Goal: Transaction & Acquisition: Purchase product/service

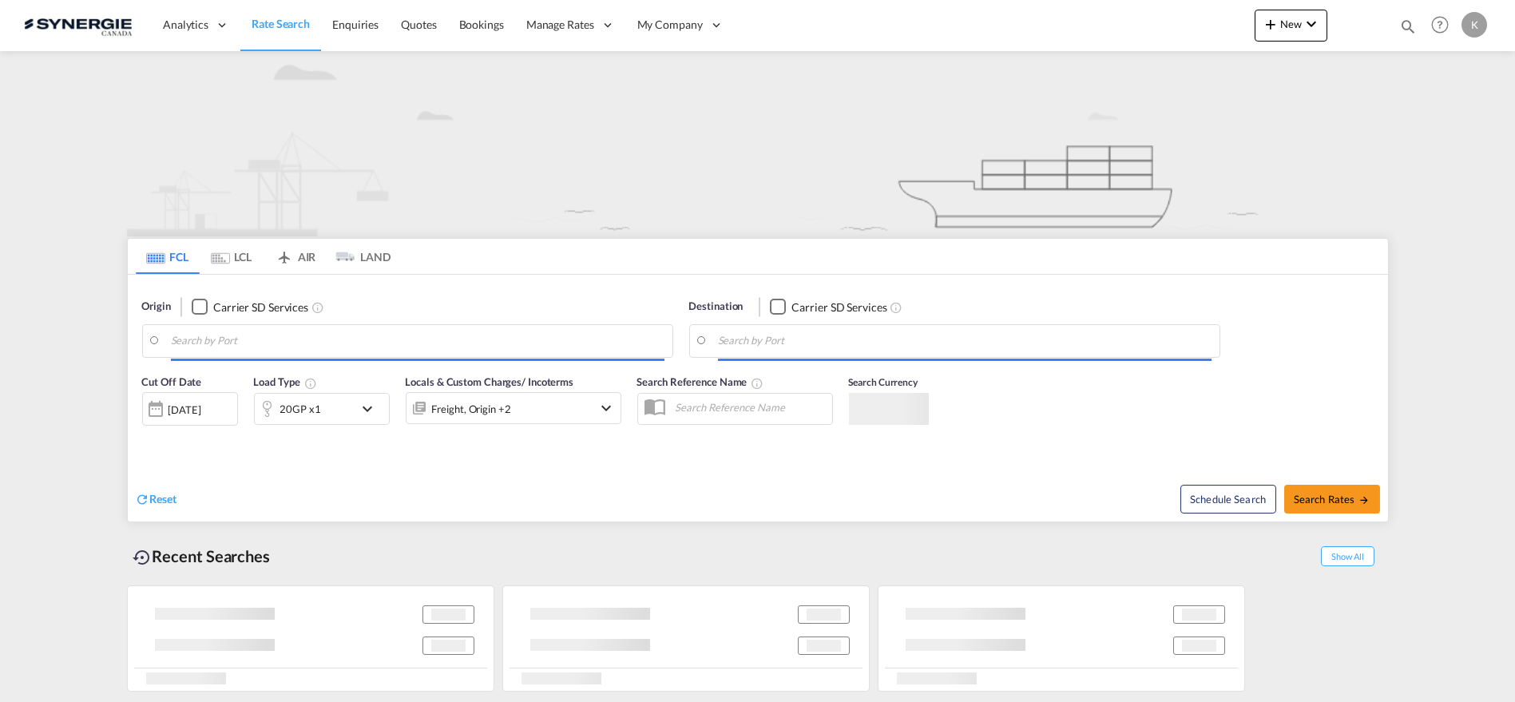
type input "Ho Chi Minh City ([GEOGRAPHIC_DATA]), VNSGN"
type input "[GEOGRAPHIC_DATA], [GEOGRAPHIC_DATA], USHOU"
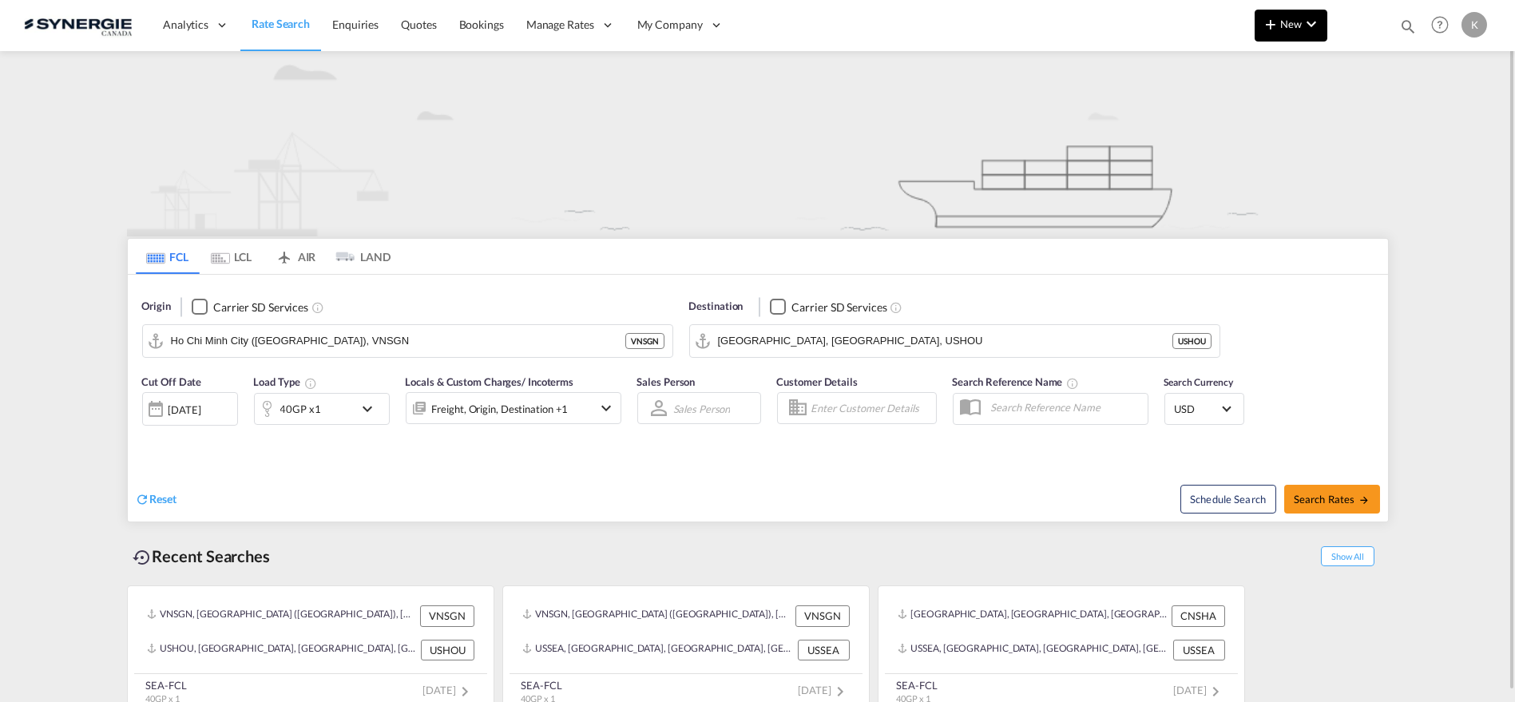
click at [1313, 28] on md-icon "icon-chevron-down" at bounding box center [1310, 23] width 19 height 19
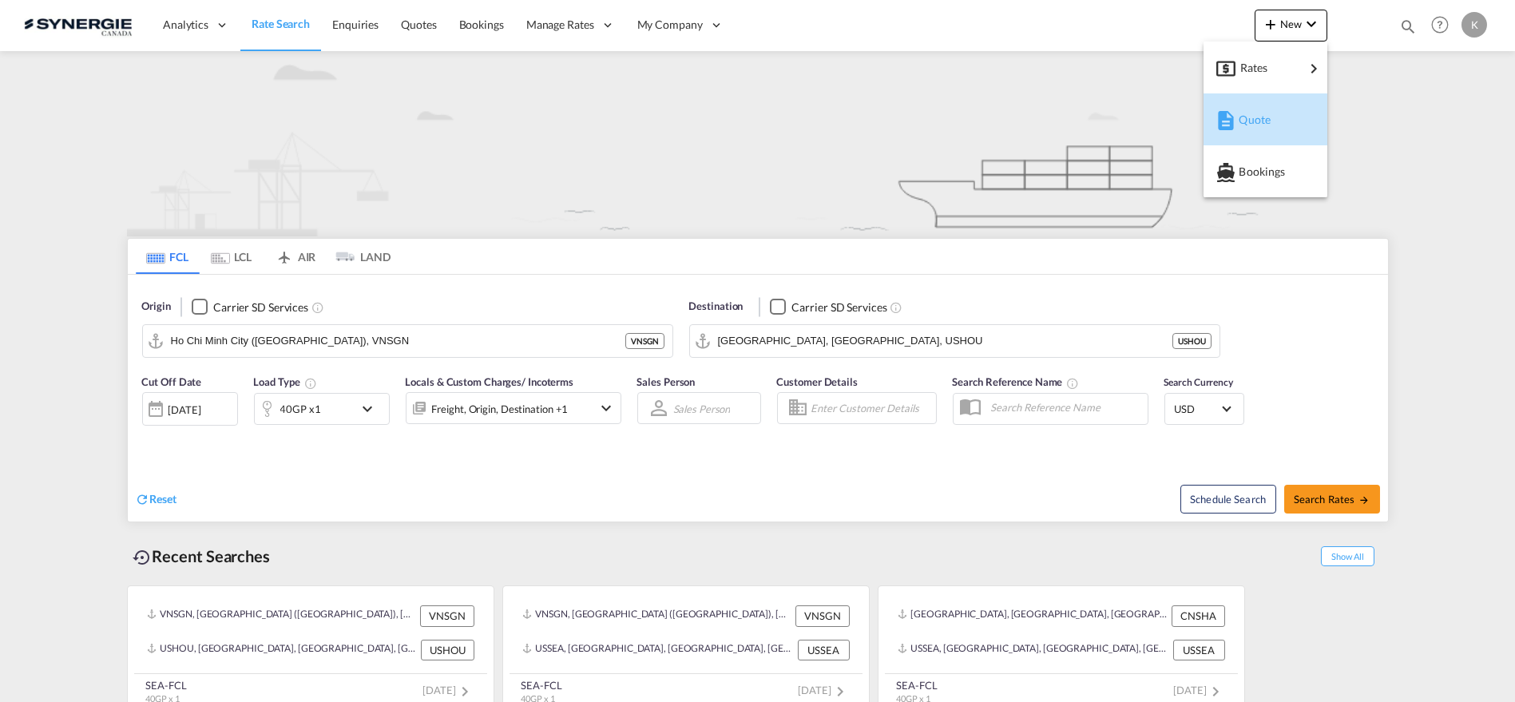
click at [1249, 126] on span "Quote" at bounding box center [1247, 120] width 18 height 32
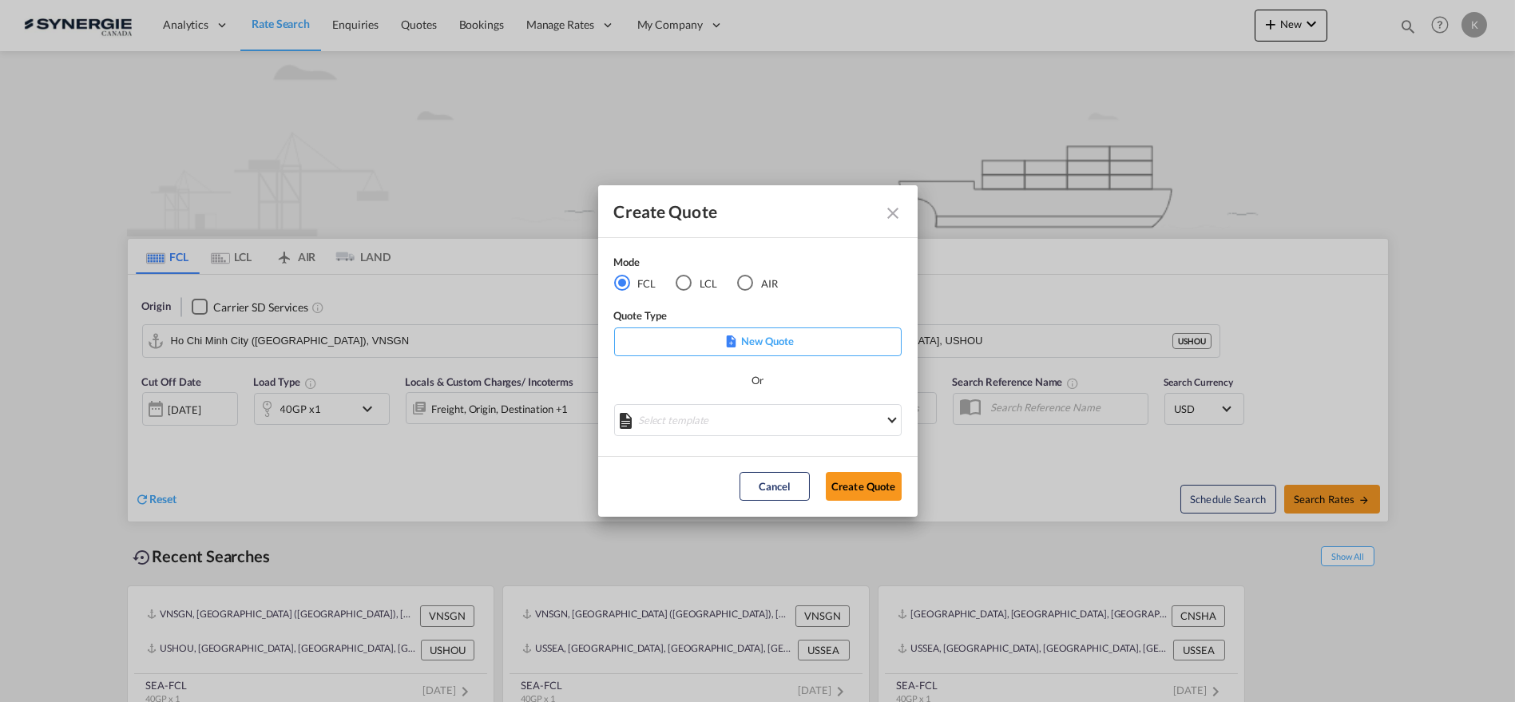
click at [682, 280] on div "LCL" at bounding box center [683, 283] width 16 height 16
click at [709, 426] on md-select "Select template New DAP Import LCL Karen Mercier | 09 Jul 2025 BRAZIL LCL EXPOR…" at bounding box center [757, 420] width 287 height 32
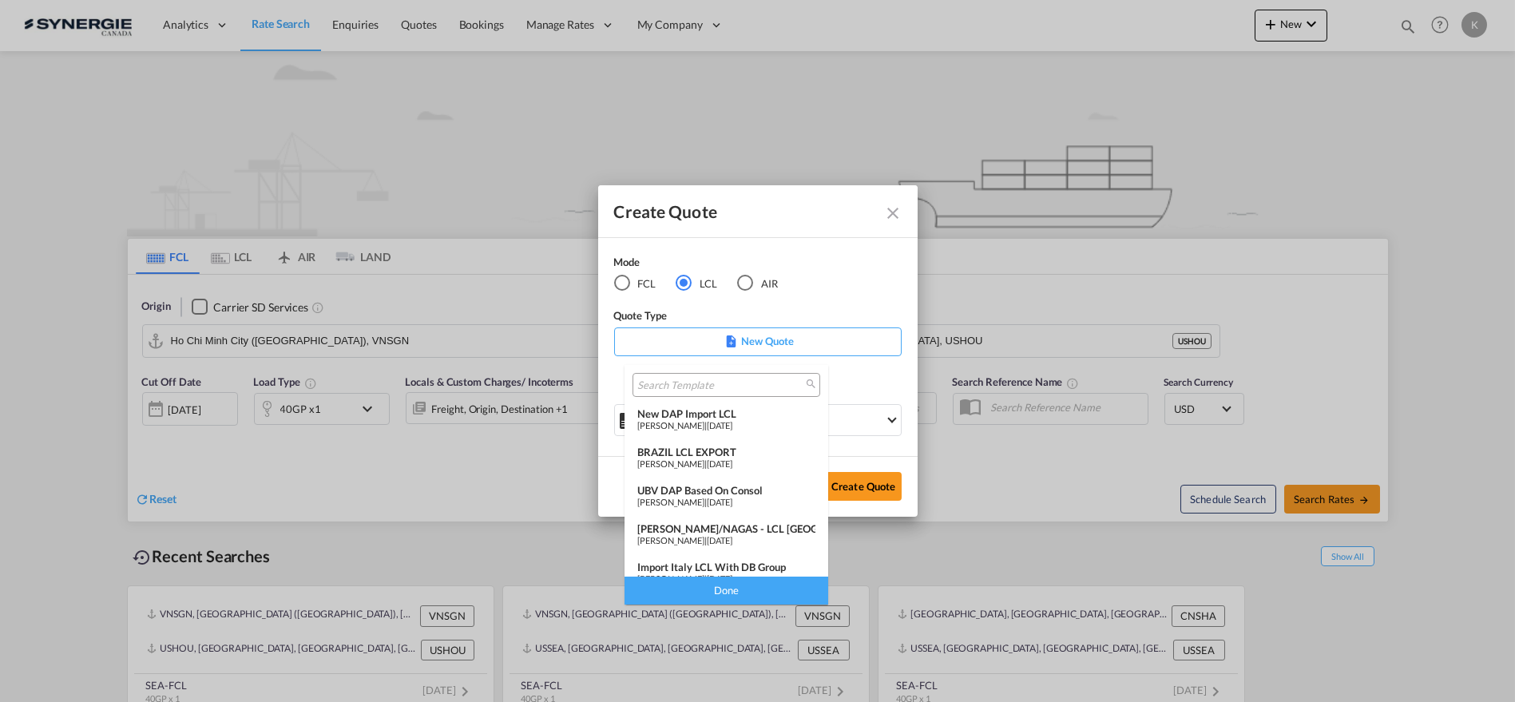
scroll to position [208, 0]
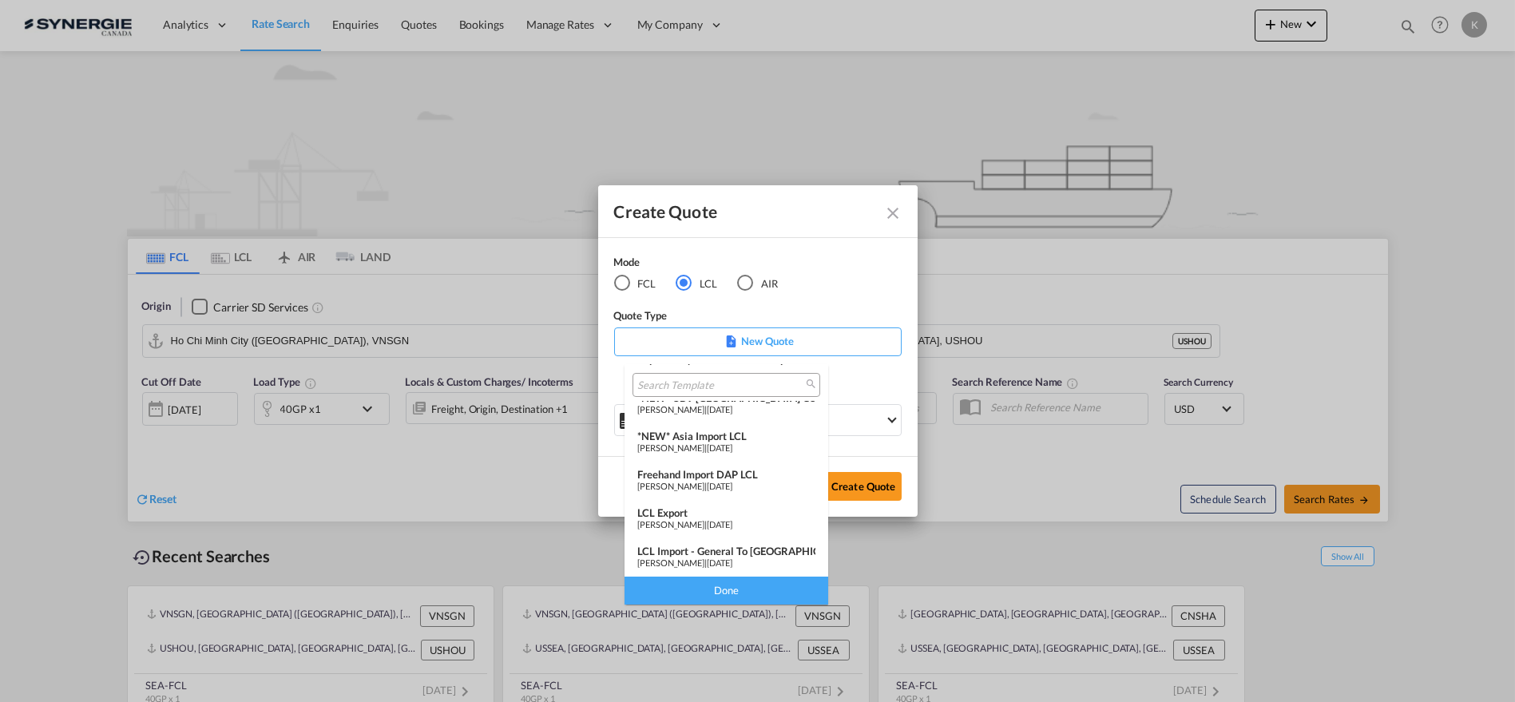
click at [732, 443] on span "06 Dec 2024" at bounding box center [720, 447] width 26 height 10
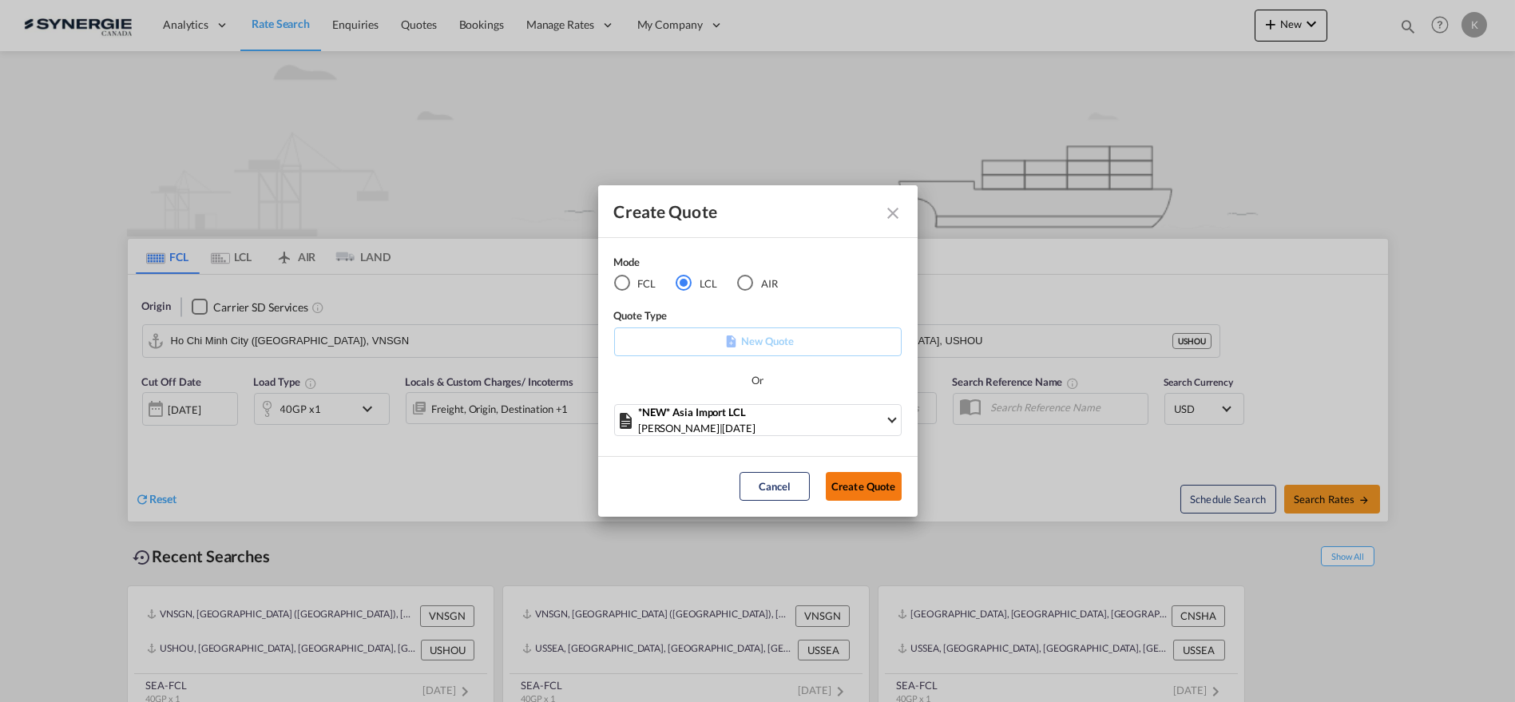
click at [846, 484] on button "Create Quote" at bounding box center [864, 486] width 76 height 29
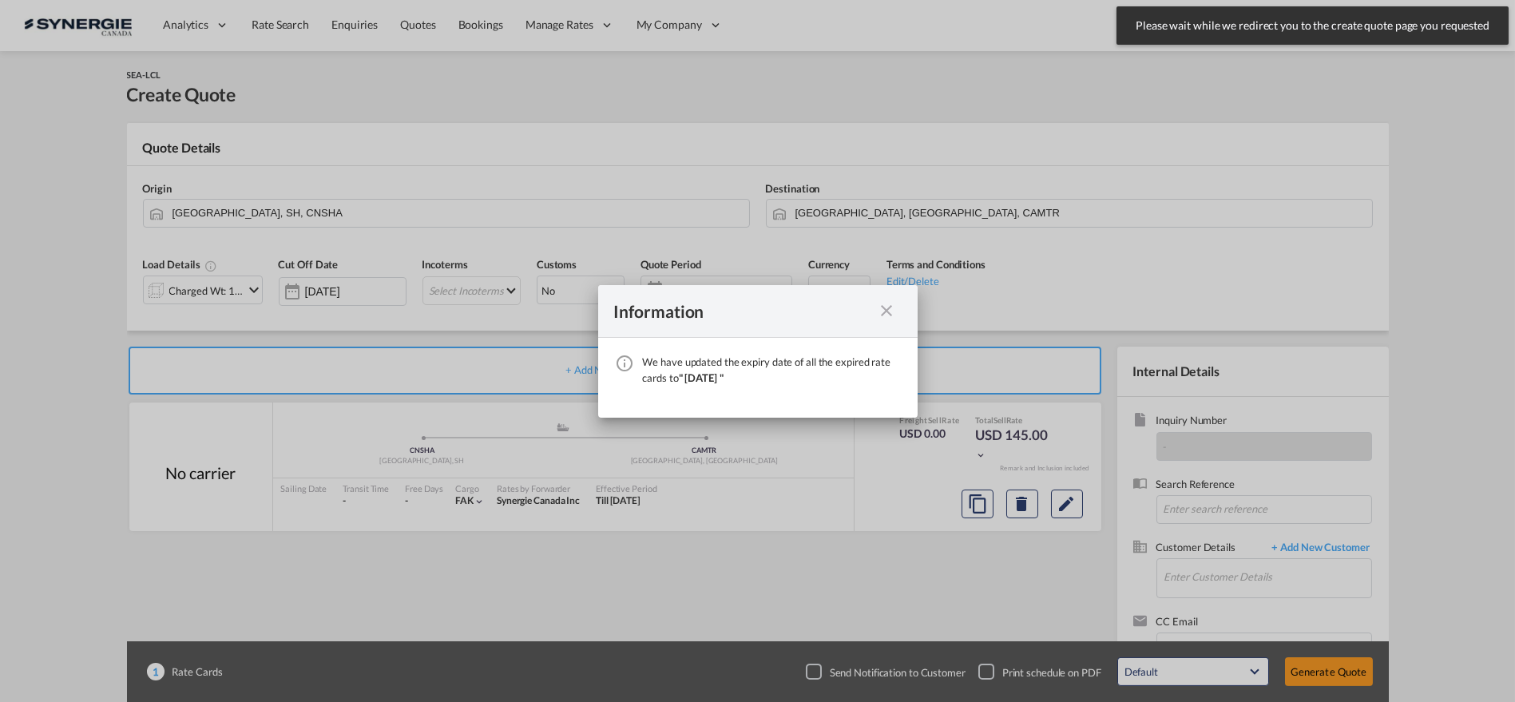
click at [883, 303] on md-icon "icon-close fg-AAA8AD cursor" at bounding box center [886, 310] width 19 height 19
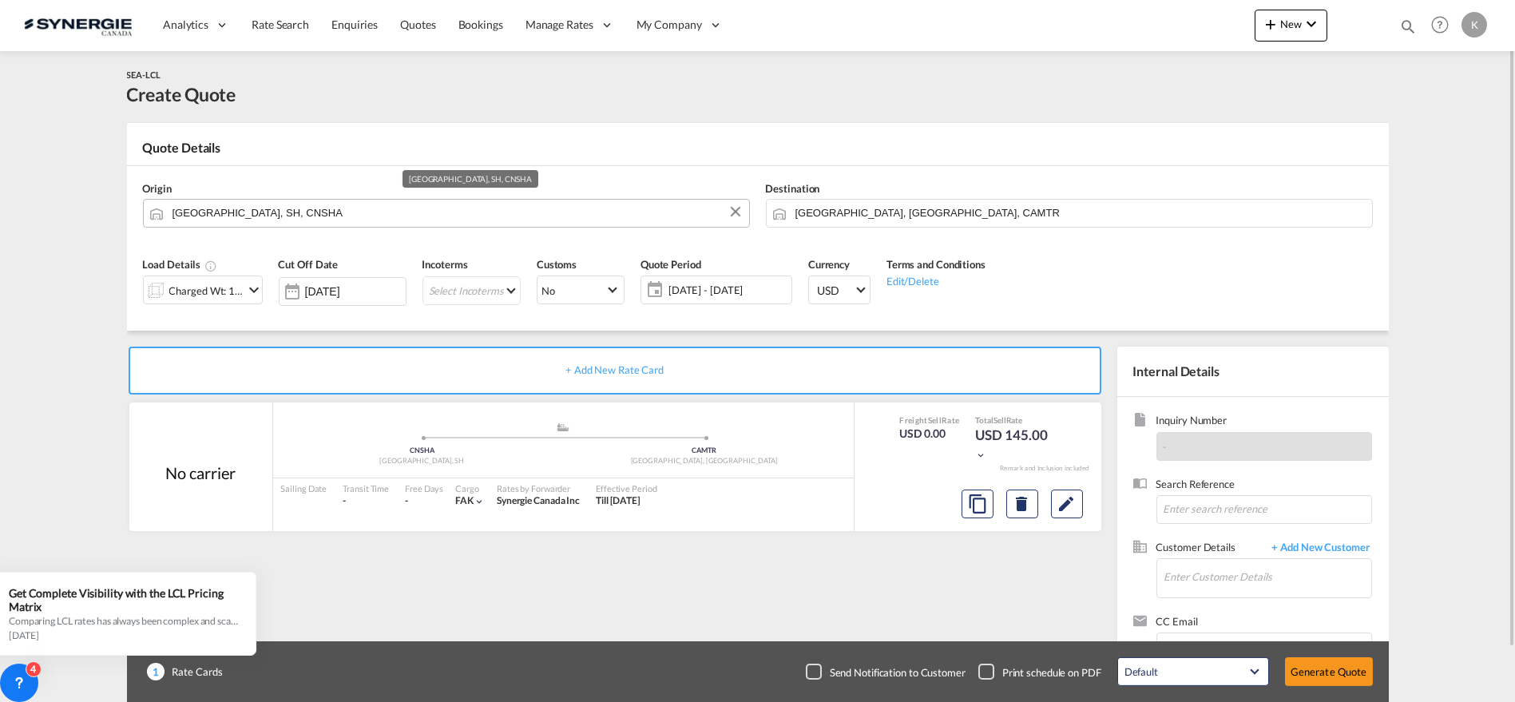
click at [362, 213] on input "Shanghai, SH, CNSHA" at bounding box center [456, 213] width 568 height 28
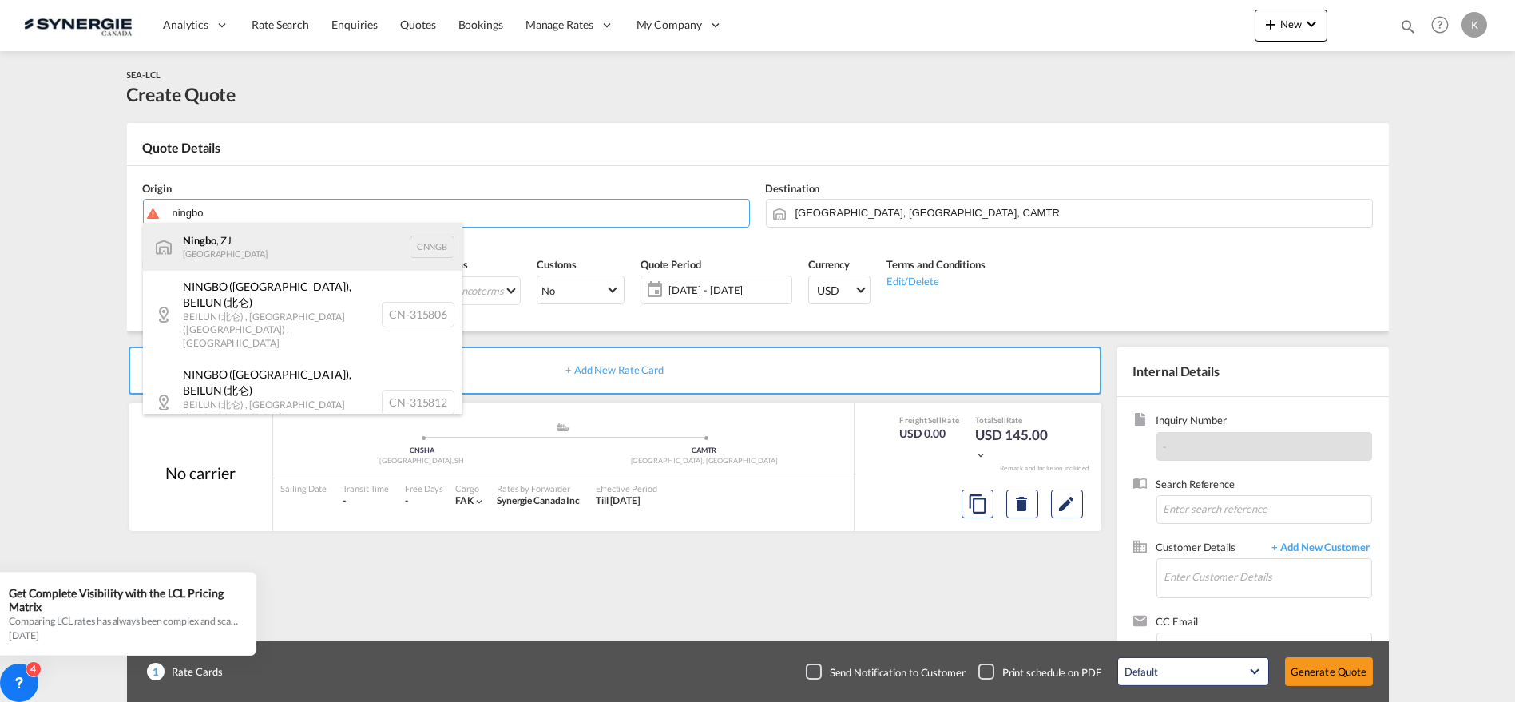
click at [248, 244] on div "Ningbo , ZJ China CNNGB" at bounding box center [302, 247] width 319 height 48
type input "Ningbo, ZJ, CNNGB"
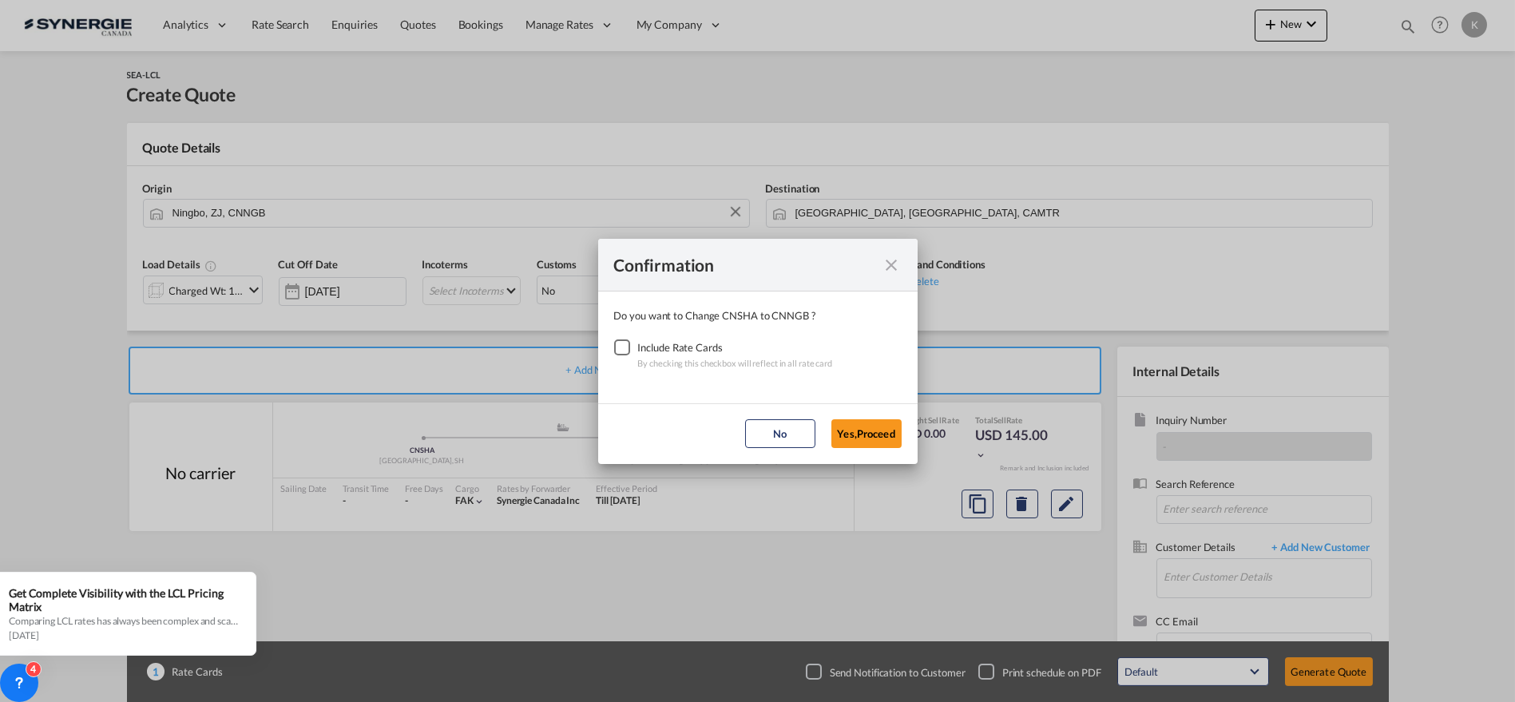
click at [624, 354] on div "Checkbox No Ink" at bounding box center [622, 347] width 16 height 16
click at [855, 437] on button "Yes,Proceed" at bounding box center [866, 433] width 70 height 29
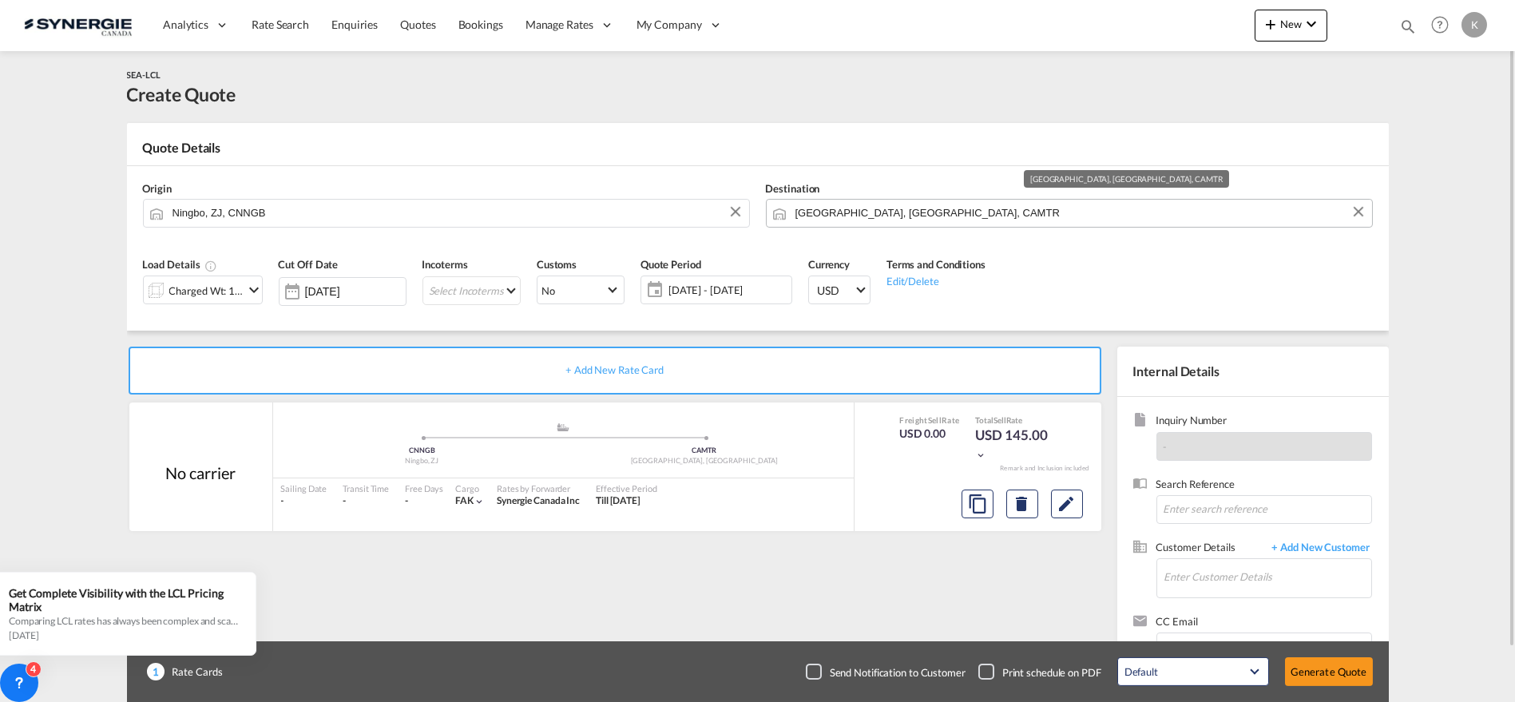
click at [837, 210] on input "Montreal, QC, CAMTR" at bounding box center [1079, 213] width 568 height 28
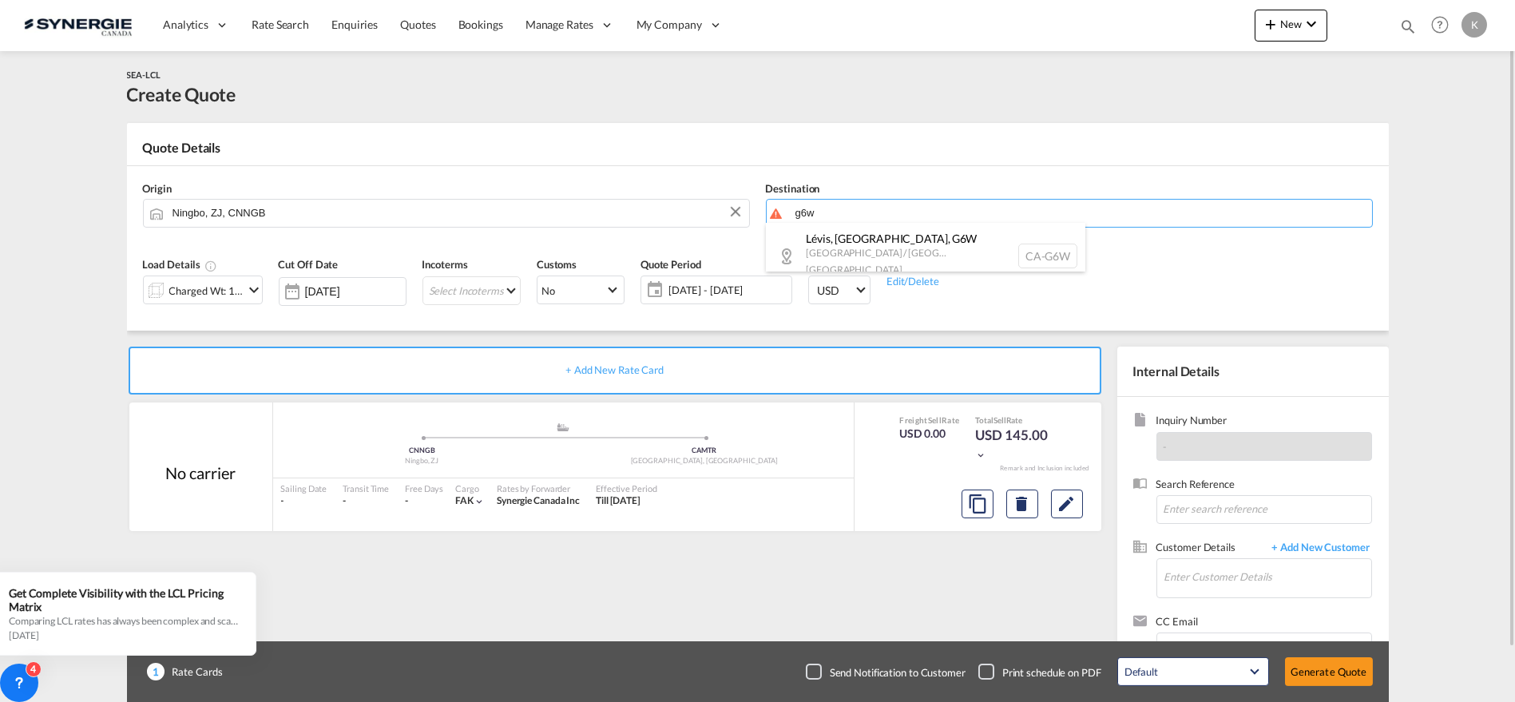
click at [826, 238] on div "Lévis, QC , G6W Quebec / Québec Canada CA-G6W" at bounding box center [925, 256] width 319 height 66
type input "CA-G6W, Lévis, QC, Quebec / Québec"
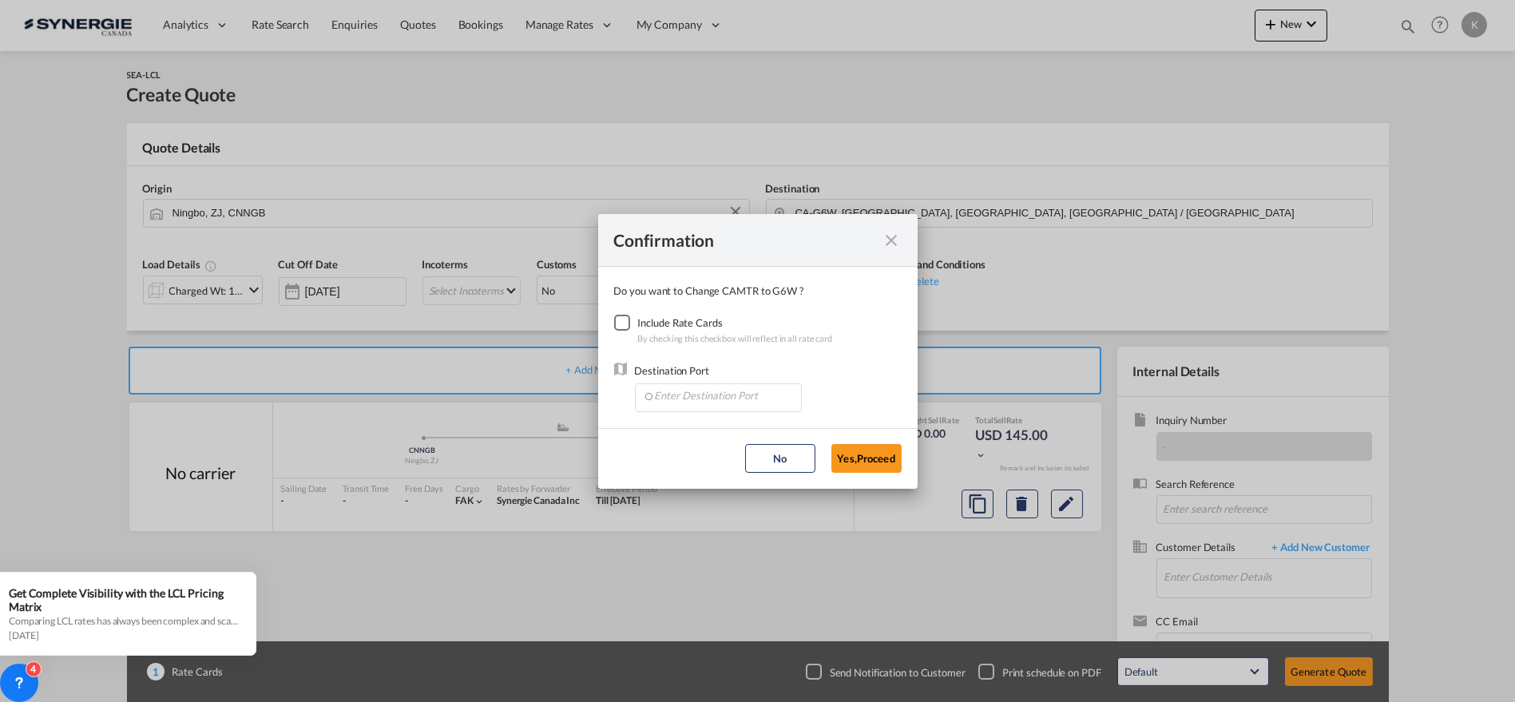
click at [618, 315] on div "Checkbox No Ink" at bounding box center [622, 323] width 16 height 16
click at [714, 394] on input "Enter Destination Port" at bounding box center [722, 396] width 158 height 24
click at [707, 432] on span "CAMTR, Montreal, QC, Canada, North America, Americas" at bounding box center [966, 431] width 627 height 14
type input "CAMTR, Montreal, QC, Canada, North America, Americas"
click at [858, 459] on button "Yes,Proceed" at bounding box center [866, 458] width 70 height 29
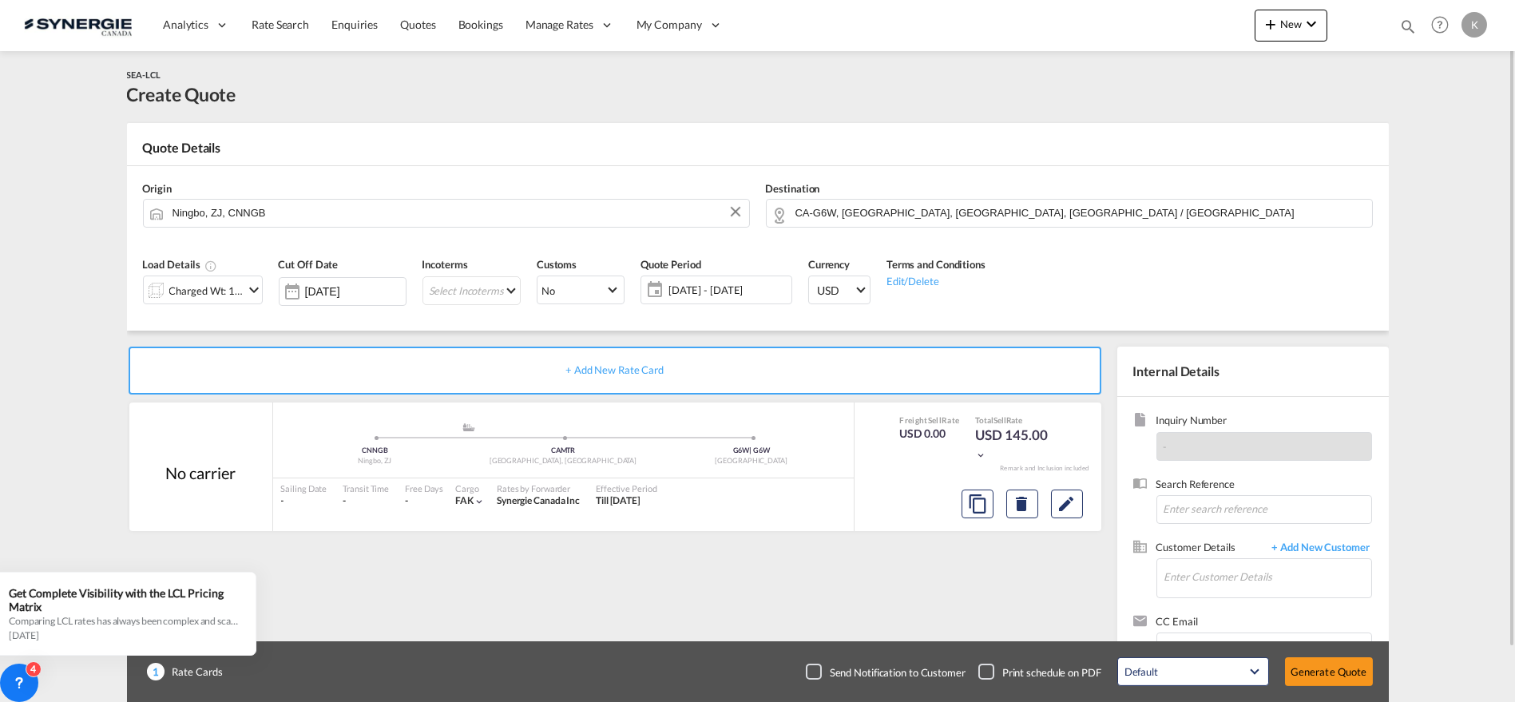
click at [243, 295] on div "Charged Wt: 1.44 W/M" at bounding box center [206, 290] width 75 height 22
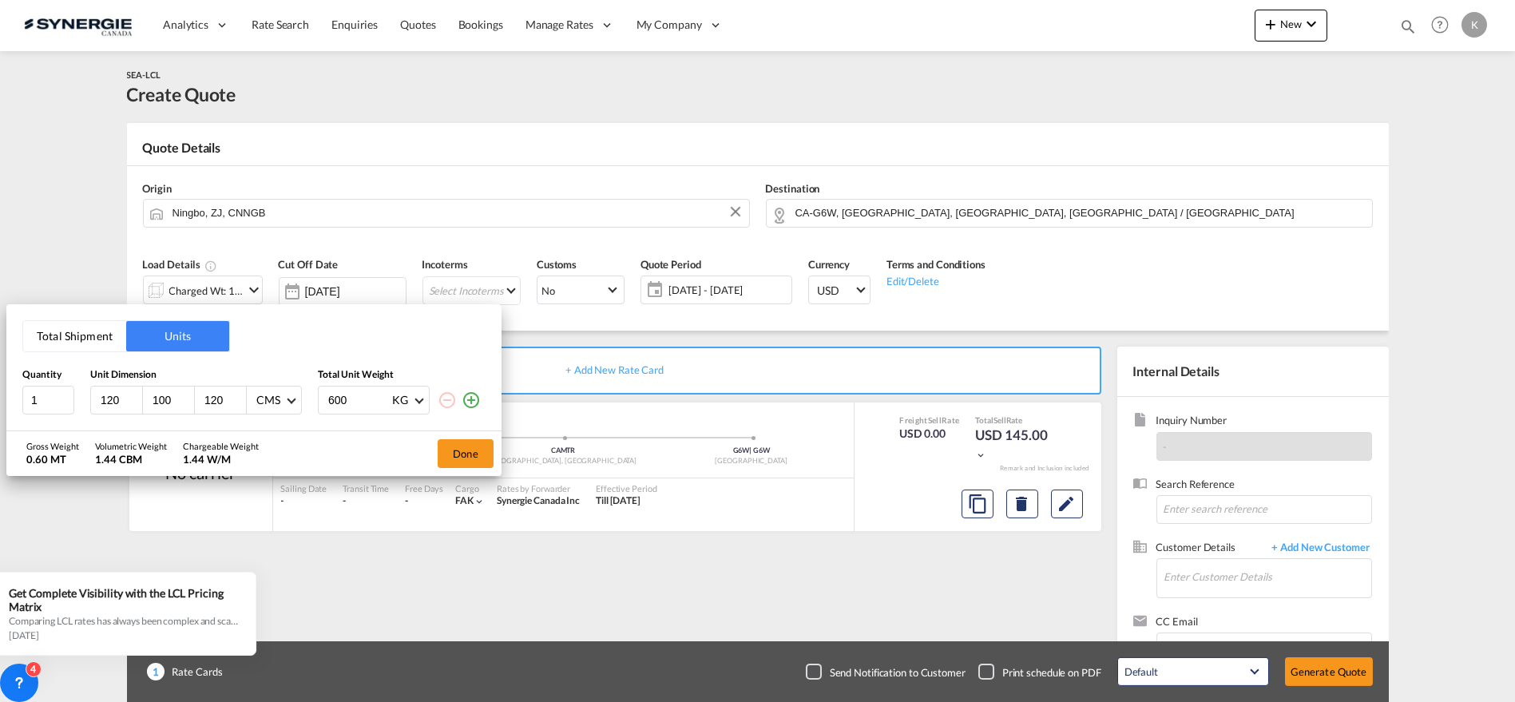
click at [96, 326] on button "Total Shipment" at bounding box center [74, 336] width 103 height 30
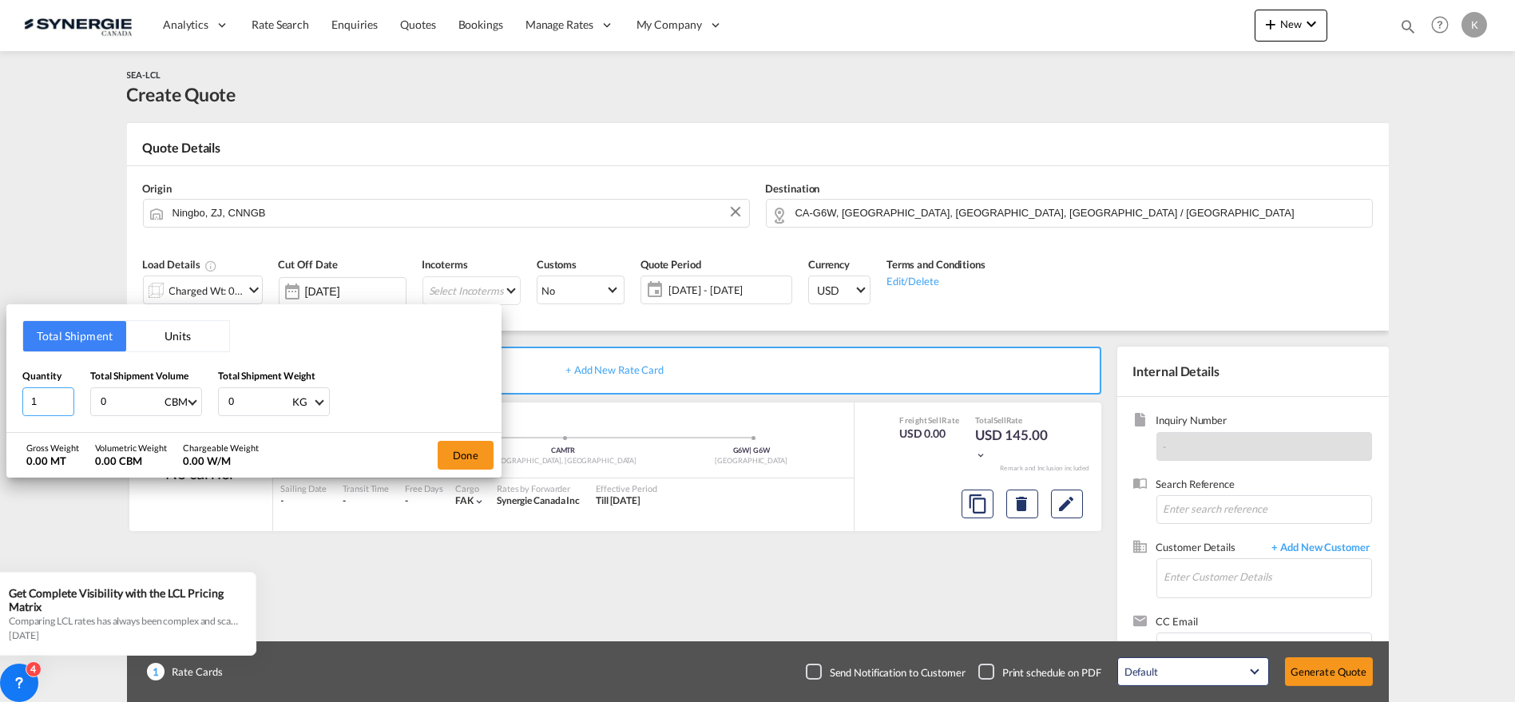
drag, startPoint x: 42, startPoint y: 398, endPoint x: 14, endPoint y: 403, distance: 29.1
click at [14, 403] on div "Total Shipment Units Quantity 1 Total Shipment Volume 0 CBM CBM CFT Total Shipm…" at bounding box center [253, 368] width 495 height 128
type input "8"
type input "8.24"
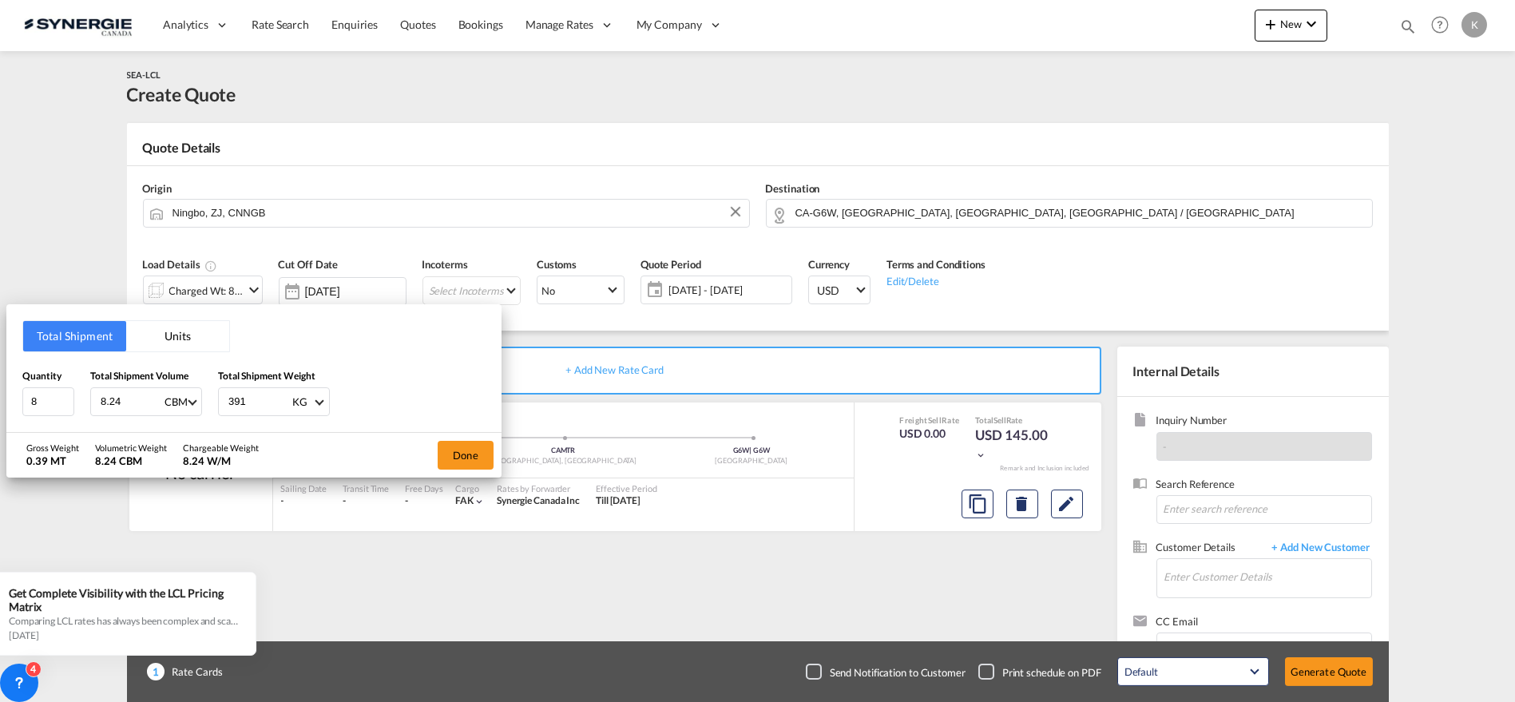
type input "3918"
type input "3918.45"
click at [465, 453] on button "Done" at bounding box center [466, 455] width 56 height 29
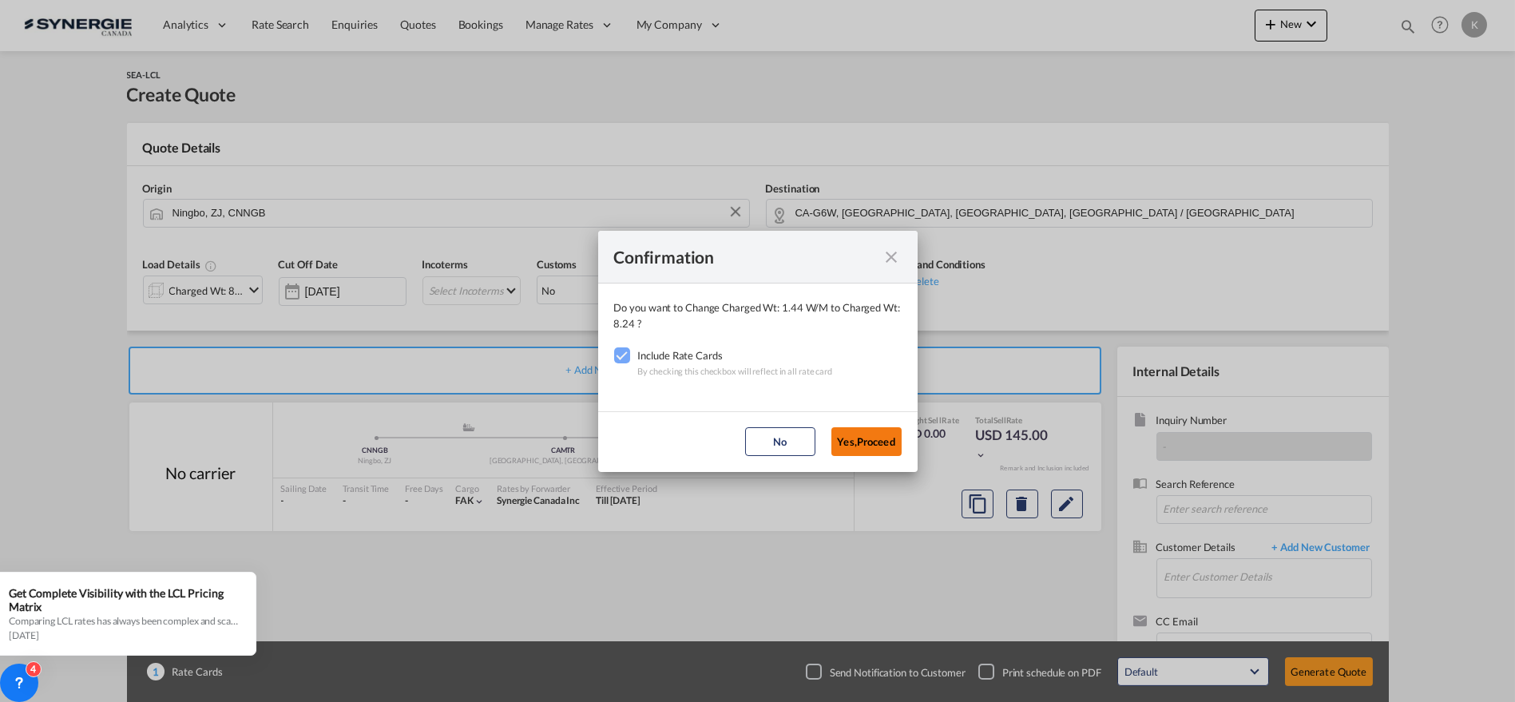
click at [867, 437] on button "Yes,Proceed" at bounding box center [866, 441] width 70 height 29
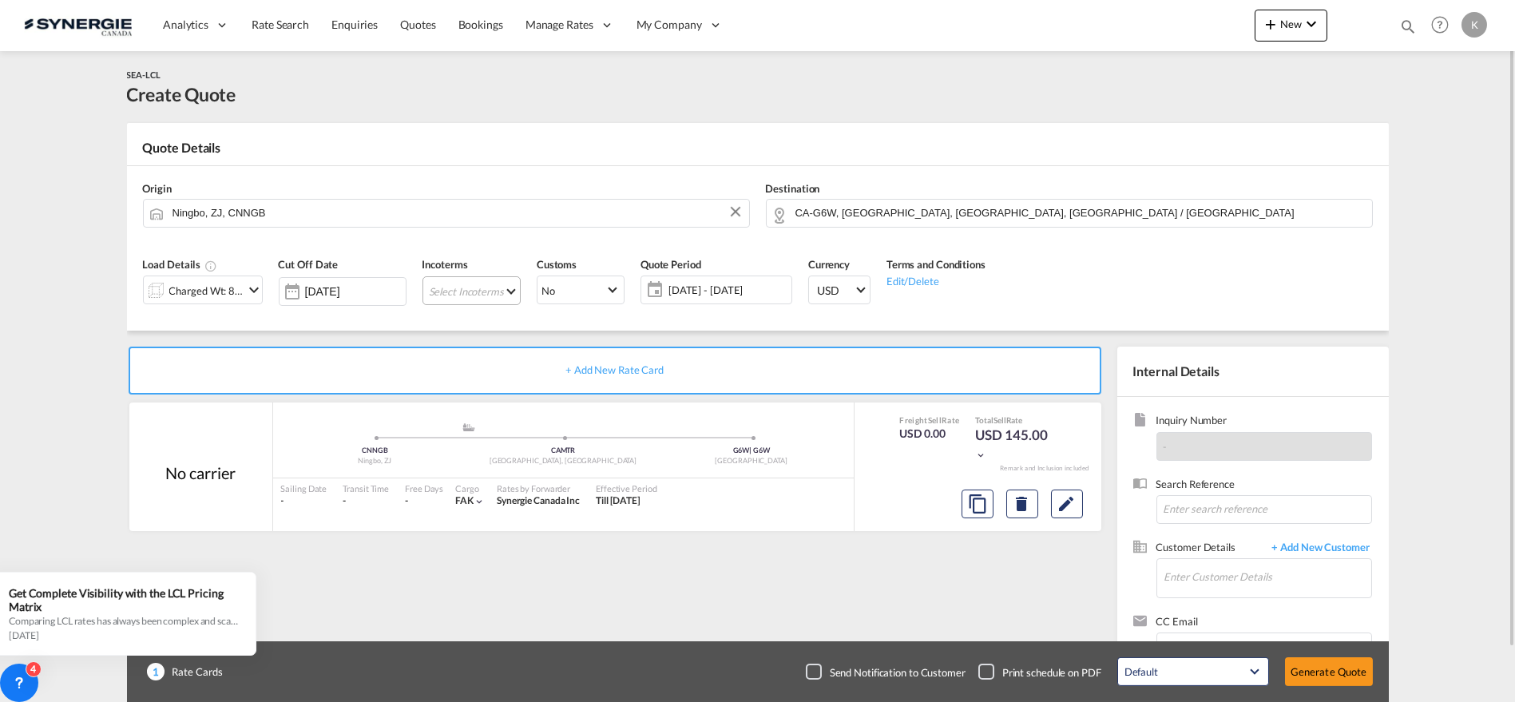
click at [450, 289] on md-select "Select Incoterms CIF - export Cost,Insurance and Freight CPT - import Carrier P…" at bounding box center [471, 290] width 98 height 29
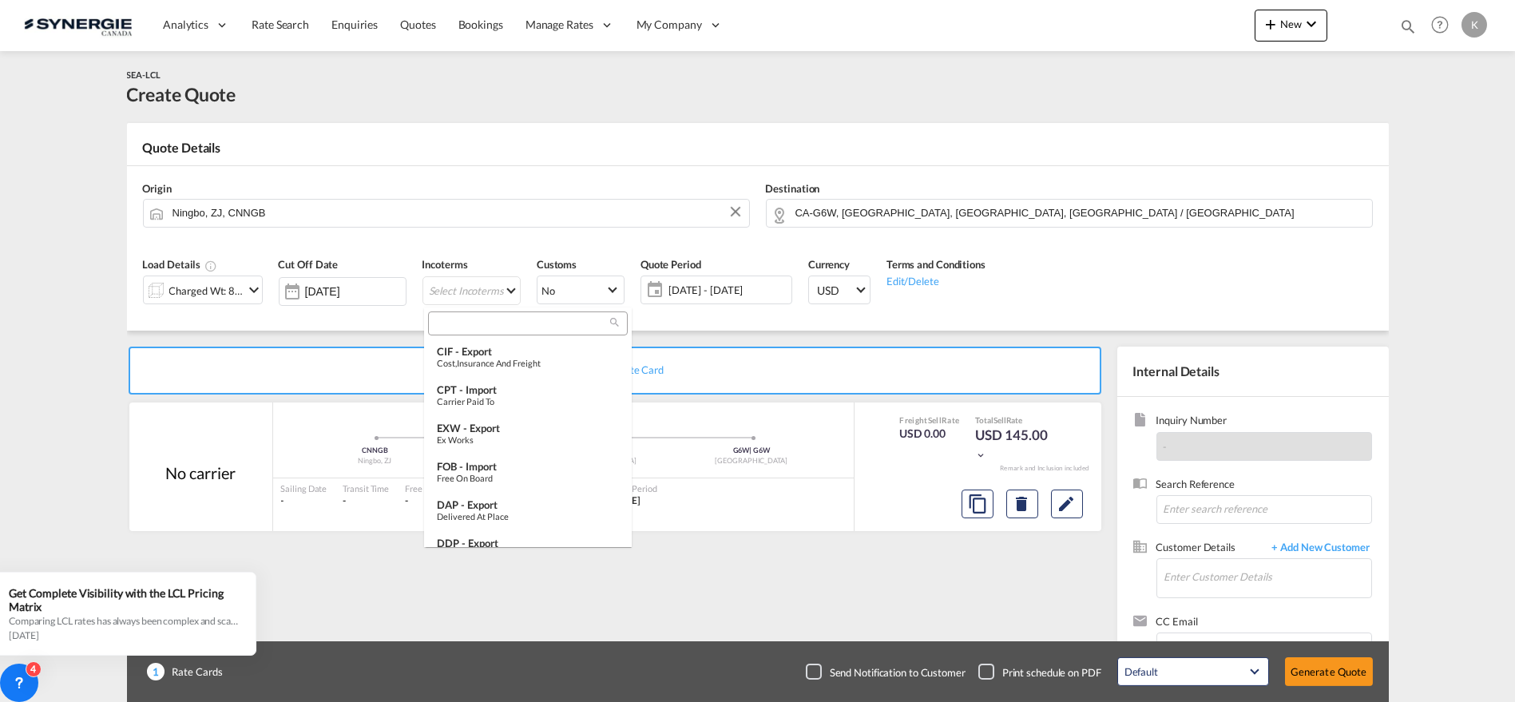
click at [481, 320] on input "search" at bounding box center [521, 323] width 177 height 14
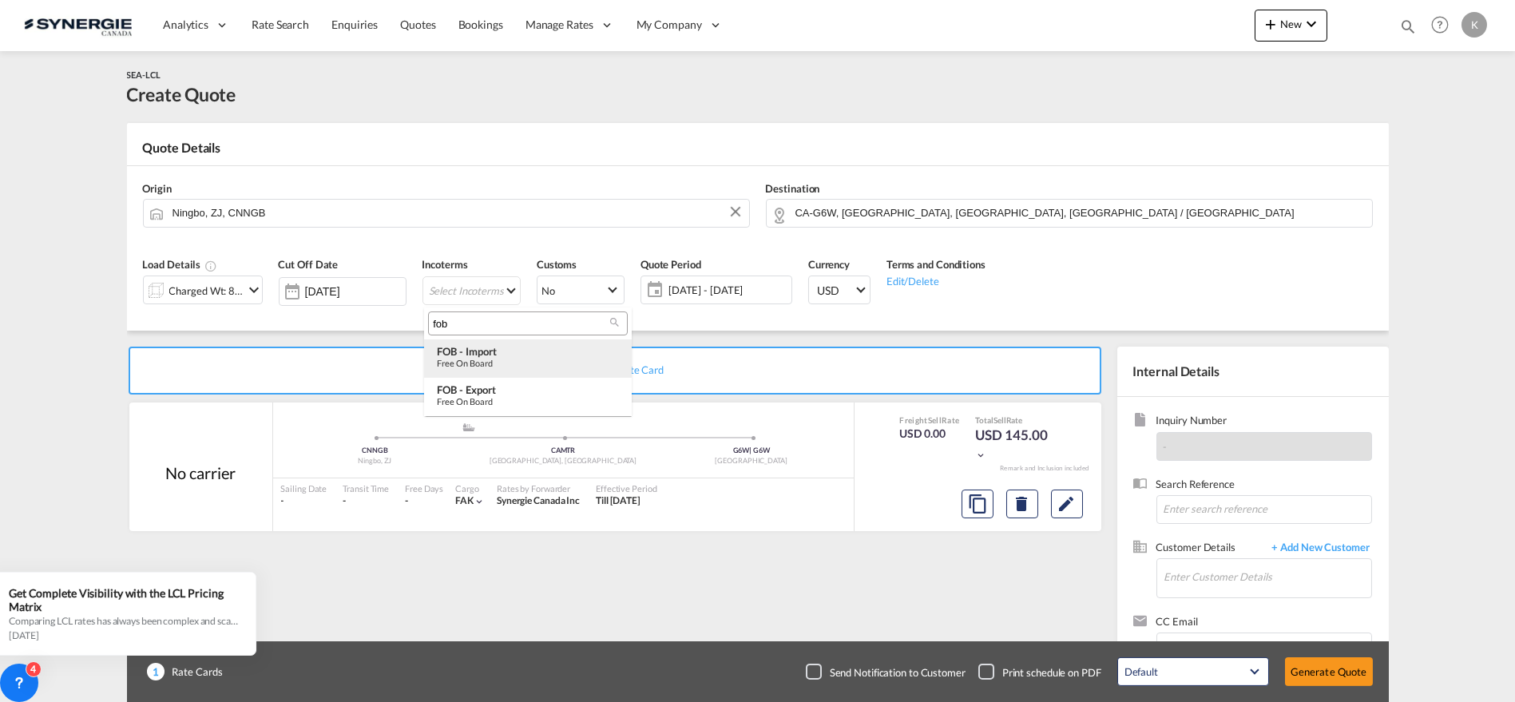
type input "fob"
click at [488, 361] on div "Free on Board" at bounding box center [528, 363] width 182 height 10
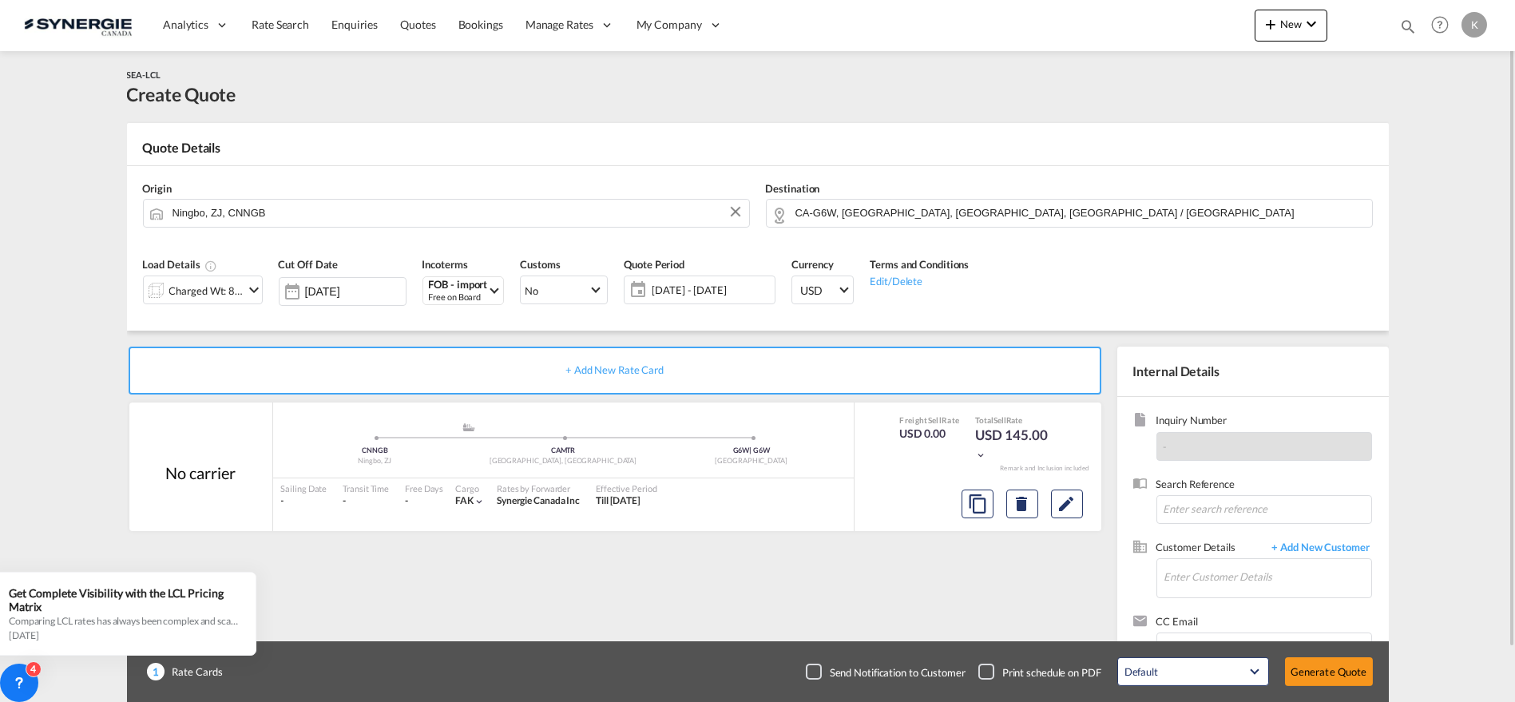
click at [713, 293] on span "21 Aug - 20 Sep 2025" at bounding box center [710, 290] width 119 height 14
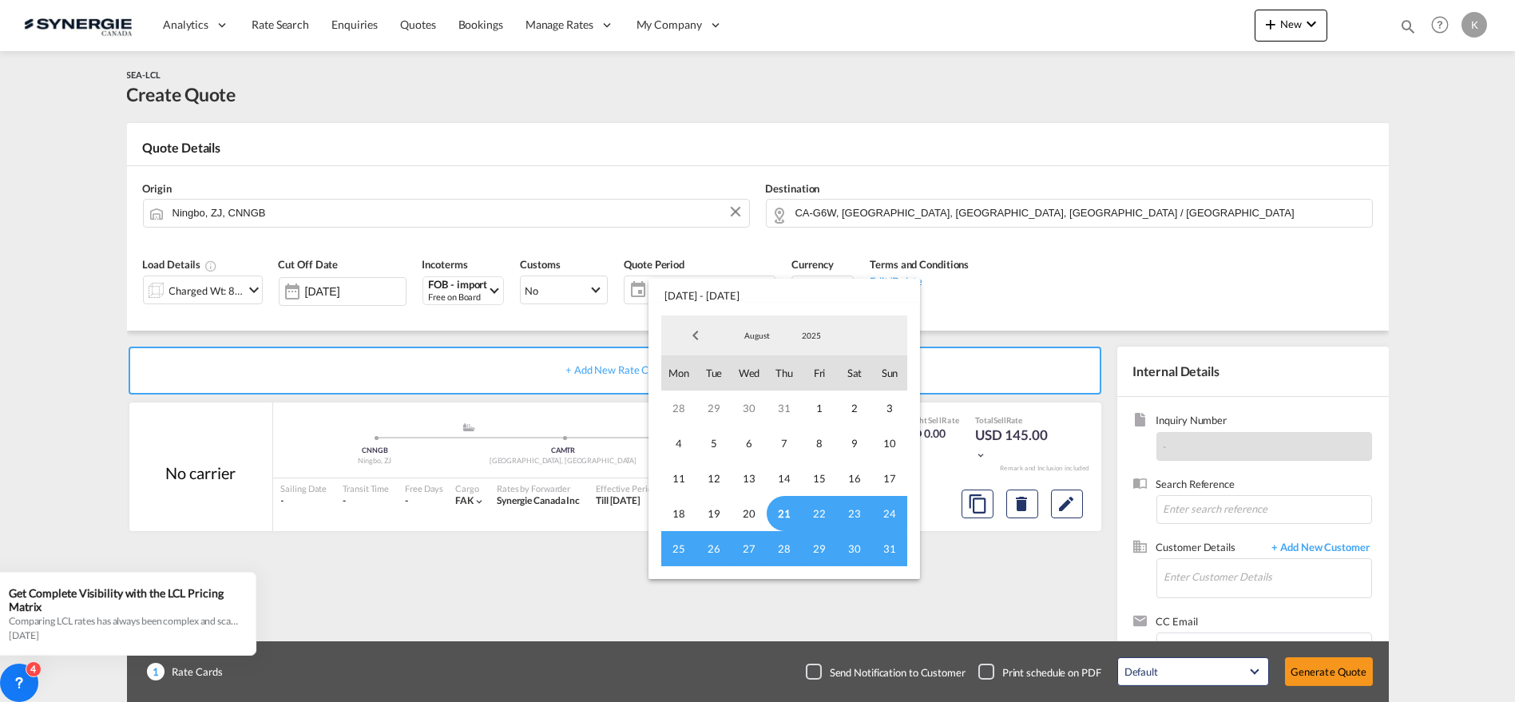
click at [776, 512] on span "21" at bounding box center [783, 513] width 35 height 35
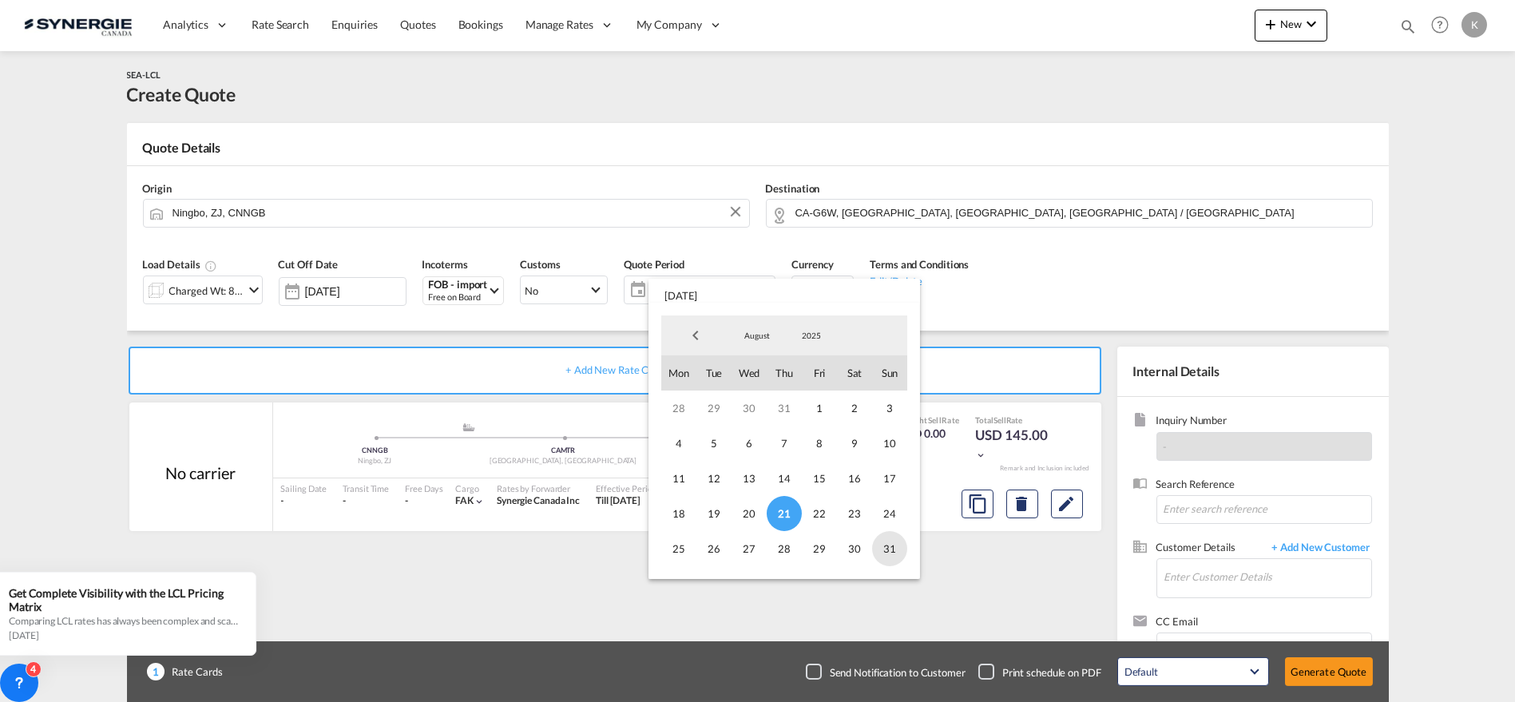
click at [889, 553] on span "31" at bounding box center [889, 548] width 35 height 35
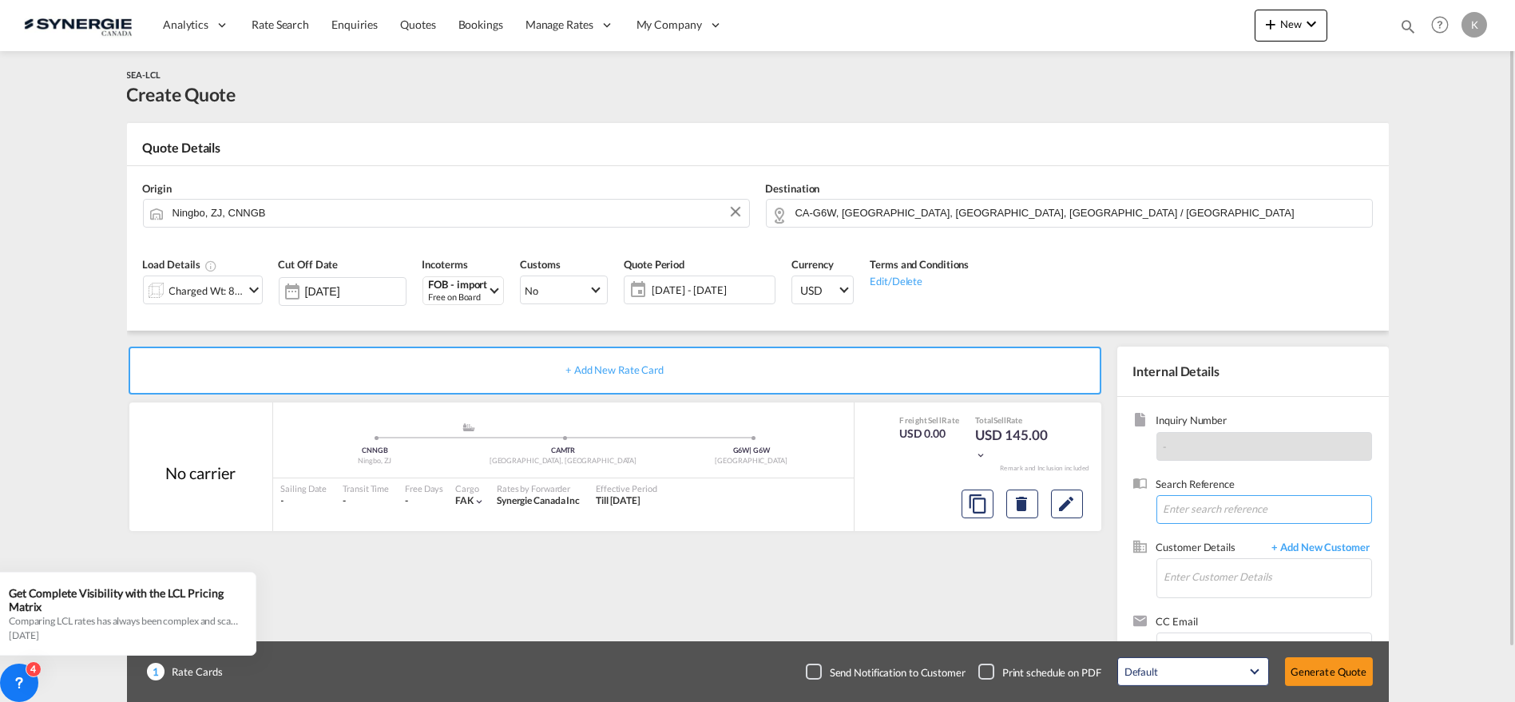
click at [1218, 509] on input at bounding box center [1264, 509] width 216 height 29
paste input "NEW BOOKING NINGBO HYDERON C/TEKNIION ROY &BRETON //NGBYUL25090007"
type input "NEW BOOKING NINGBO HYDERON C/TEKNIION ROY &BRETON //NGBYUL25090007"
click at [1218, 573] on input "Enter Customer Details" at bounding box center [1267, 577] width 207 height 36
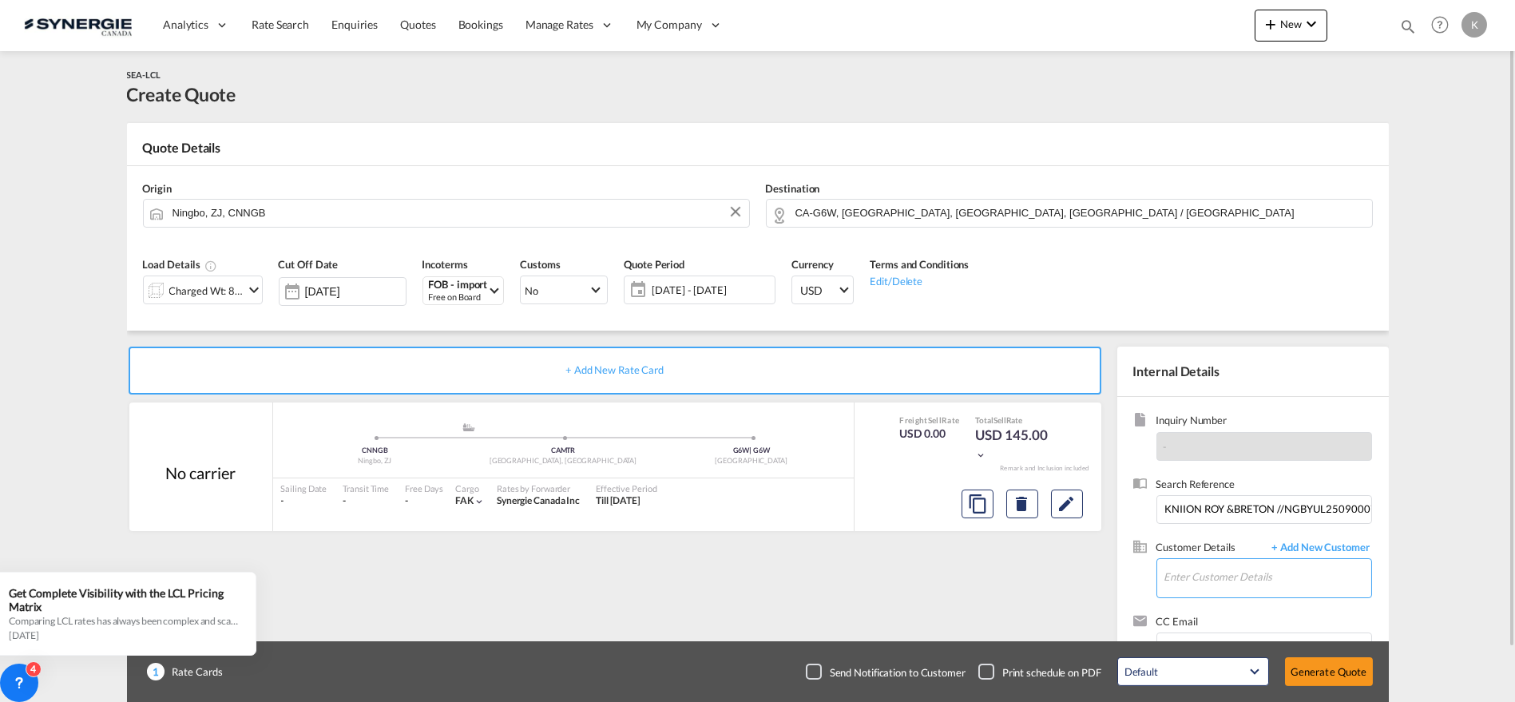
scroll to position [0, 0]
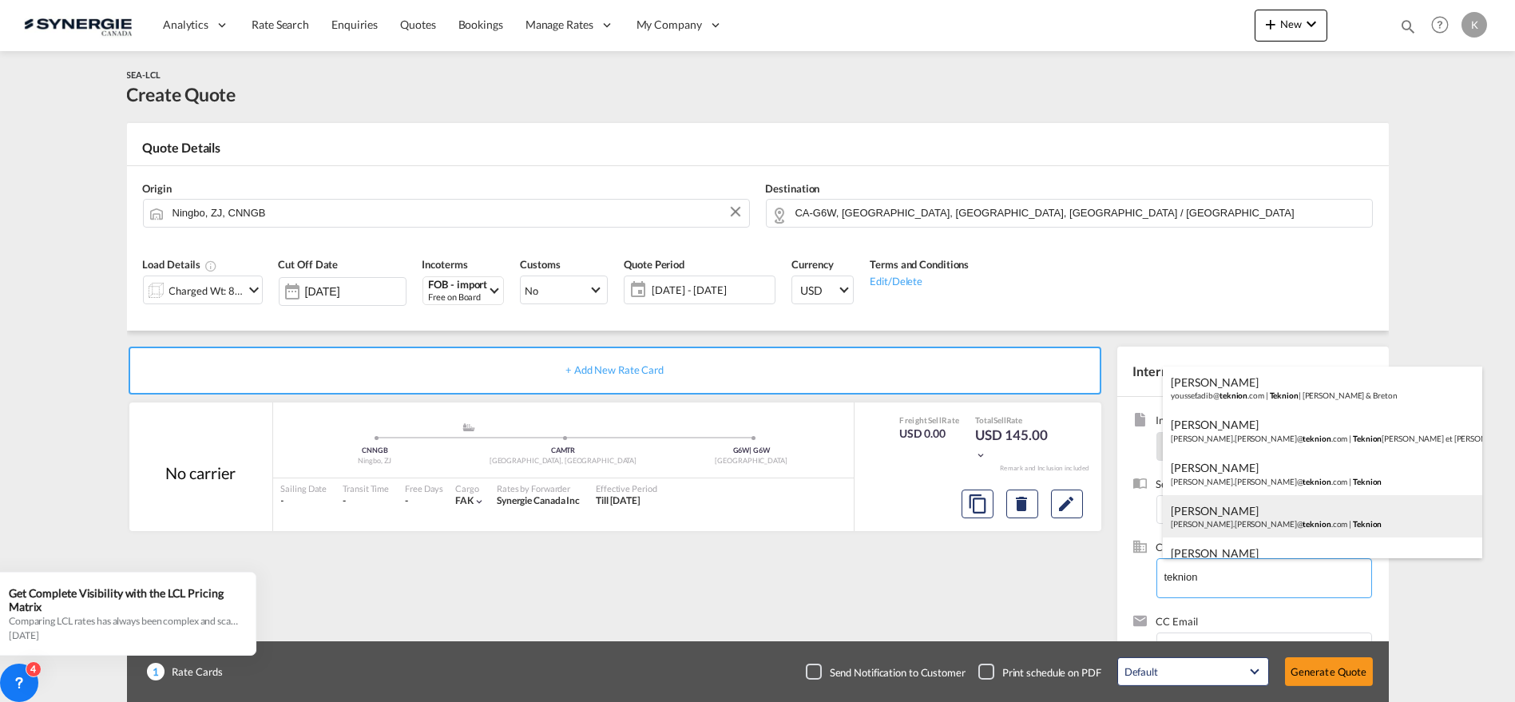
click at [1233, 513] on div "Charles-Olivier Thibault charles-olivier.thibault@ teknion .com | Teknion" at bounding box center [1321, 516] width 319 height 43
type input "Teknion, Charles-Olivier Thibault, charles-olivier.thibault@teknion.com"
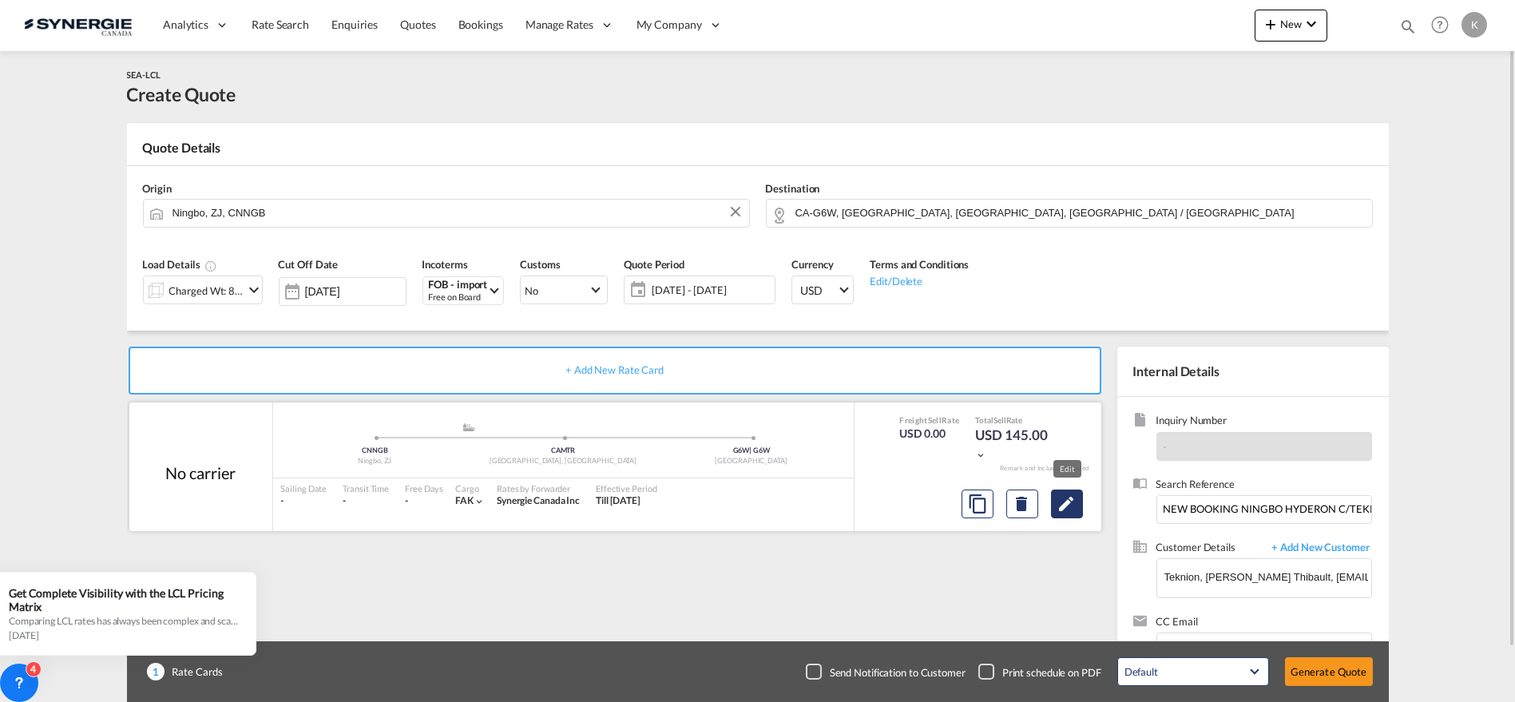
click at [1074, 497] on md-icon "Edit" at bounding box center [1066, 503] width 19 height 19
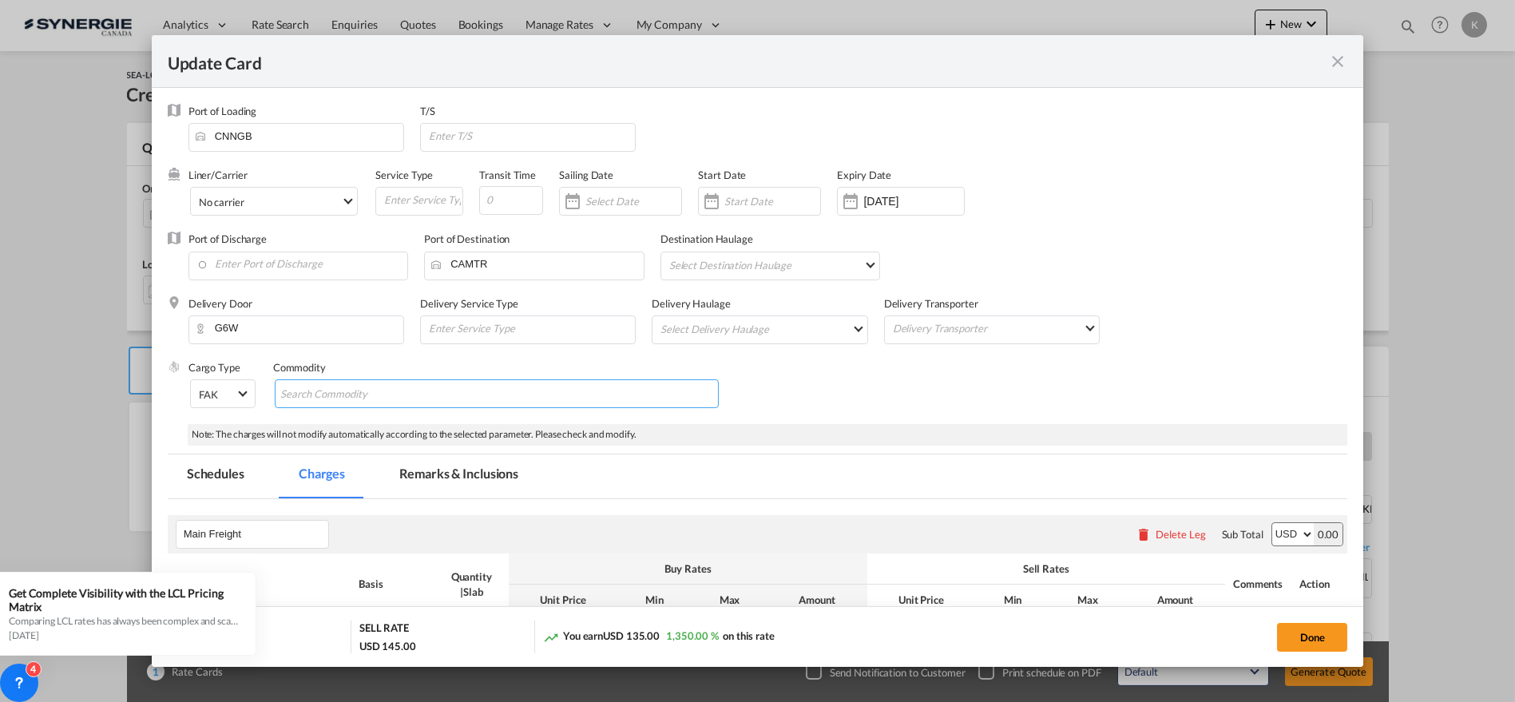
click at [339, 398] on input "Search Commodity" at bounding box center [353, 395] width 146 height 26
select select "per_w/m"
select select "flat"
select select "per_hbl"
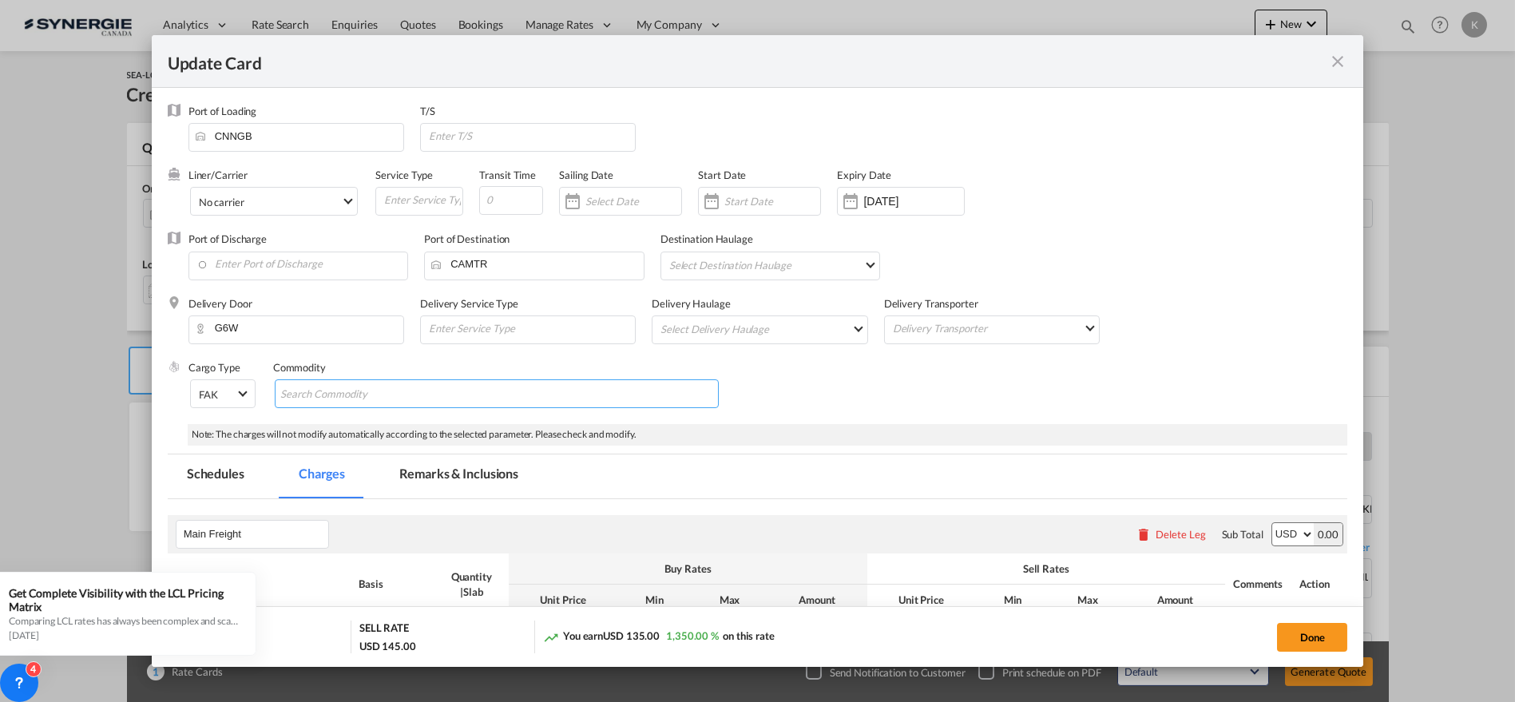
select select "per_w/m"
select select "per_bl"
select select "flat"
select select "per_bl"
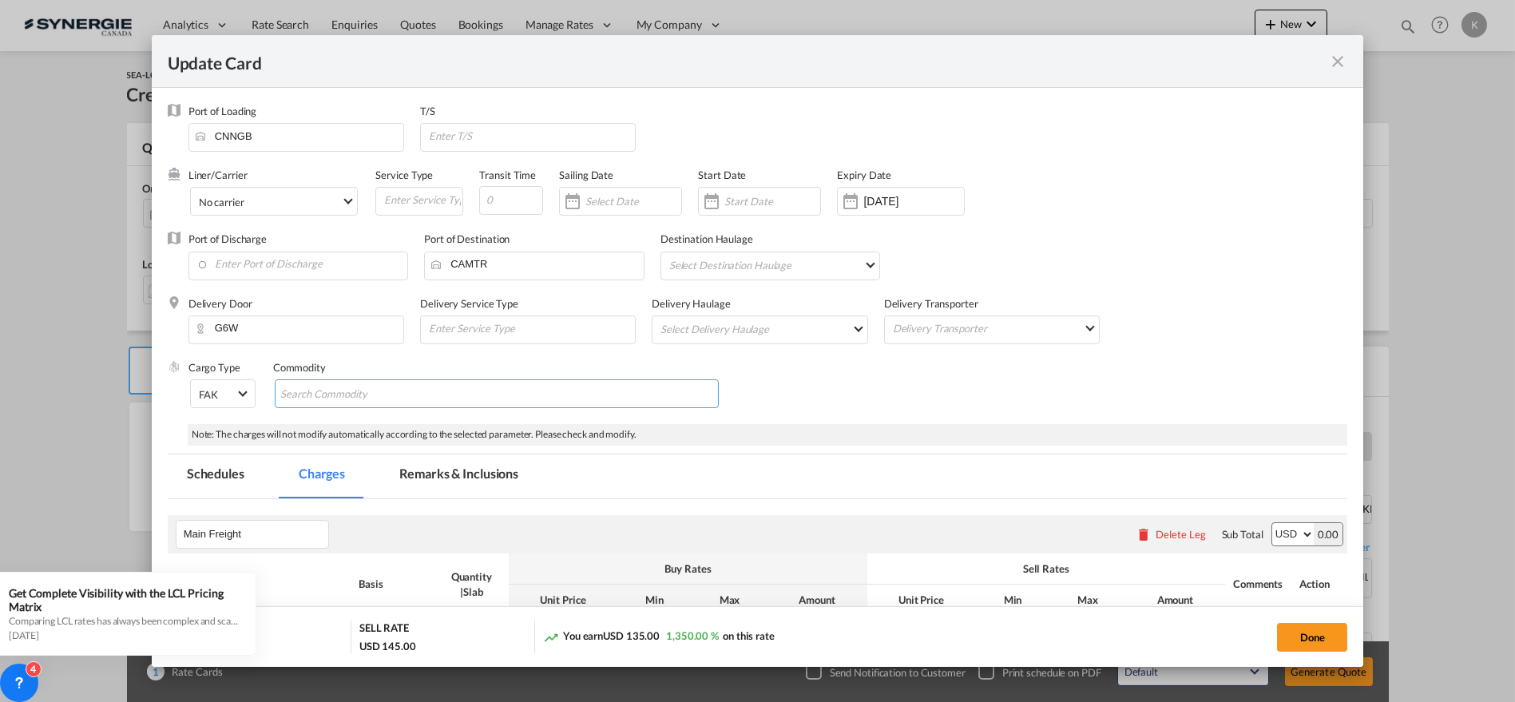
select select "per_bl"
select select "per_shipment"
type input "Furniture parts"
click at [600, 392] on md-chips-wrap "Furniture parts" at bounding box center [497, 393] width 445 height 29
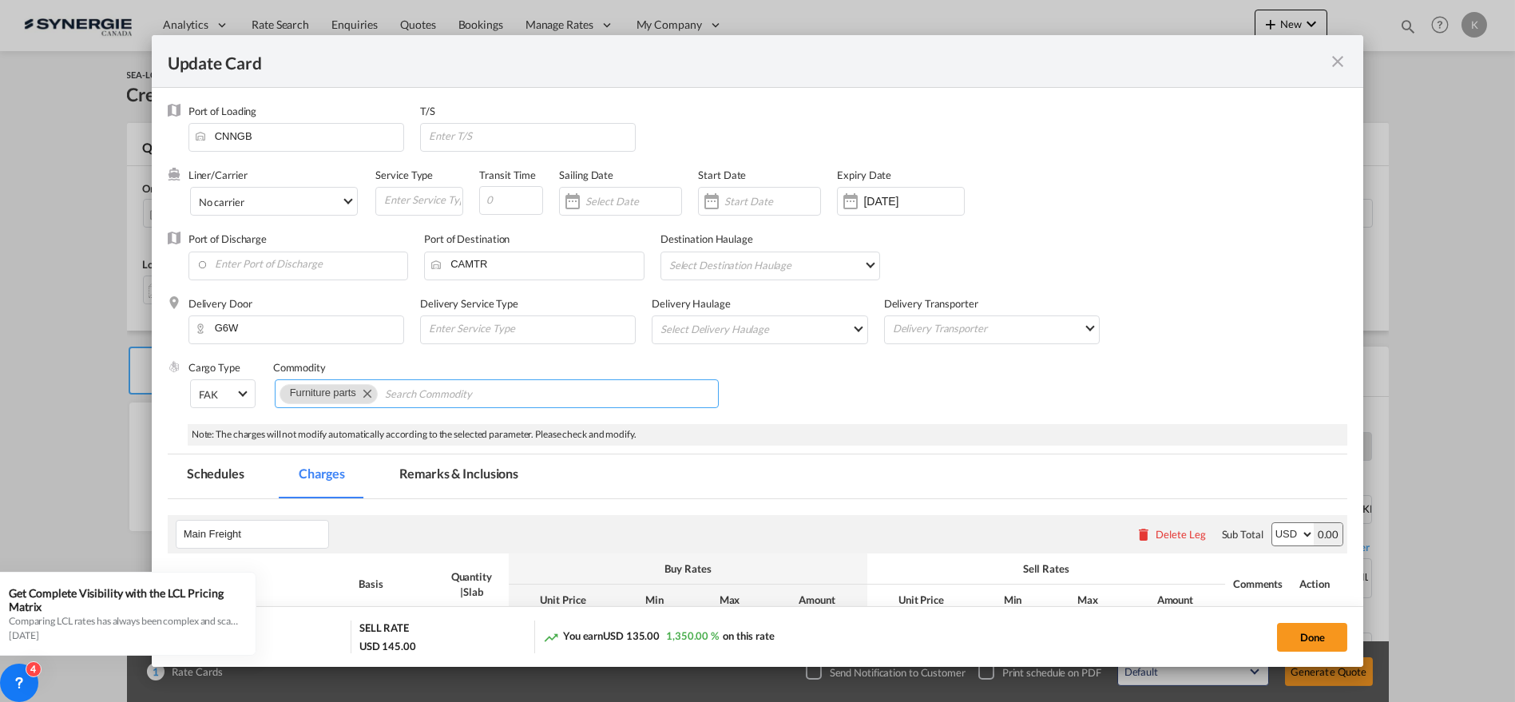
paste input "DWV2662/DWL0725/DWC1443/DWV2667/DWS0763/DWV2672/DWC1446/DWS0771"
type input "DWV2662/DWL0725/DWC1443/DWV2667/DWS0763/DWV2672/DWC1446/DWS0771"
click at [279, 254] on input "Enter Port of Discharge" at bounding box center [302, 264] width 212 height 24
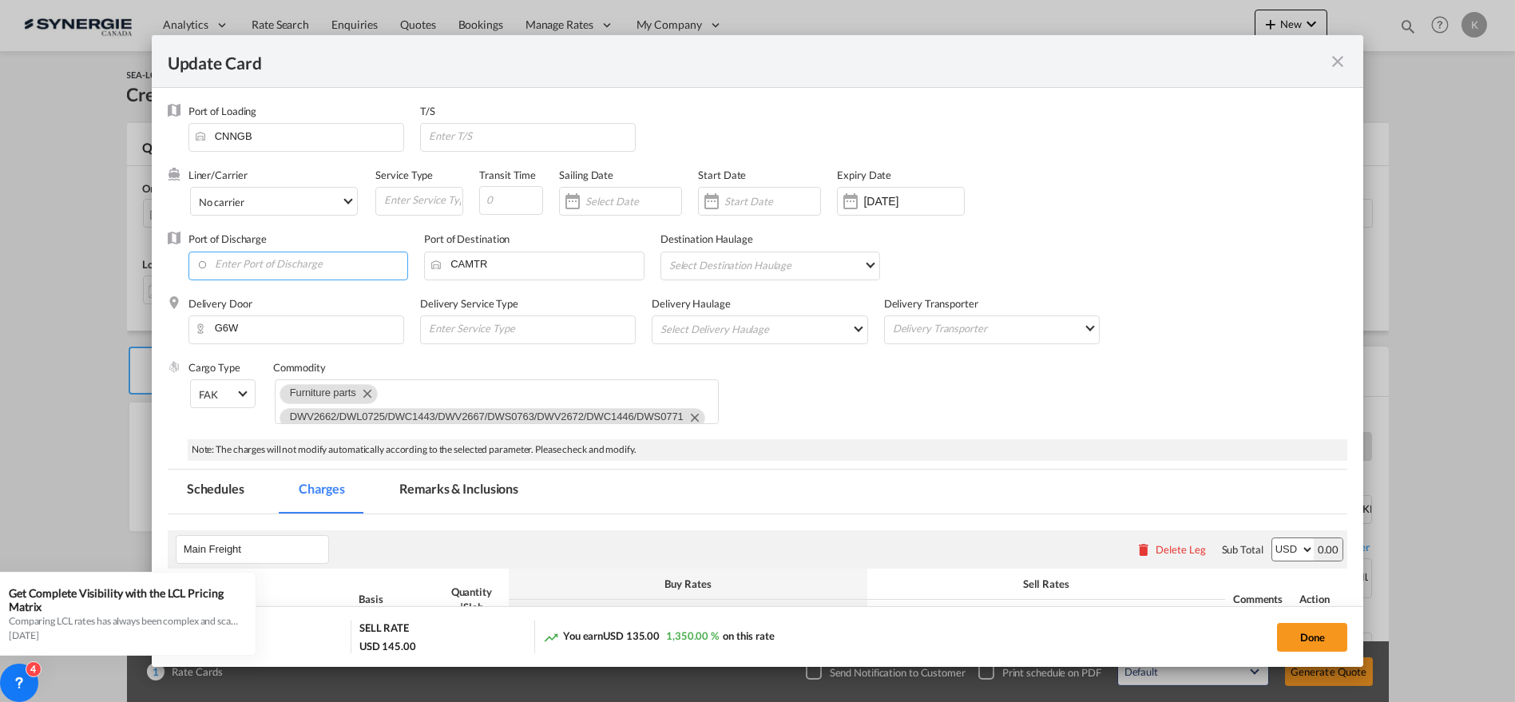
scroll to position [0, 0]
click at [264, 296] on div "Vancouver, BC" at bounding box center [349, 291] width 297 height 14
type input "Vancouver, BC, CAVAN"
click at [504, 204] on input "Update CardPort of ..." at bounding box center [511, 200] width 64 height 29
click at [918, 203] on input "20 Sep 2025" at bounding box center [913, 201] width 101 height 13
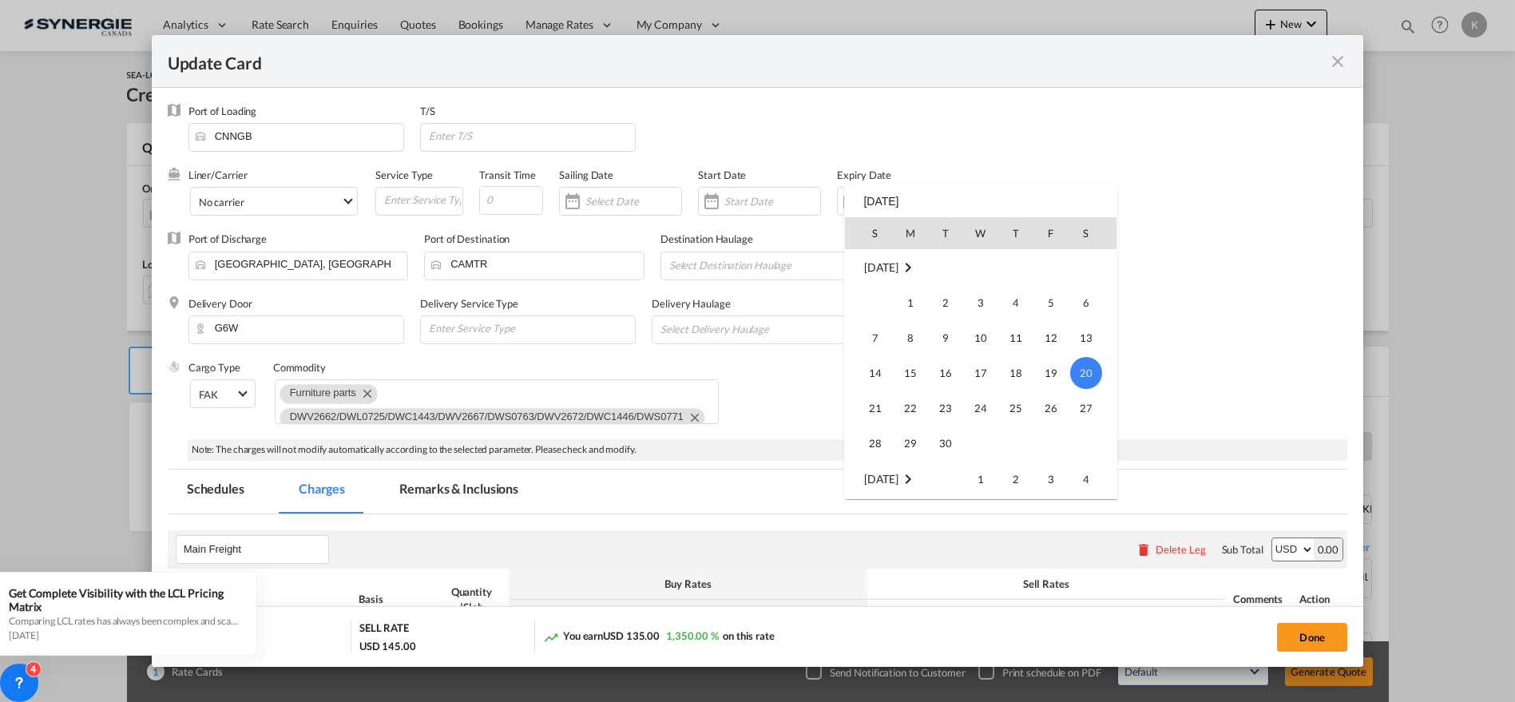
scroll to position [369612, 0]
click at [877, 445] on span "31" at bounding box center [875, 444] width 32 height 32
type input "[DATE]"
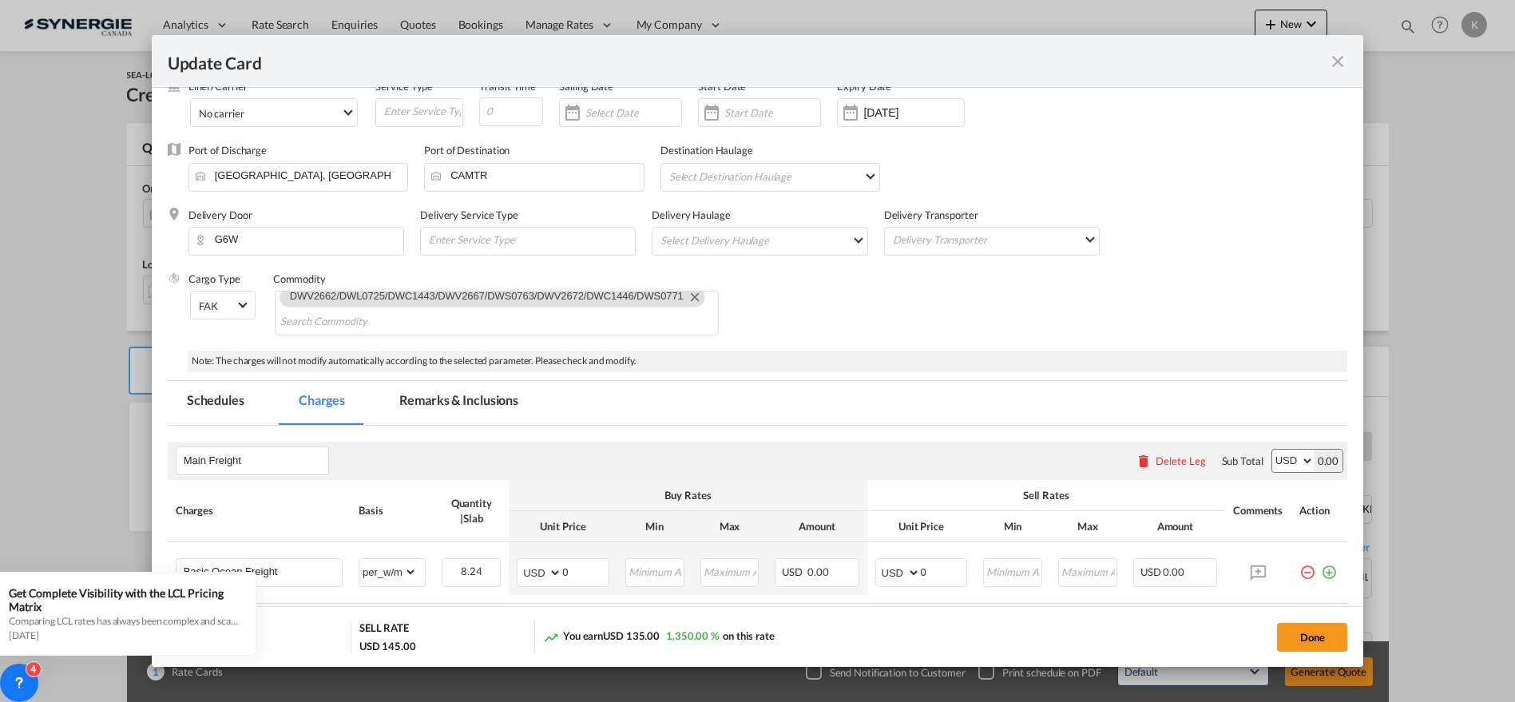
scroll to position [0, 0]
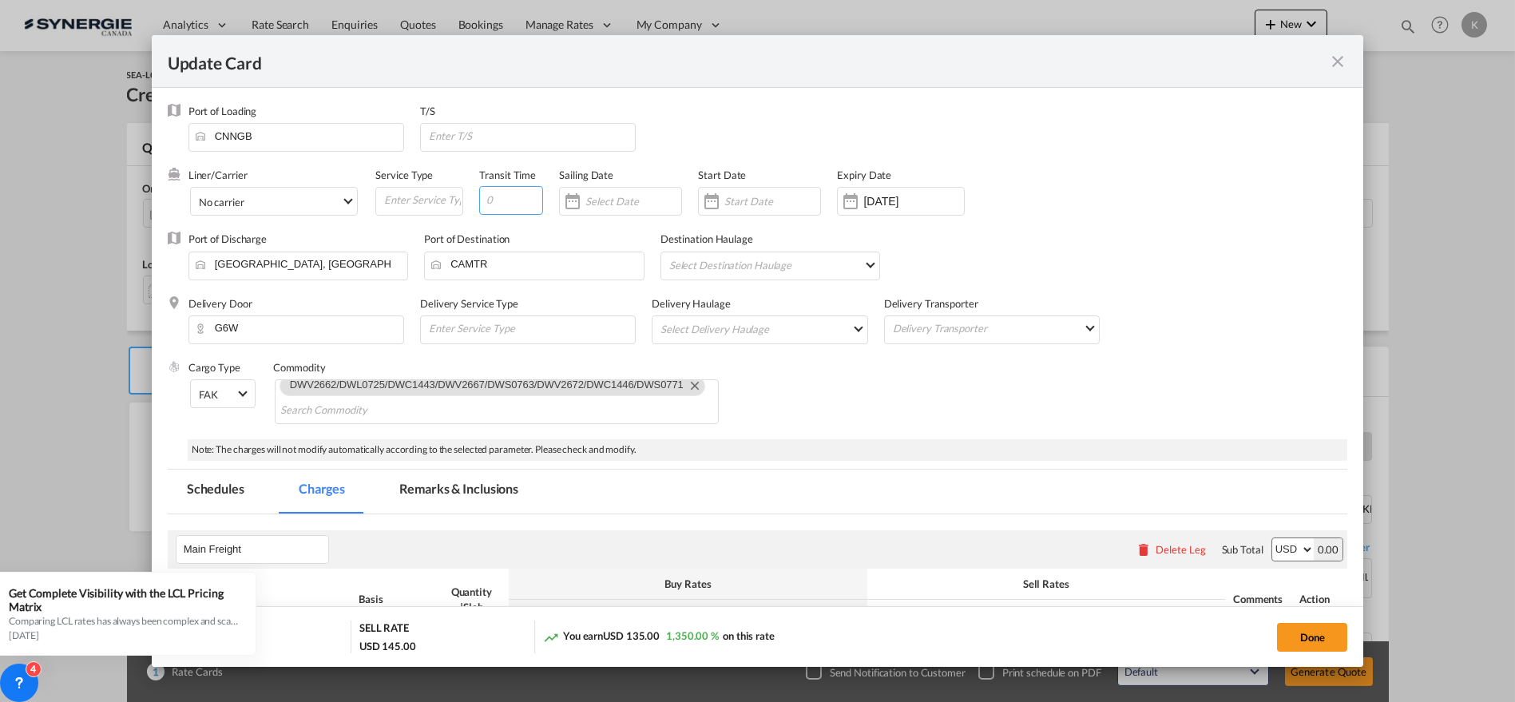
click at [504, 196] on input "Update CardPort of ..." at bounding box center [511, 200] width 64 height 29
type input "35"
click at [600, 200] on input "Update CardPort of ..." at bounding box center [633, 201] width 96 height 13
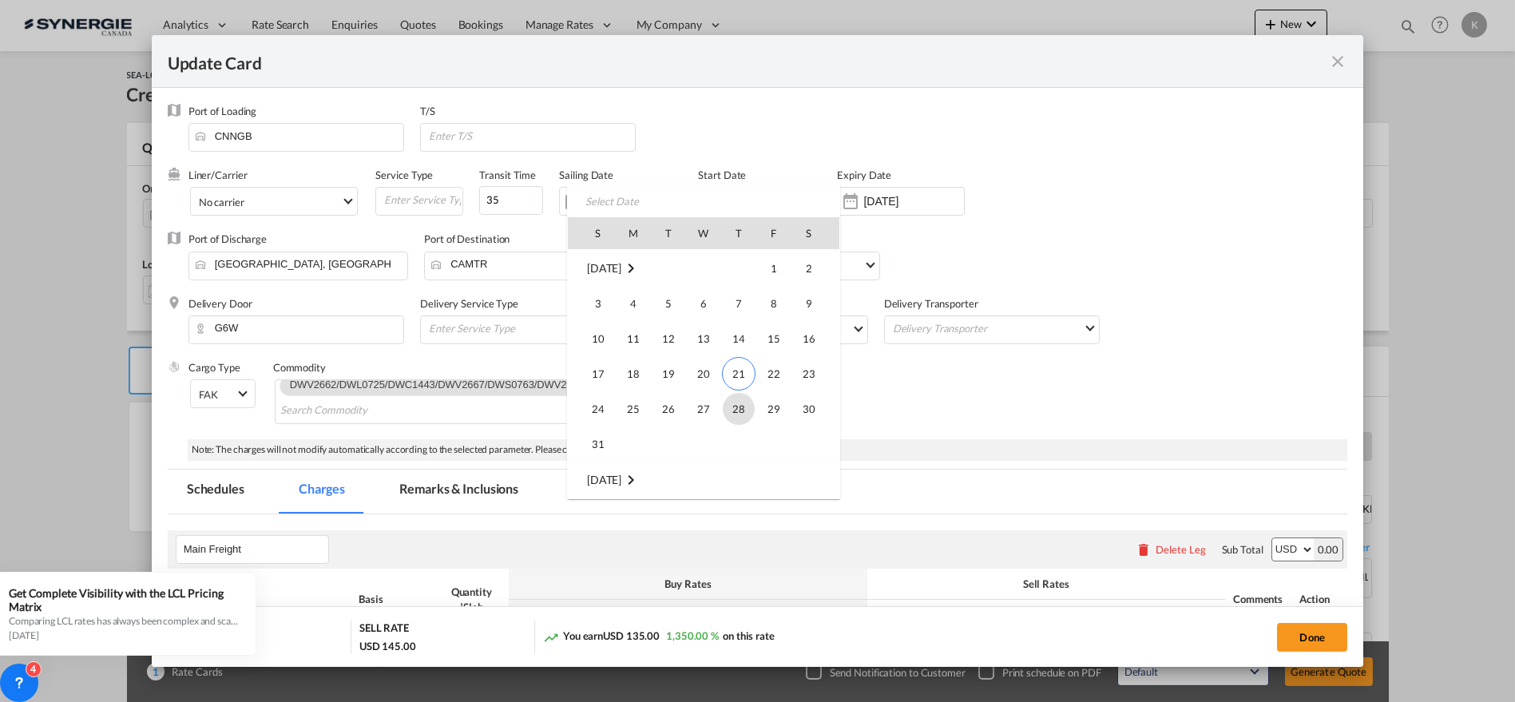
scroll to position [369824, 0]
click at [646, 299] on span "1" at bounding box center [633, 303] width 32 height 32
type input "01 Sep 2025"
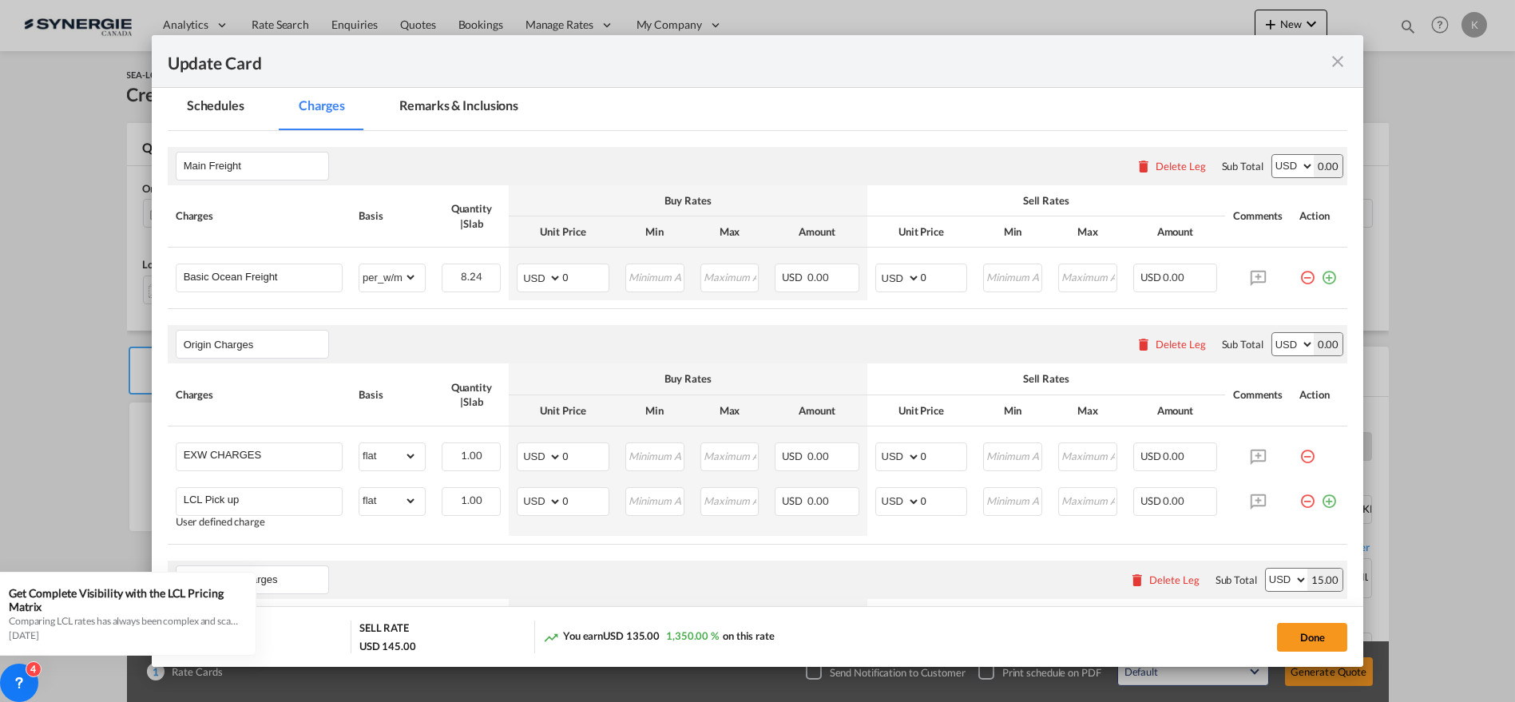
scroll to position [399, 0]
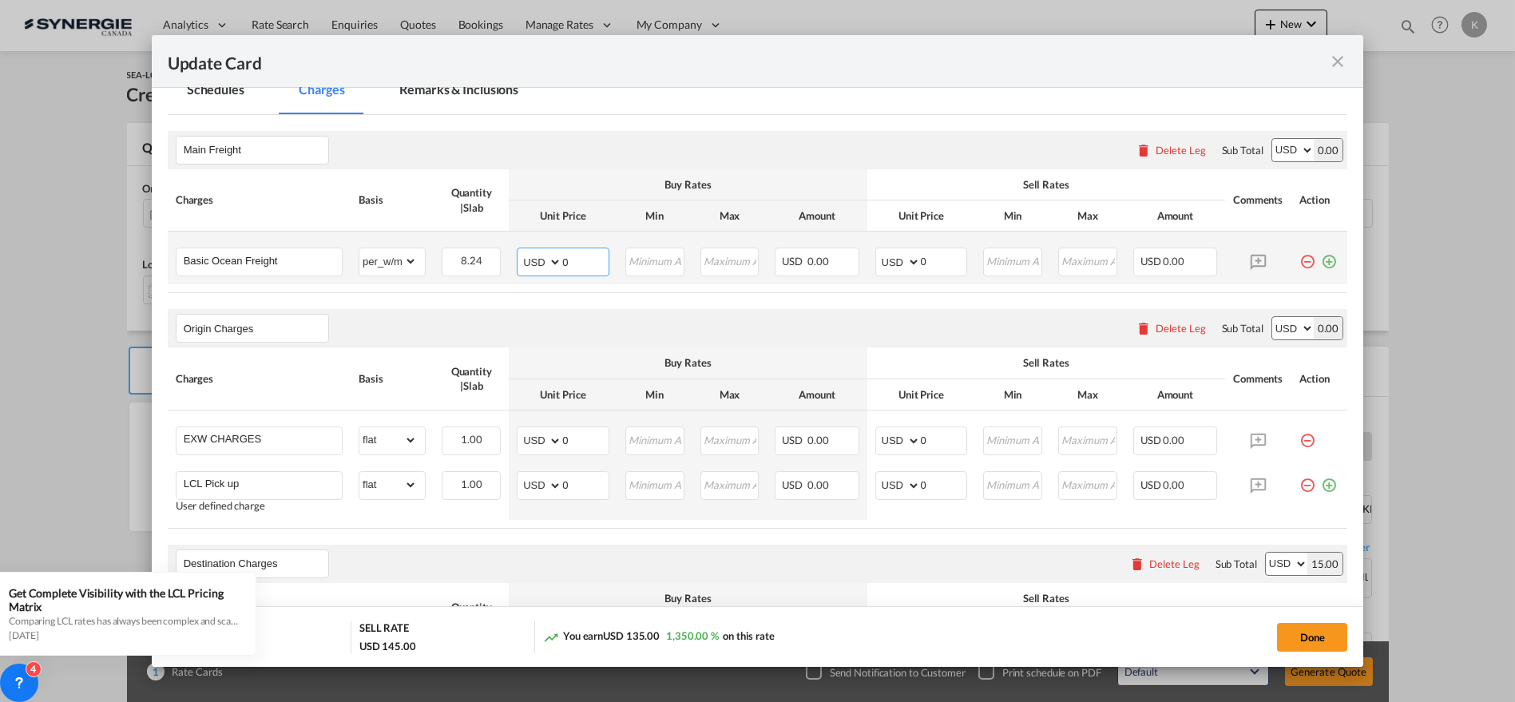
drag, startPoint x: 584, startPoint y: 254, endPoint x: 501, endPoint y: 251, distance: 82.3
click at [501, 251] on tr "Basic Ocean Freight Please Enter Already Exists gross_weight volumetric_weight …" at bounding box center [758, 258] width 1180 height 53
type input "60"
drag, startPoint x: 922, startPoint y: 247, endPoint x: 889, endPoint y: 254, distance: 34.1
click at [889, 254] on md-input-container "AED AFN ALL AMD ANG AOA ARS AUD AWG AZN BAM BBD BDT BGN BHD BIF BMD BND BOB BRL…" at bounding box center [921, 261] width 93 height 29
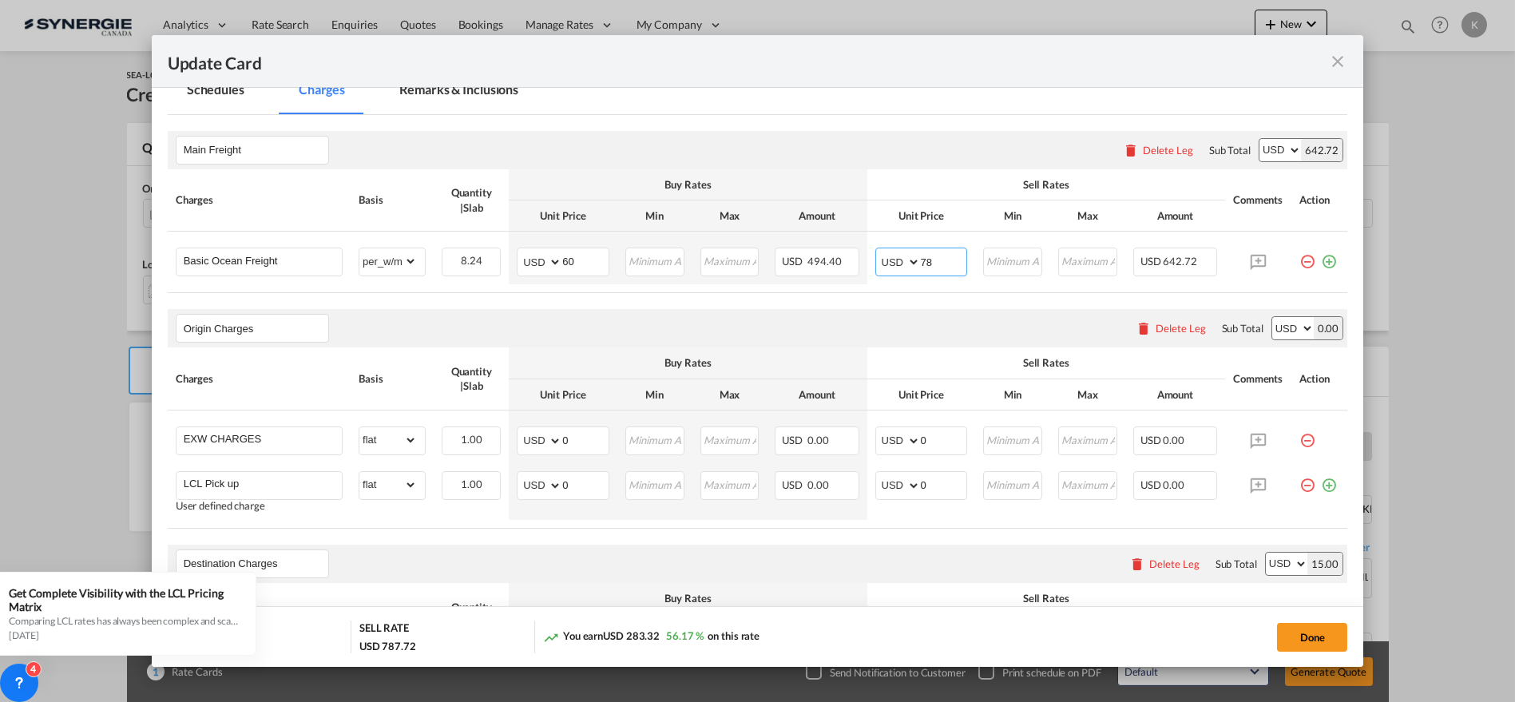
type input "78"
click at [1155, 323] on div "Delete Leg" at bounding box center [1180, 328] width 50 height 13
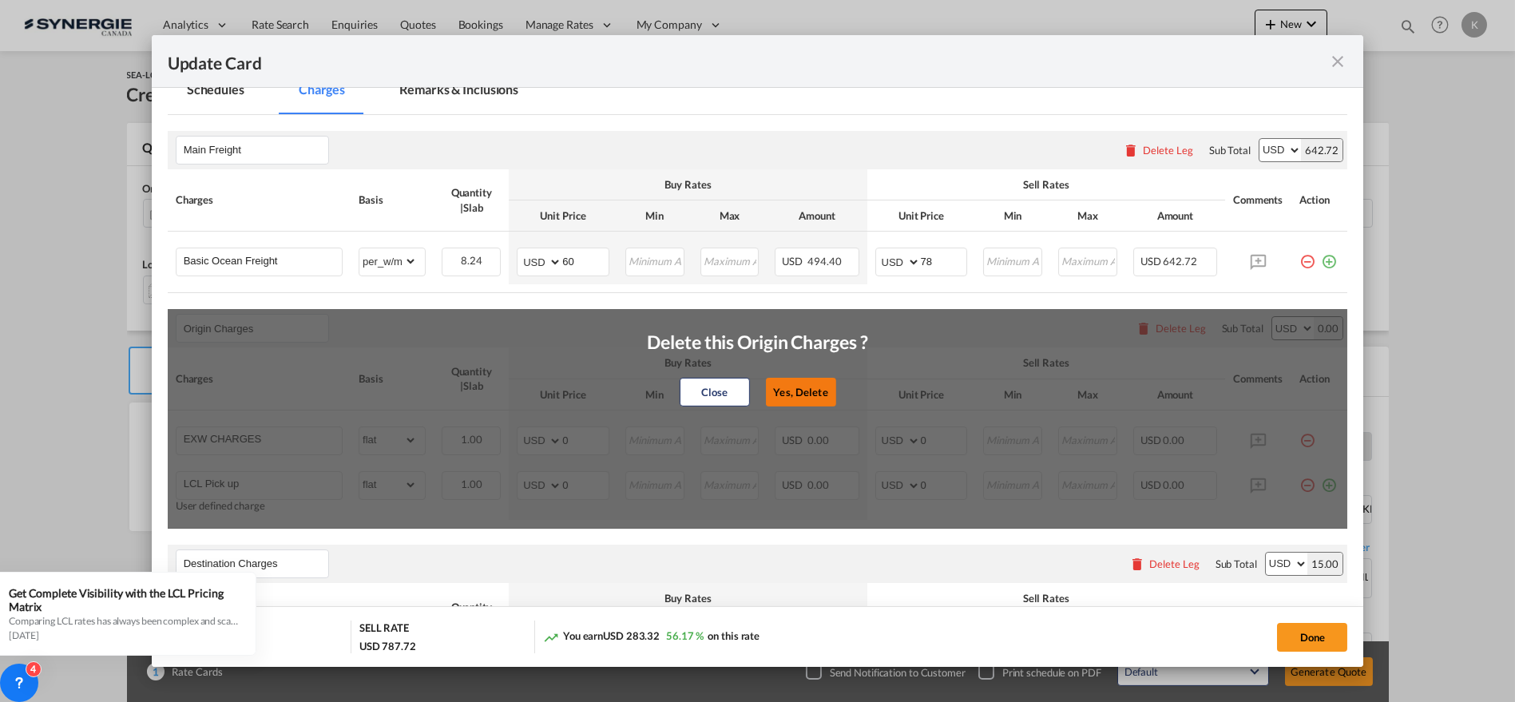
click at [791, 389] on button "Yes, Delete" at bounding box center [800, 392] width 70 height 29
type input "Destination Charges"
type input "Dock fee"
select select "per_hbl"
type input "Terminal fee"
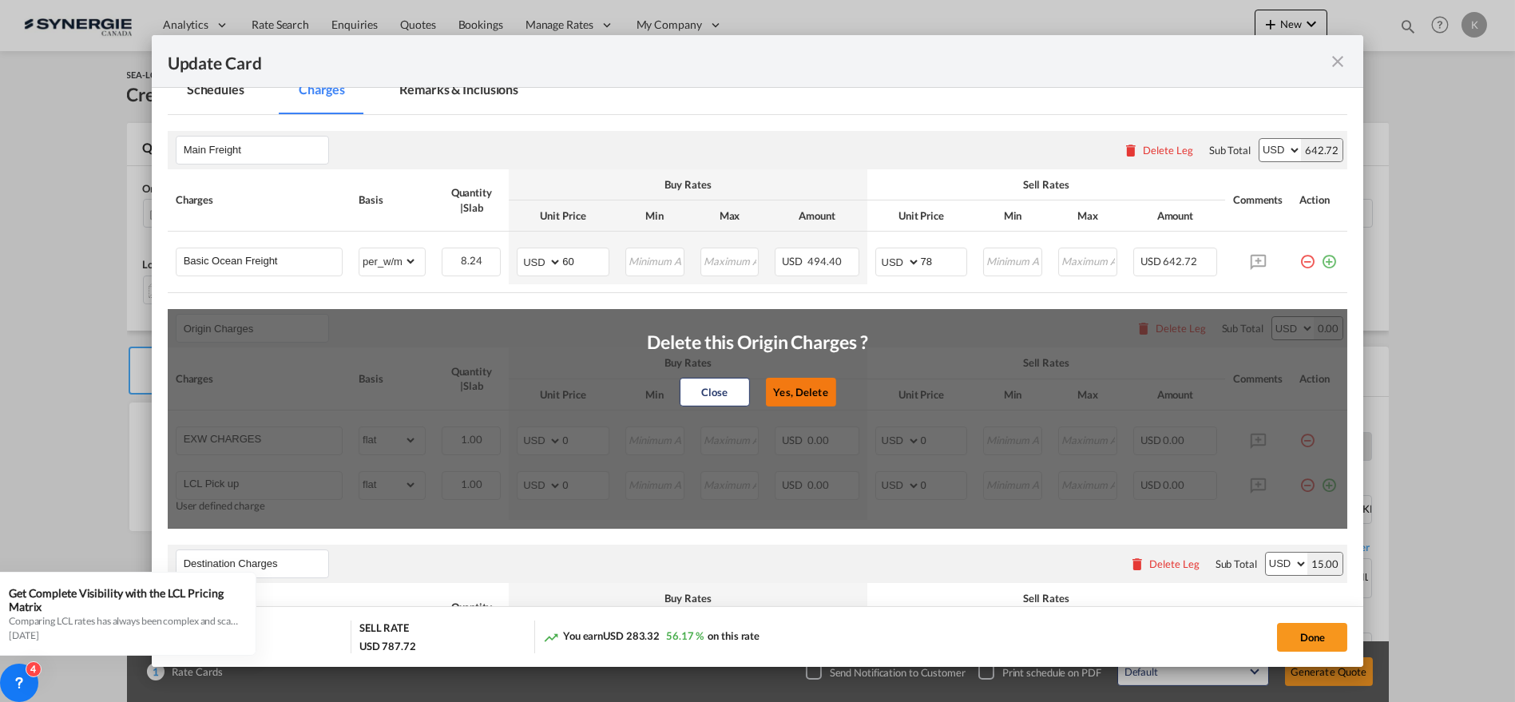
select select "per_w/m"
type input "Doc and Handling fee"
type input "E-manifest"
select select "per_bl"
type input "35"
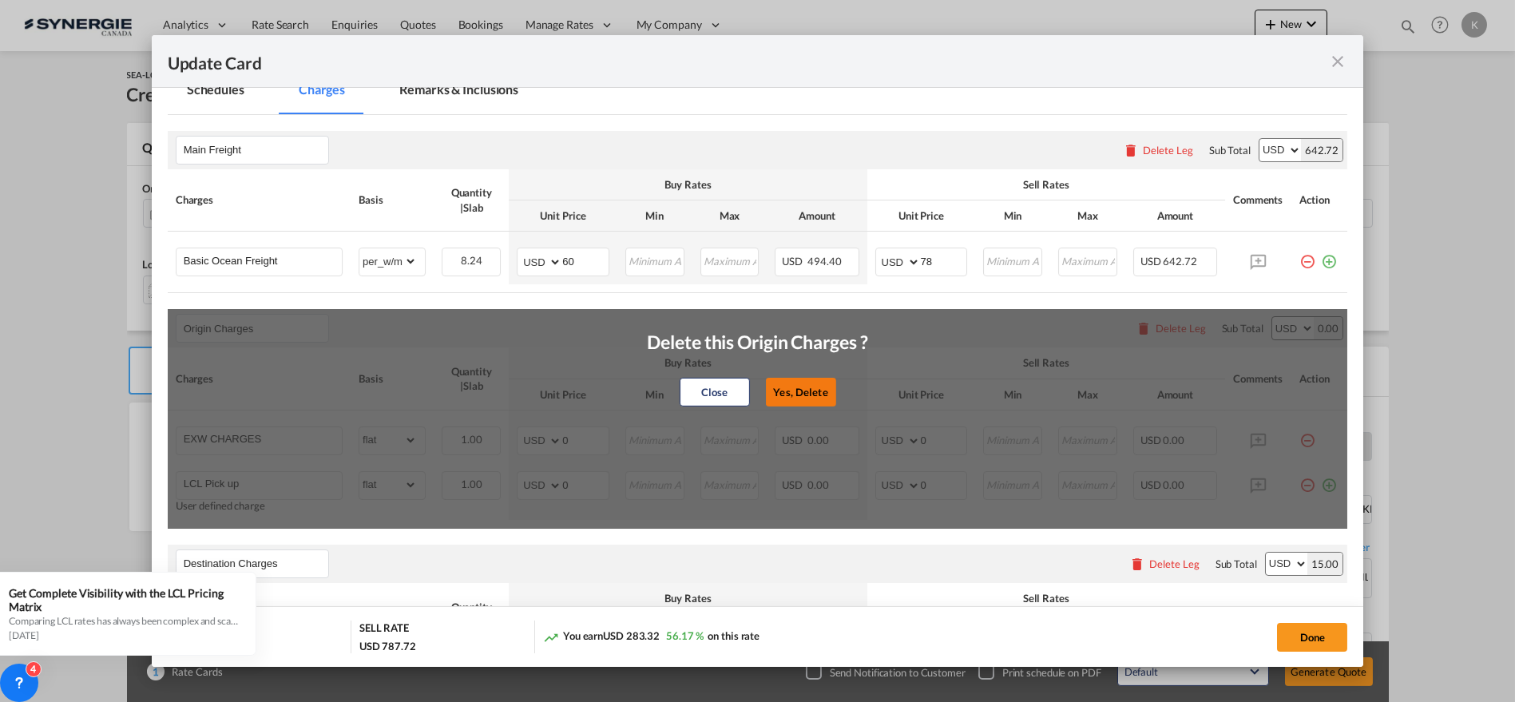
type input "Doc Fee"
select select "per_bl"
type input "30"
type input "Handling fee"
type input "0"
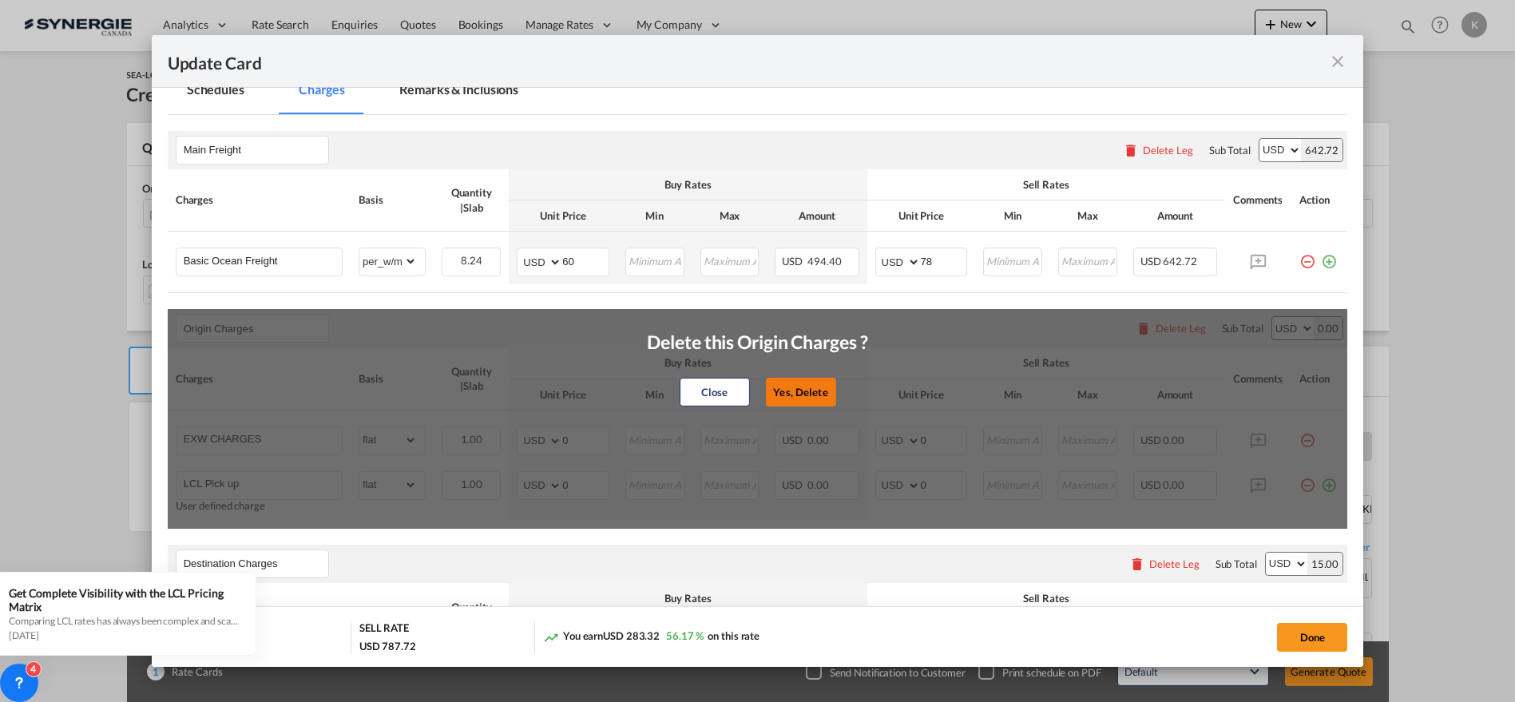
type input "65"
type input "ISF 5+2 - 85 USD if applicable"
select select "per_bl"
type input "Cargo Coverage"
type input "Cargo Coverage - Rate to be confirmed depending on commodity and value Min 50 U…"
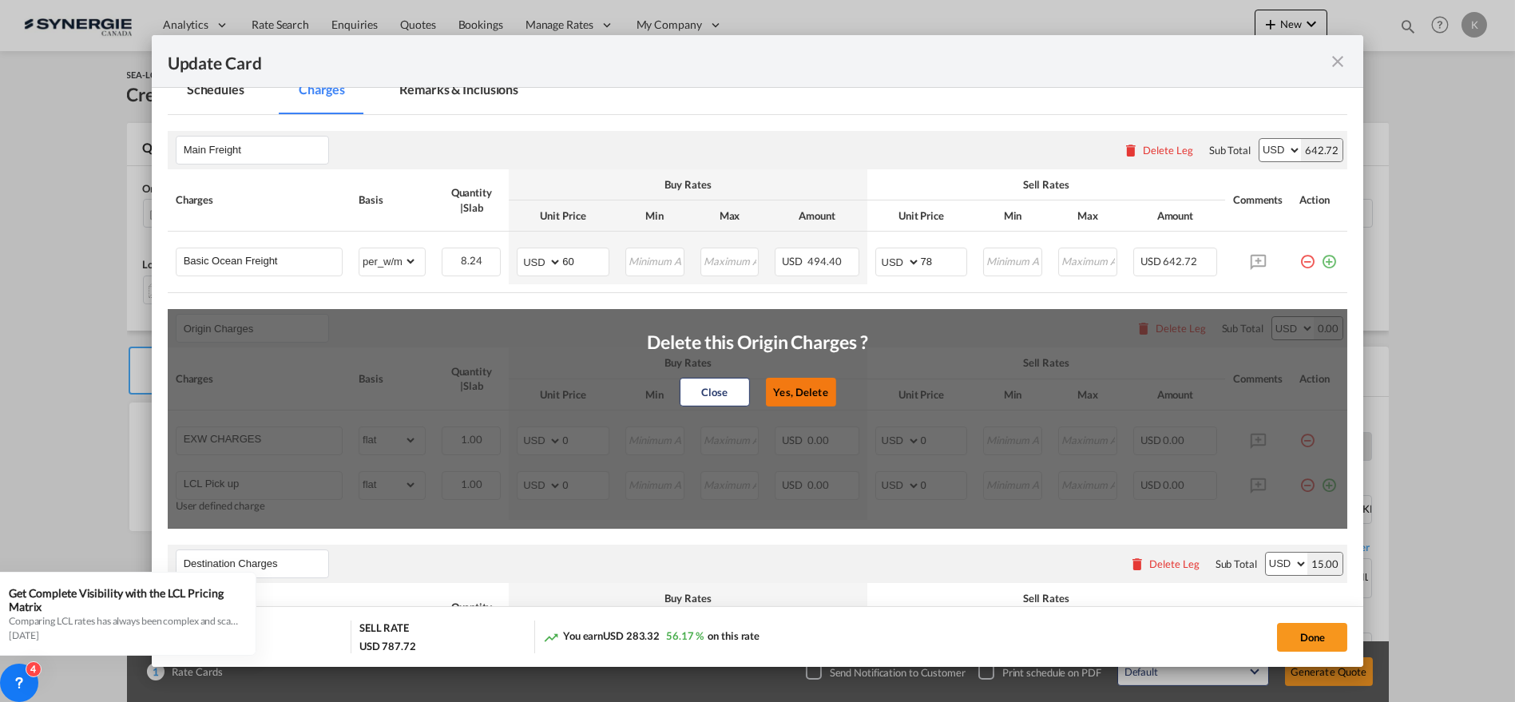
select select "per_shipment"
type input "0"
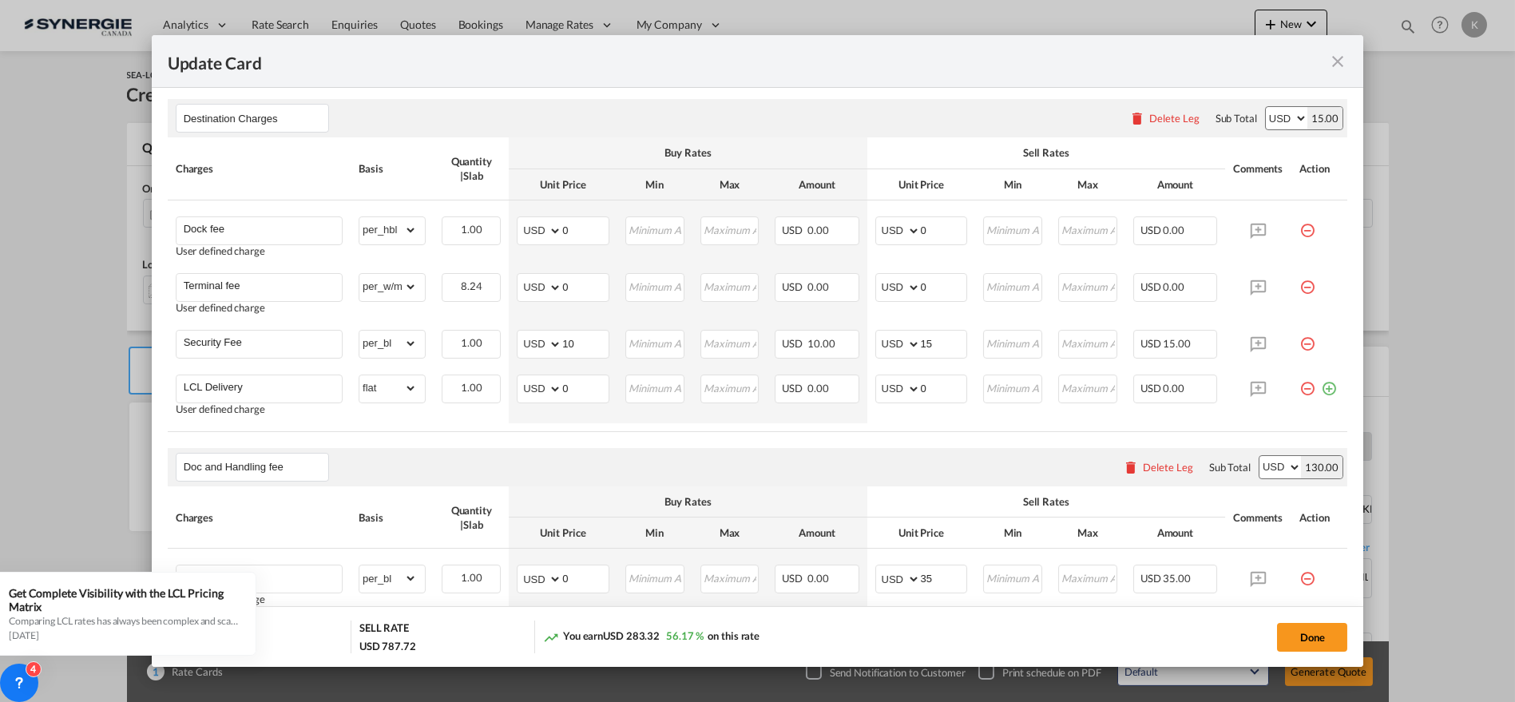
scroll to position [613, 0]
click at [403, 229] on select "gross_weight volumetric_weight per_shipment per_bl per_km per_hawb per_kg flat …" at bounding box center [387, 226] width 57 height 26
select select "per_kg"
click at [359, 213] on select "gross_weight volumetric_weight per_shipment per_bl per_km per_hawb per_kg flat …" at bounding box center [387, 226] width 57 height 26
click at [517, 220] on md-input-container "AED AFN ALL AMD ANG AOA ARS AUD AWG AZN BAM BBD BDT BGN BHD BIF BMD BND BOB BRL…" at bounding box center [563, 226] width 93 height 29
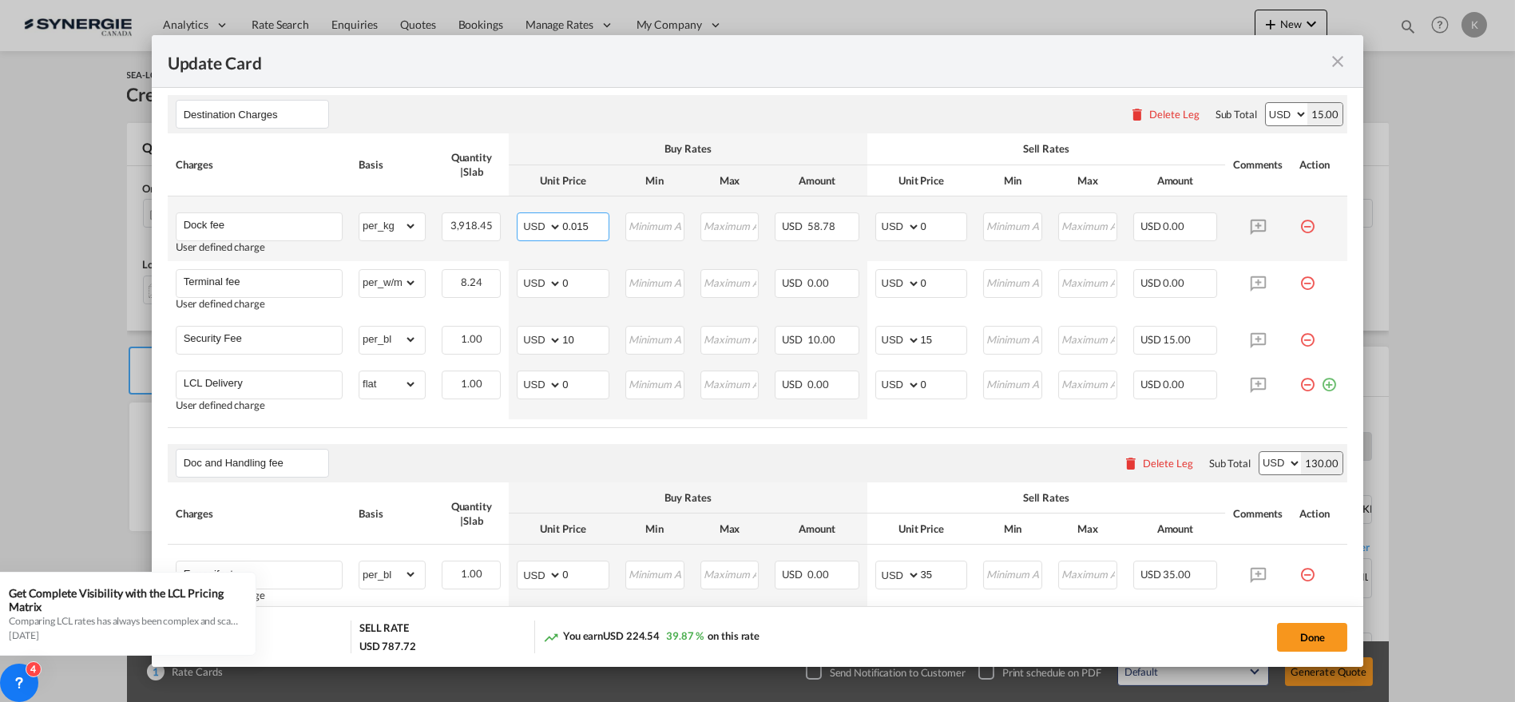
type input "0.015"
type input "60"
type input "0.018"
type input "66"
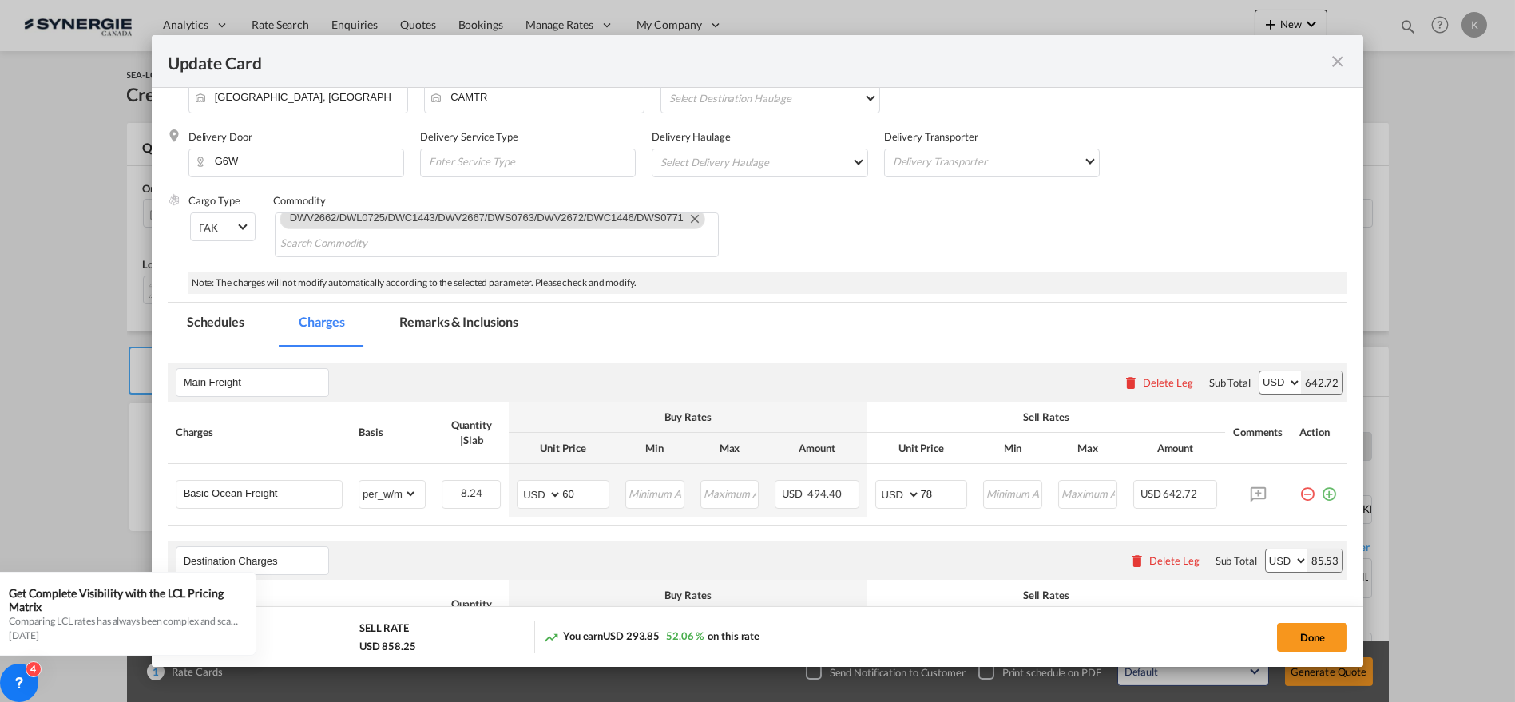
scroll to position [160, 0]
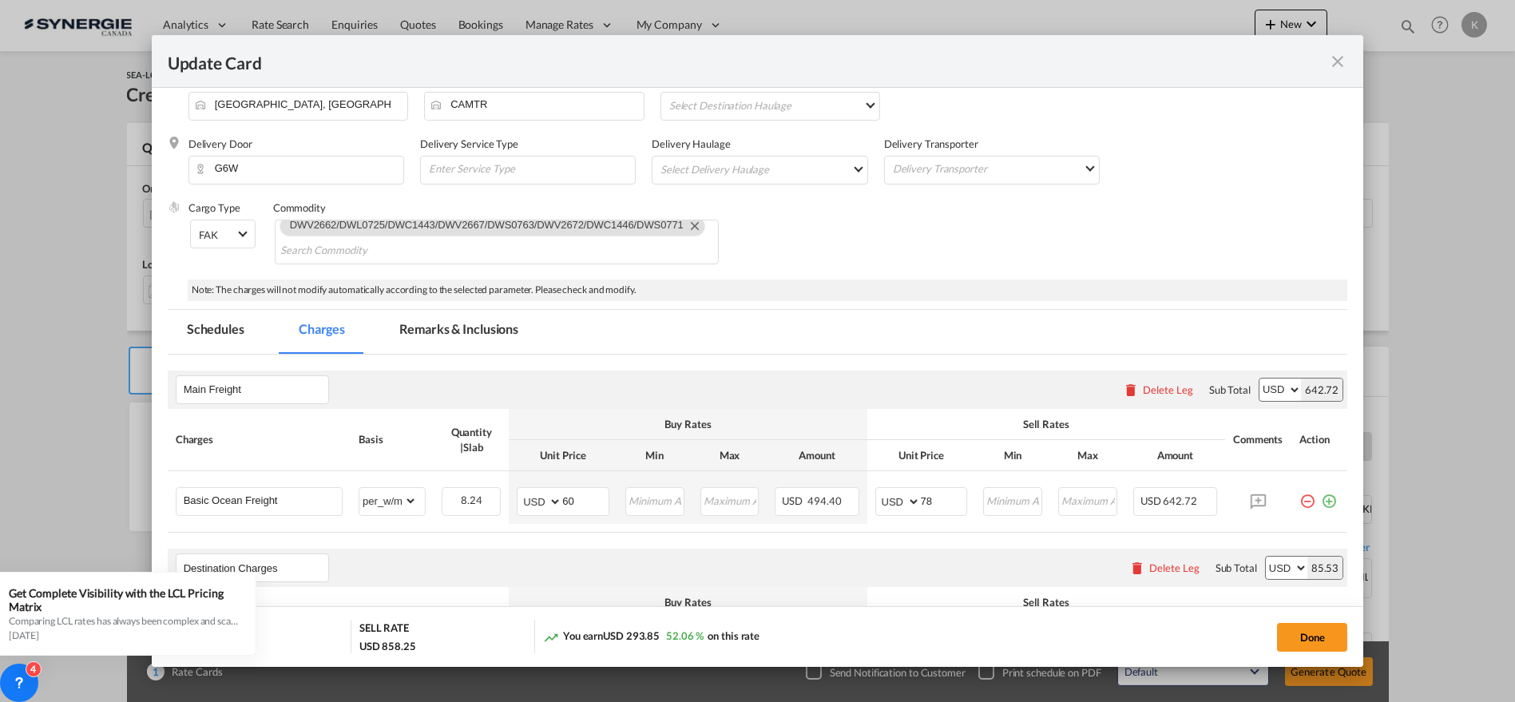
click at [484, 328] on md-tab-item "Remarks & Inclusions" at bounding box center [458, 332] width 157 height 44
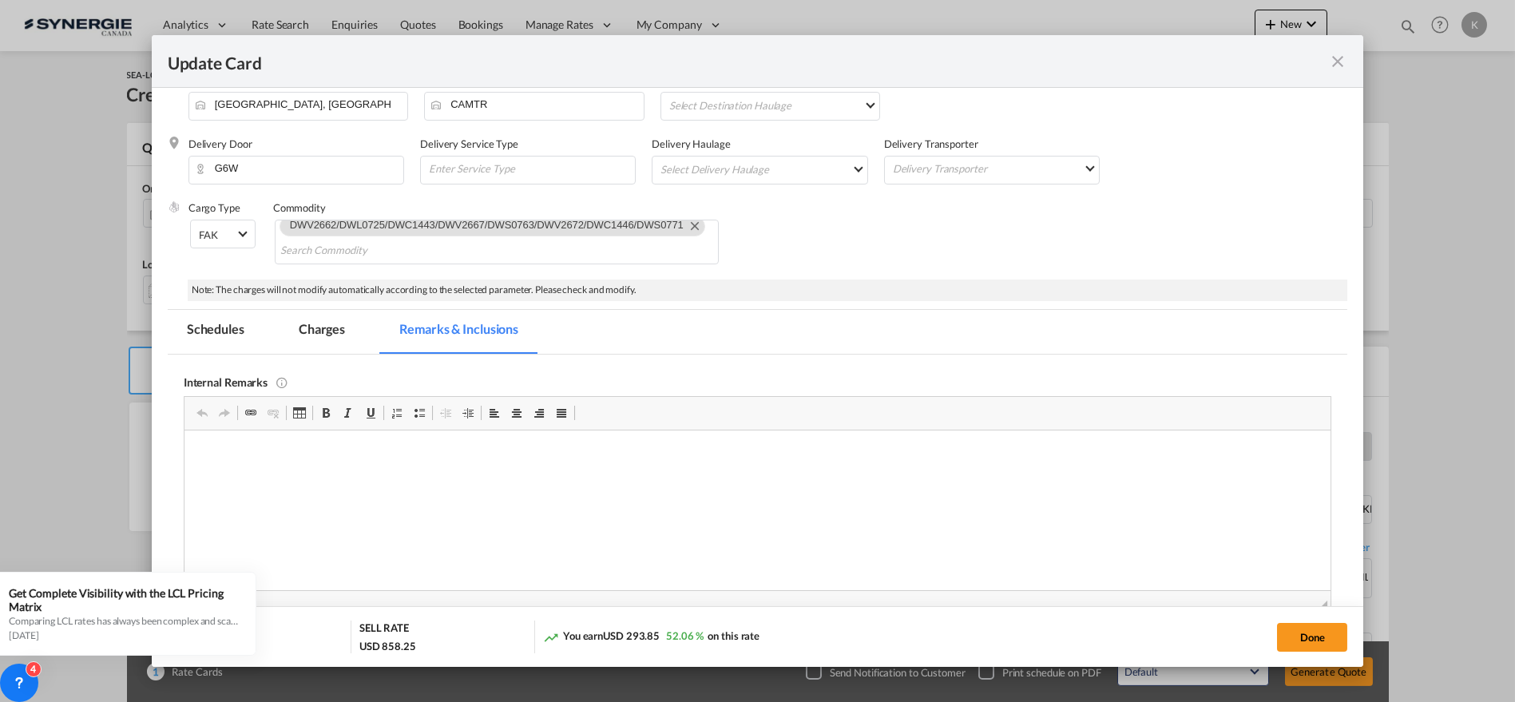
scroll to position [0, 0]
click at [322, 327] on md-tab-item "Charges" at bounding box center [321, 332] width 85 height 44
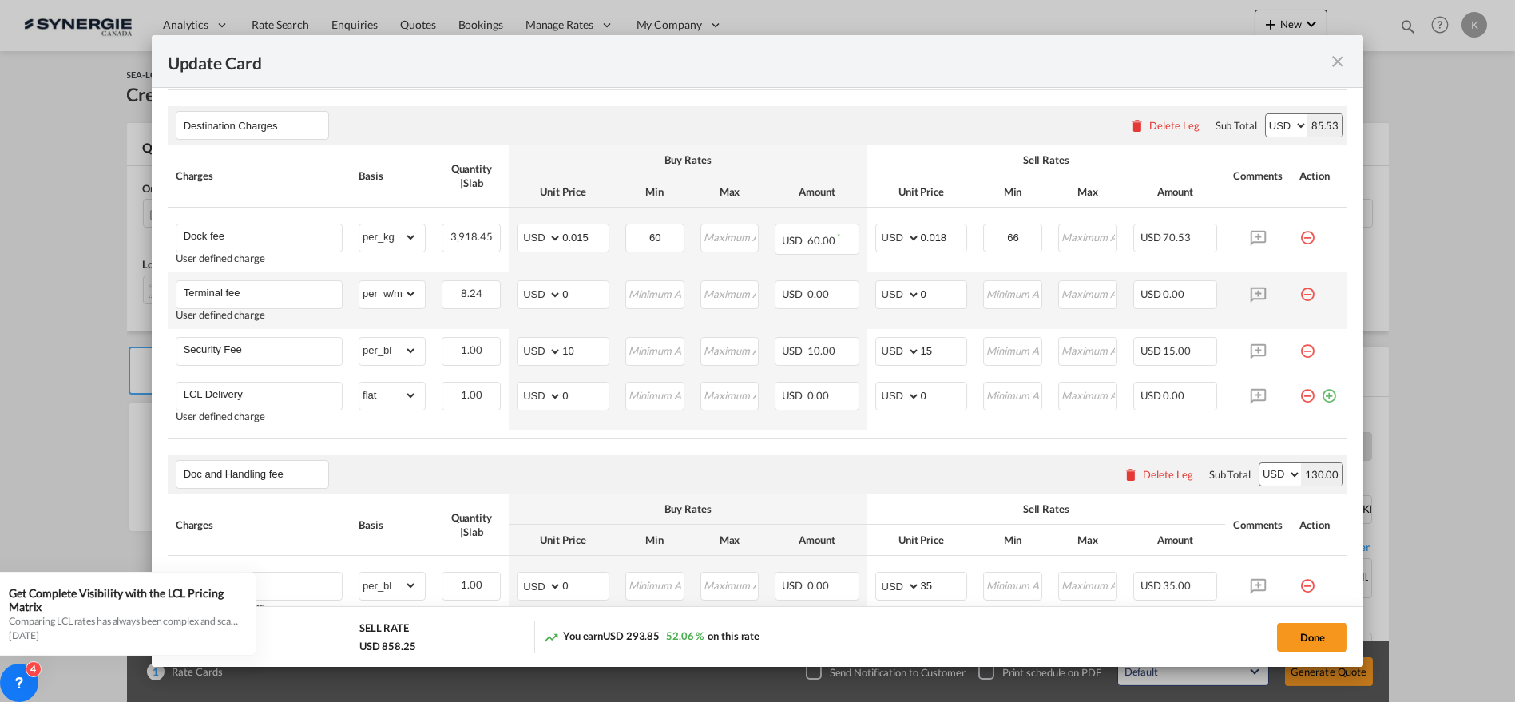
scroll to position [596, 0]
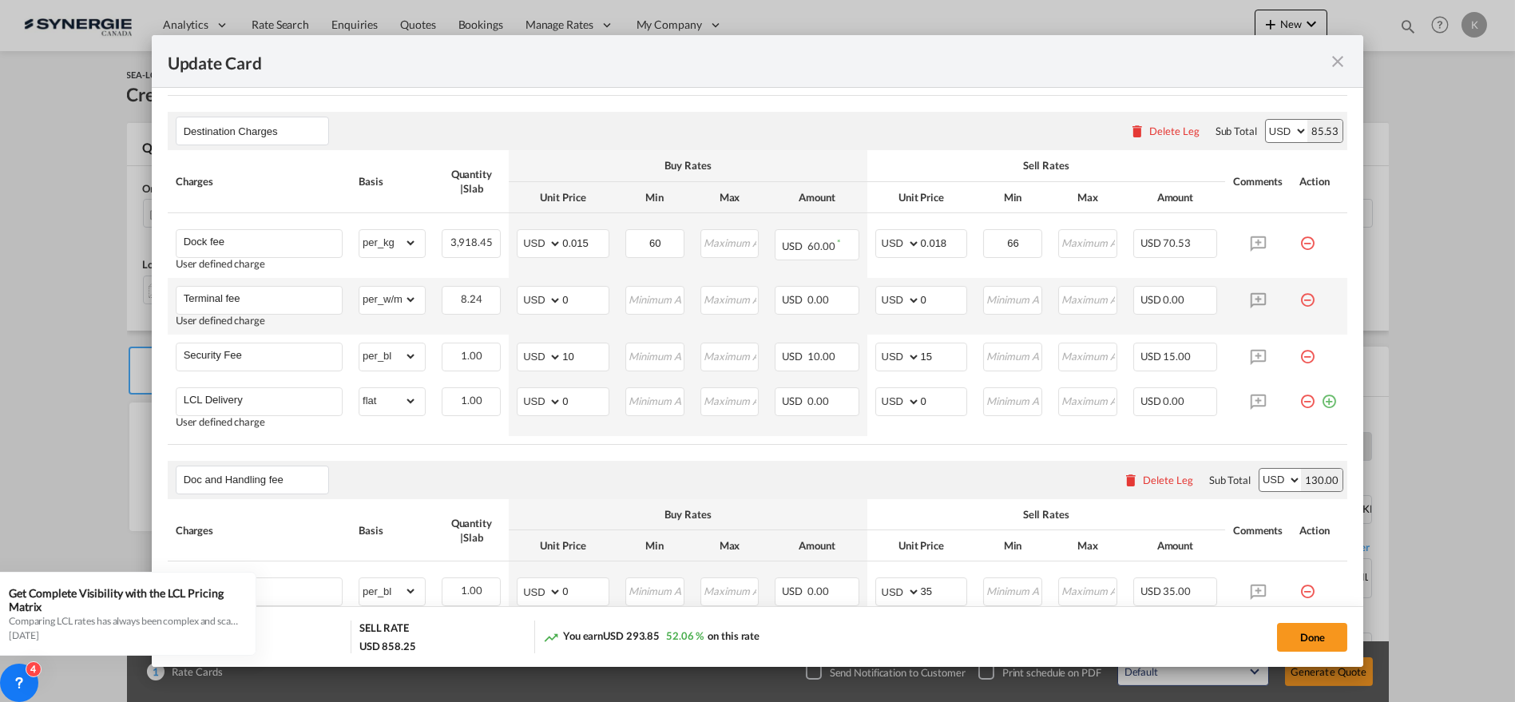
click at [1299, 295] on md-icon "icon-minus-circle-outline red-400-fg pt-7" at bounding box center [1307, 294] width 16 height 16
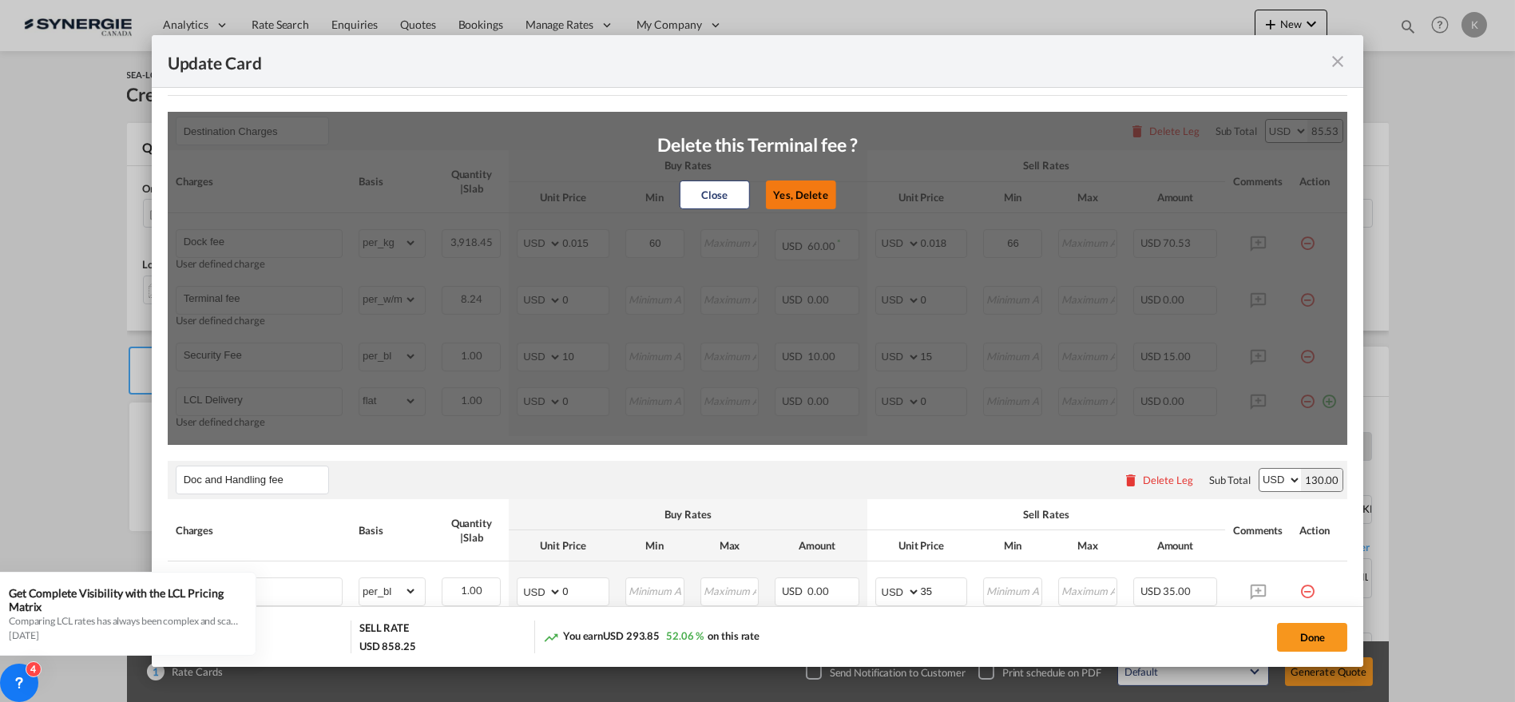
click at [782, 185] on button "Yes, Delete" at bounding box center [801, 194] width 70 height 29
type input "Security Fee"
select select "per_bl"
type input "10"
type input "15"
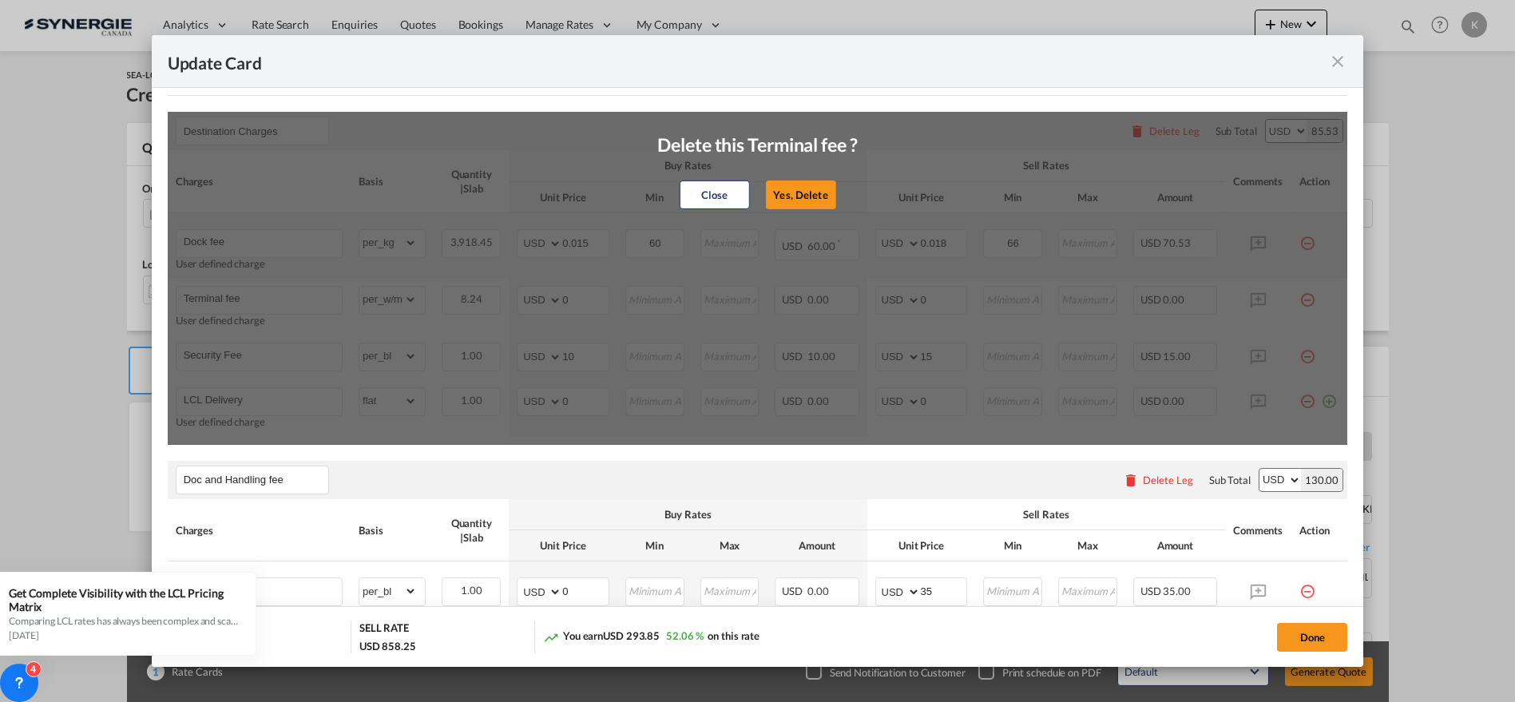
type input "LCL Delivery"
select select "flat"
type input "0"
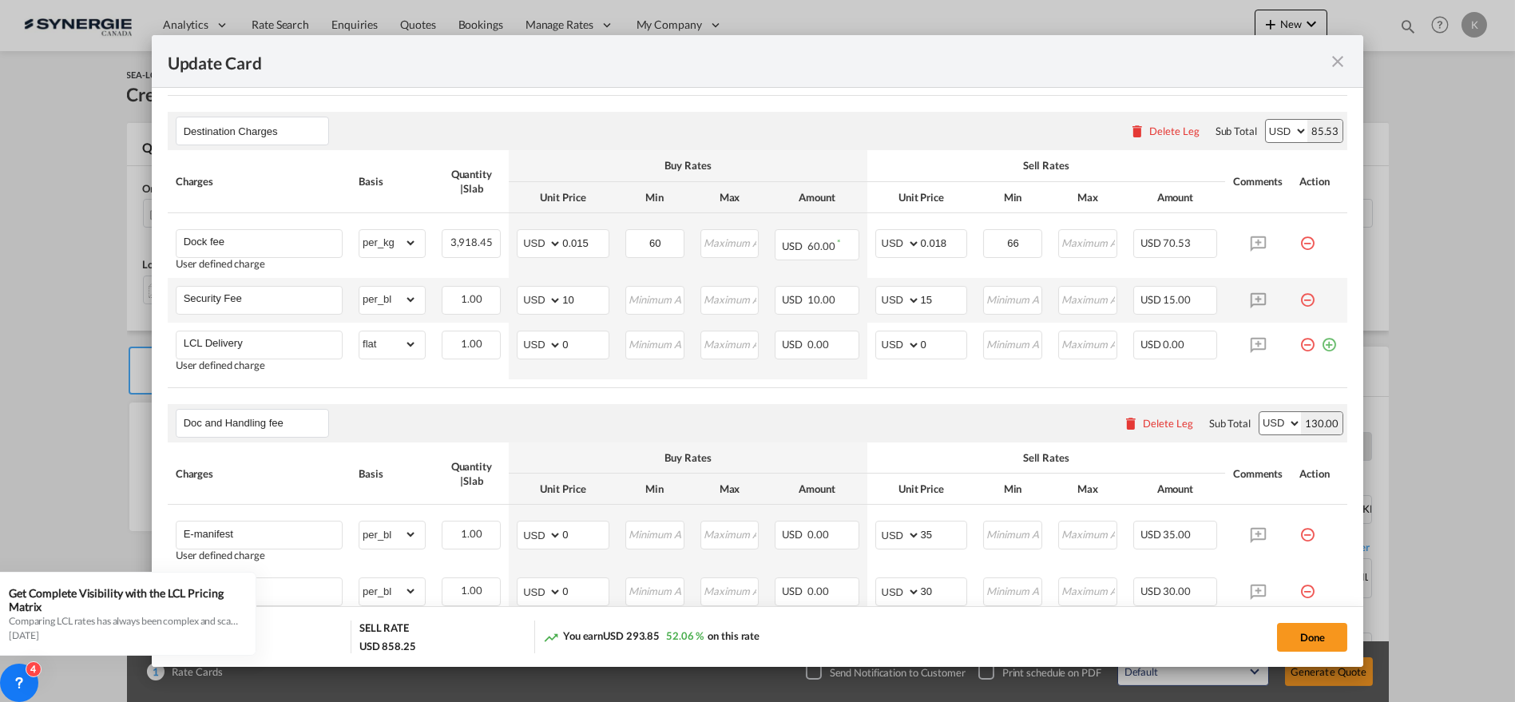
click at [1299, 300] on md-icon "icon-minus-circle-outline red-400-fg pt-7" at bounding box center [1307, 294] width 16 height 16
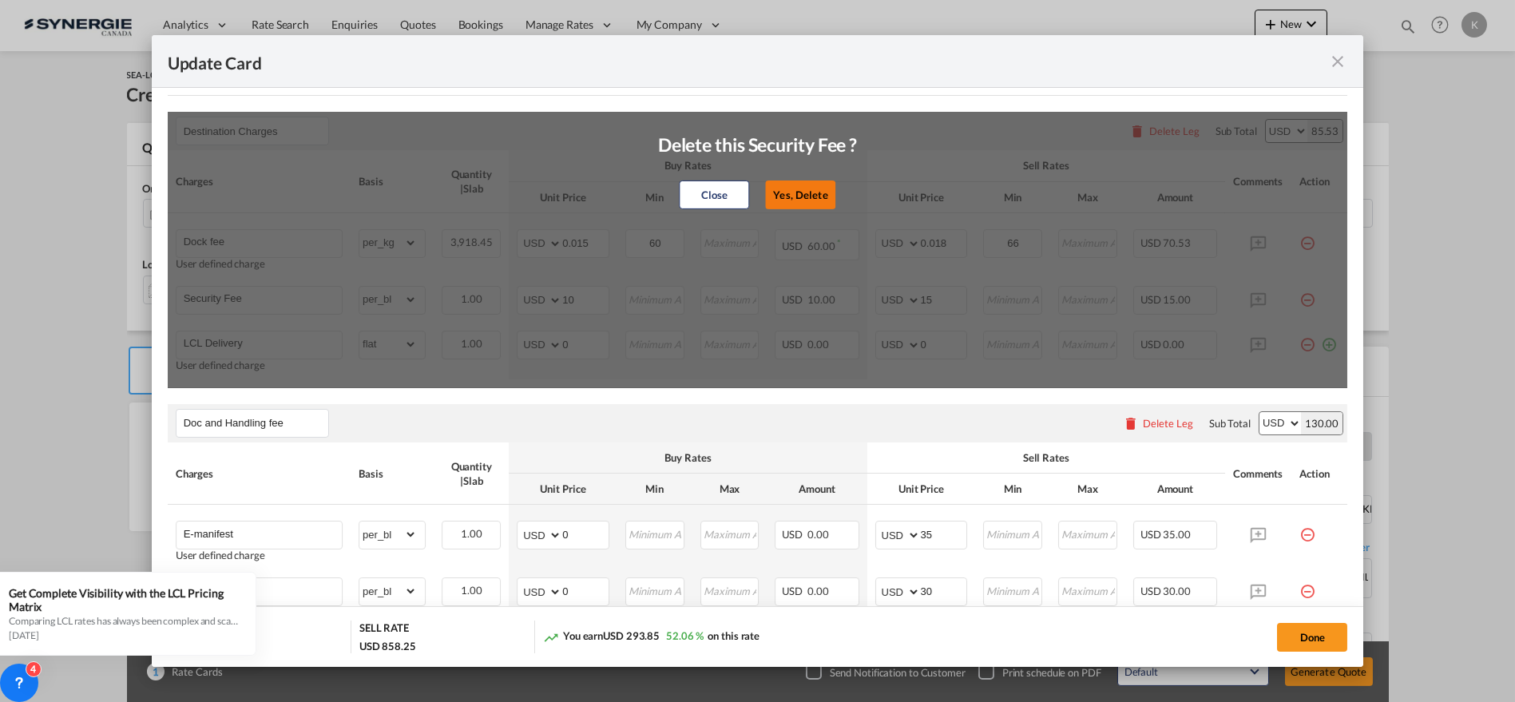
click at [805, 200] on button "Yes, Delete" at bounding box center [801, 194] width 70 height 29
type input "LCL Delivery"
select select "flat"
type input "0"
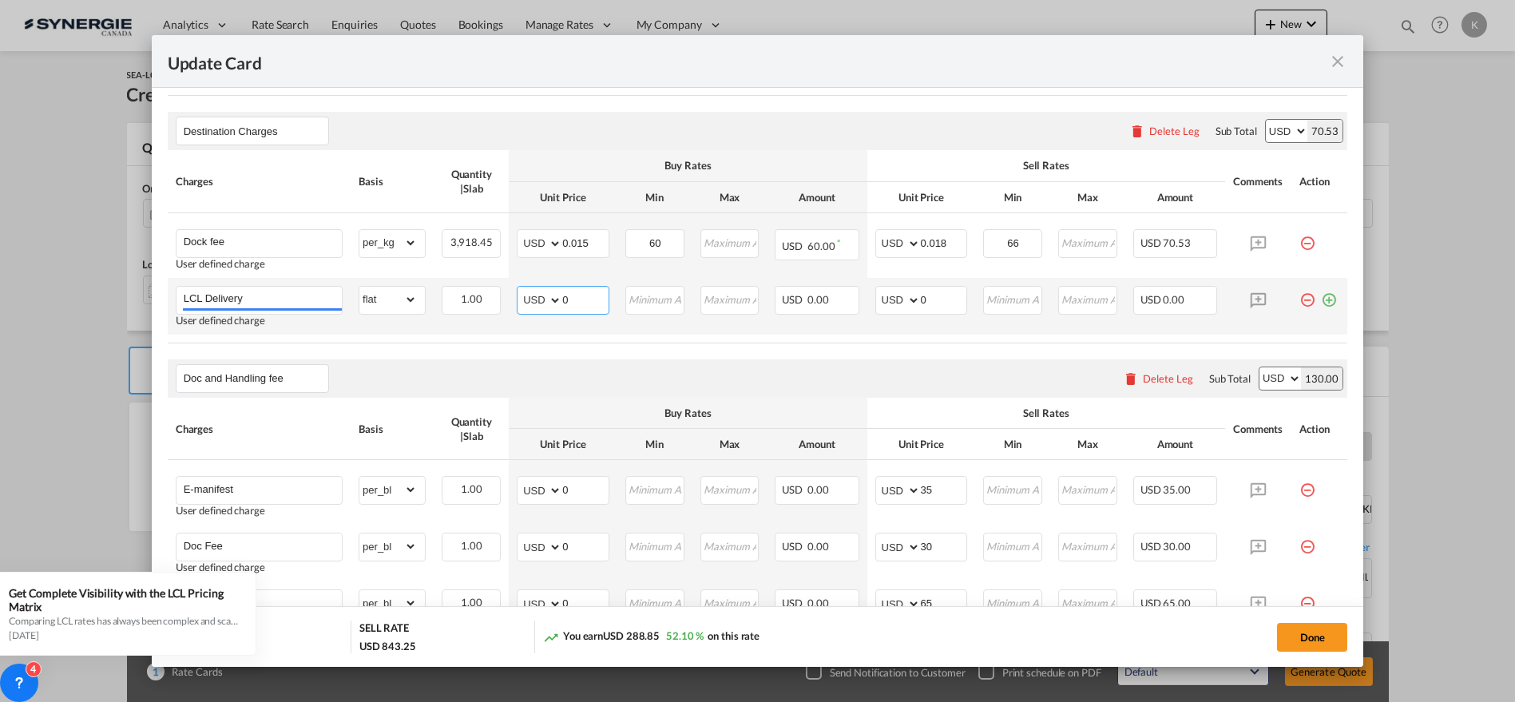
drag, startPoint x: 537, startPoint y: 309, endPoint x: 539, endPoint y: 299, distance: 9.7
click at [537, 309] on select "AED AFN ALL AMD ANG AOA ARS AUD AWG AZN BAM BBD BDT BGN BHD BIF BMD BND BOB BRL…" at bounding box center [541, 300] width 42 height 22
select select "string:CAD"
click at [520, 289] on select "AED AFN ALL AMD ANG AOA ARS AUD AWG AZN BAM BBD BDT BGN BHD BIF BMD BND BOB BRL…" at bounding box center [541, 300] width 42 height 22
type input "365.82"
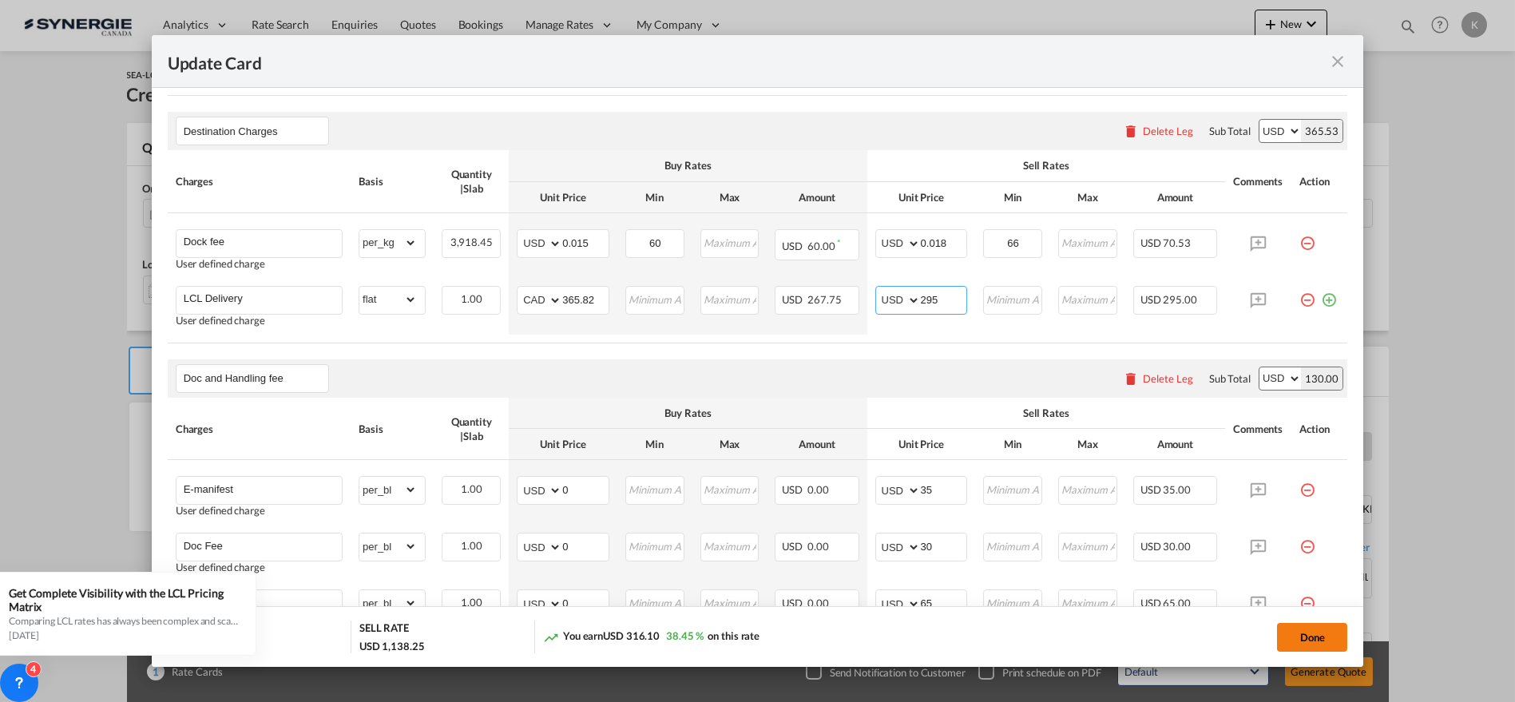
type input "295"
click at [1316, 628] on button "Done" at bounding box center [1312, 637] width 70 height 29
type input "[DATE]"
type input "30 Aug 2025"
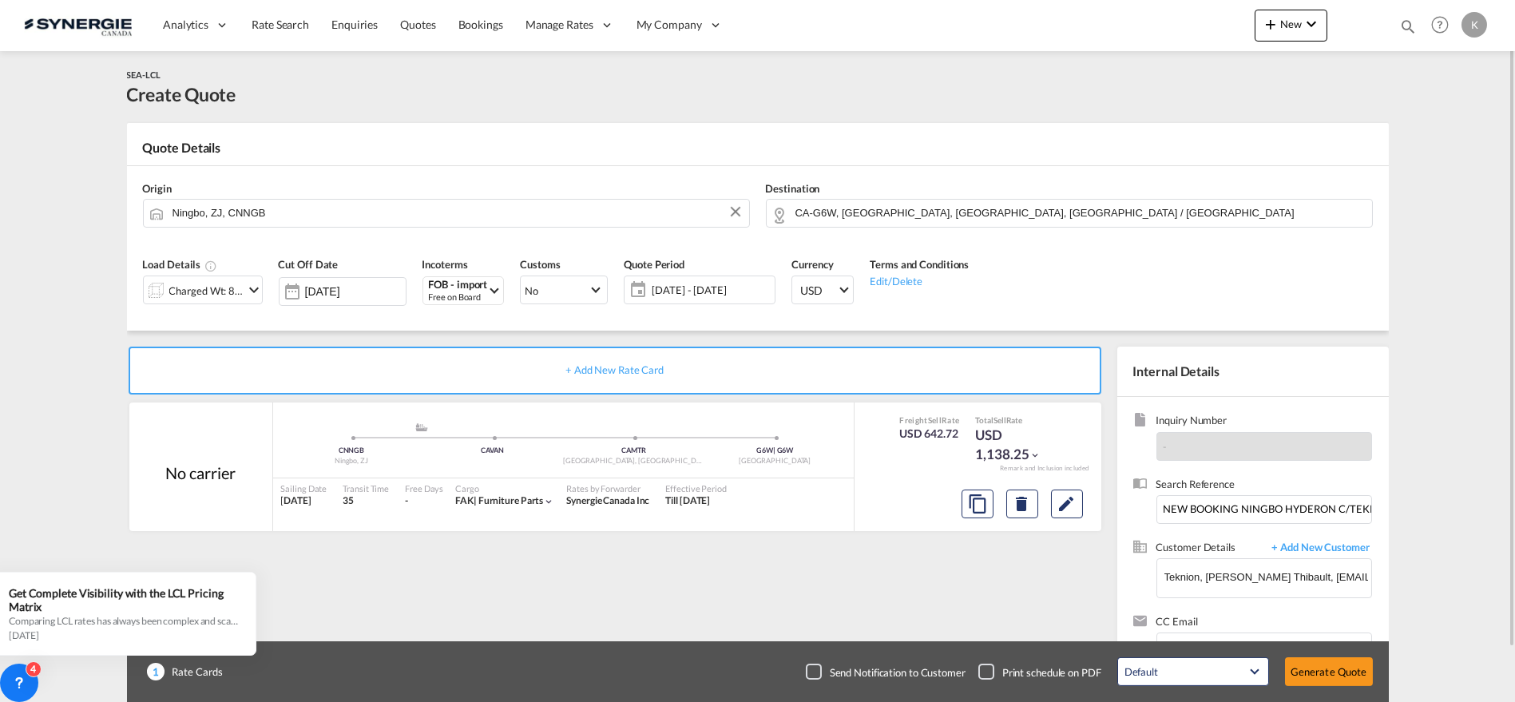
click at [816, 672] on div "Checkbox No Ink" at bounding box center [814, 671] width 16 height 16
click at [1341, 669] on button "Generate Quote" at bounding box center [1329, 671] width 88 height 29
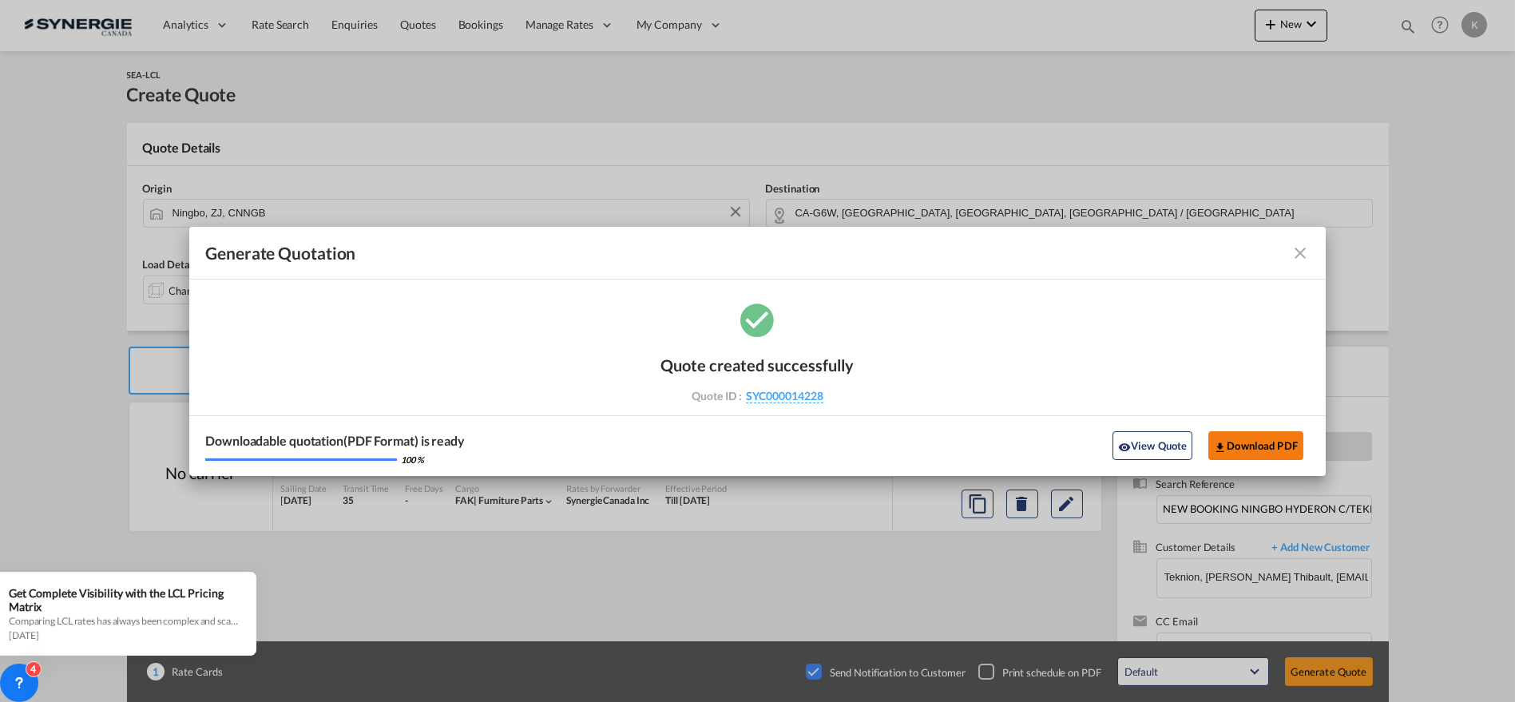
click at [1257, 448] on button "Download PDF" at bounding box center [1255, 445] width 95 height 29
click at [1297, 252] on md-icon "icon-close fg-AAA8AD cursor m-0" at bounding box center [1299, 253] width 19 height 19
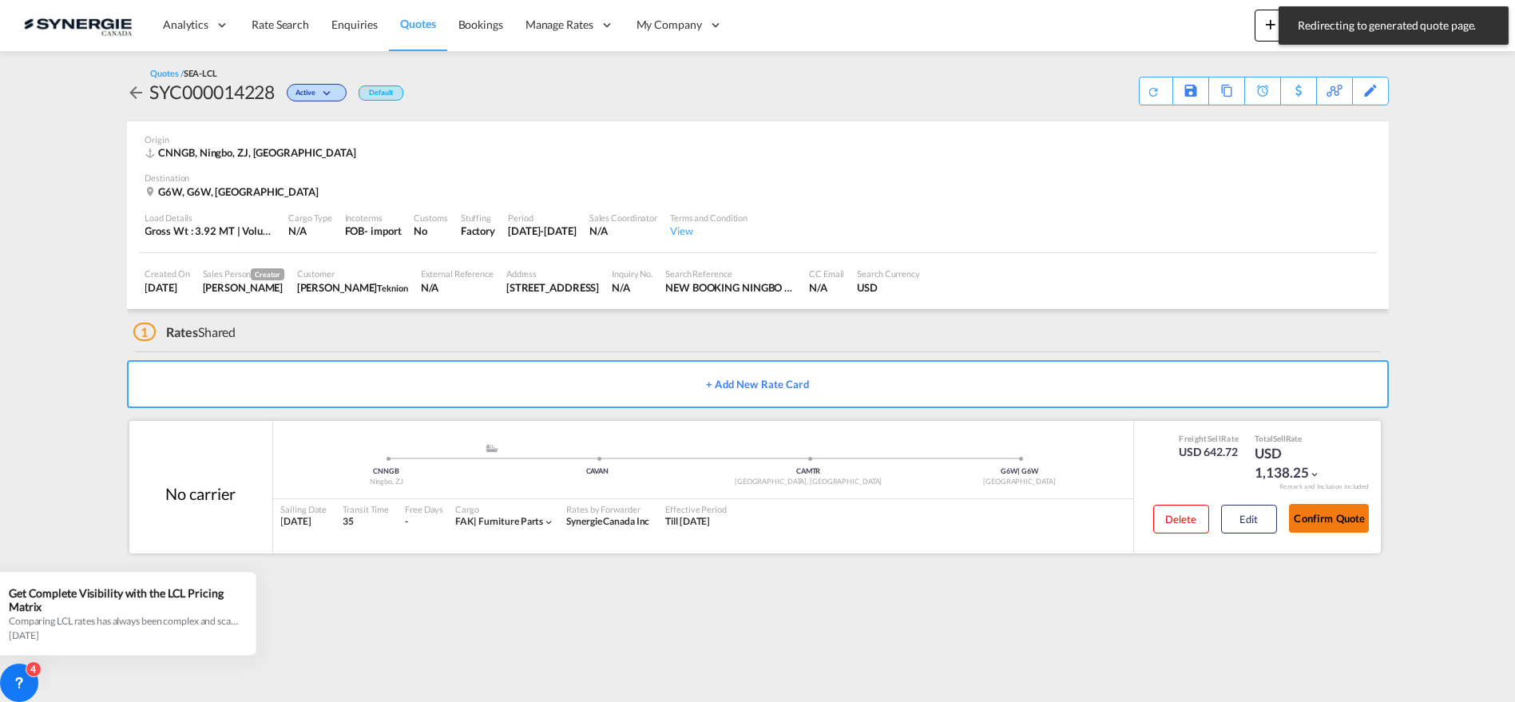
click at [1332, 528] on button "Confirm Quote" at bounding box center [1329, 518] width 80 height 29
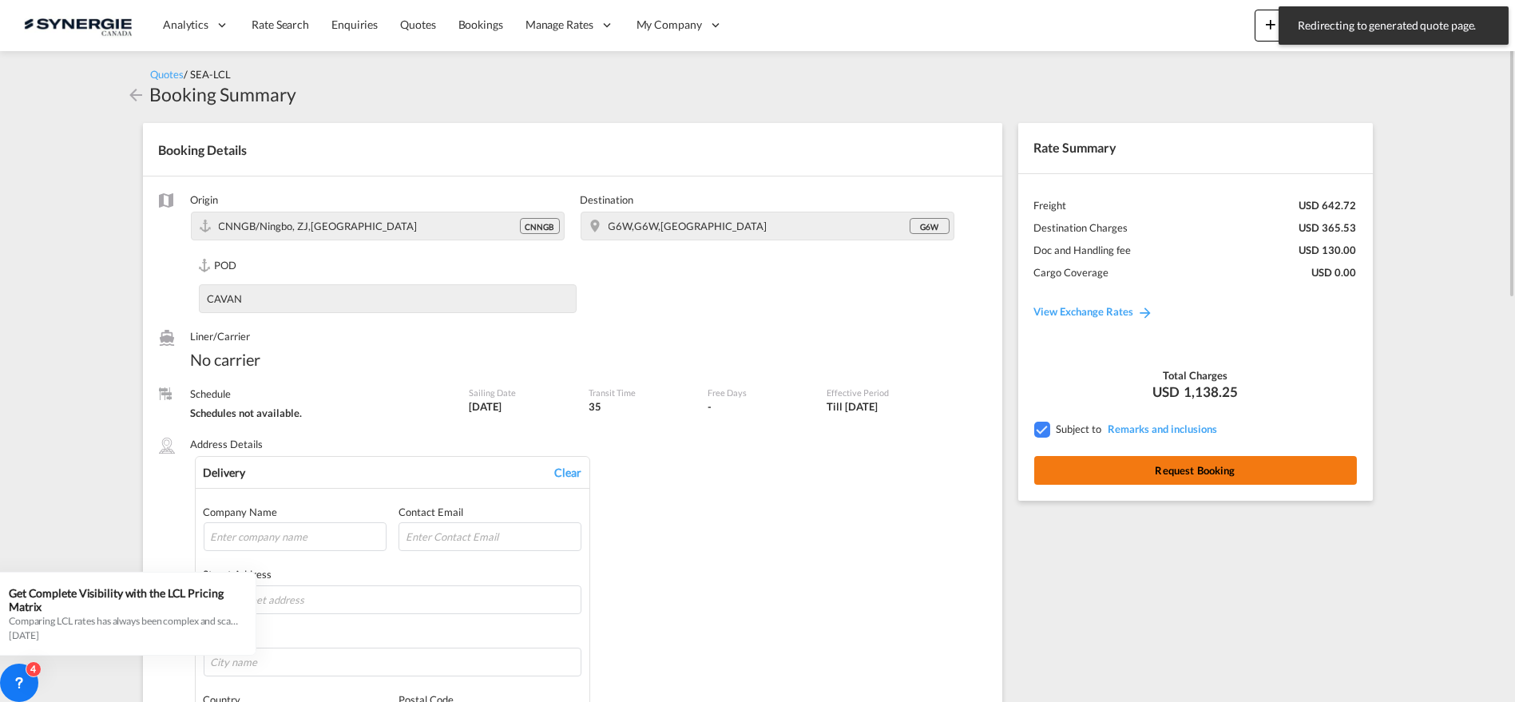
click at [1257, 475] on button "Request Booking" at bounding box center [1195, 470] width 323 height 29
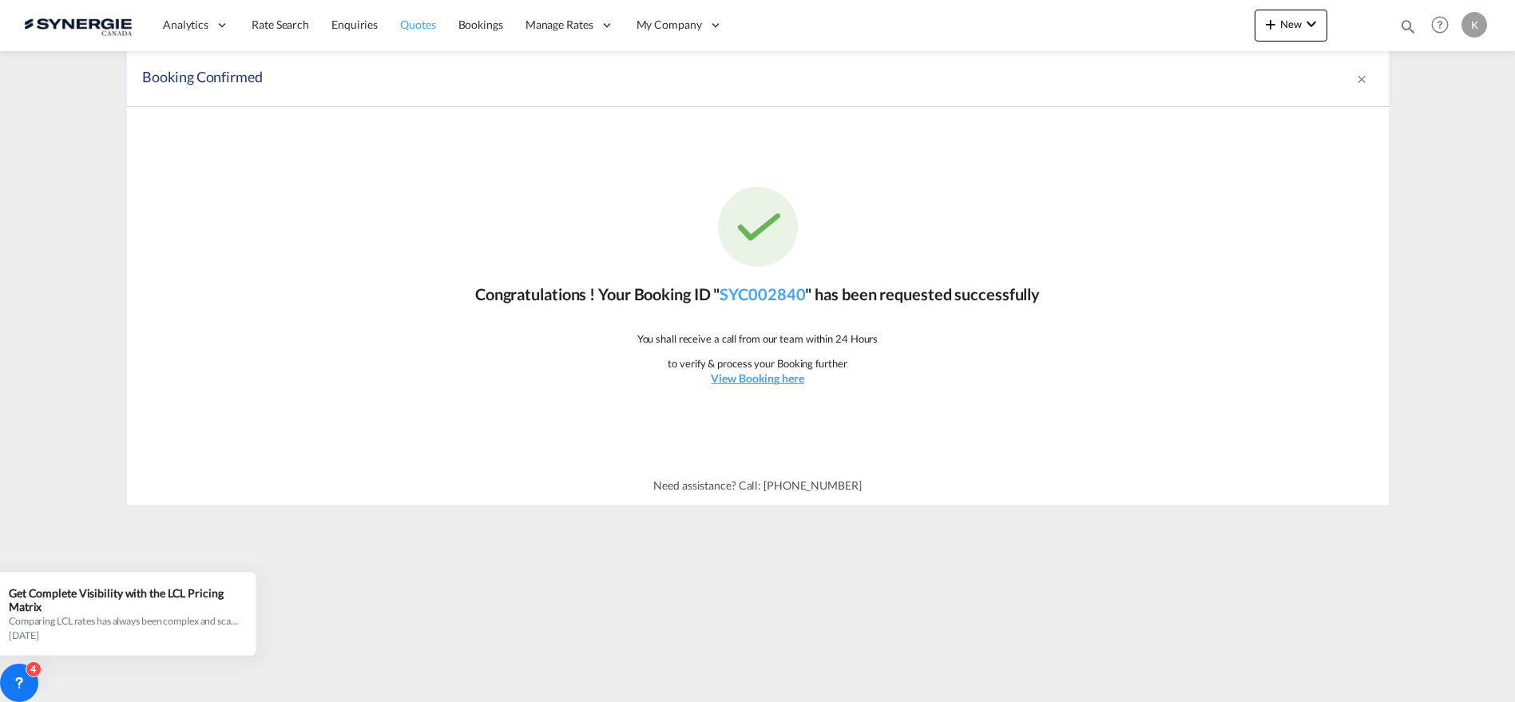
click at [408, 19] on span "Quotes" at bounding box center [417, 25] width 35 height 14
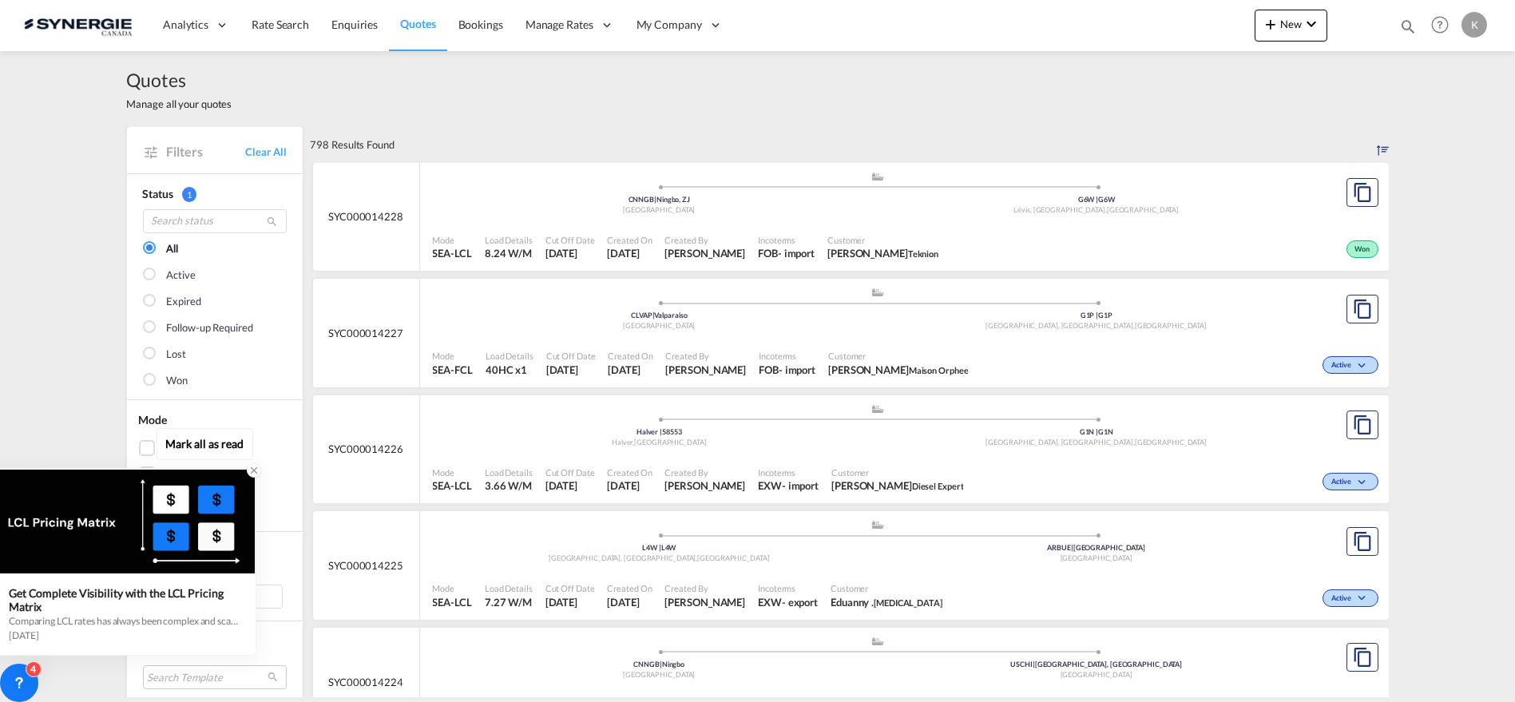
click at [255, 473] on icon at bounding box center [253, 470] width 11 height 11
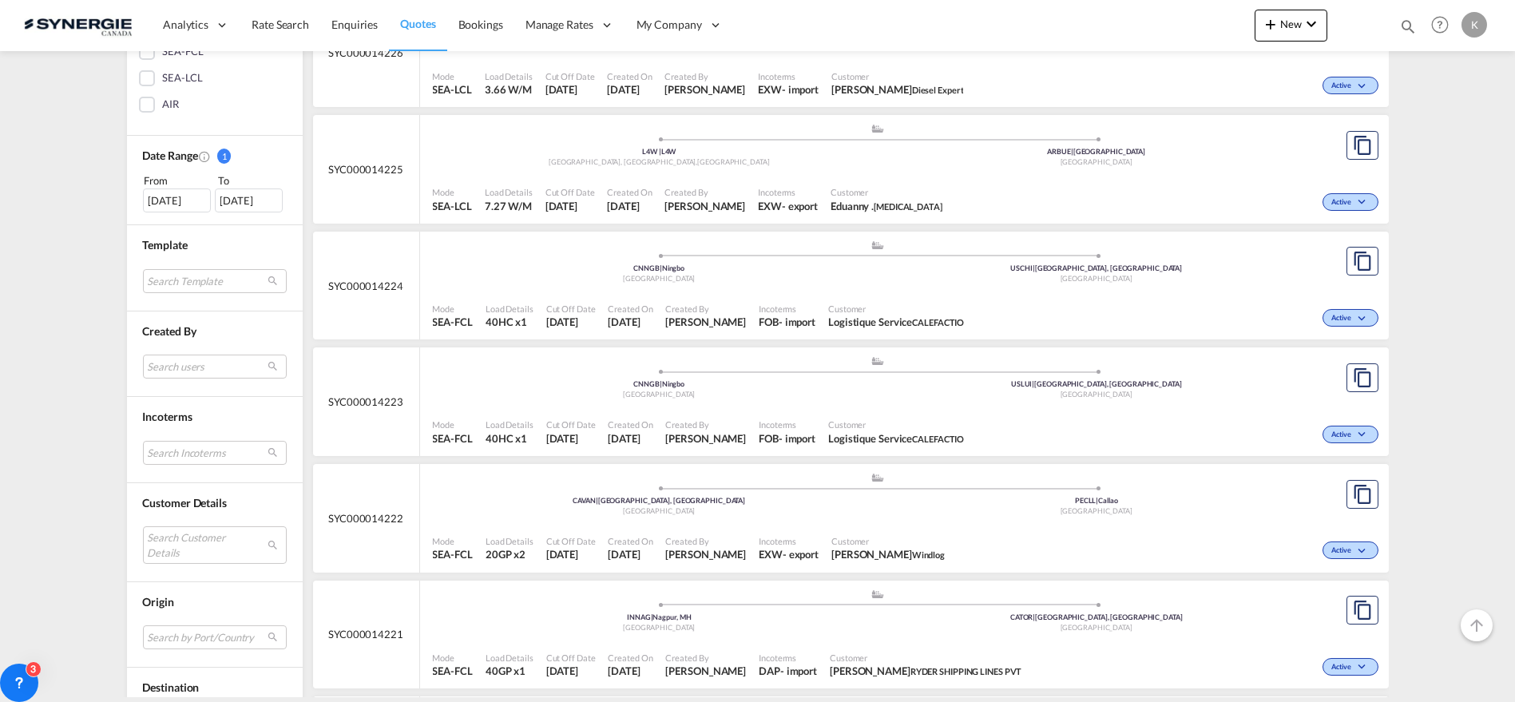
scroll to position [424, 0]
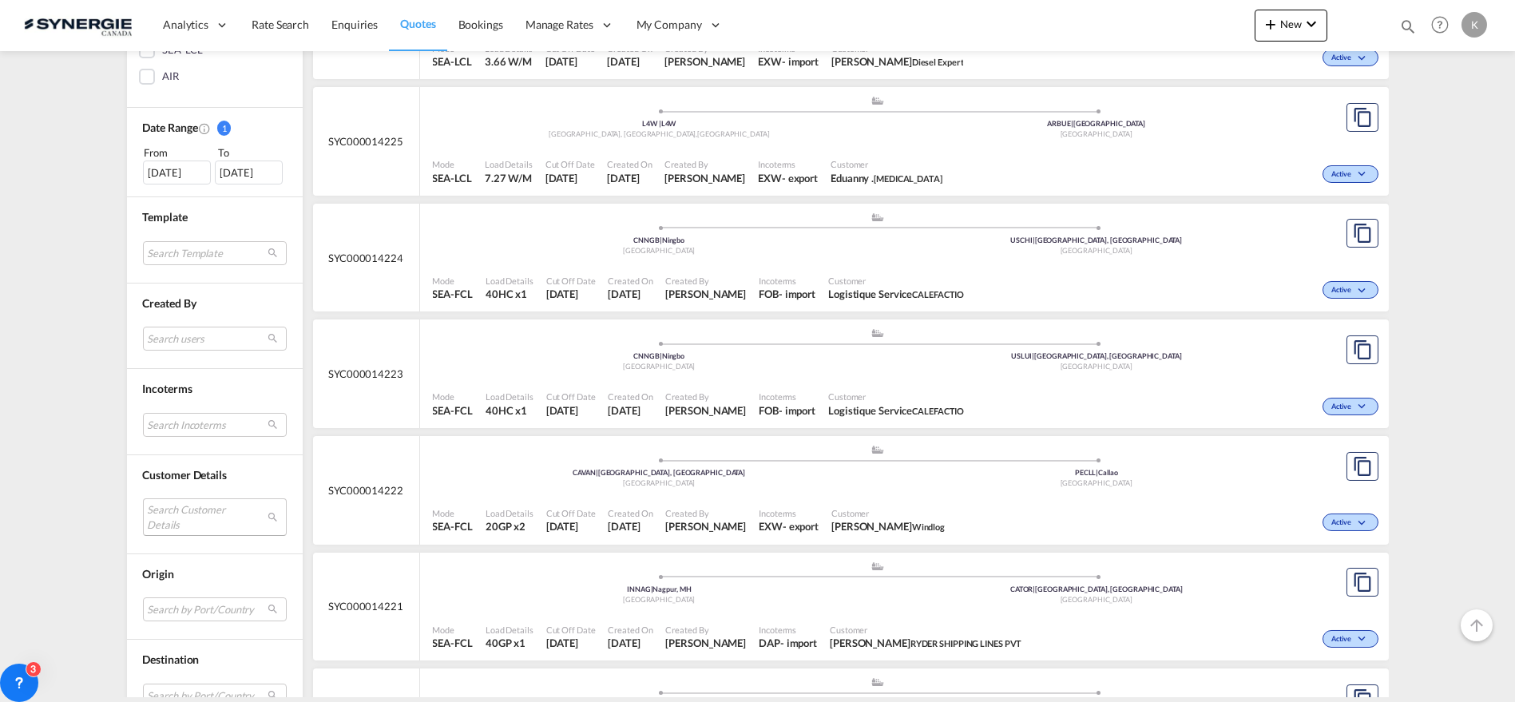
click at [156, 510] on md-select "Search Customer Details user name user michel Perron michel.perron@dieselexpert…" at bounding box center [215, 516] width 144 height 37
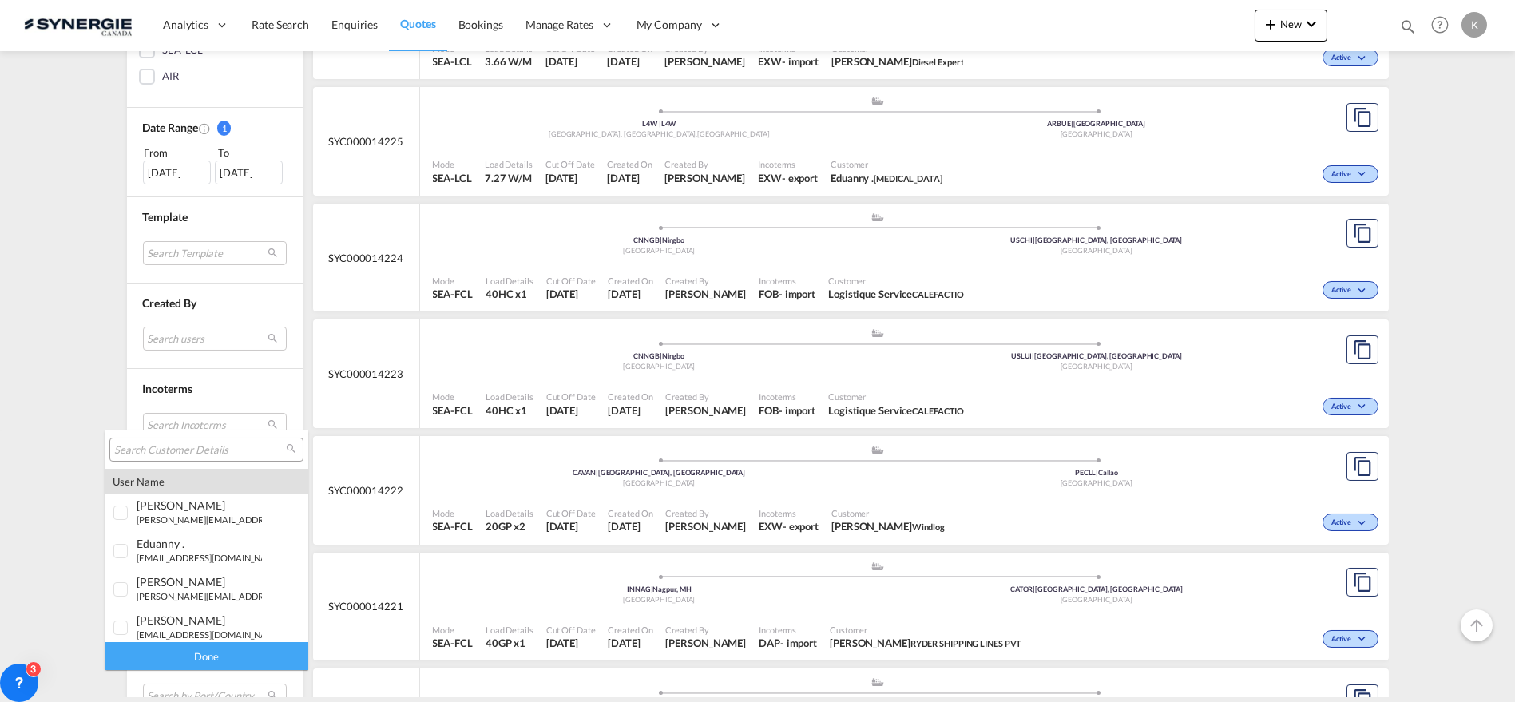
click at [223, 450] on input "search" at bounding box center [200, 450] width 172 height 14
type input "metro"
click at [118, 626] on div at bounding box center [121, 628] width 16 height 16
click at [216, 648] on div "Done" at bounding box center [207, 656] width 204 height 28
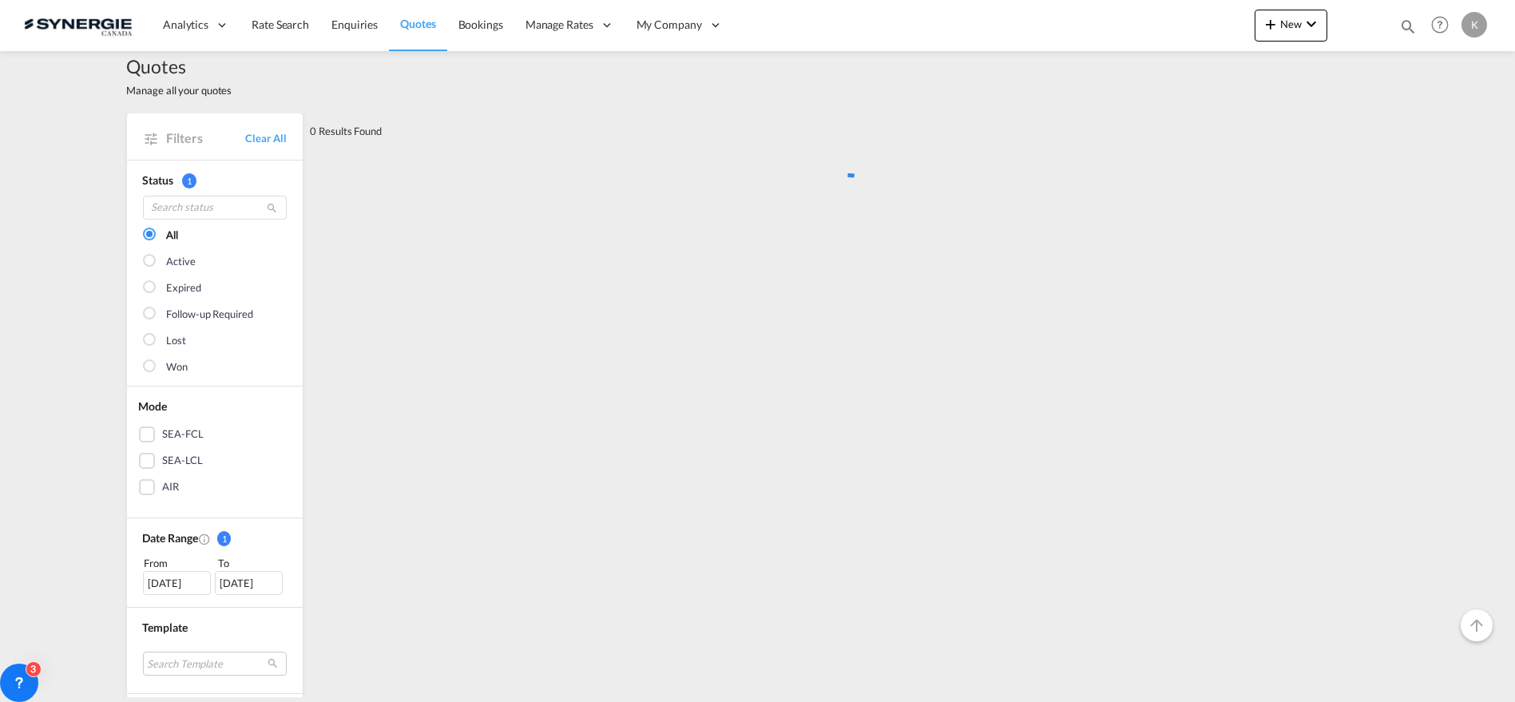
scroll to position [0, 0]
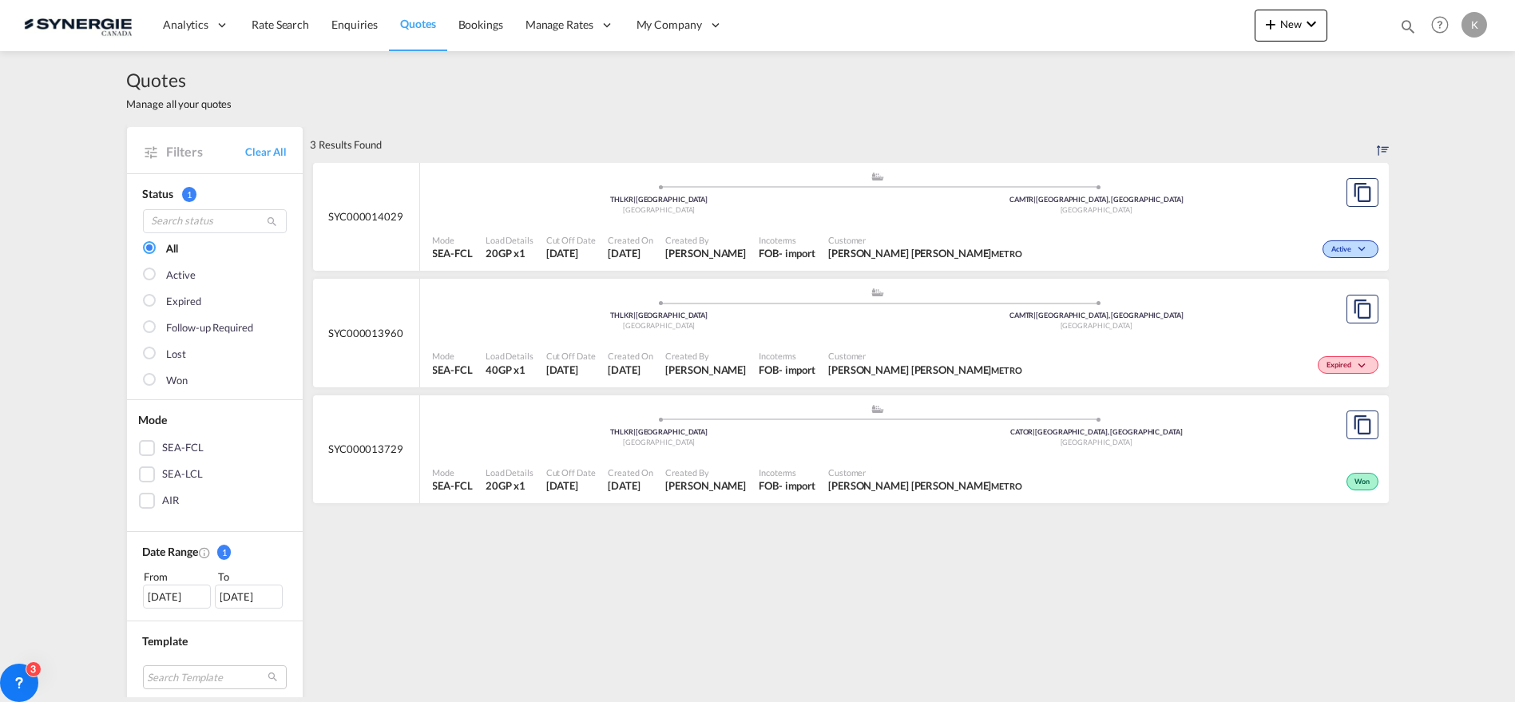
click at [834, 238] on span "Customer" at bounding box center [925, 240] width 194 height 12
click at [1286, 32] on button "New" at bounding box center [1290, 26] width 73 height 32
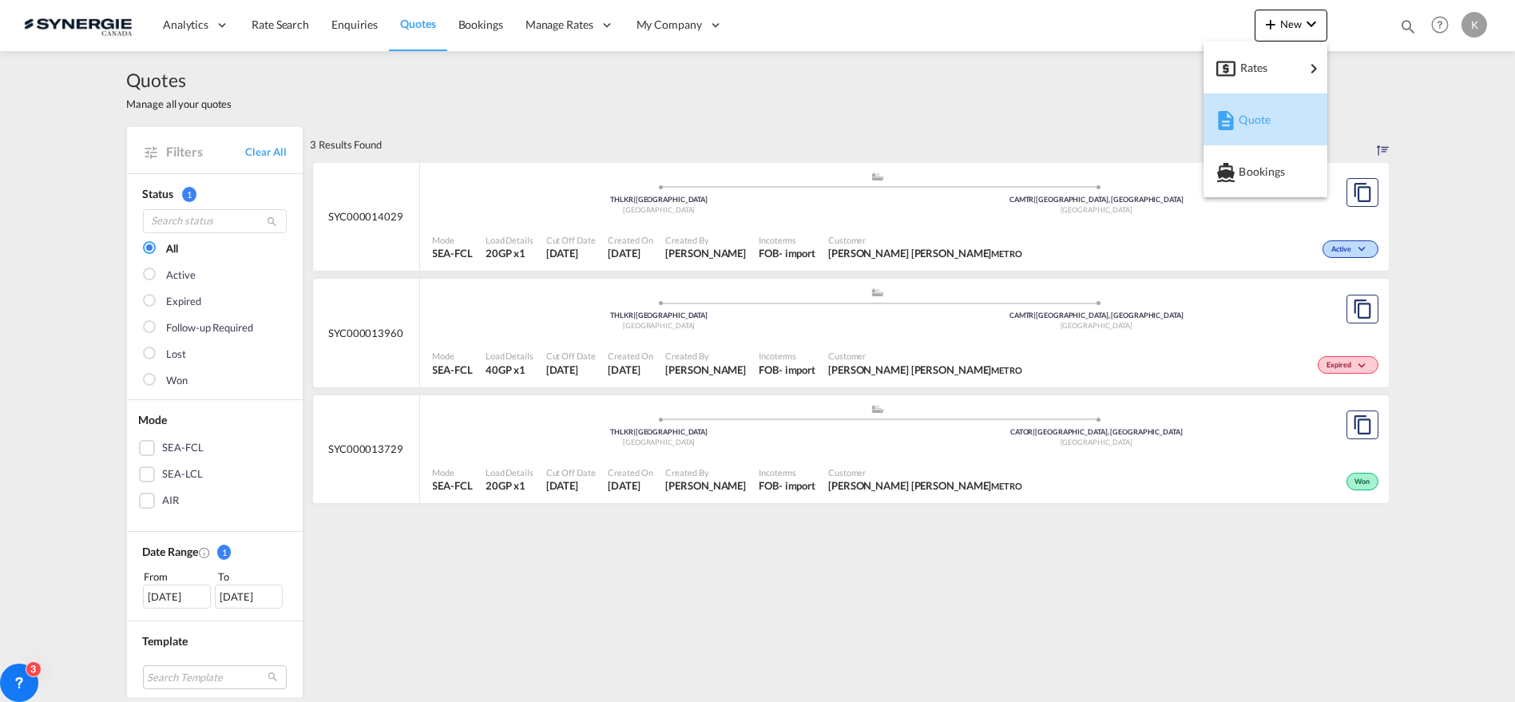
click at [1238, 118] on span "Quote" at bounding box center [1247, 120] width 18 height 32
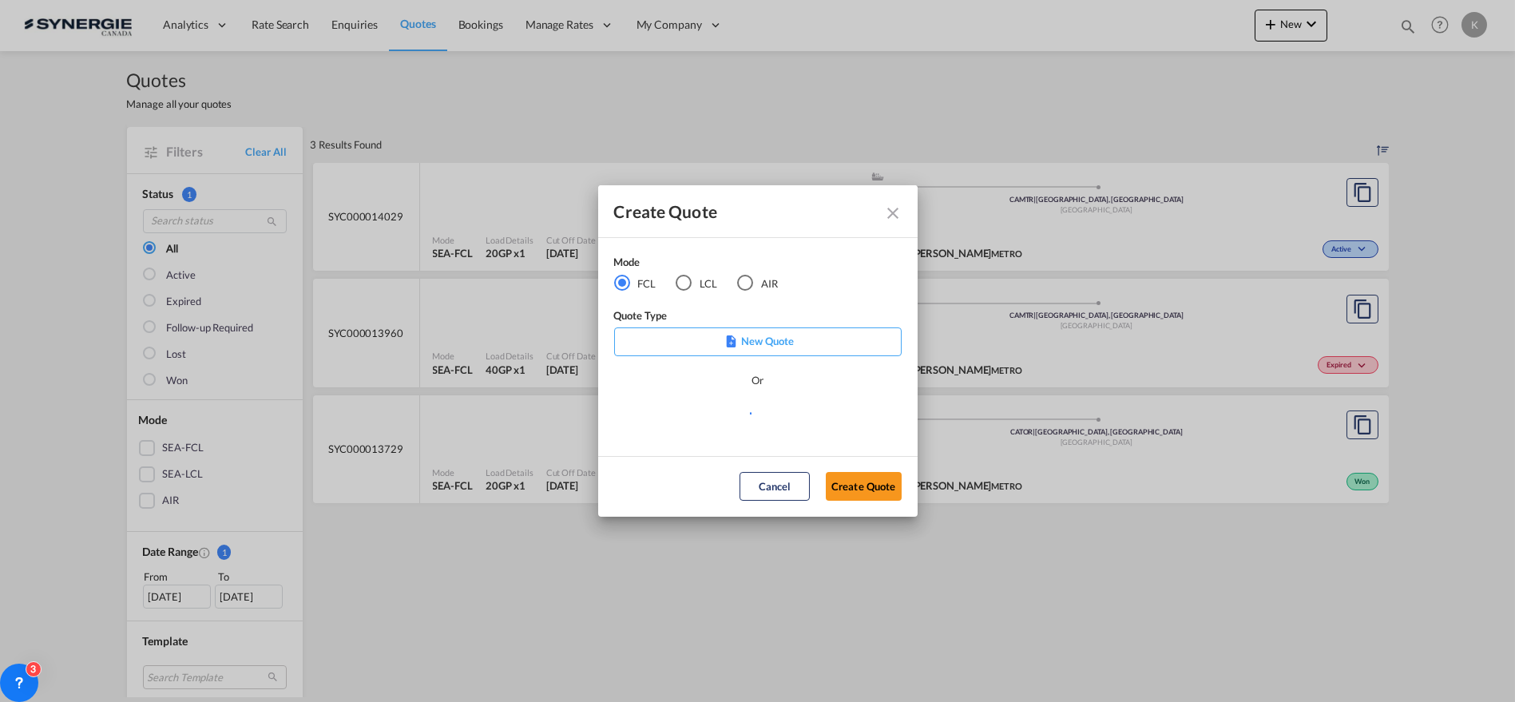
click at [688, 279] on div "LCL" at bounding box center [683, 283] width 16 height 16
click at [731, 414] on md-select "Select template New DAP Import LCL Karen Mercier | 09 Jul 2025 BRAZIL LCL EXPOR…" at bounding box center [757, 420] width 287 height 32
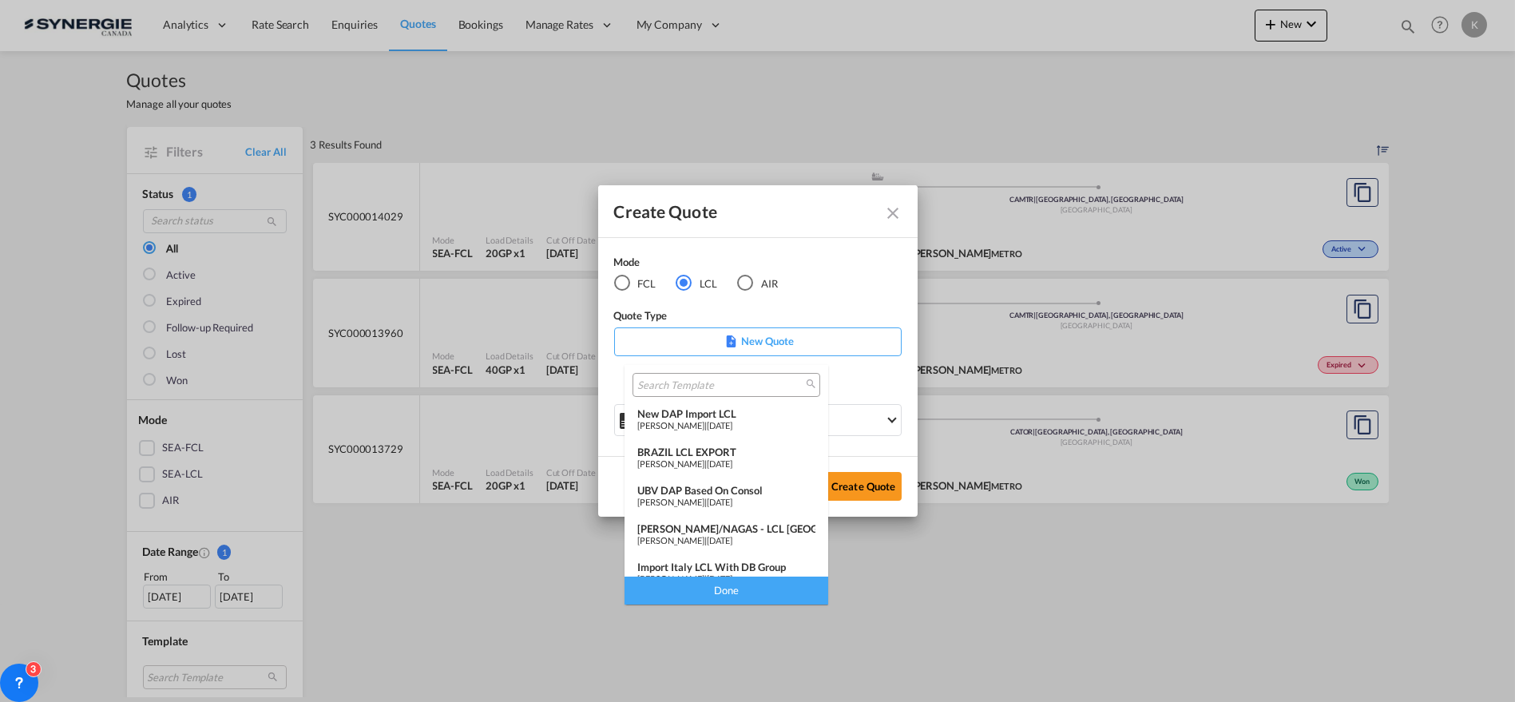
scroll to position [208, 0]
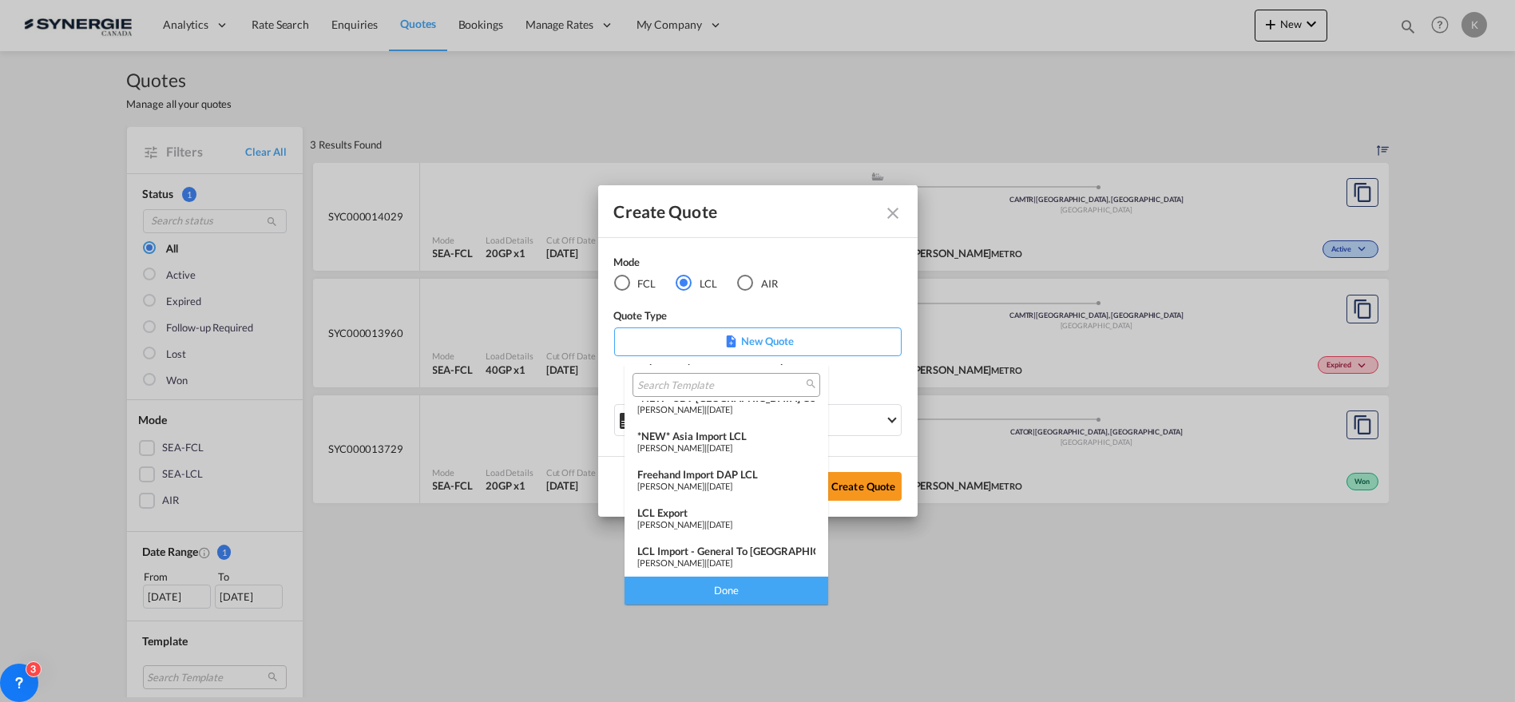
click at [704, 559] on span "Pablo Gomez Saldarriaga" at bounding box center [670, 562] width 67 height 10
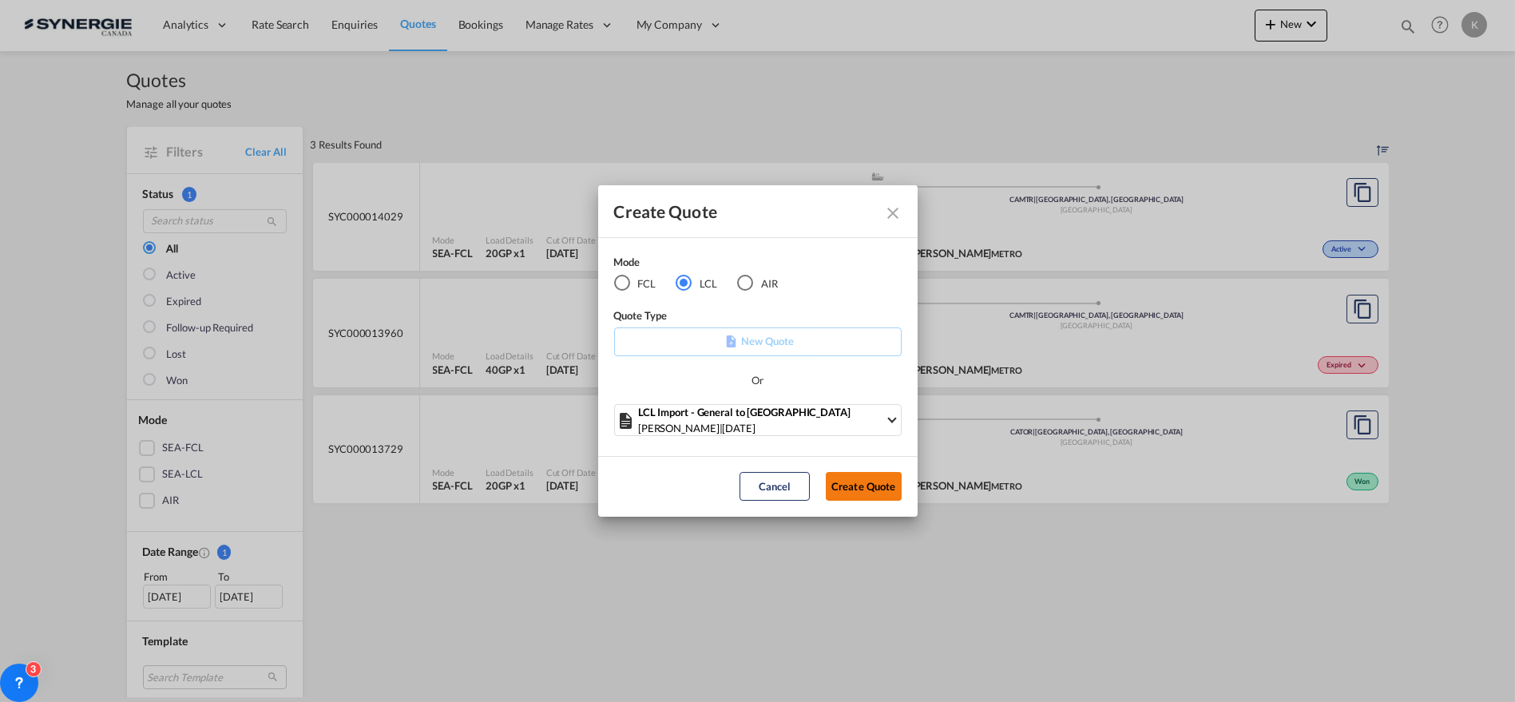
click at [857, 478] on button "Create Quote" at bounding box center [864, 486] width 76 height 29
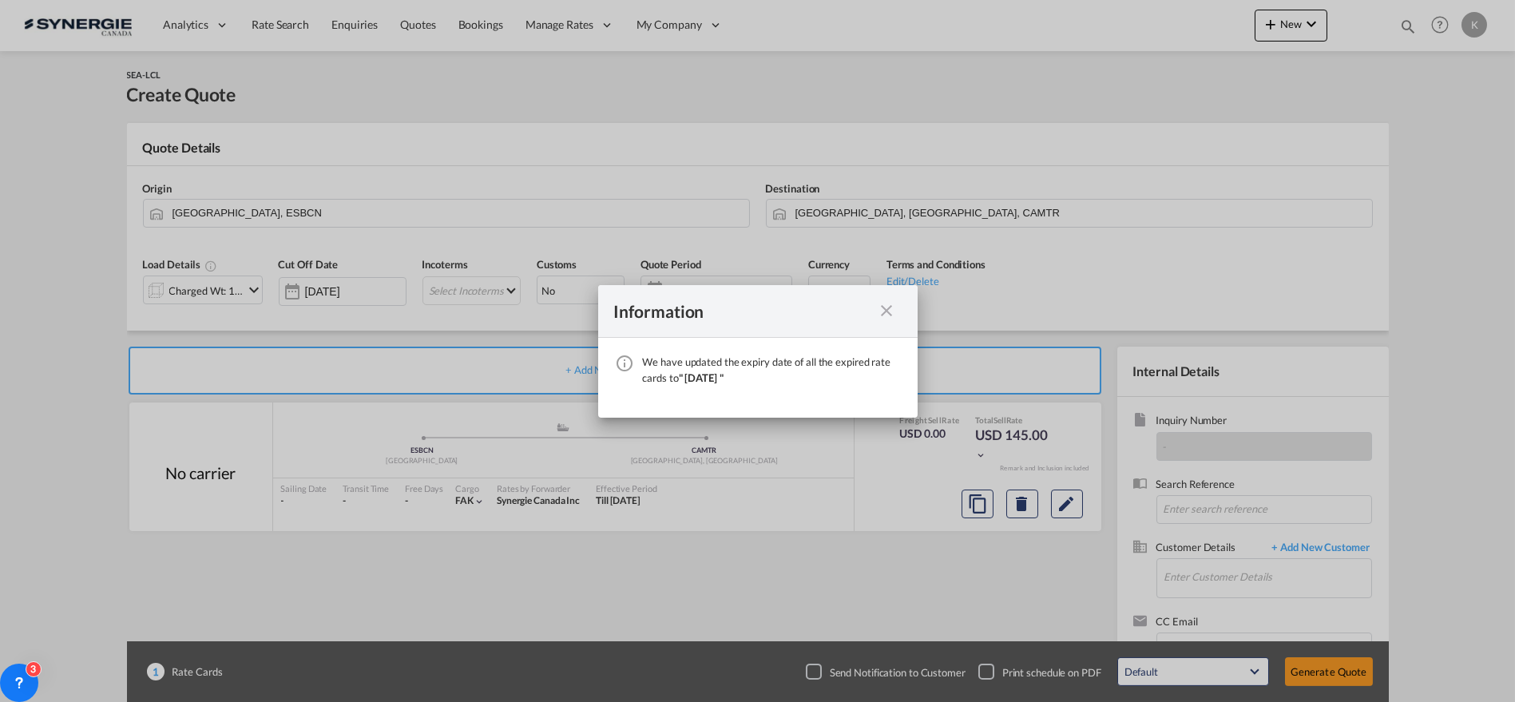
click at [885, 309] on md-icon "icon-close fg-AAA8AD cursor" at bounding box center [886, 310] width 19 height 19
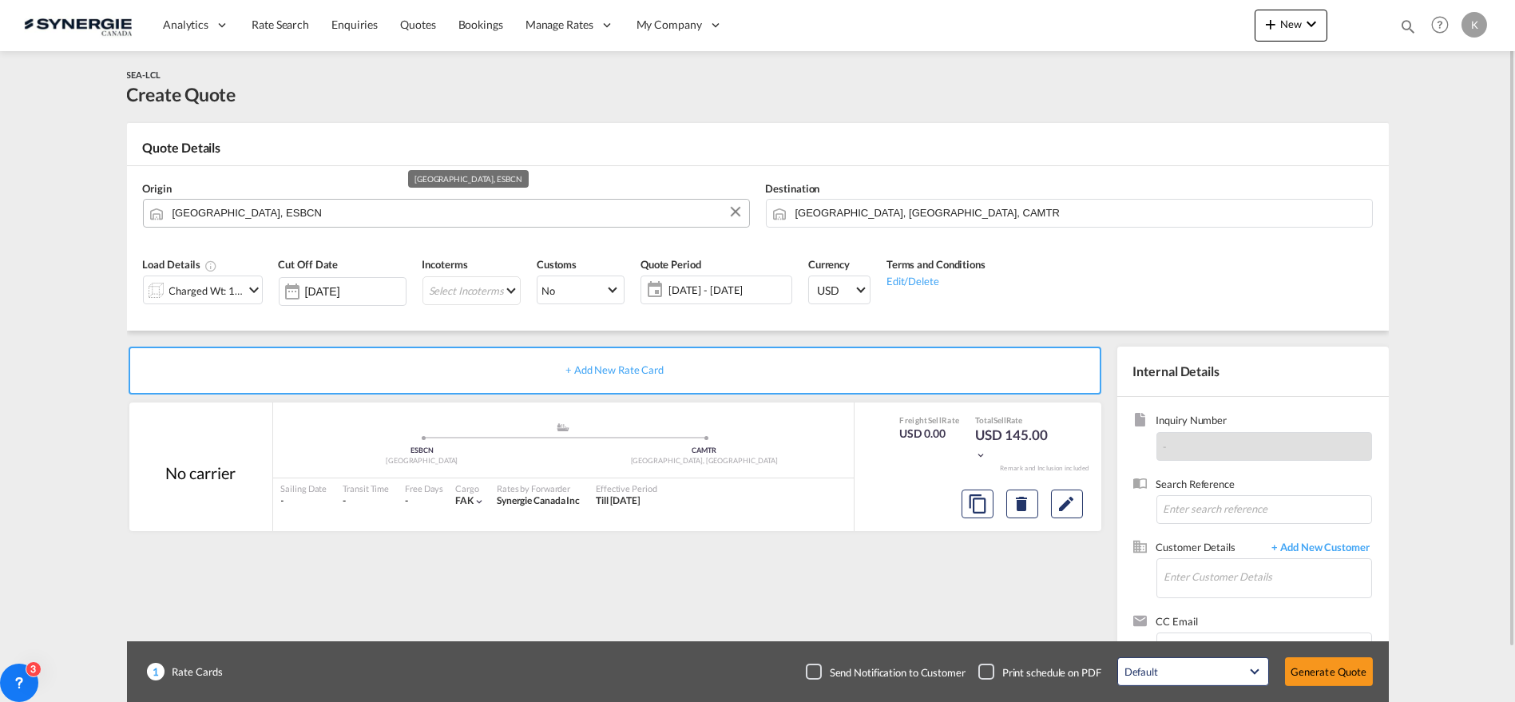
click at [271, 212] on input "Barcelona, ESBCN" at bounding box center [456, 213] width 568 height 28
paste input "Aix-en-Provence"
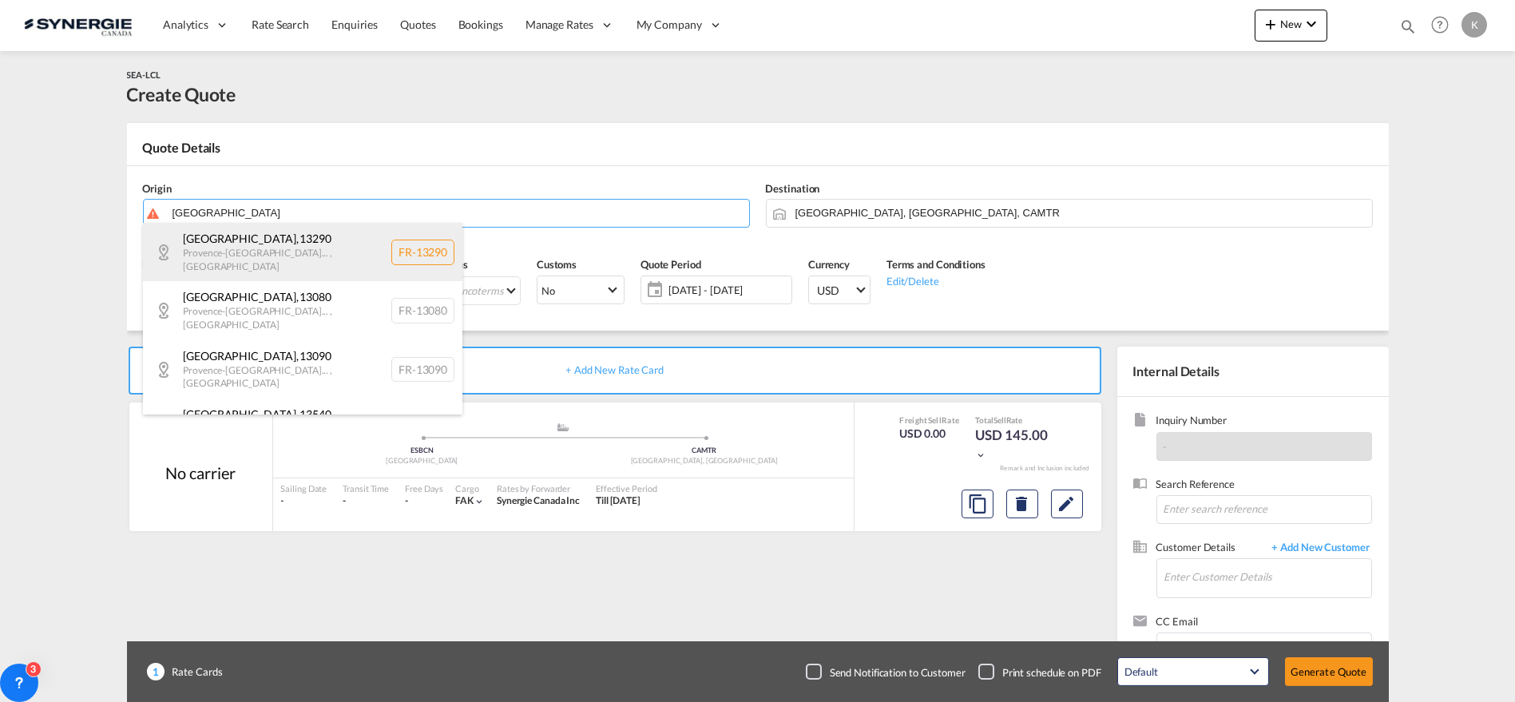
click at [262, 251] on div "Aix-en-Provence , 13290 Provence-Alpes-Cô... , France FR-13290" at bounding box center [302, 252] width 319 height 58
type input "FR-13290, Aix-en-Provence, Provence-Alpes-Cô..."
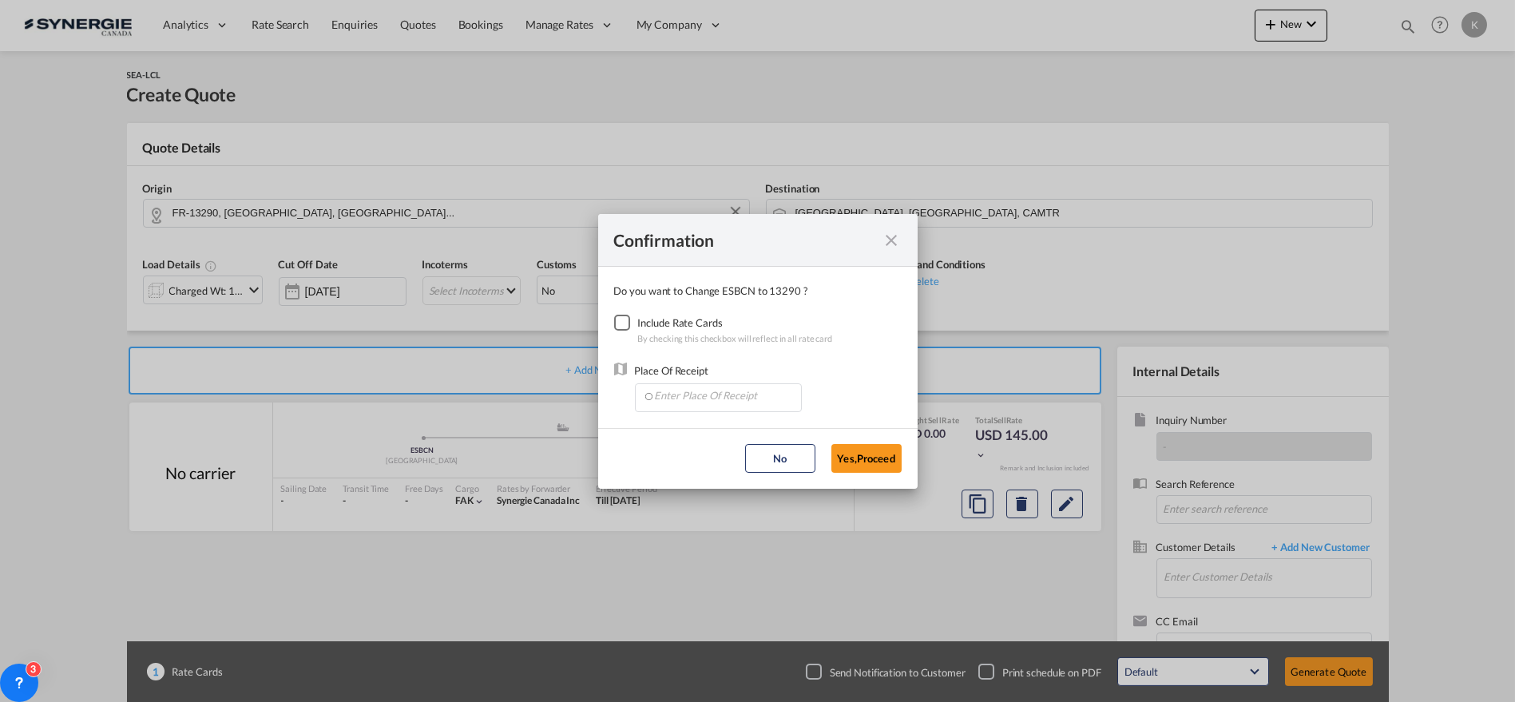
click at [627, 323] on div "Checkbox No Ink" at bounding box center [622, 323] width 16 height 16
click at [677, 405] on input "Enter Place Of Receipt" at bounding box center [722, 396] width 158 height 24
click at [723, 398] on input "Enter Place Of Receipt" at bounding box center [722, 396] width 158 height 24
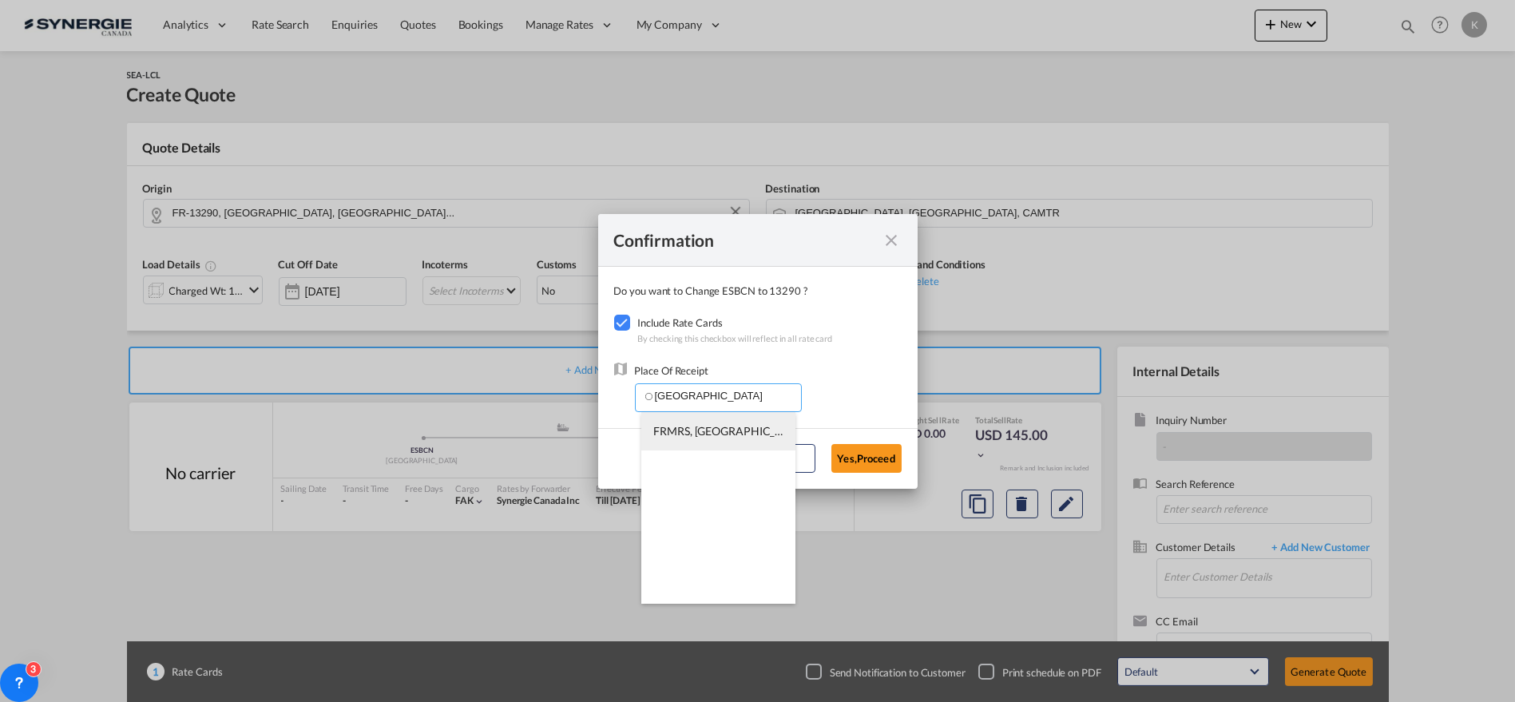
click at [748, 433] on span "FRMRS, Marseille, France, Western Europe, Europe" at bounding box center [906, 431] width 506 height 14
type input "FRMRS, Marseille, France, Western Europe, Europe"
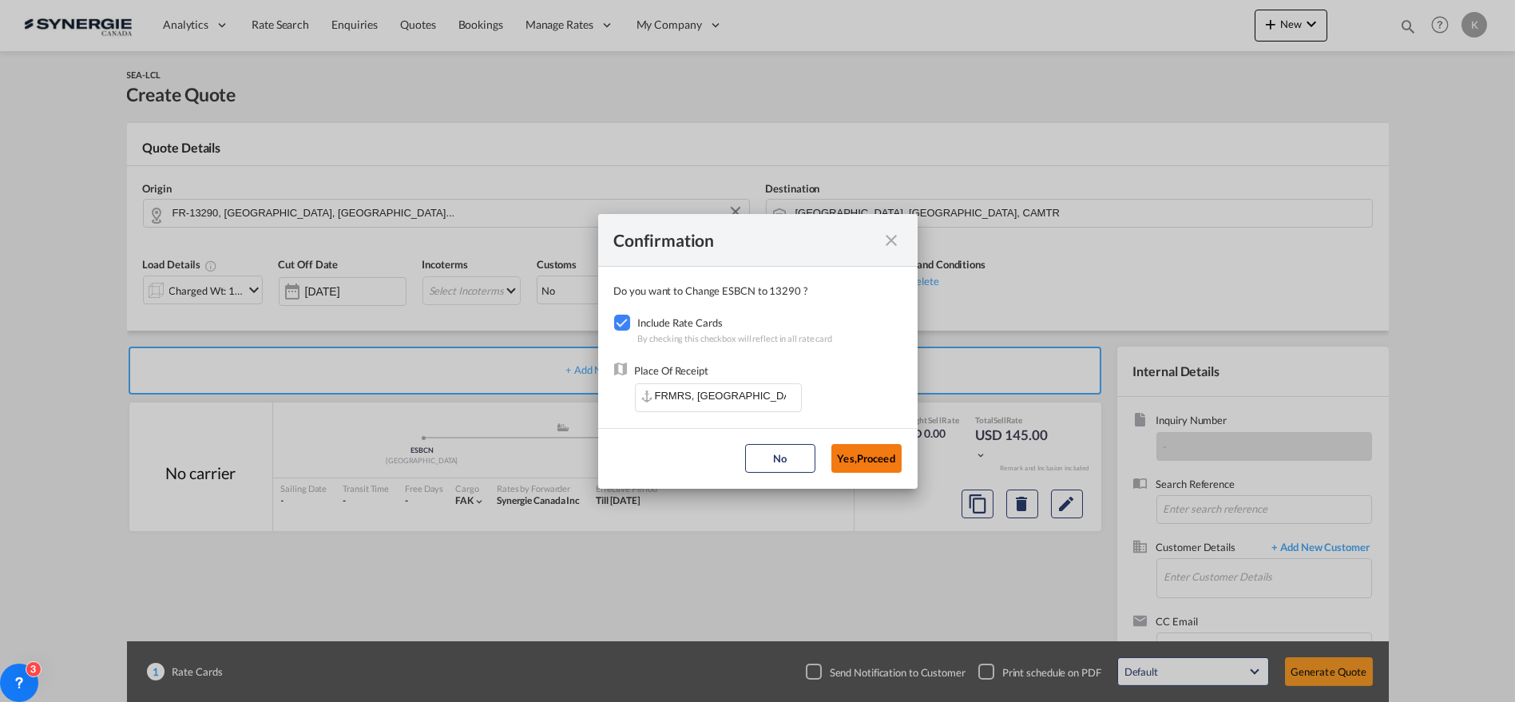
click at [871, 457] on button "Yes,Proceed" at bounding box center [866, 458] width 70 height 29
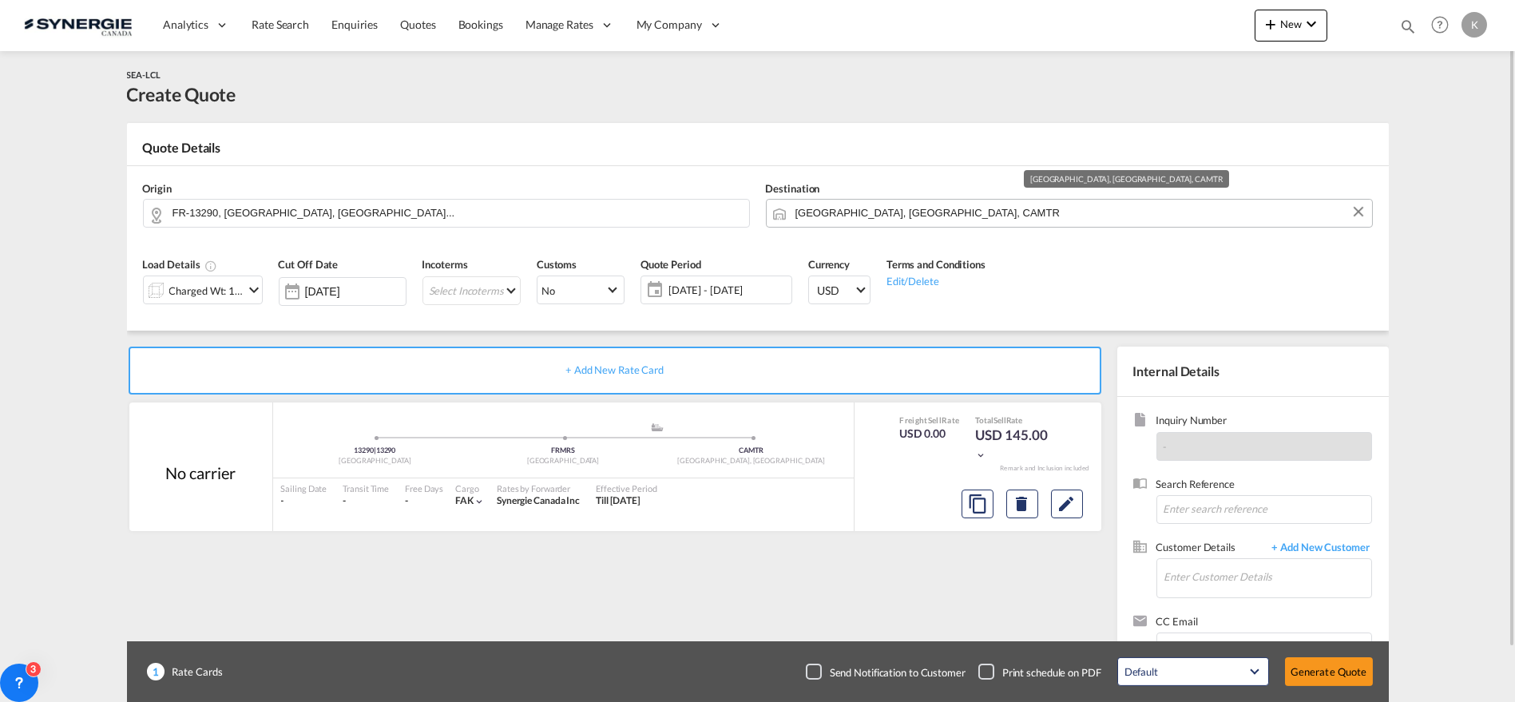
click at [979, 216] on input "Montreal, QC, CAMTR" at bounding box center [1079, 213] width 568 height 28
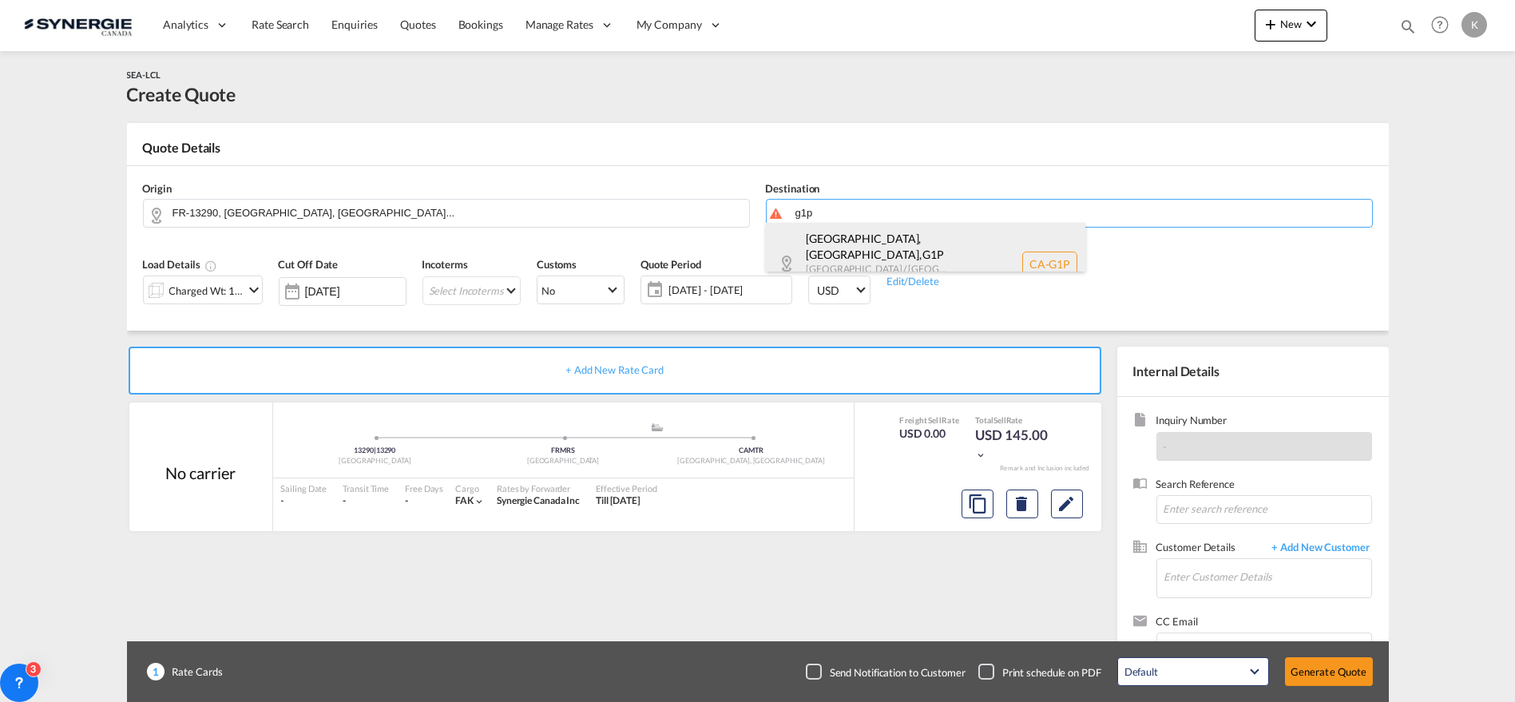
click at [940, 240] on div "Québec, QC , G1P Quebec / Québec Canada CA-G1P" at bounding box center [925, 264] width 319 height 82
type input "CA-G1P, Québec, QC, Quebec / Québec"
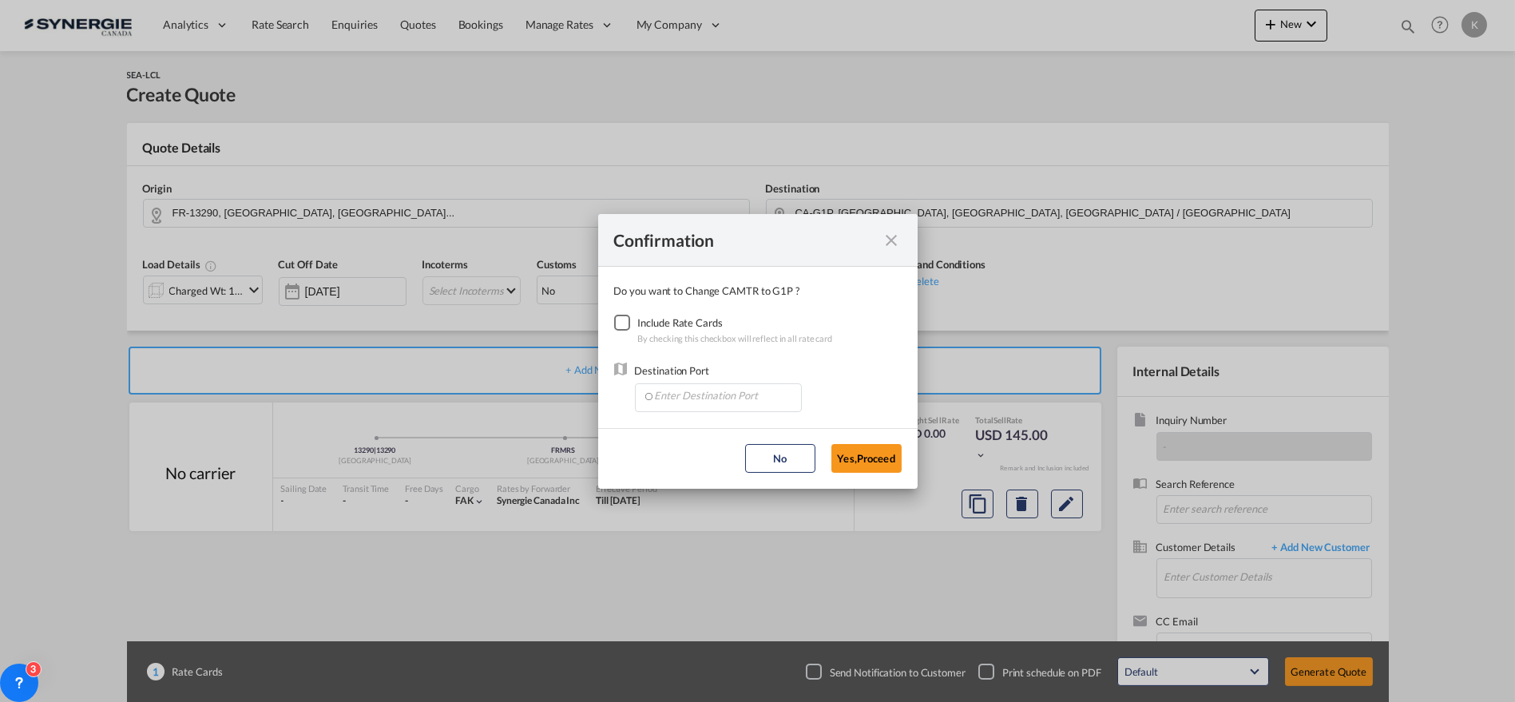
click at [624, 319] on div "Checkbox No Ink" at bounding box center [622, 323] width 16 height 16
click at [680, 407] on md-autocomplete-wrap "Confirmation Do you ..." at bounding box center [721, 398] width 159 height 29
click at [720, 391] on input "Enter Destination Port" at bounding box center [722, 396] width 158 height 24
click at [707, 432] on span "CAMTR, Montreal, QC, Canada, North America, Americas" at bounding box center [966, 431] width 627 height 14
type input "CAMTR, Montreal, QC, Canada, North America, Americas"
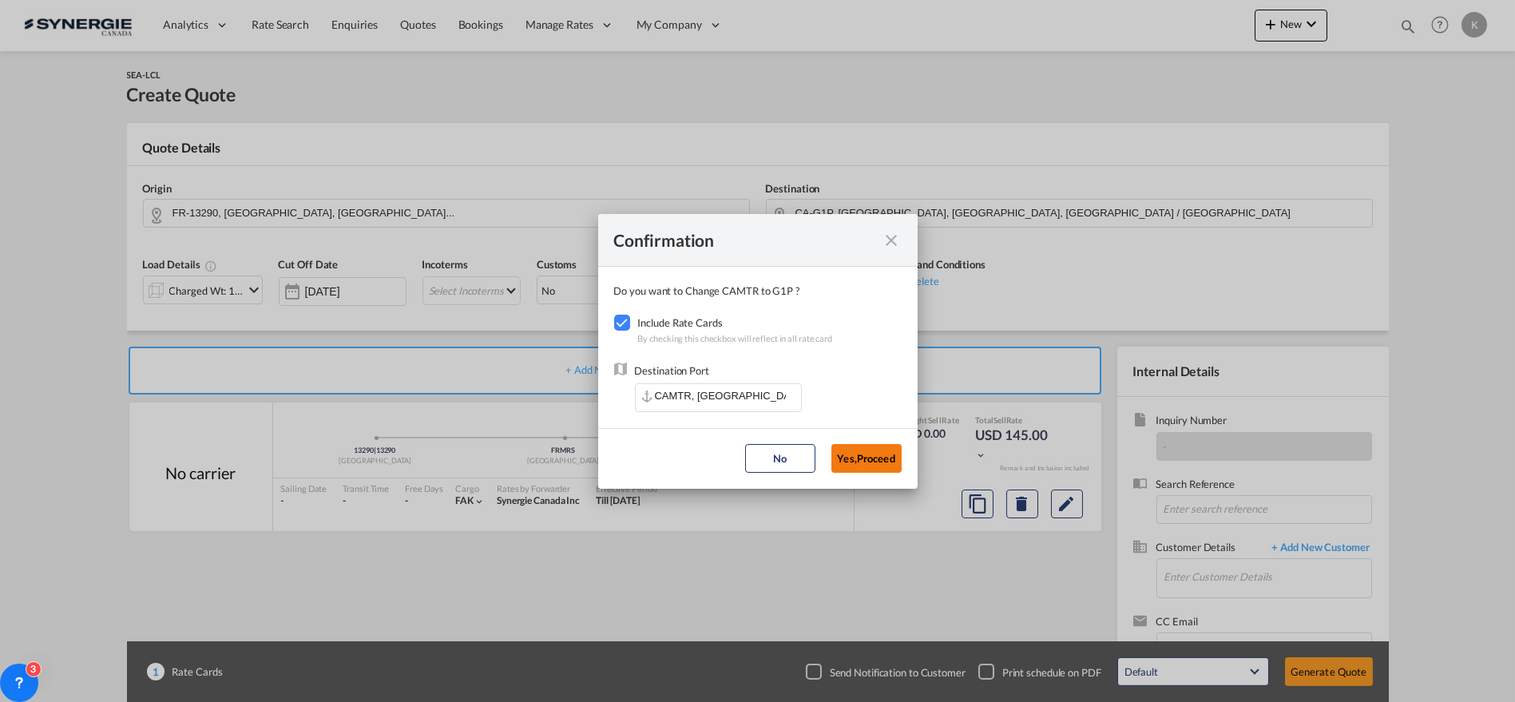
click at [855, 459] on button "Yes,Proceed" at bounding box center [866, 458] width 70 height 29
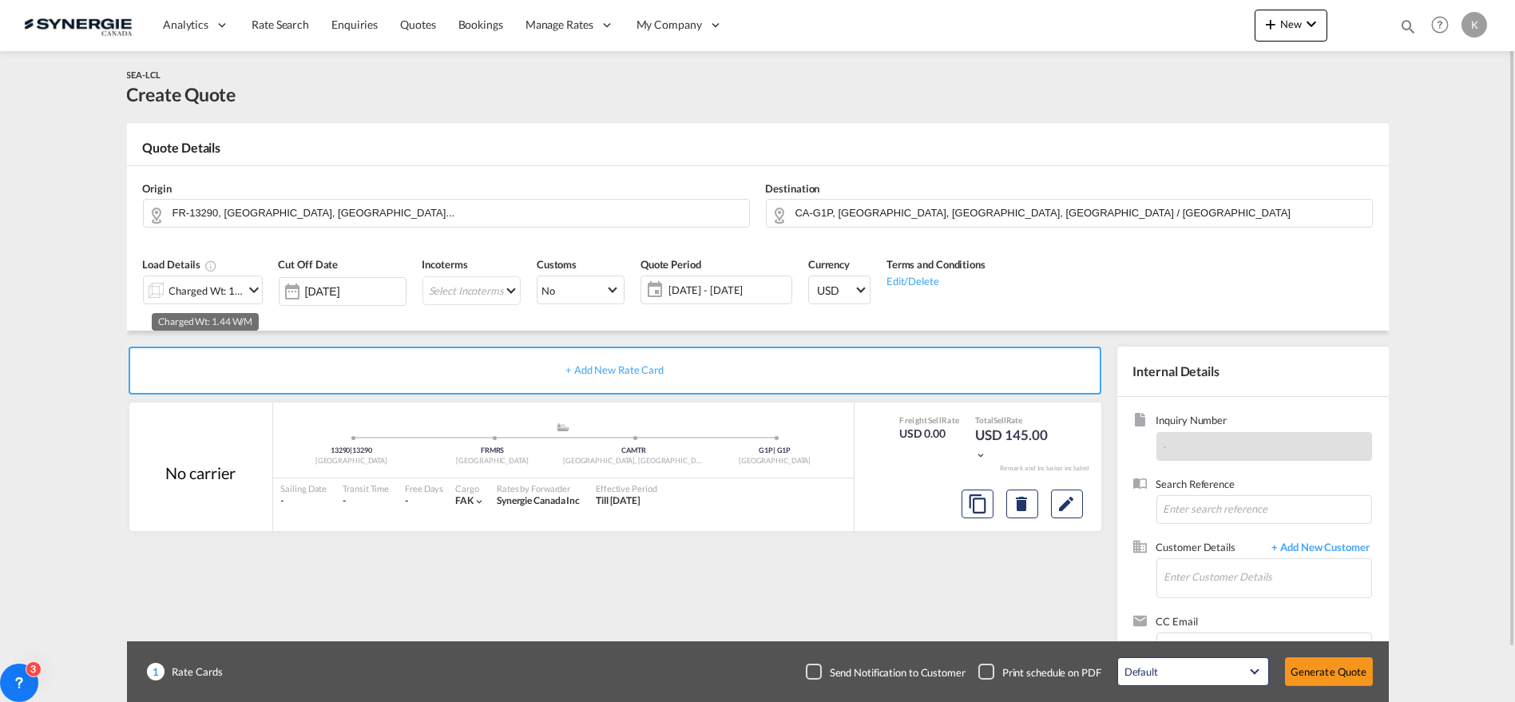
click at [244, 295] on div "Charged Wt: 1.44 W/M" at bounding box center [206, 290] width 75 height 22
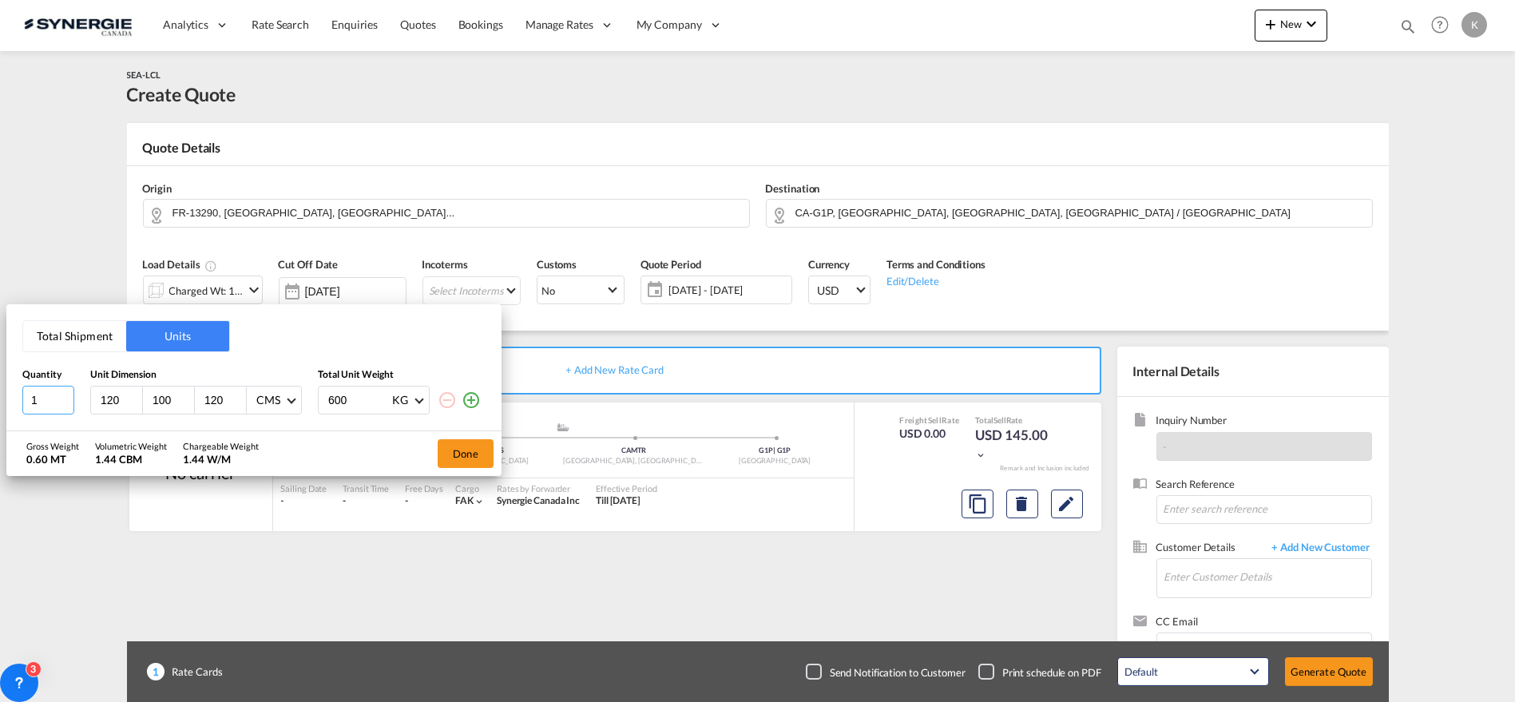
drag, startPoint x: 55, startPoint y: 400, endPoint x: 22, endPoint y: 400, distance: 32.7
click at [22, 400] on input "1" at bounding box center [48, 400] width 52 height 29
type input "3"
type input "100"
type input "120"
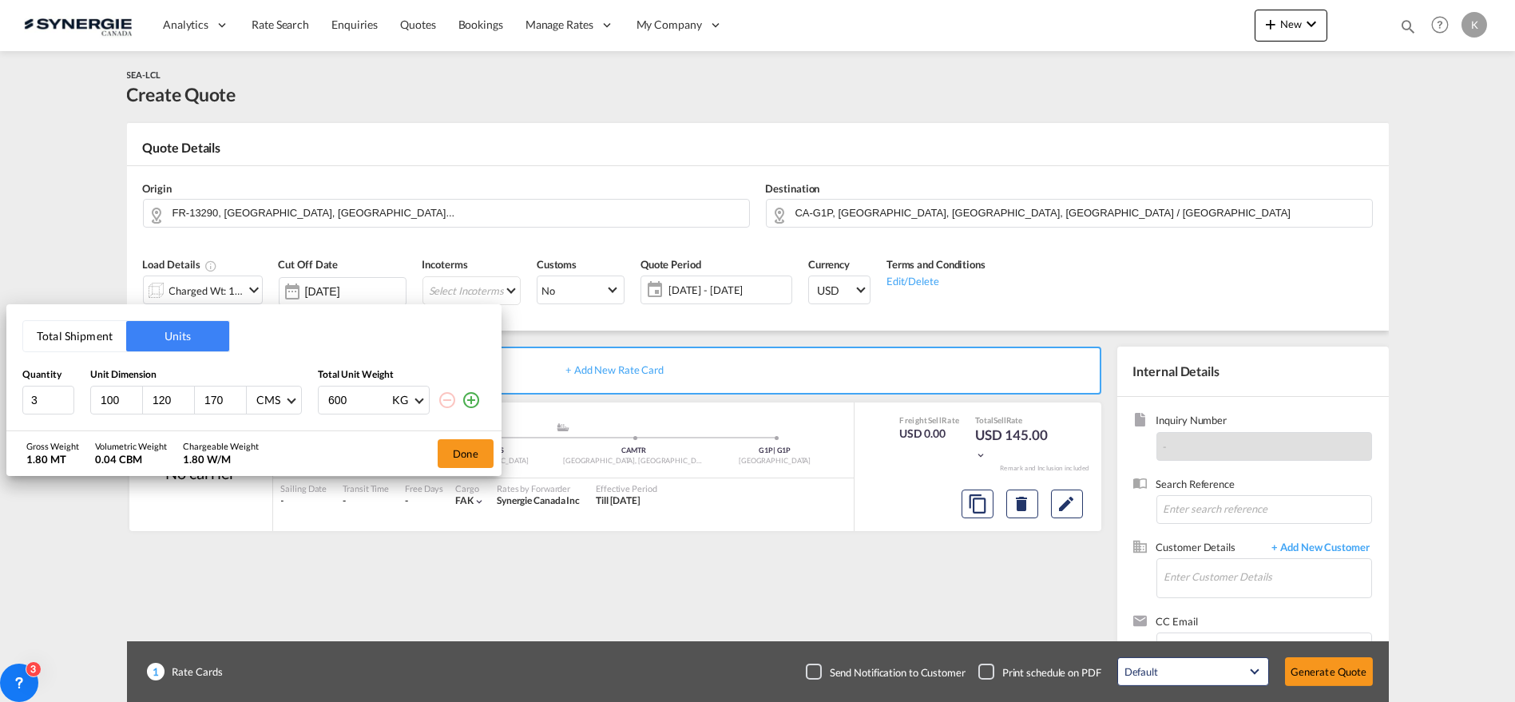
type input "170"
type input "515"
click at [469, 395] on md-icon "icon-plus-circle-outline" at bounding box center [470, 399] width 19 height 19
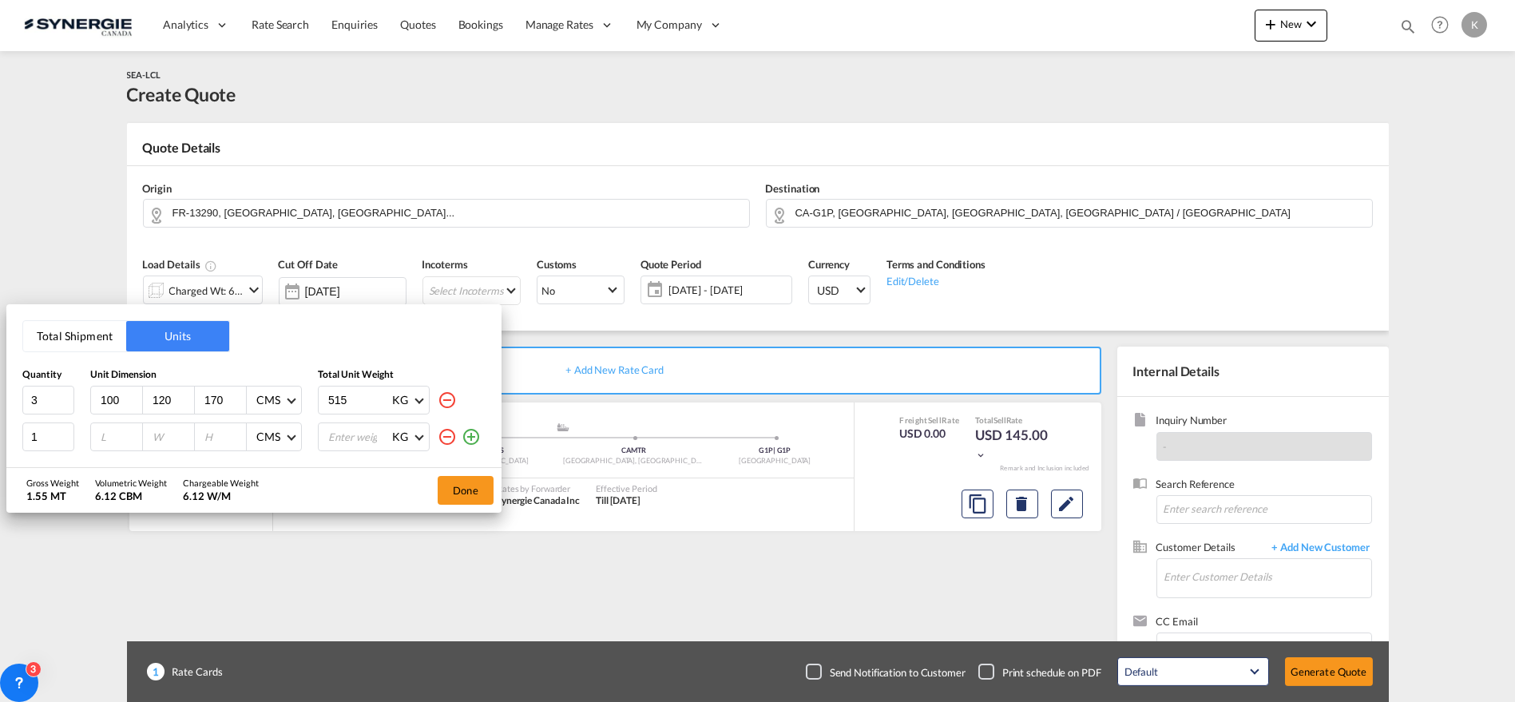
click at [105, 432] on input "number" at bounding box center [120, 437] width 43 height 14
type input "80"
type input "120"
type input "65"
type input "115"
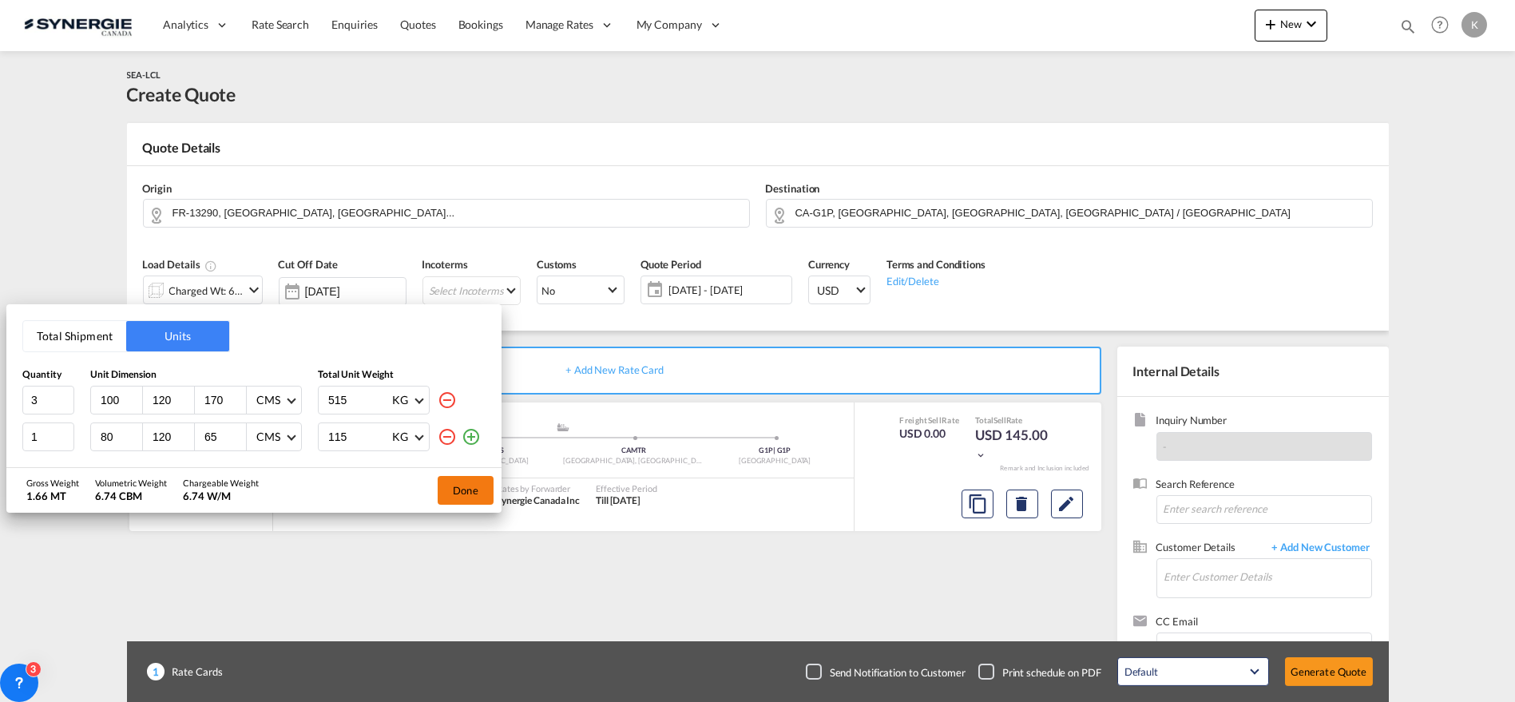
click at [472, 486] on button "Done" at bounding box center [466, 490] width 56 height 29
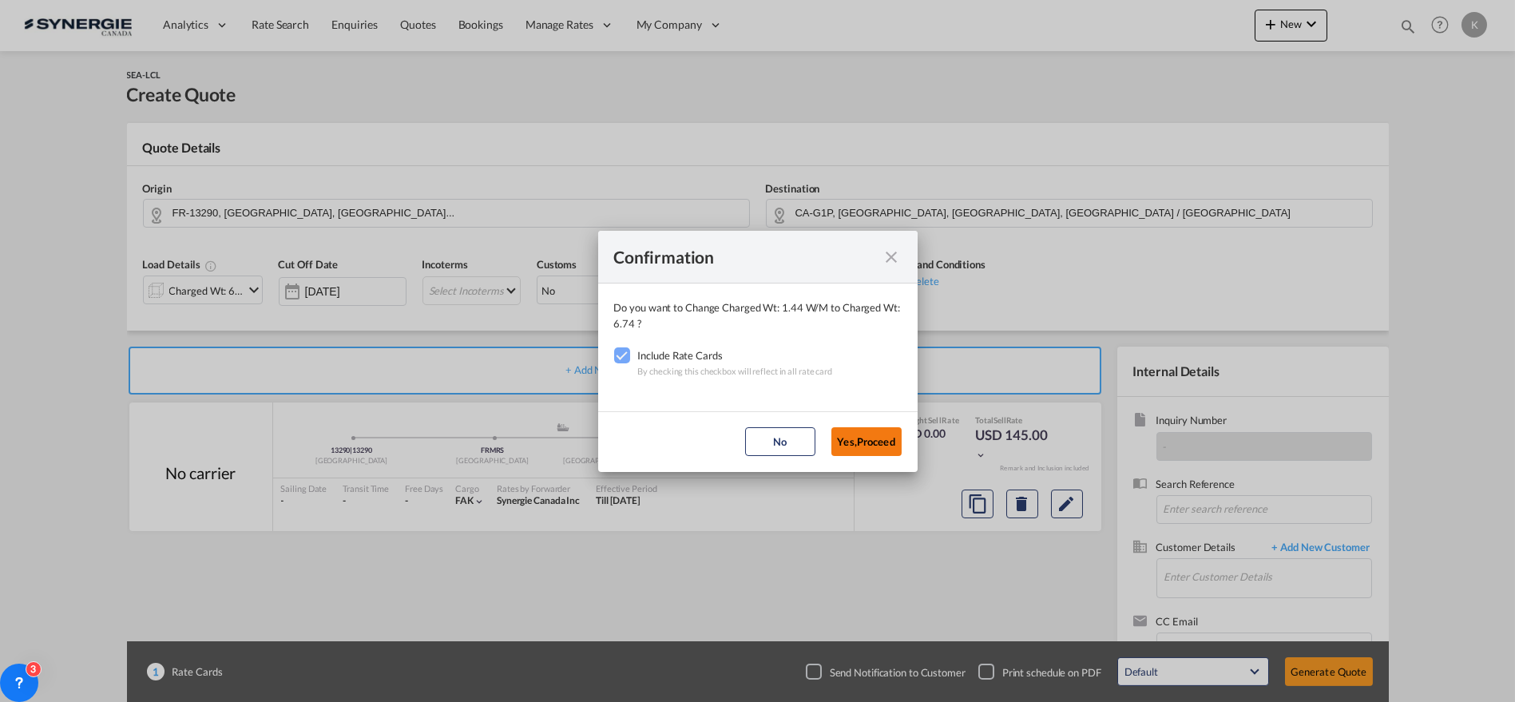
click at [868, 434] on button "Yes,Proceed" at bounding box center [866, 441] width 70 height 29
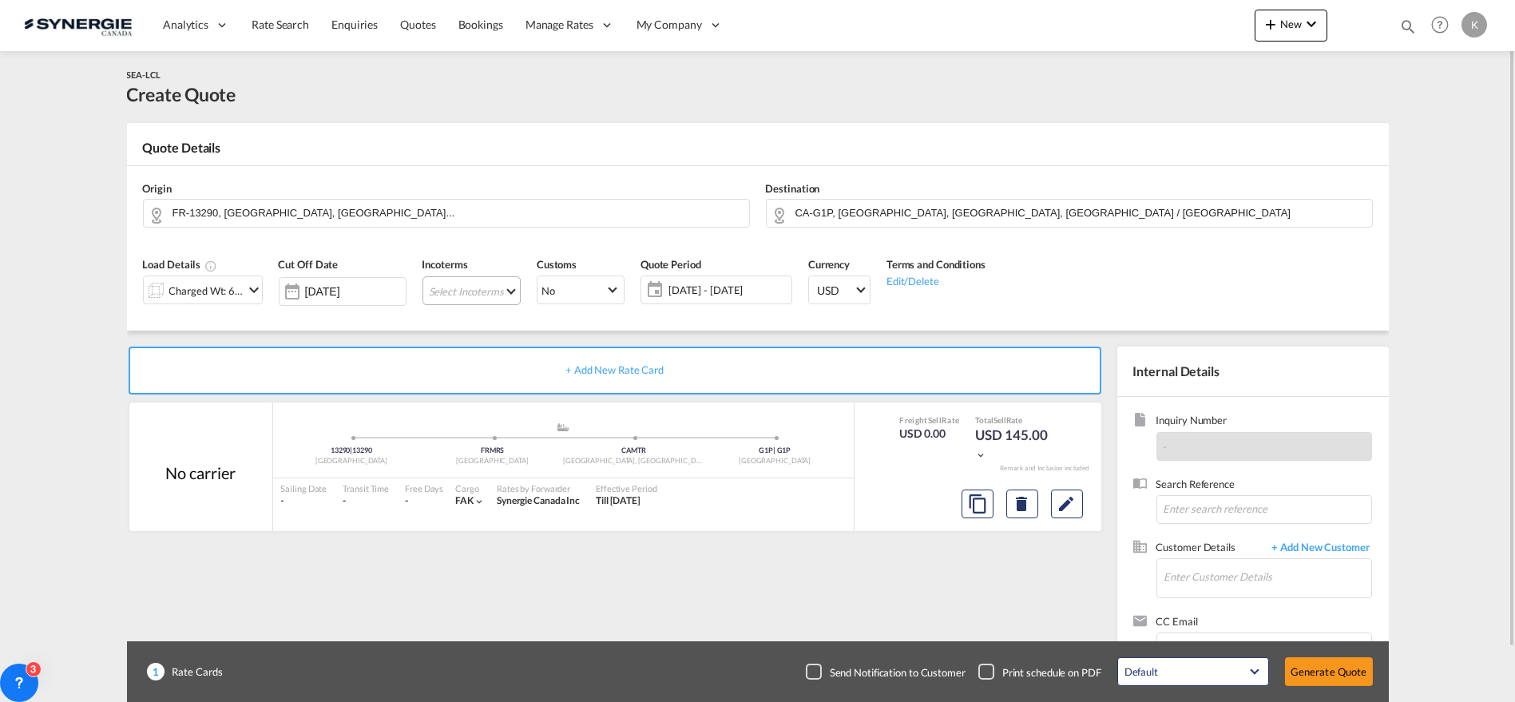
click at [453, 293] on md-select "Select Incoterms CIF - export Cost,Insurance and Freight CPT - import Carrier P…" at bounding box center [471, 290] width 98 height 29
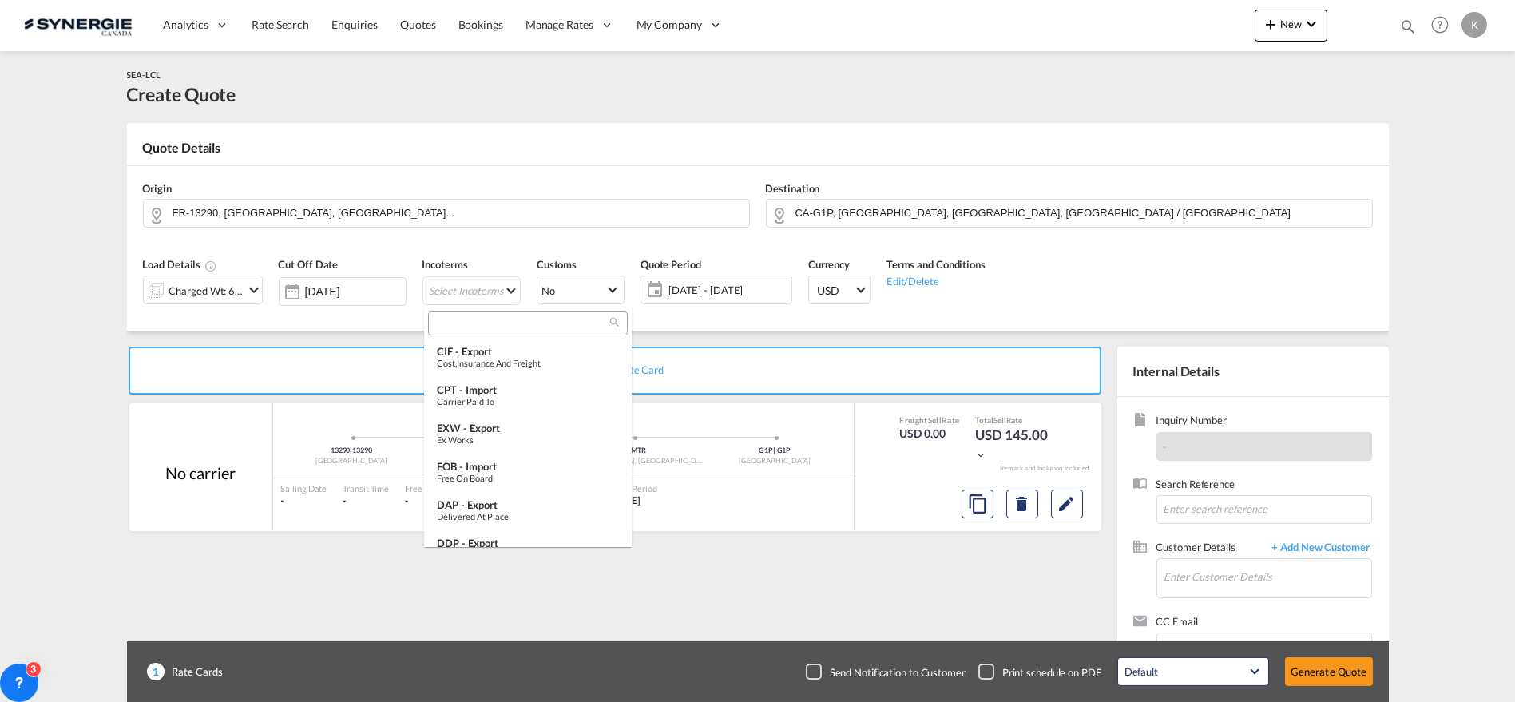
click at [482, 327] on input "search" at bounding box center [521, 323] width 177 height 14
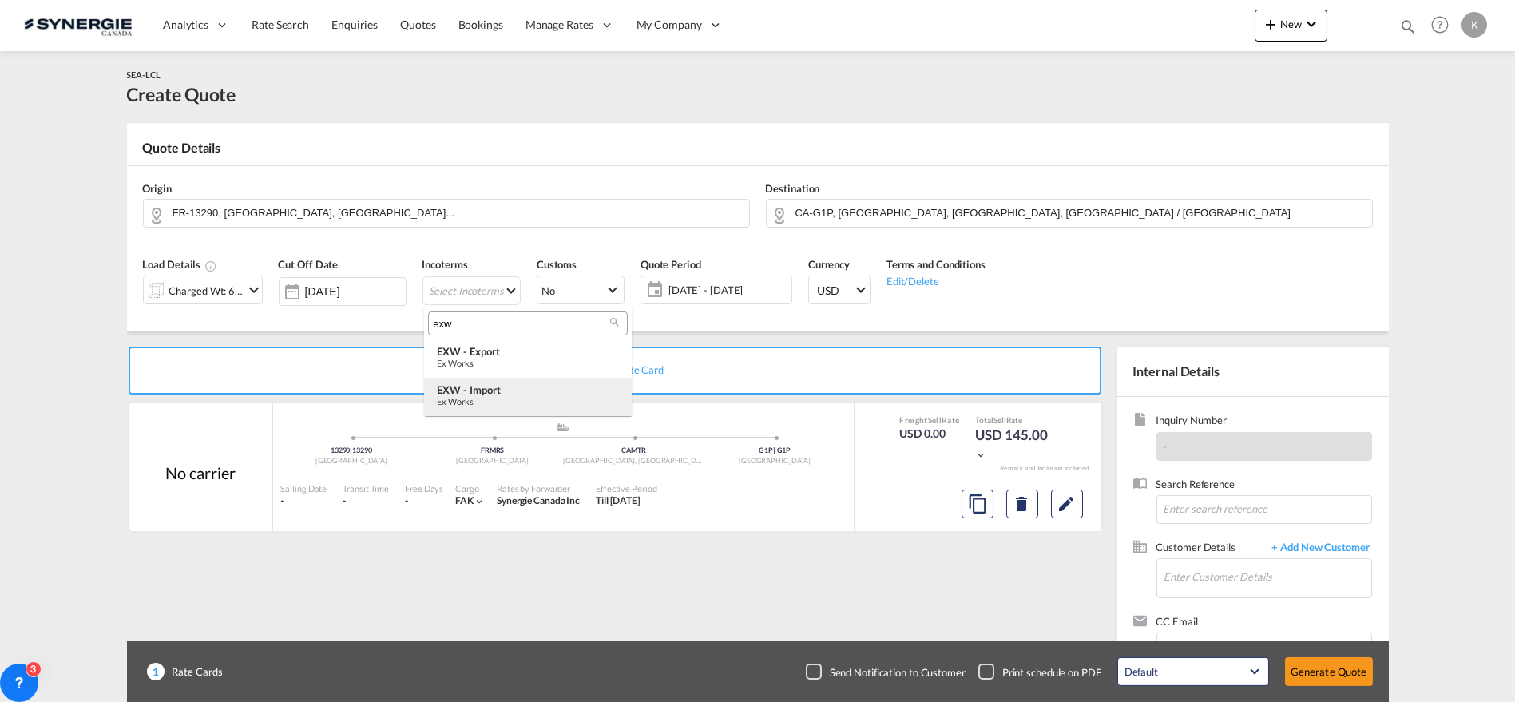
type input "exw"
click at [490, 397] on div "Ex Works" at bounding box center [528, 401] width 182 height 10
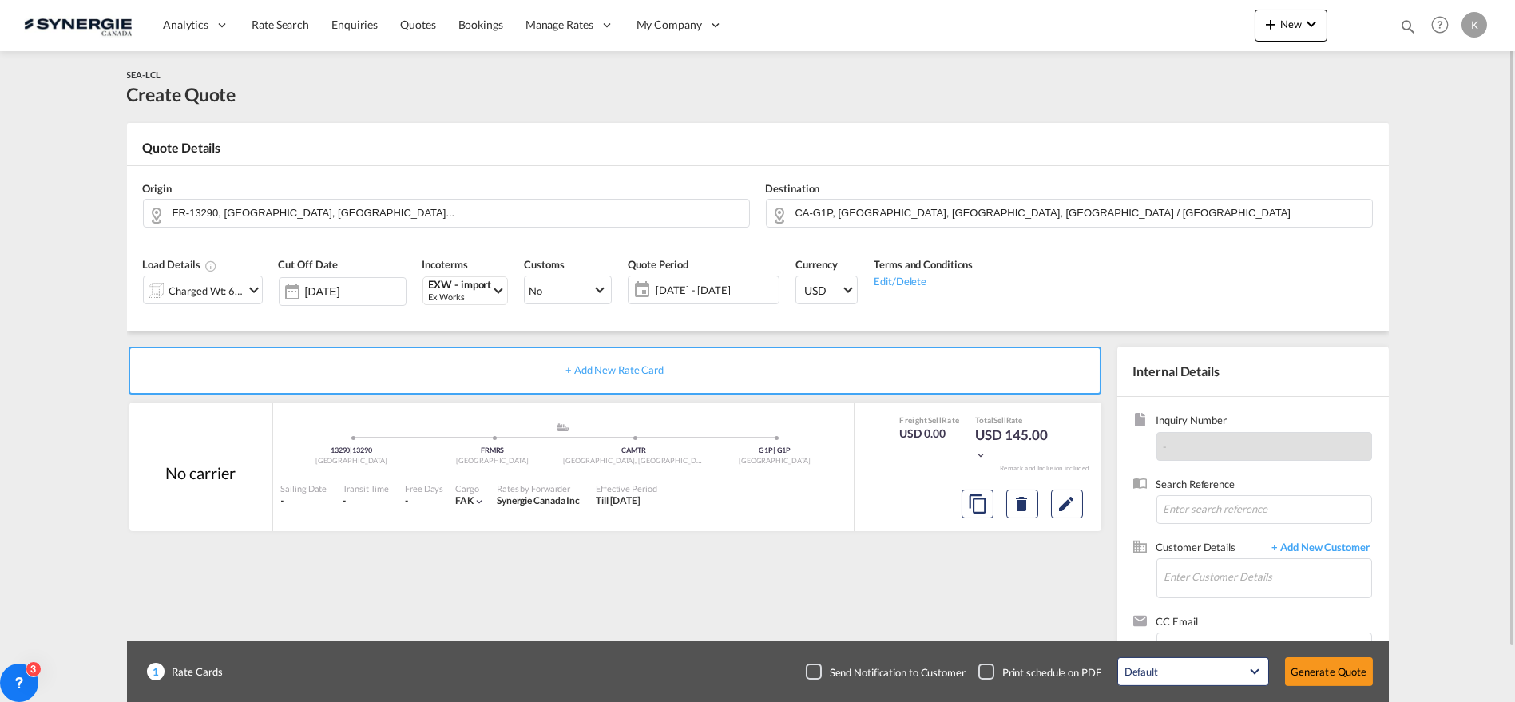
click at [697, 283] on span "21 Aug - 20 Sep 2025" at bounding box center [714, 290] width 119 height 14
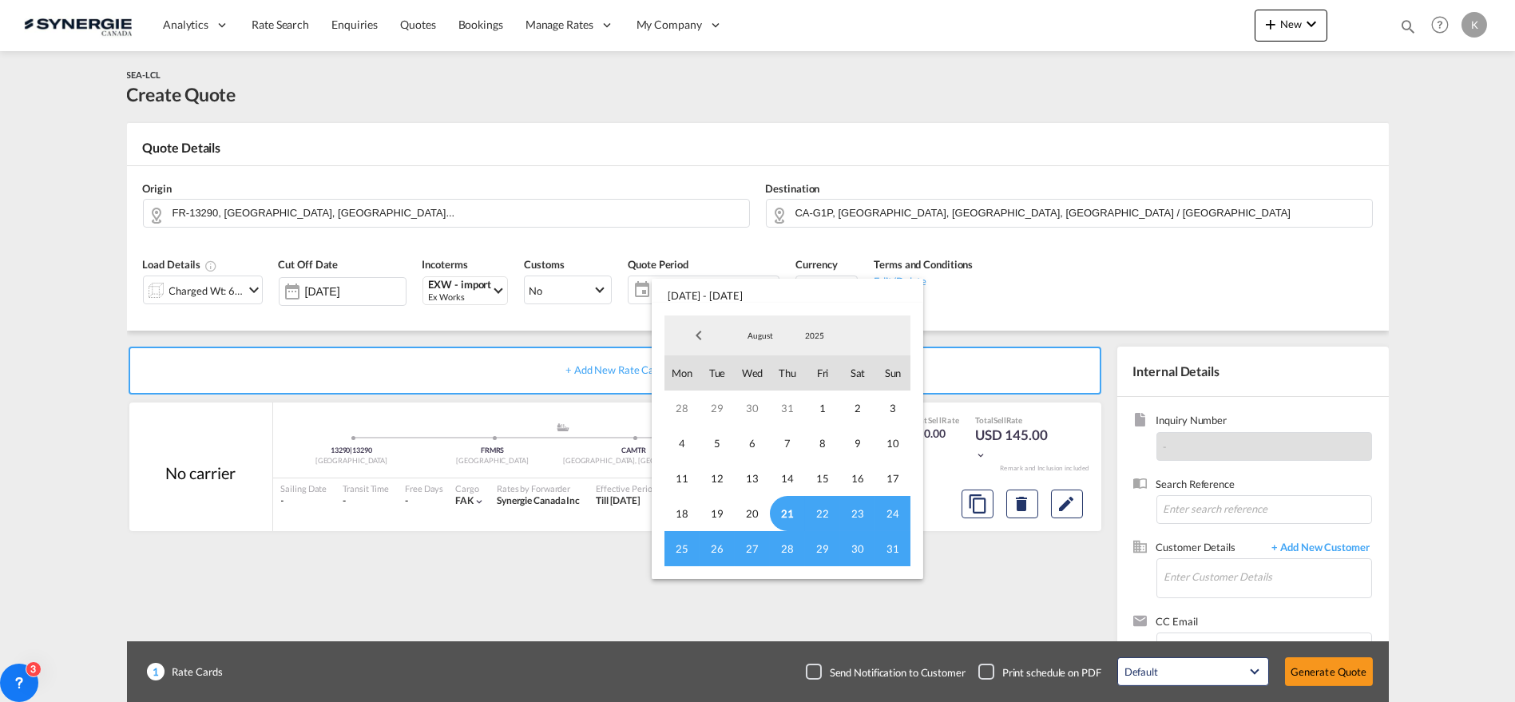
click at [783, 501] on span "21" at bounding box center [787, 513] width 35 height 35
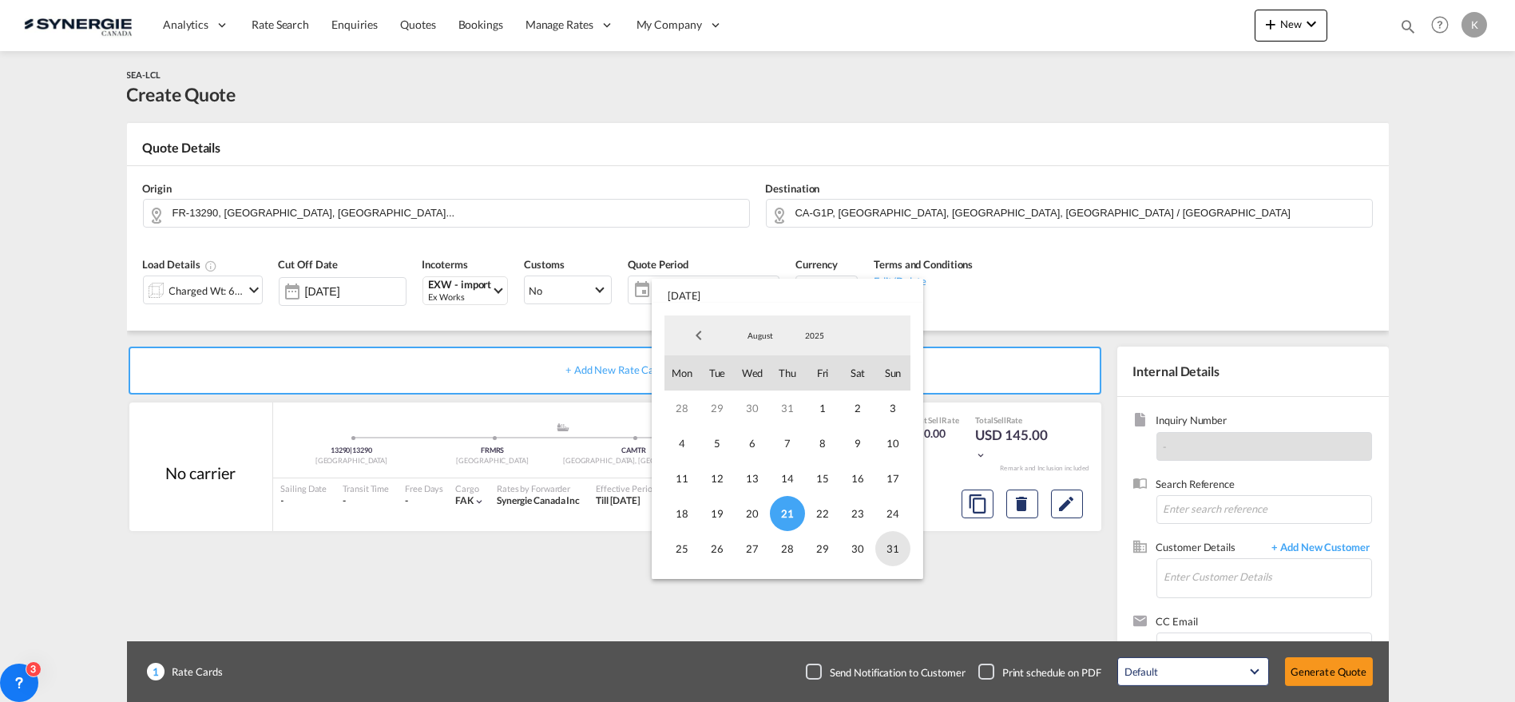
click at [882, 540] on span "31" at bounding box center [892, 548] width 35 height 35
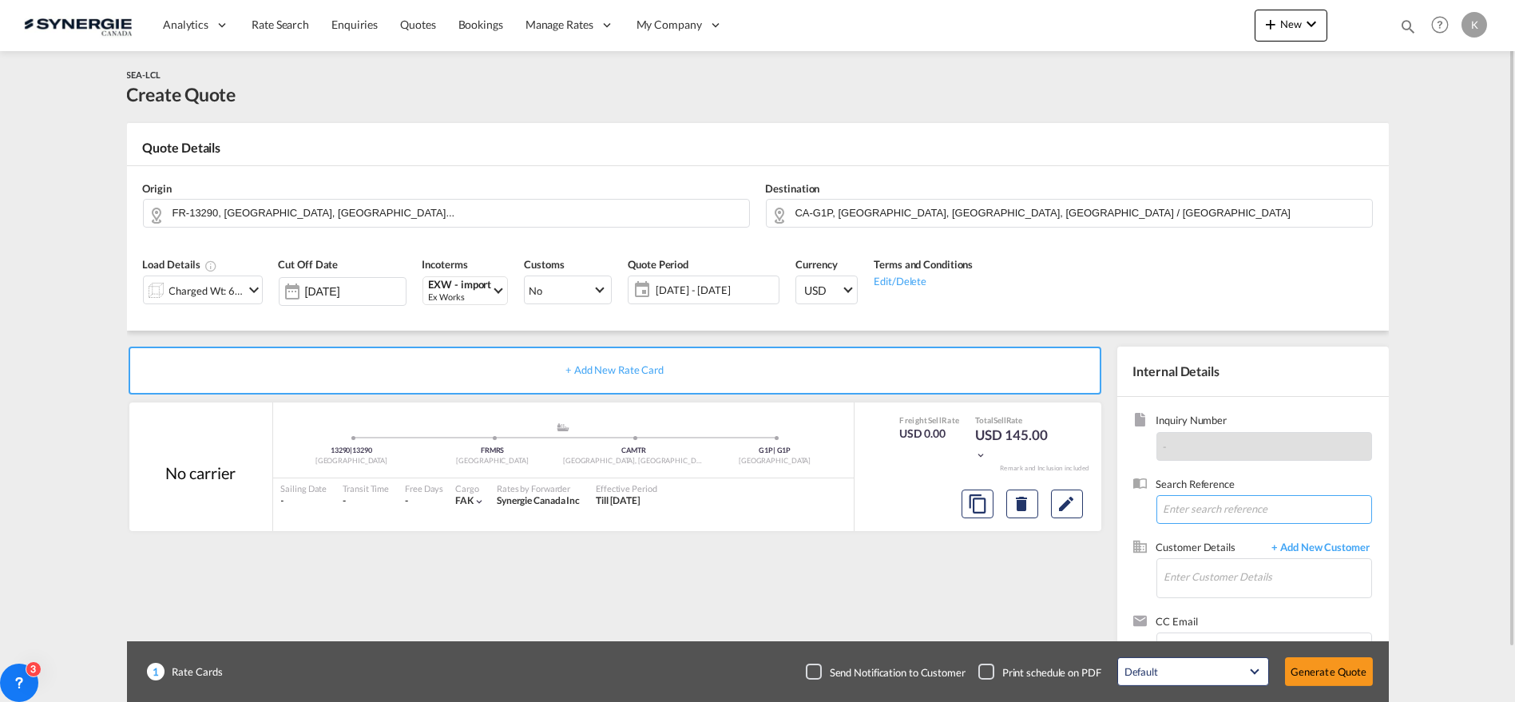
drag, startPoint x: 1290, startPoint y: 514, endPoint x: 1277, endPoint y: 513, distance: 12.8
click at [1290, 514] on input at bounding box center [1264, 509] width 216 height 29
paste input "RE: Besoin taux de transport pour notre commande PO#3104899 - transport maritime"
type input "RE: Besoin taux de transport pour notre commande PO#3104899 - transport maritime"
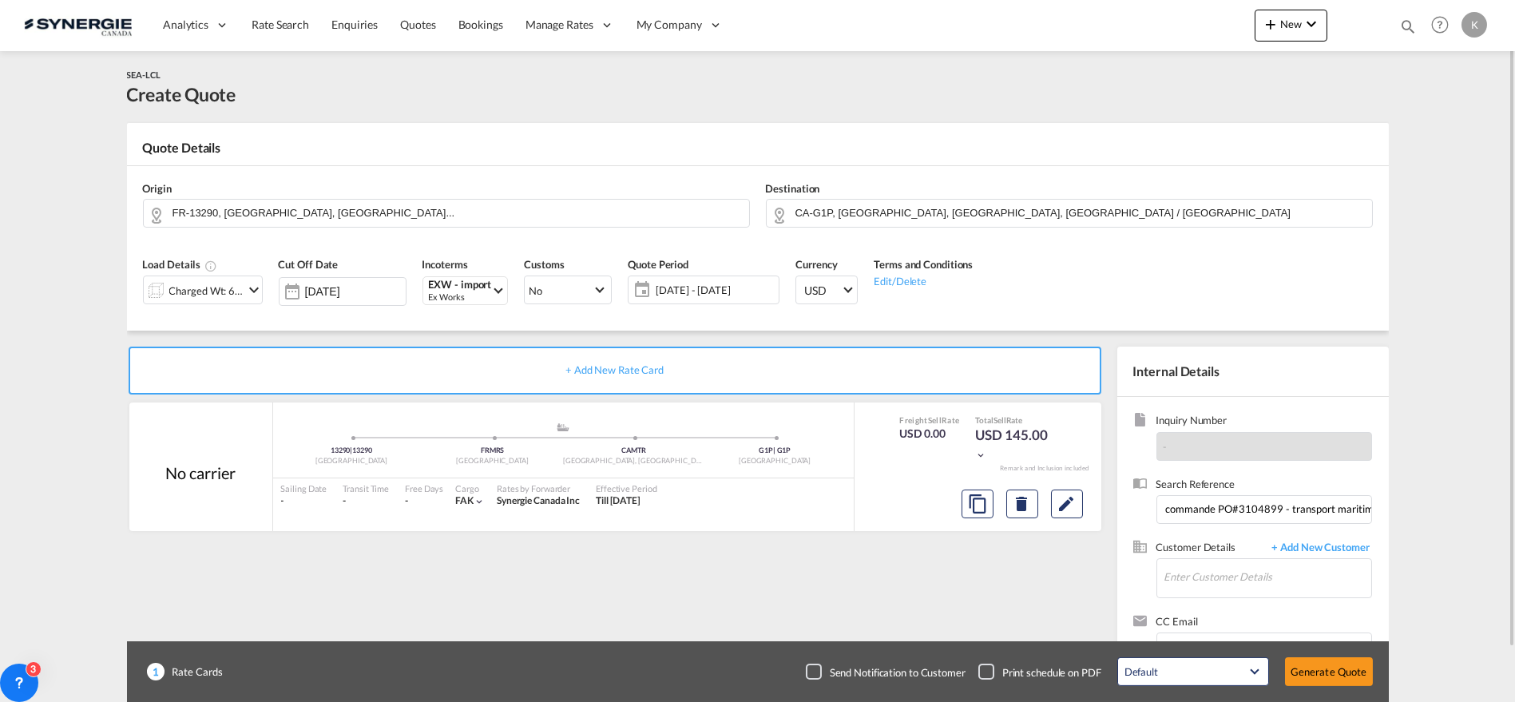
scroll to position [0, 0]
click at [1214, 569] on input "Enter Customer Details" at bounding box center [1267, 577] width 207 height 36
paste input "achats@laurasecord.ca"
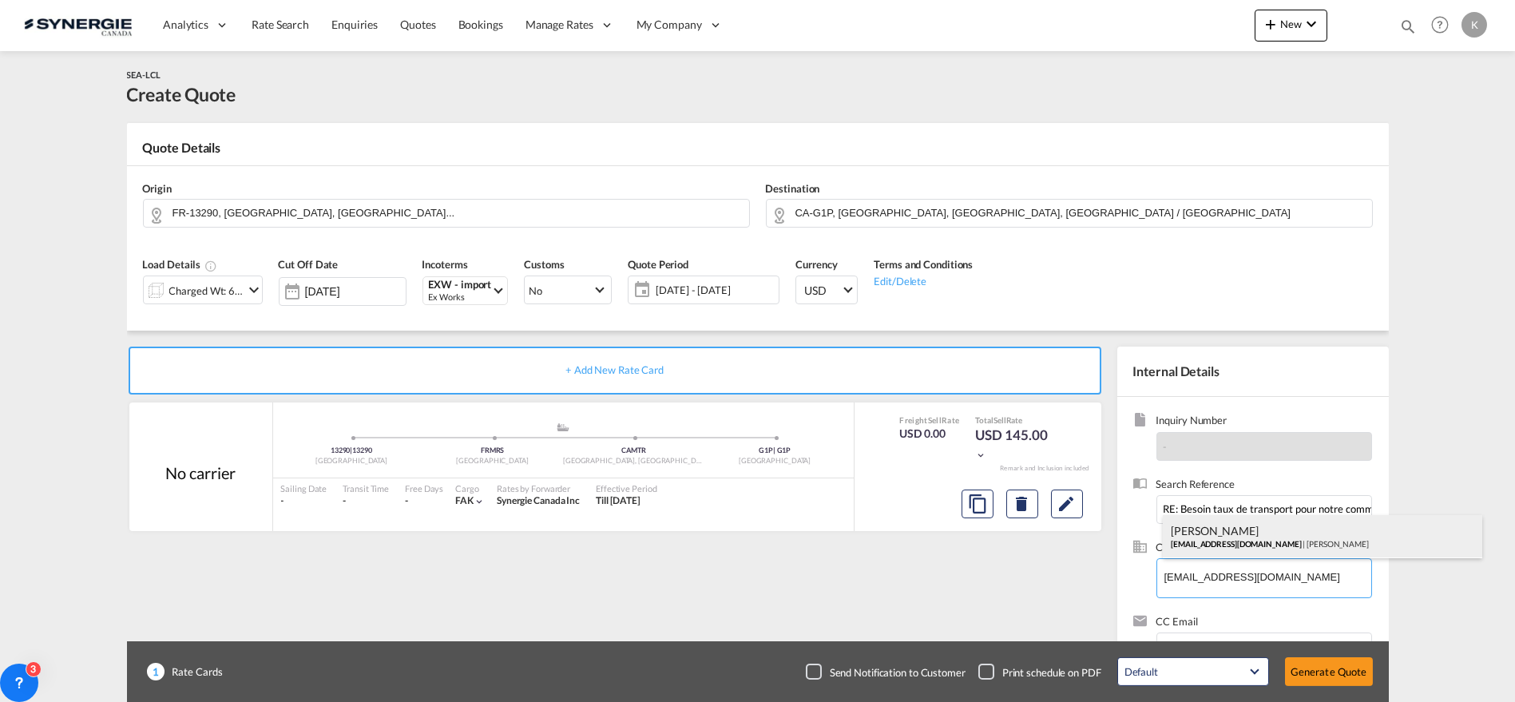
click at [1214, 544] on div "Vincent Peycelon achats@laurasecord.ca | Laura Secord" at bounding box center [1321, 536] width 319 height 43
type input "Laura Secord, Vincent Peycelon, achats@laurasecord.ca"
click at [1066, 509] on md-icon "Edit" at bounding box center [1066, 503] width 19 height 19
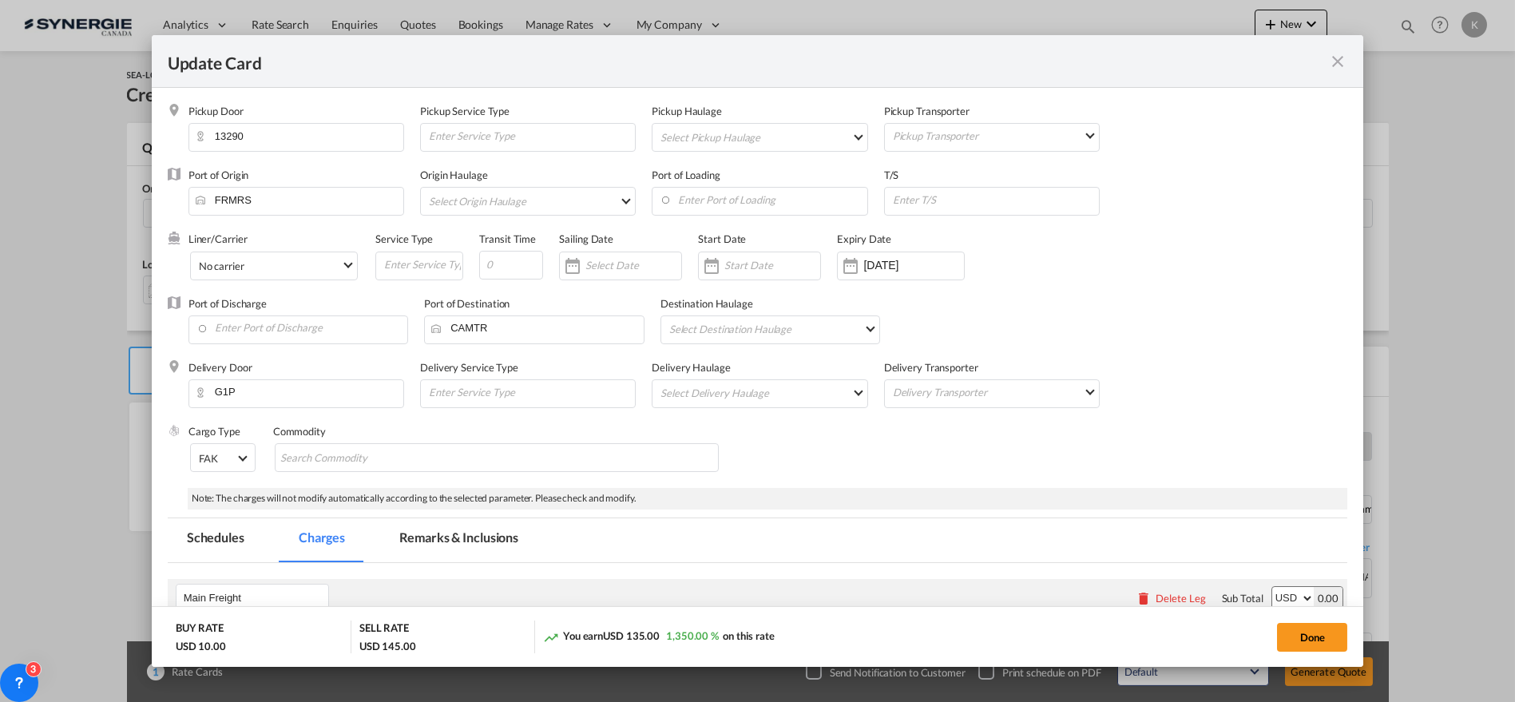
drag, startPoint x: 426, startPoint y: 537, endPoint x: 1393, endPoint y: 261, distance: 1006.1
click at [426, 537] on md-tab-item "Remarks & Inclusions" at bounding box center [458, 540] width 157 height 44
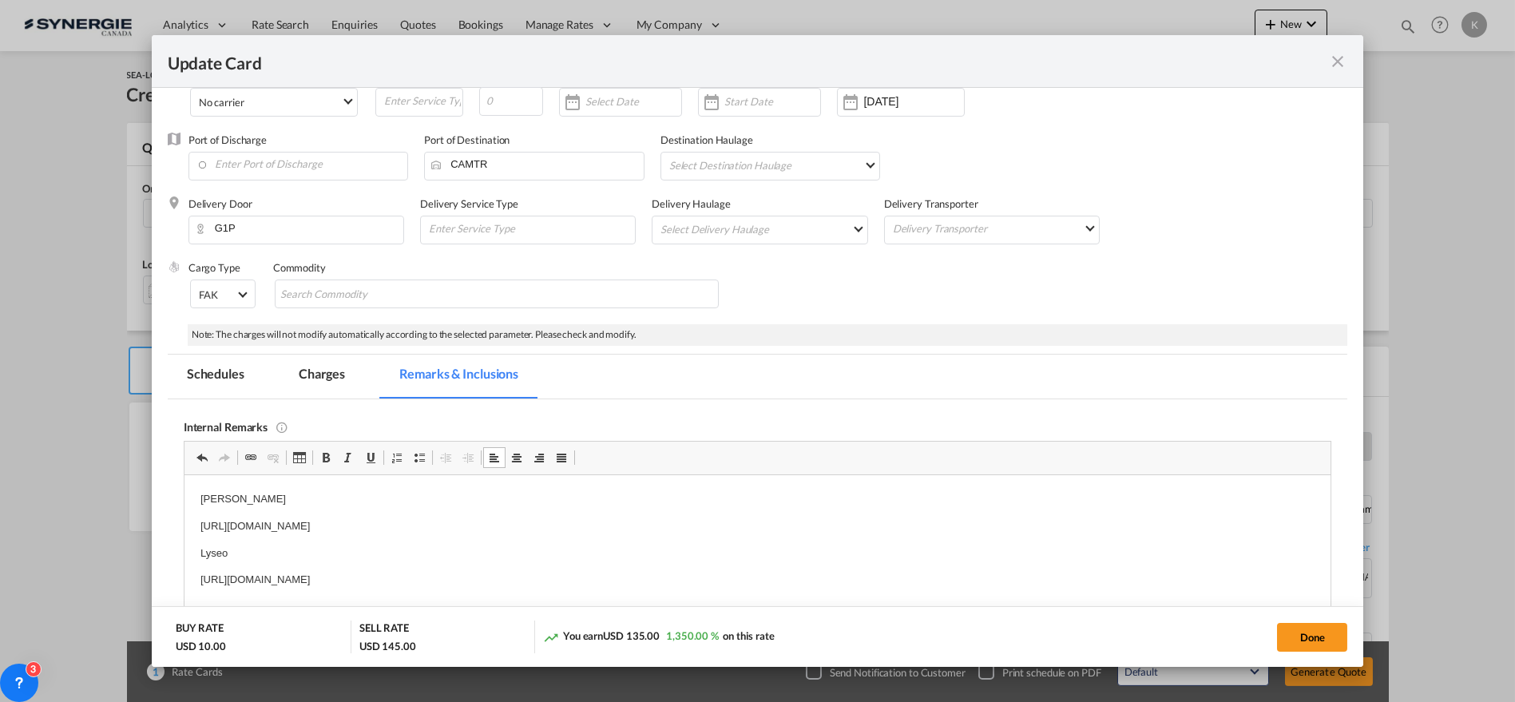
click at [319, 373] on md-tab-item "Charges" at bounding box center [321, 376] width 85 height 44
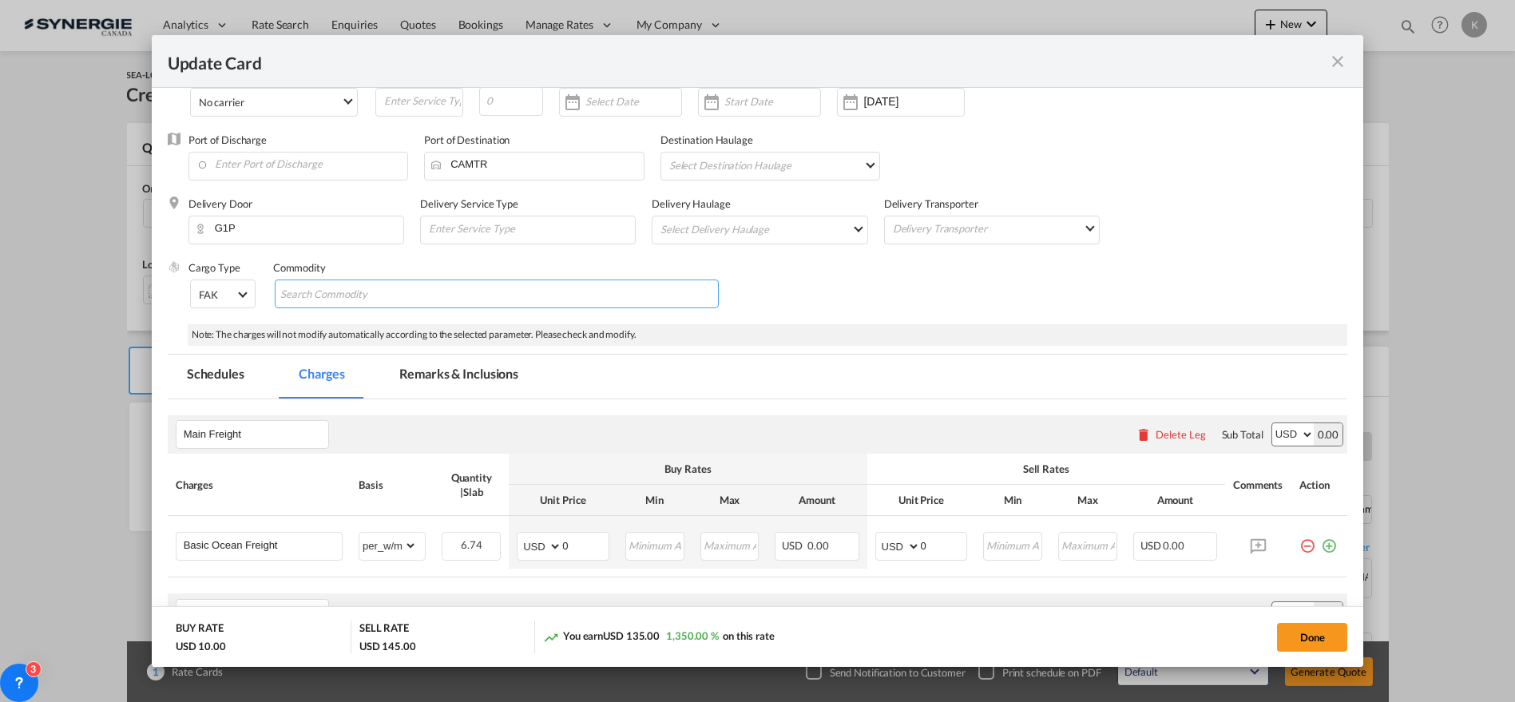
click at [335, 290] on input "Search Commodity" at bounding box center [353, 295] width 146 height 26
paste input "non empilable et c'est de la nourriture. ( riz et mini cookie )"
click at [310, 294] on input "non empilable et c'est de la nourriture. ( riz et mini cookie )" at bounding box center [353, 295] width 146 height 26
type input "non empilable et c'est de la nourriture. ( riz et mini cookie )"
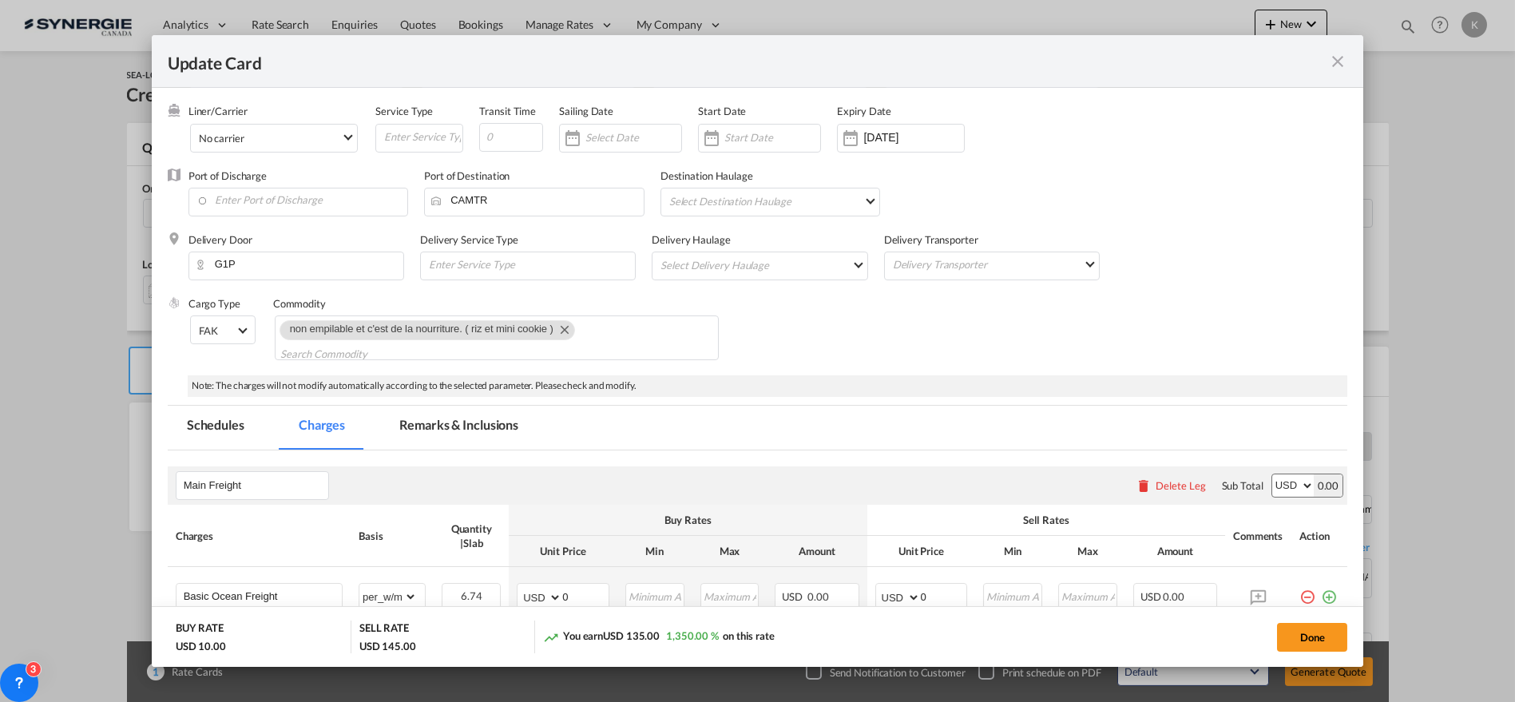
scroll to position [75, 0]
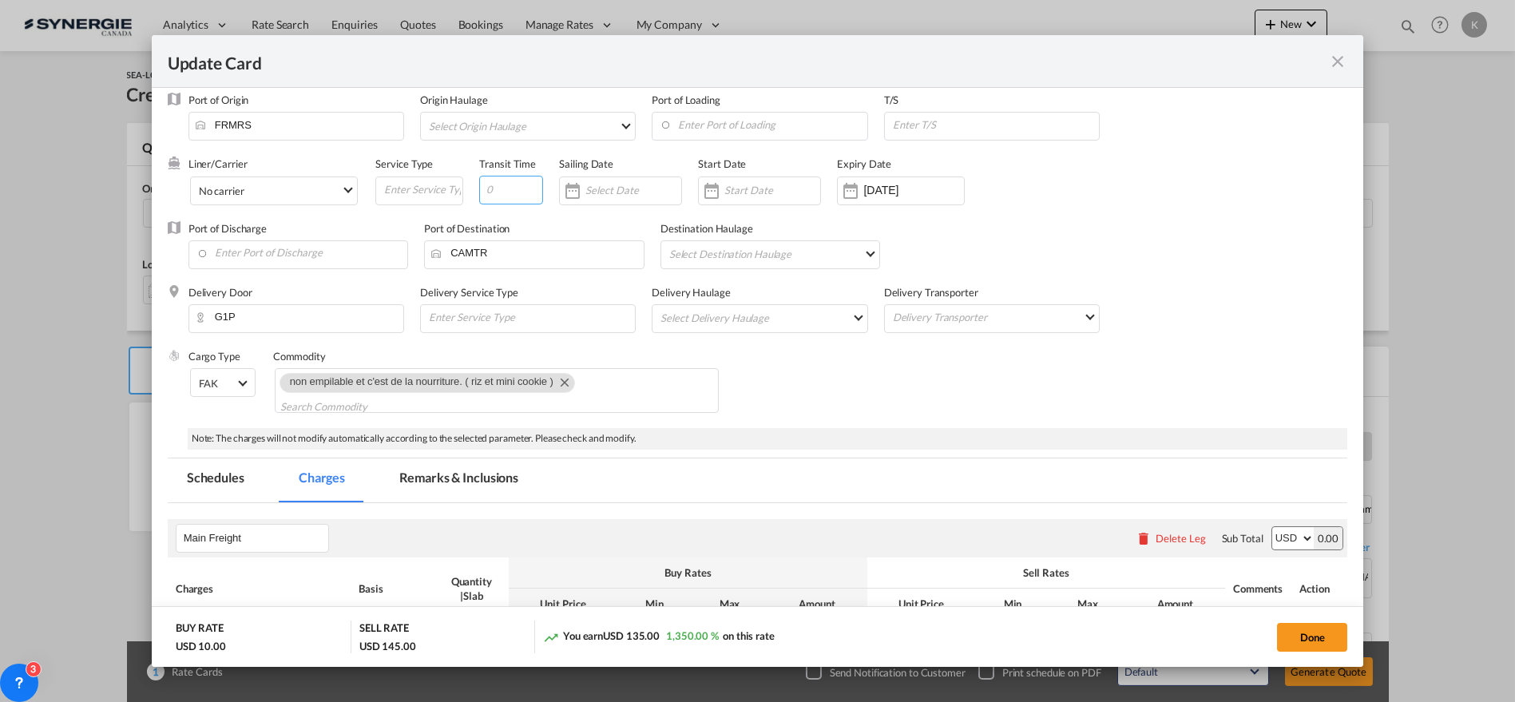
click at [488, 190] on input "Update Card Pickup ..." at bounding box center [511, 190] width 64 height 29
type input "10"
click at [314, 190] on span "No carrier" at bounding box center [270, 191] width 143 height 14
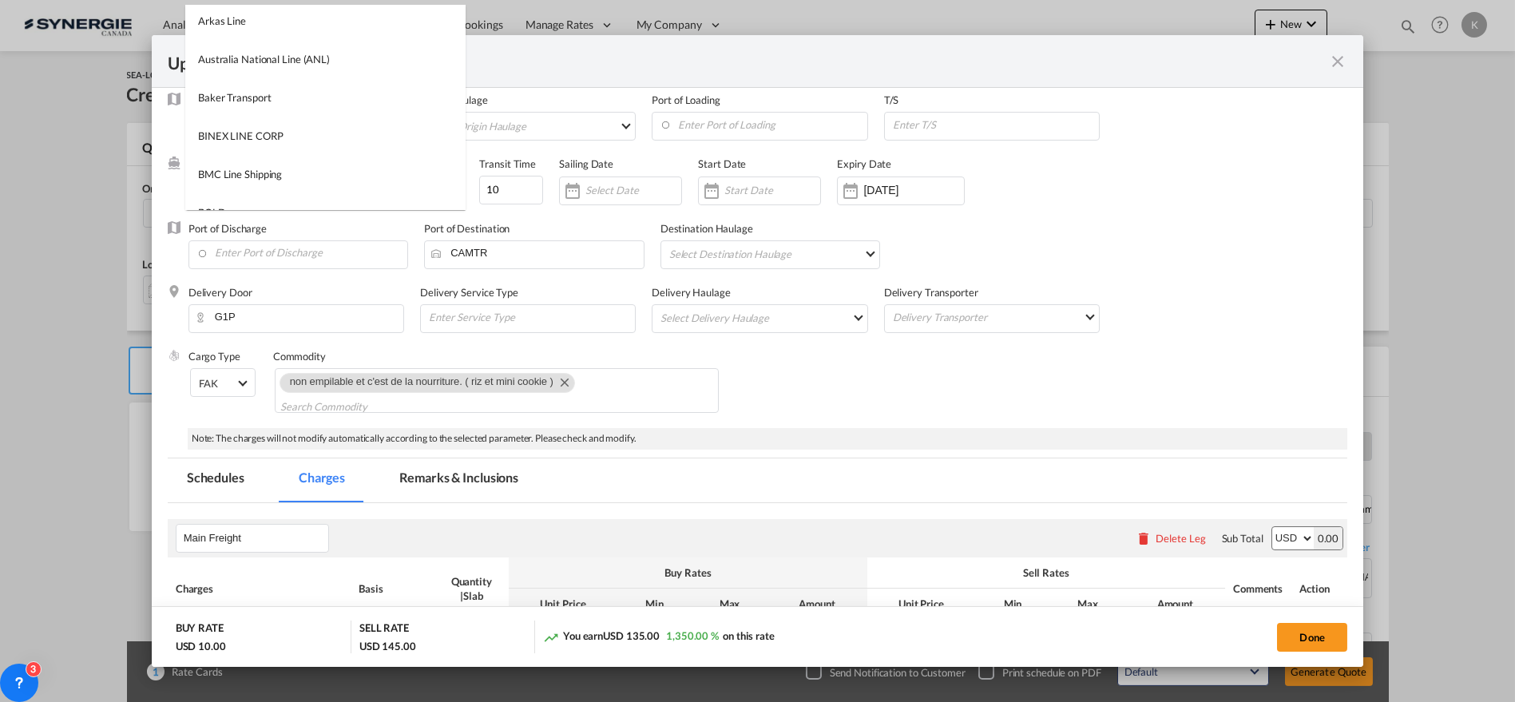
scroll to position [0, 0]
click at [298, 30] on input "search" at bounding box center [329, 25] width 271 height 38
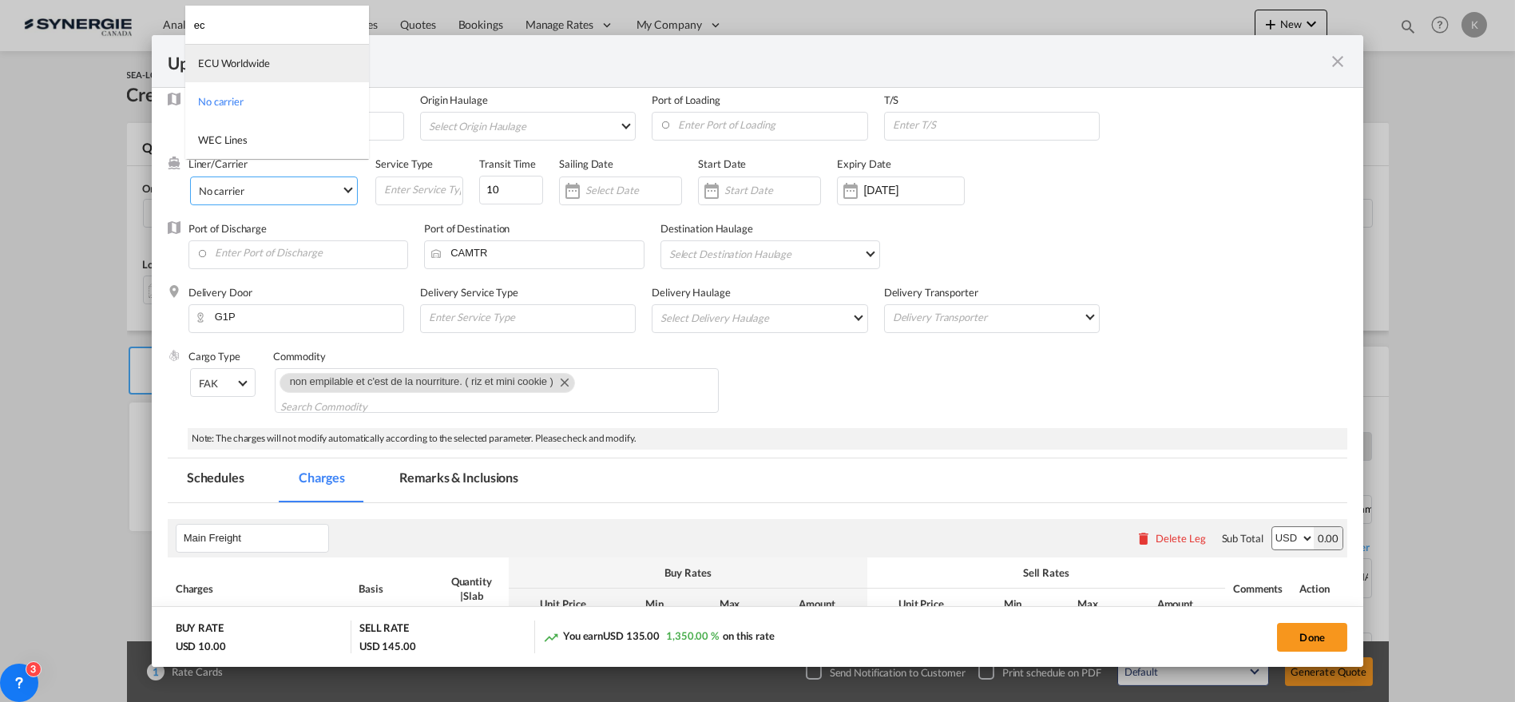
type input "ec"
click at [240, 67] on div "ECU Worldwide" at bounding box center [234, 63] width 72 height 14
click at [929, 190] on input "20 Sep 2025" at bounding box center [919, 190] width 101 height 13
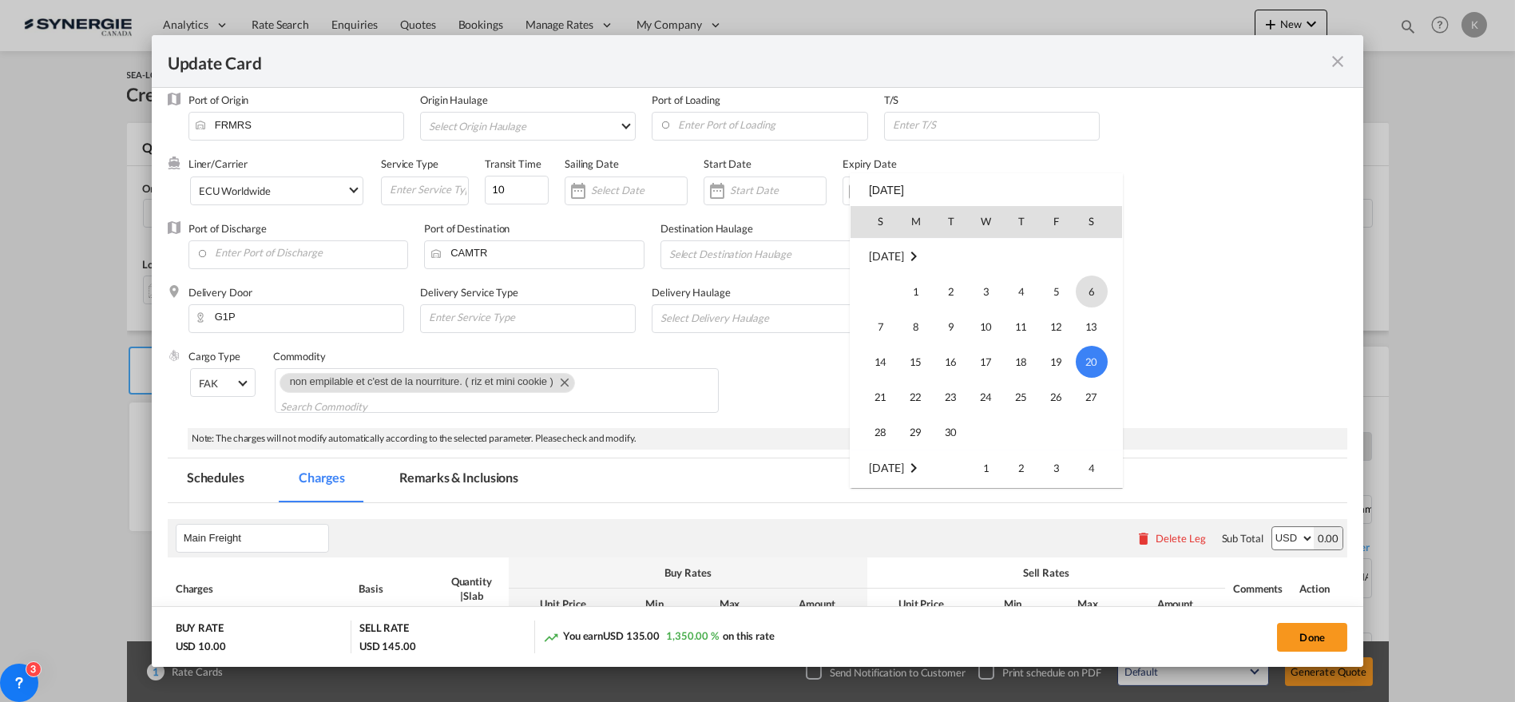
scroll to position [369612, 0]
click at [862, 430] on td "31" at bounding box center [874, 433] width 48 height 36
type input "[DATE]"
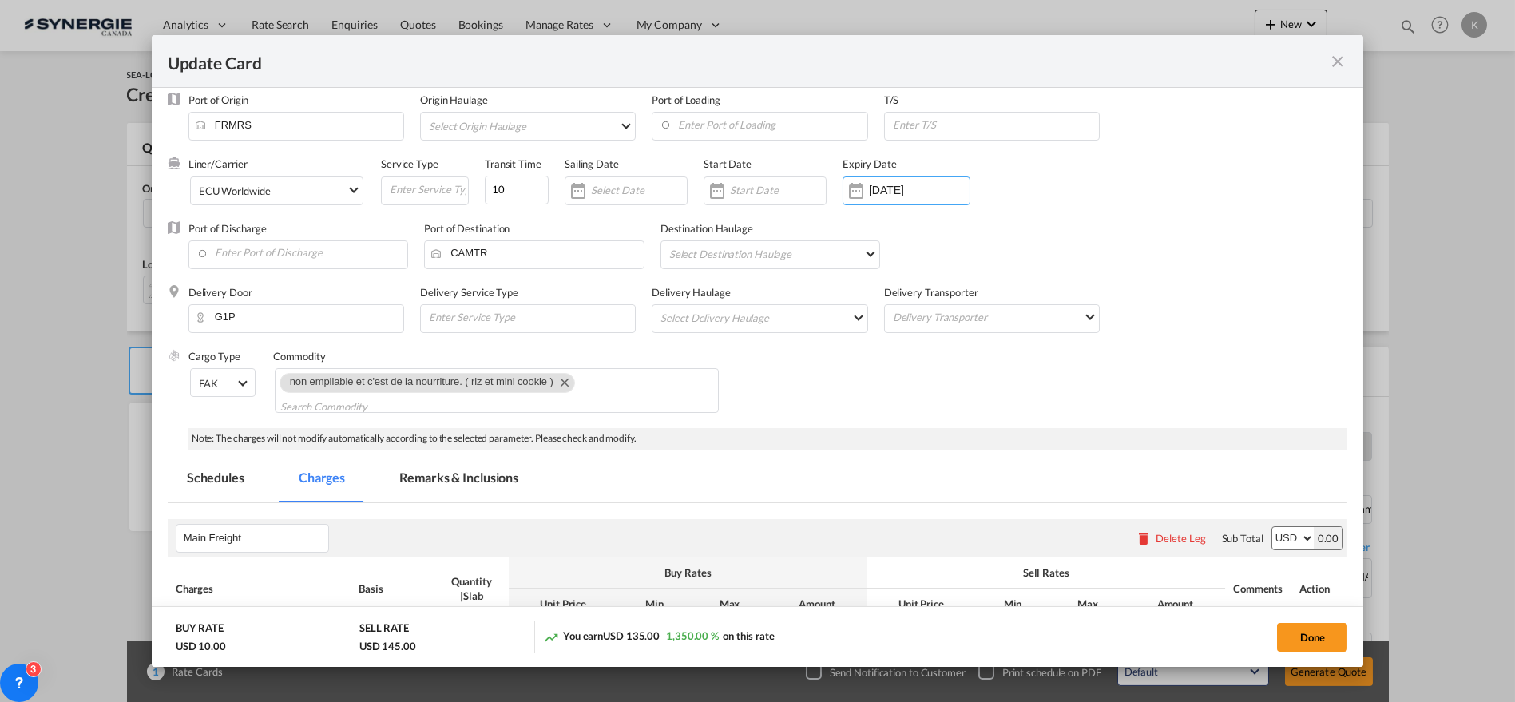
click at [888, 430] on div "Note: The charges will not modify automatically according to the selected param…" at bounding box center [768, 439] width 1160 height 22
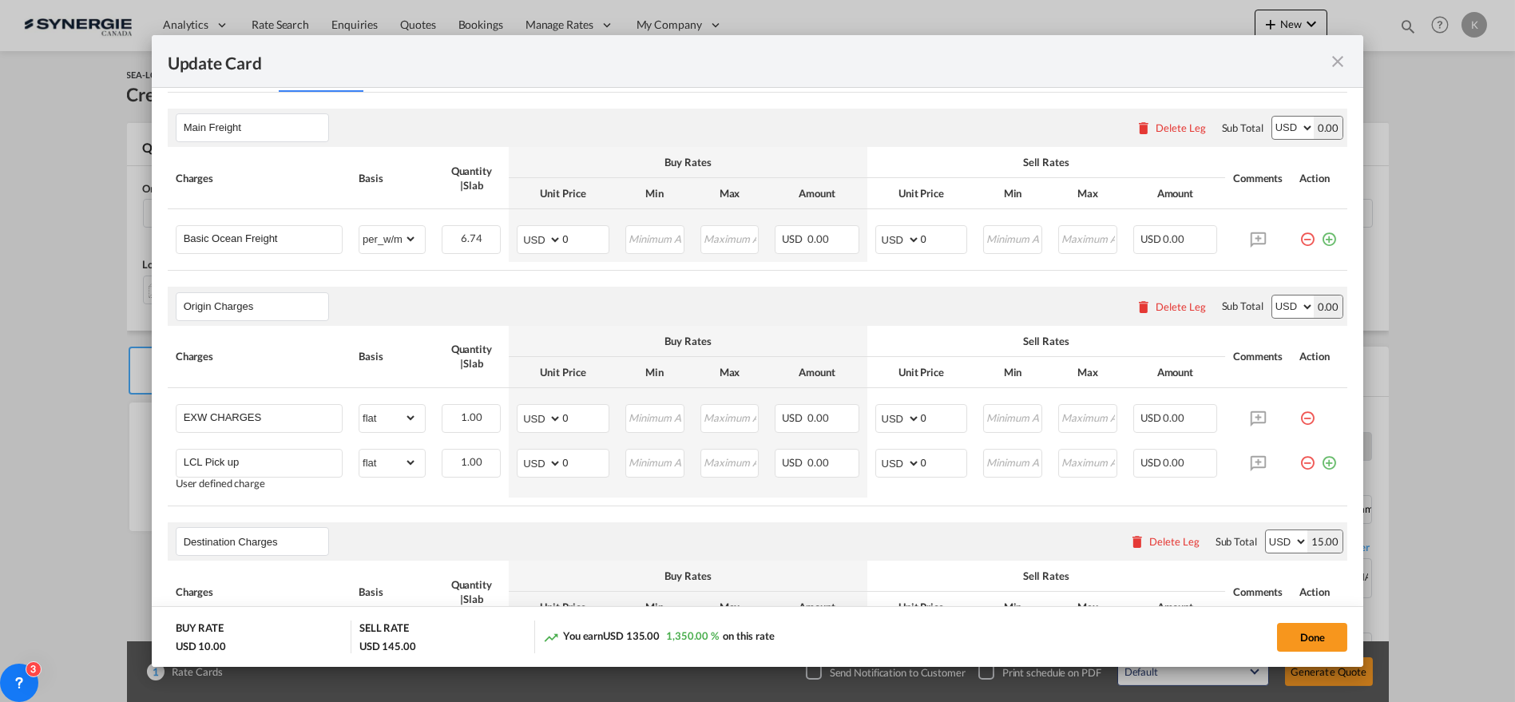
scroll to position [504, 0]
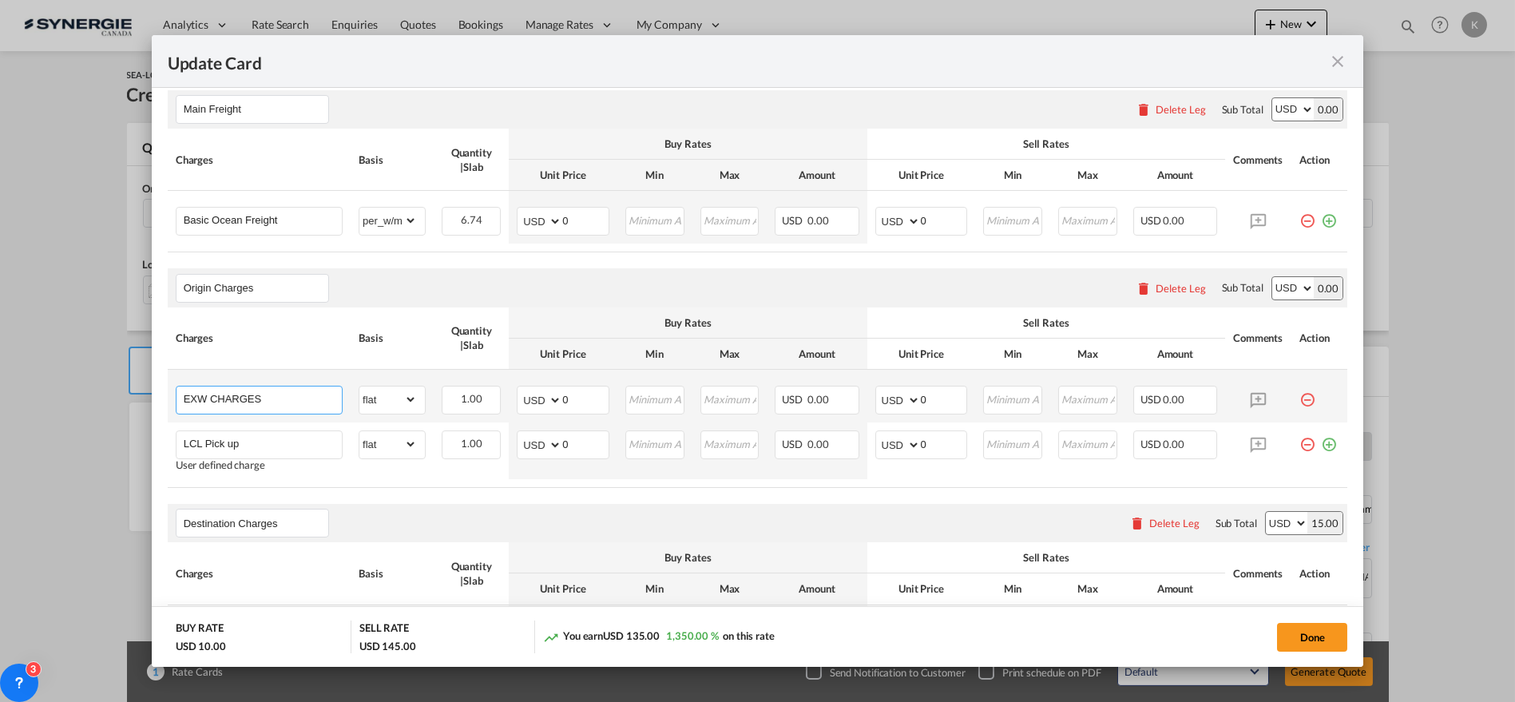
click at [247, 386] on input "EXW CHARGES" at bounding box center [263, 398] width 158 height 24
paste input "Trucking from AIX-EN-PROVENCE TO MARSEILLE"
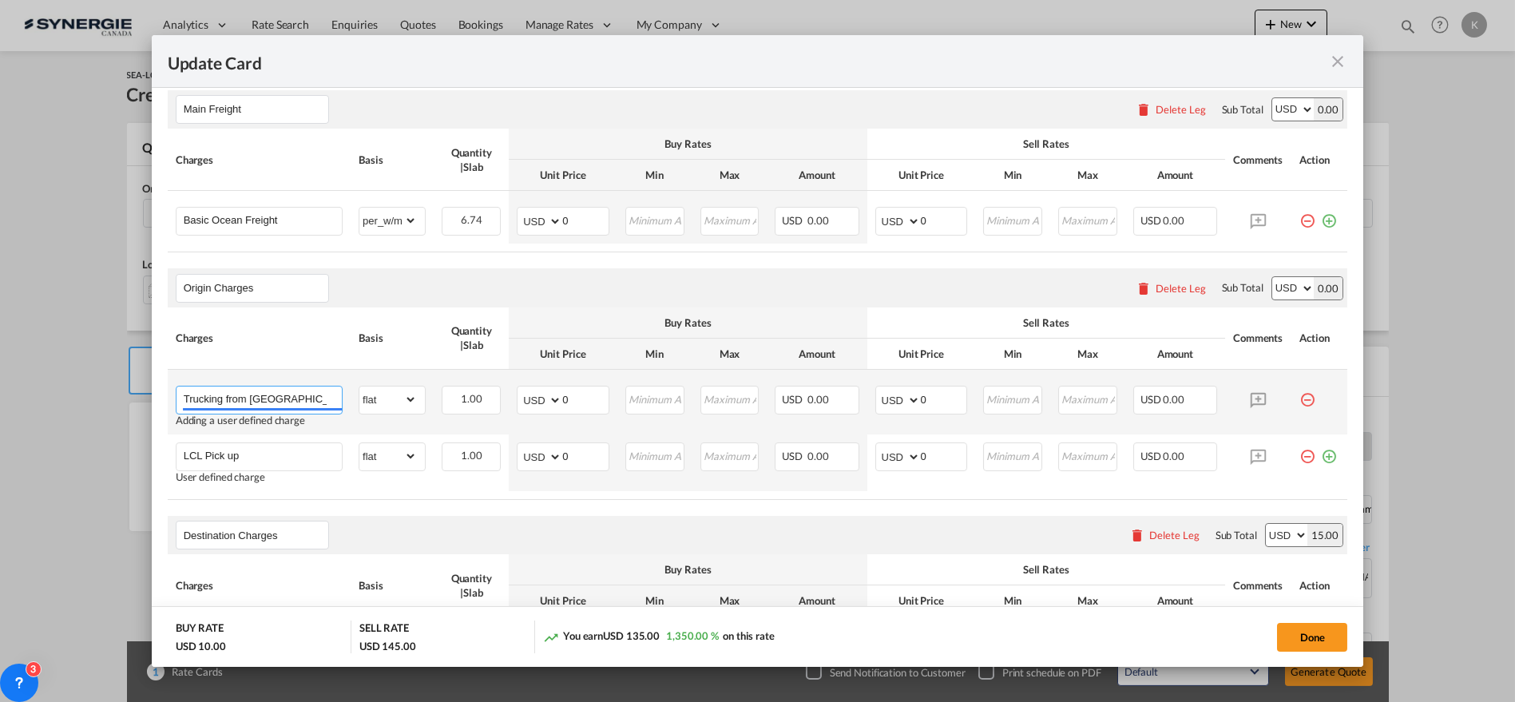
scroll to position [0, 97]
type input "Trucking from AIX-EN-PROVENCE TO MARSEILLE"
click at [525, 395] on select "AED AFN ALL AMD ANG AOA ARS AUD AWG AZN BAM BBD BDT BGN BHD BIF BMD BND BOB BRL…" at bounding box center [541, 400] width 42 height 22
select select "string:EUR"
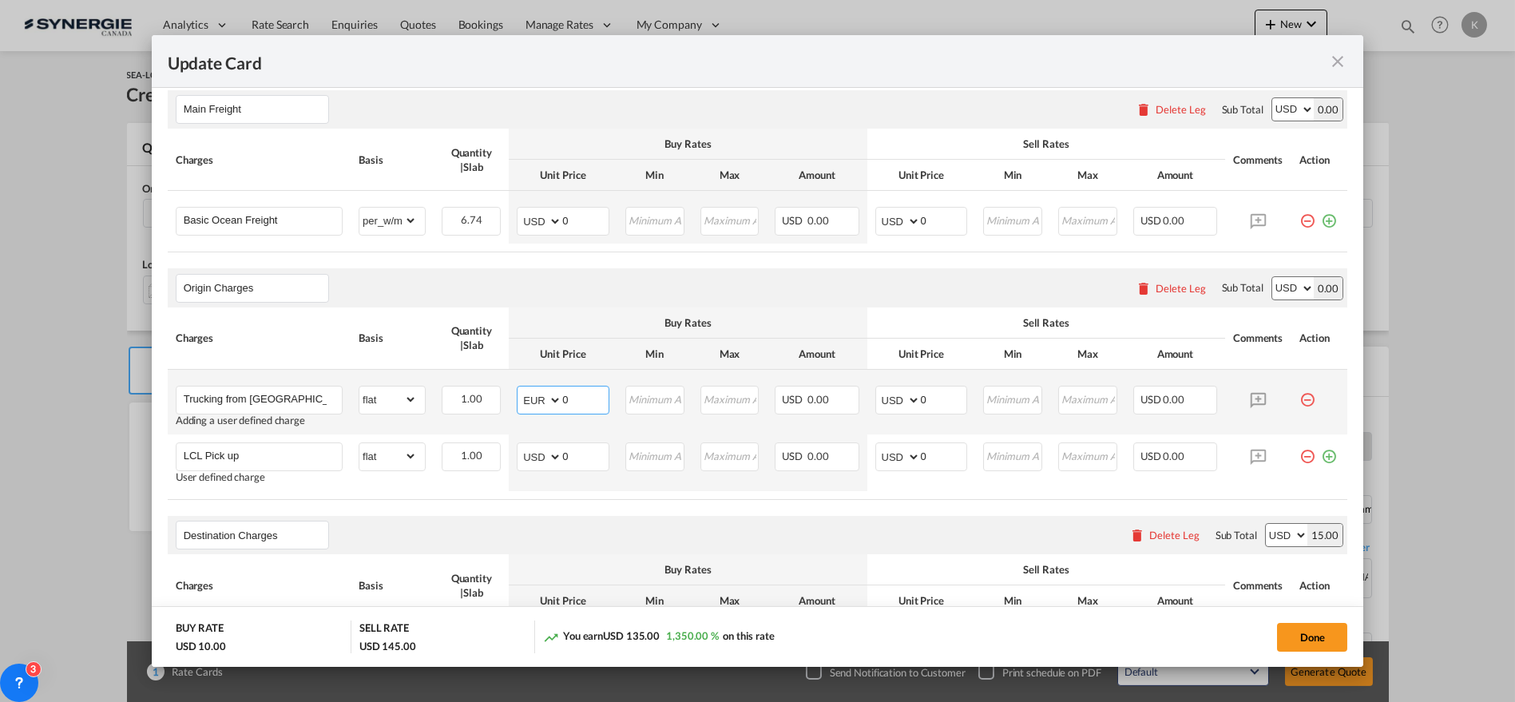
click at [520, 389] on select "AED AFN ALL AMD ANG AOA ARS AUD AWG AZN BAM BBD BDT BGN BHD BIF BMD BND BOB BRL…" at bounding box center [541, 400] width 42 height 22
type input "215"
type input "258"
click at [219, 455] on input "LCL Pick up" at bounding box center [263, 455] width 158 height 24
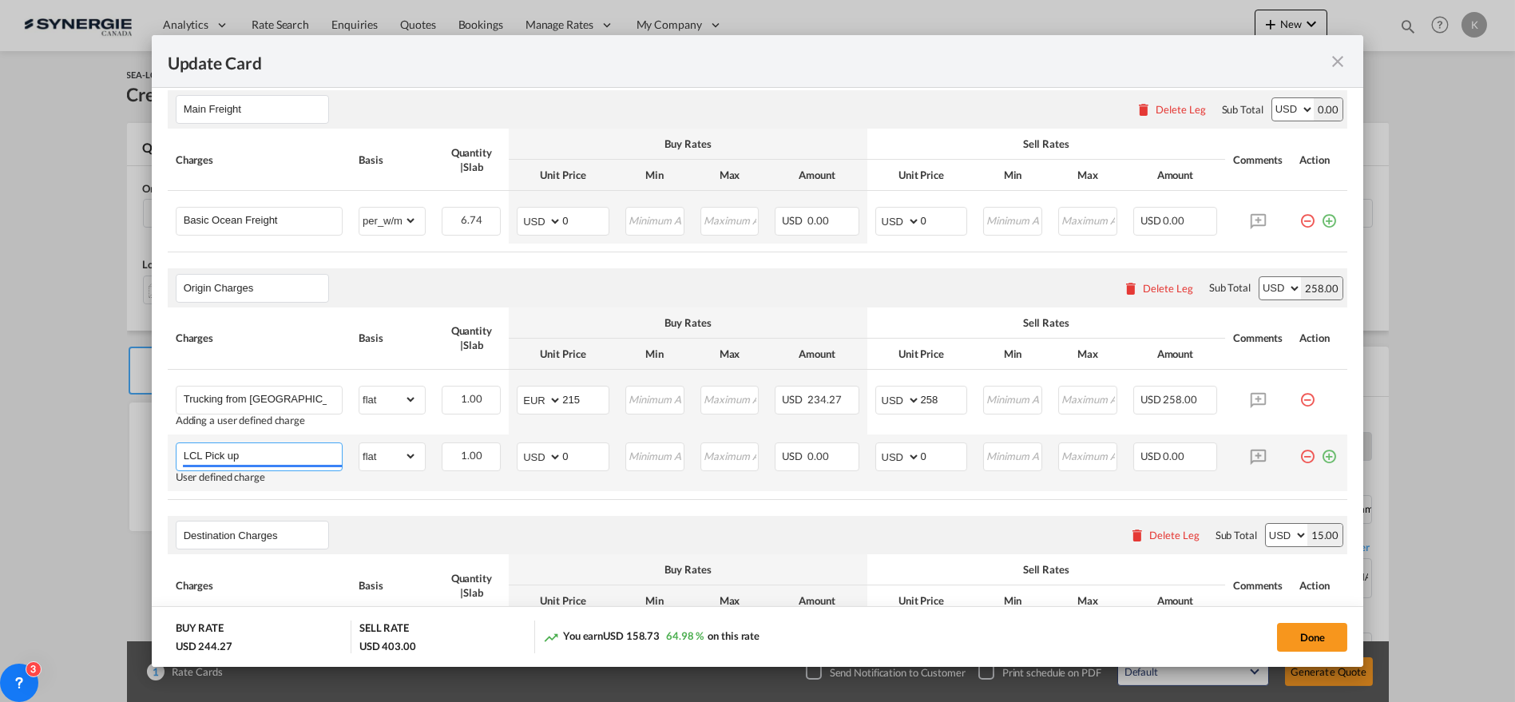
click at [219, 455] on input "LCL Pick up" at bounding box center [263, 455] width 158 height 24
paste input "Origin ACI Filing Fee"
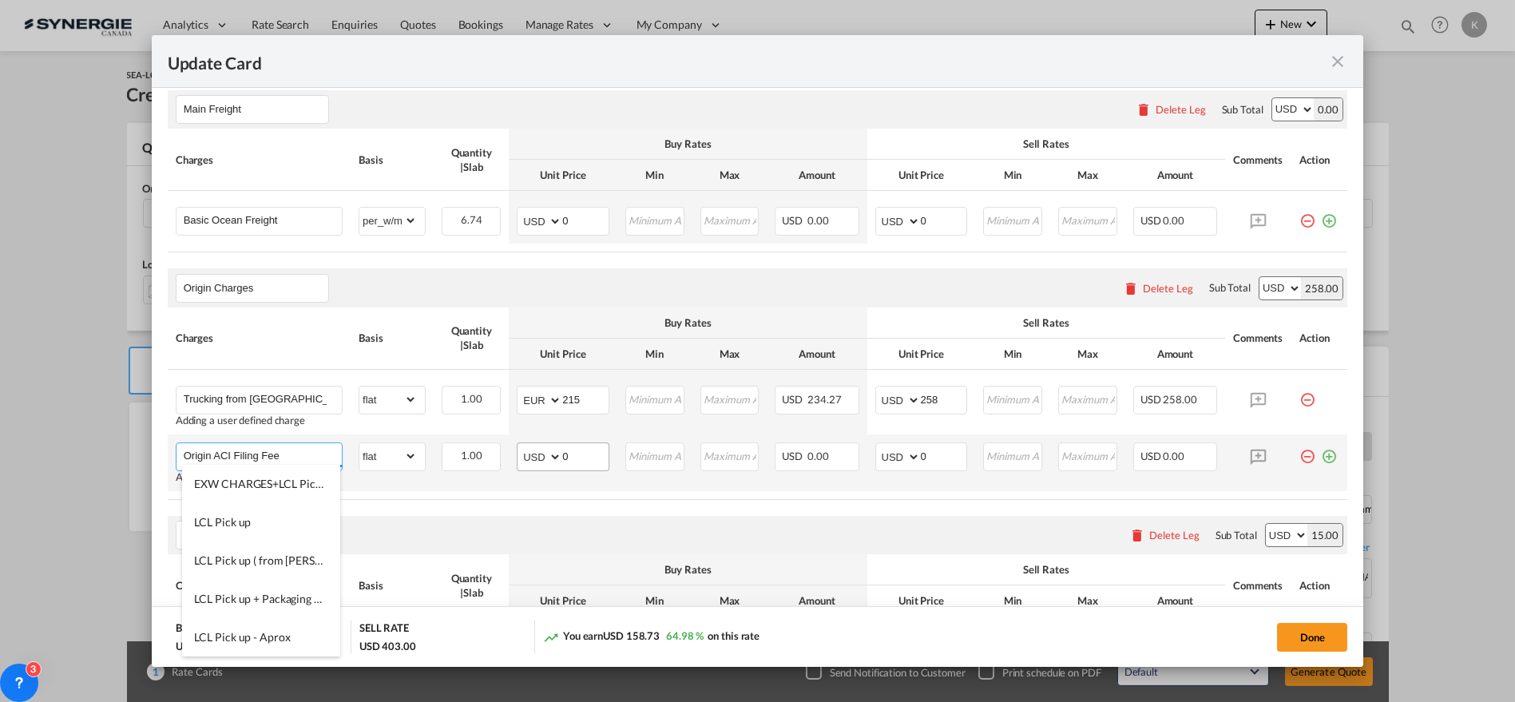
type input "Origin ACI Filing Fee"
drag, startPoint x: 570, startPoint y: 457, endPoint x: 531, endPoint y: 459, distance: 39.2
click at [531, 459] on md-input-container "AED AFN ALL AMD ANG AOA ARS AUD AWG AZN BAM BBD BDT BGN BHD BIF BMD BND BOB BRL…" at bounding box center [563, 456] width 93 height 29
select select "string:EUR"
type input "35"
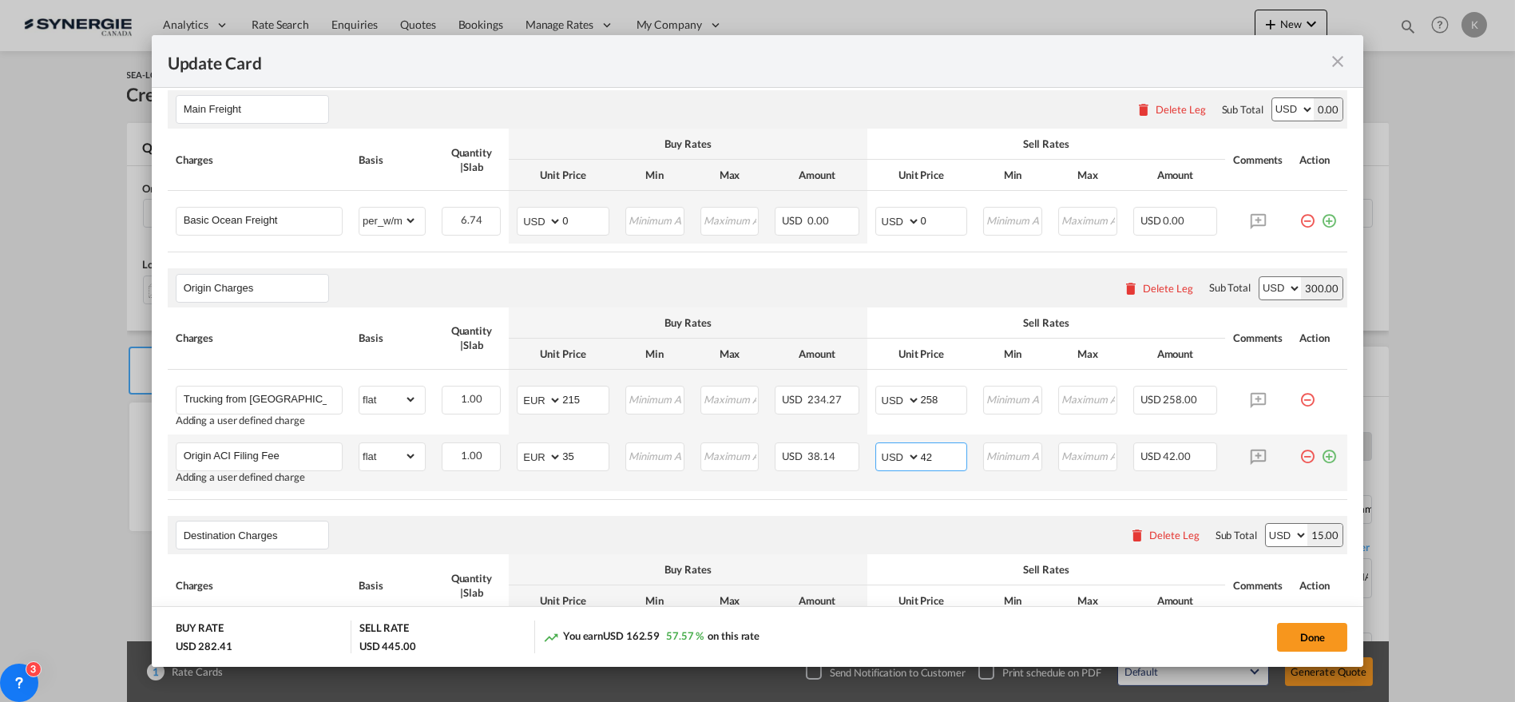
type input "42"
click at [1321, 457] on md-icon "icon-plus-circle-outline green-400-fg" at bounding box center [1329, 450] width 16 height 16
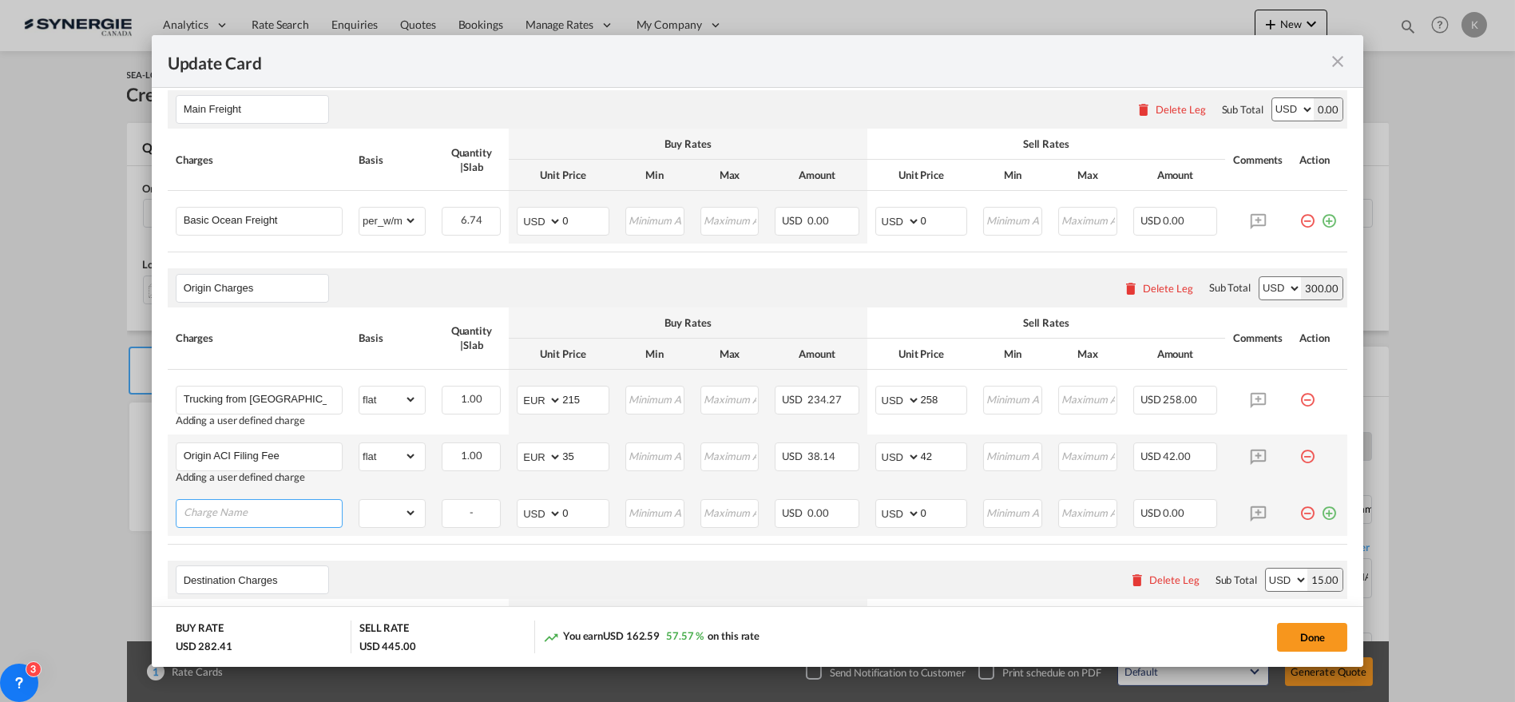
click at [241, 505] on input "Charge Name" at bounding box center [263, 512] width 158 height 24
paste input "CFS Charges"
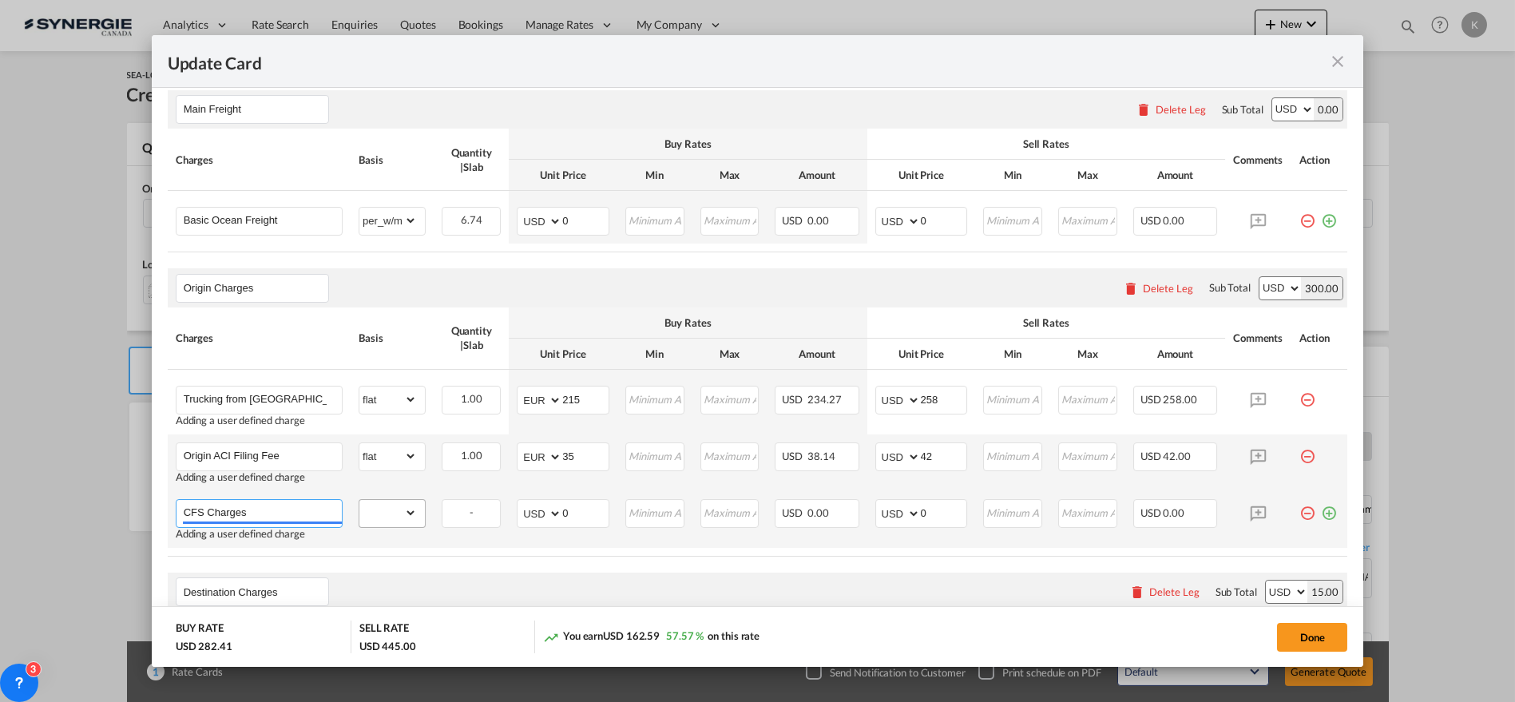
type input "CFS Charges"
click at [387, 513] on select "gross_weight volumetric_weight per_shipment per_bl per_km per_hawb per_kg flat …" at bounding box center [387, 513] width 57 height 26
select select "per_shipment"
click at [359, 500] on select "gross_weight volumetric_weight per_shipment per_bl per_km per_hawb per_kg flat …" at bounding box center [387, 513] width 57 height 26
click at [541, 517] on select "AED AFN ALL AMD ANG AOA ARS AUD AWG AZN BAM BBD BDT BGN BHD BIF BMD BND BOB BRL…" at bounding box center [541, 513] width 42 height 22
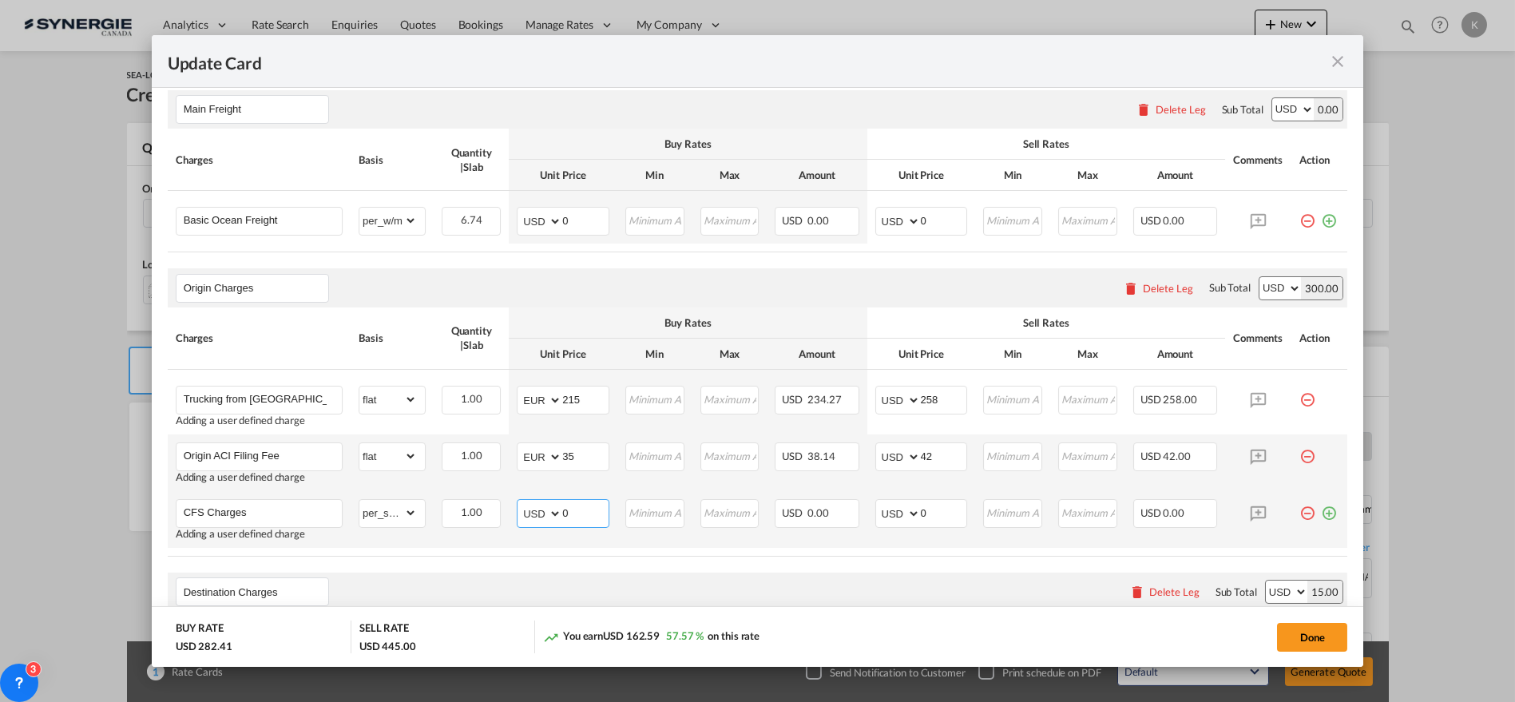
select select "string:EUR"
click at [520, 502] on select "AED AFN ALL AMD ANG AOA ARS AUD AWG AZN BAM BBD BDT BGN BHD BIF BMD BND BOB BRL…" at bounding box center [541, 513] width 42 height 22
type input "75"
type input "90"
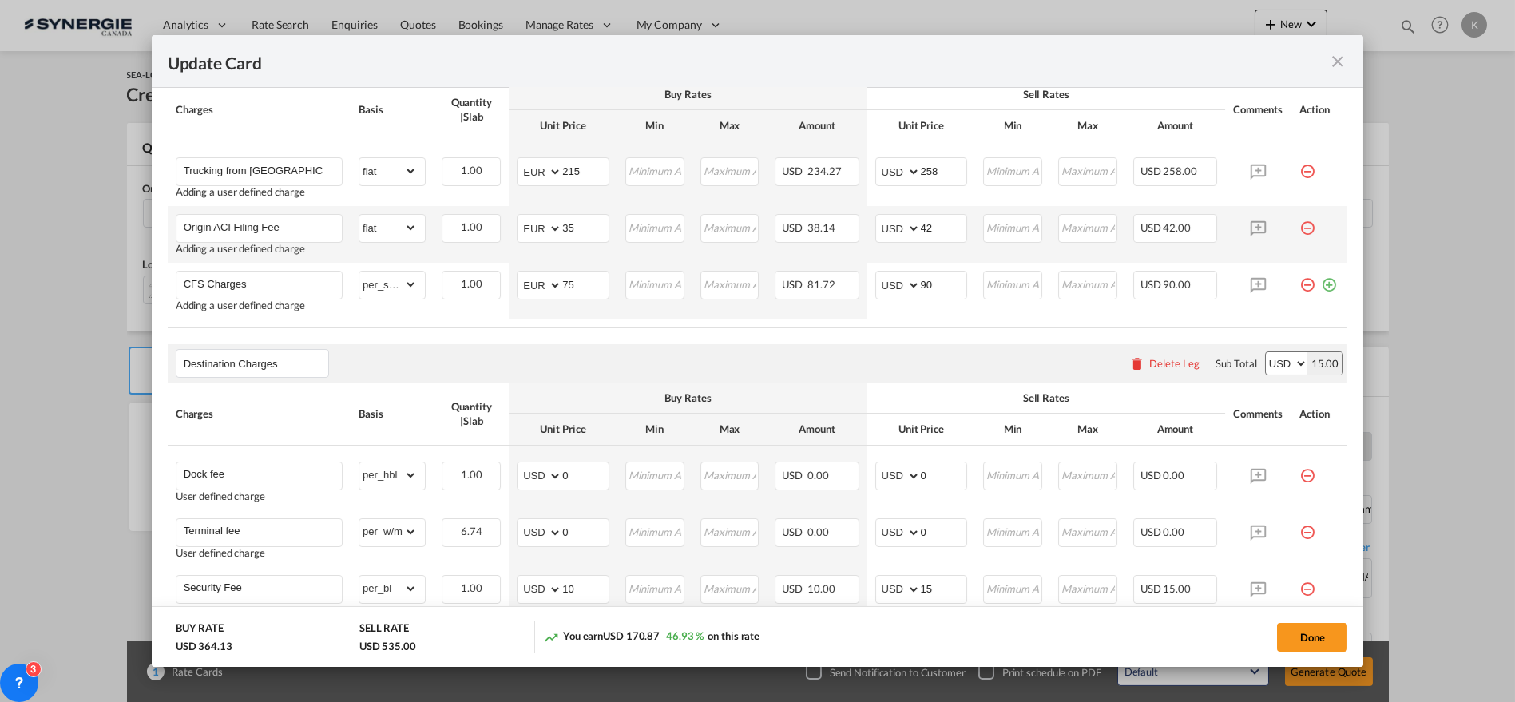
scroll to position [766, 0]
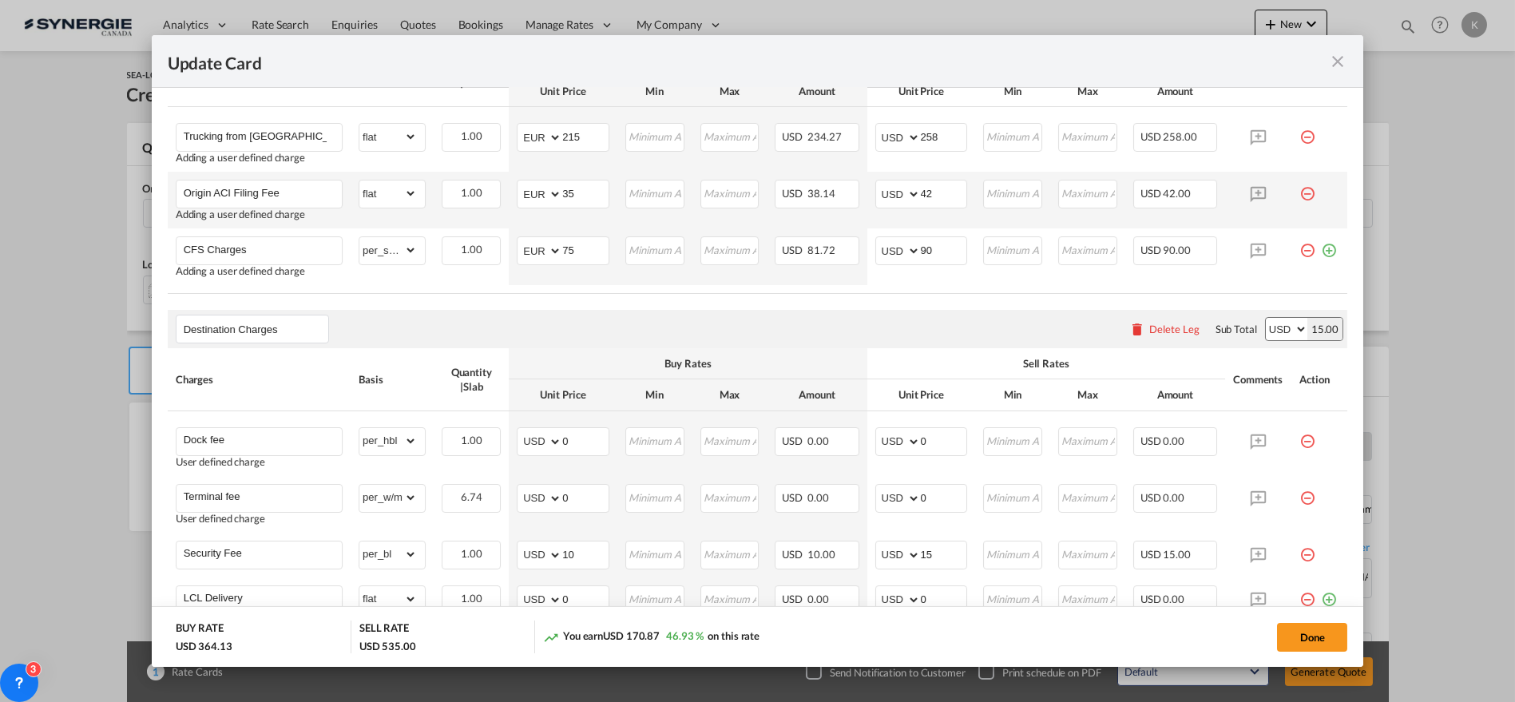
drag, startPoint x: 1316, startPoint y: 251, endPoint x: 506, endPoint y: 343, distance: 814.7
click at [1321, 252] on md-icon "icon-plus-circle-outline green-400-fg" at bounding box center [1329, 244] width 16 height 16
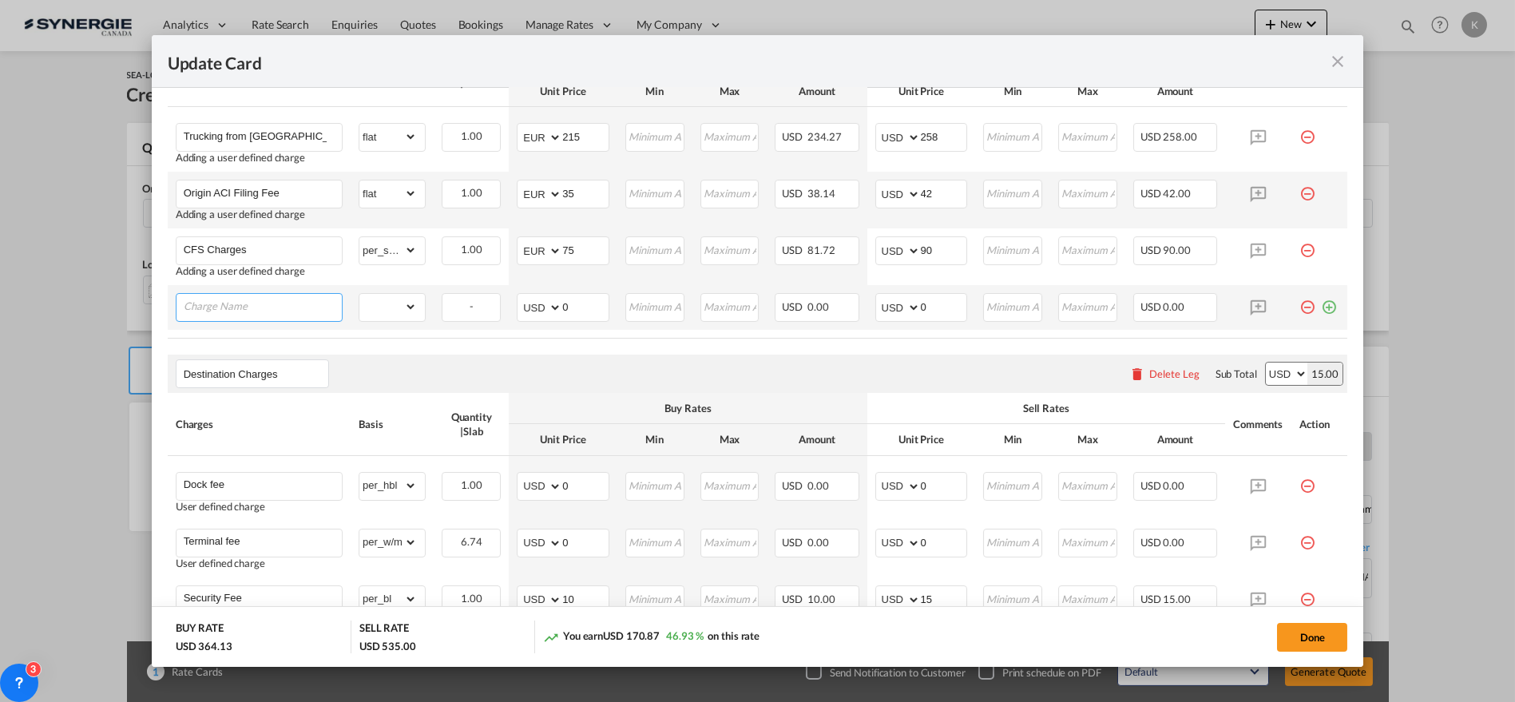
click at [216, 295] on input "Charge Name" at bounding box center [263, 306] width 158 height 24
paste input "Surcharge ISPS + VGM"
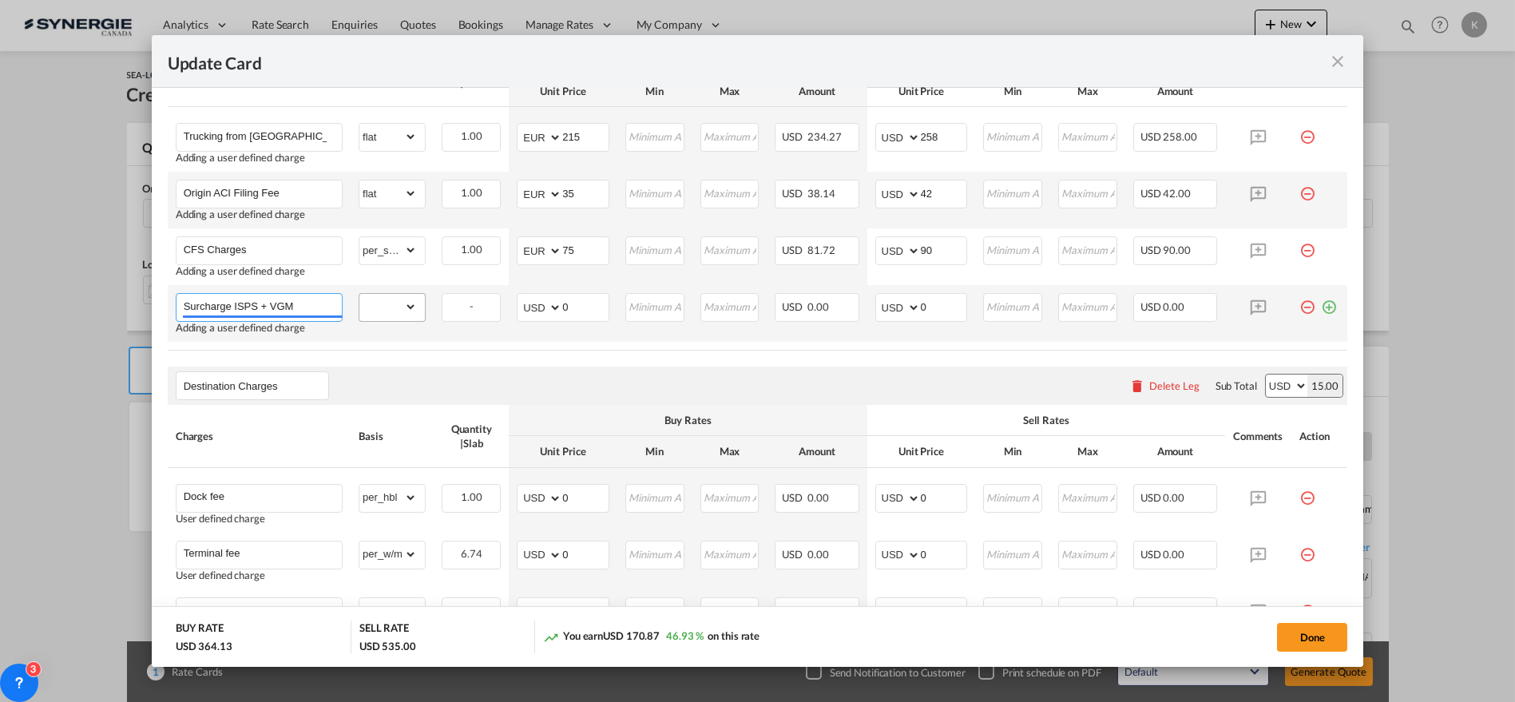
type input "Surcharge ISPS + VGM"
click at [390, 307] on select "gross_weight volumetric_weight per_shipment per_bl per_km per_hawb per_kg flat …" at bounding box center [387, 307] width 57 height 26
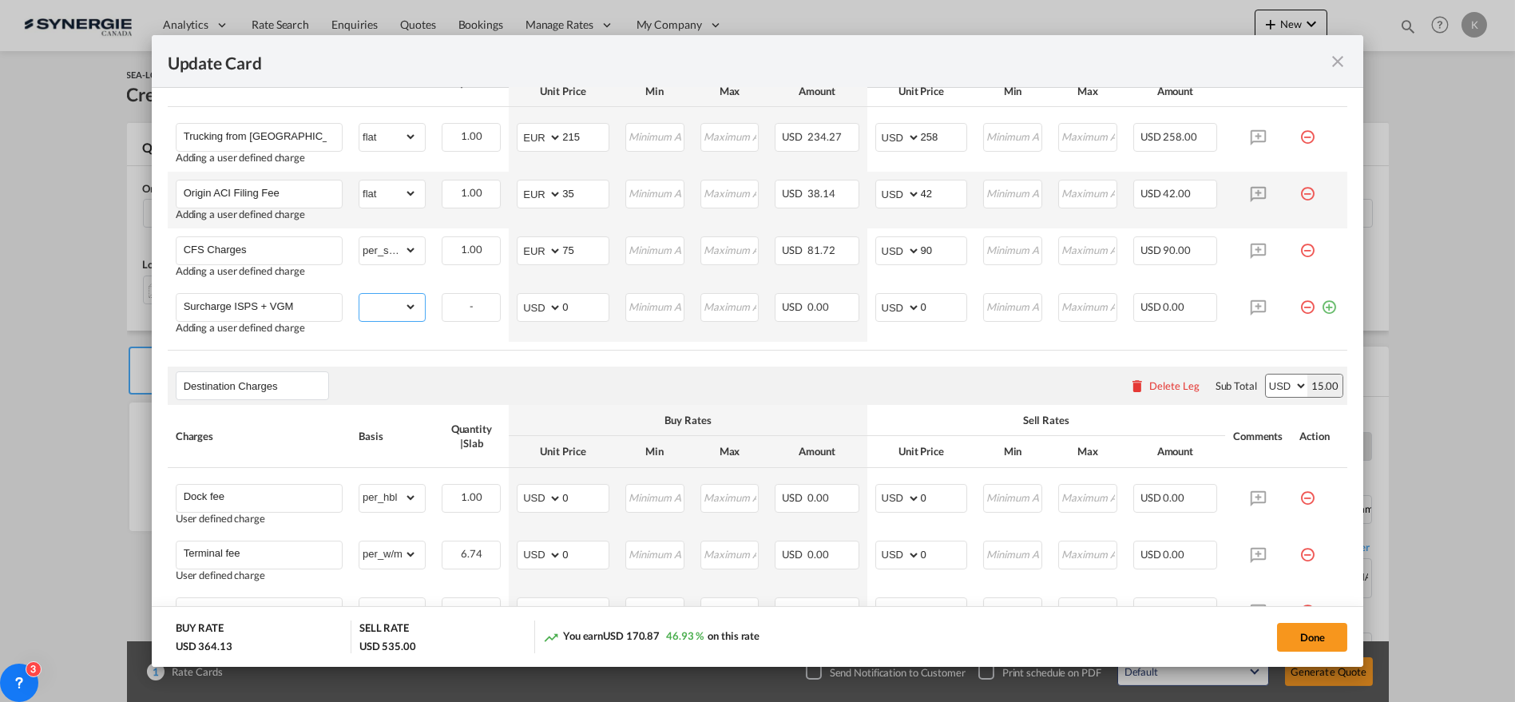
select select "per_shipment"
click at [359, 294] on select "gross_weight volumetric_weight per_shipment per_bl per_km per_hawb per_kg flat …" at bounding box center [387, 307] width 57 height 26
click at [543, 305] on select "AED AFN ALL AMD ANG AOA ARS AUD AWG AZN BAM BBD BDT BGN BHD BIF BMD BND BOB BRL…" at bounding box center [541, 307] width 42 height 22
select select "string:EUR"
click at [520, 296] on select "AED AFN ALL AMD ANG AOA ARS AUD AWG AZN BAM BBD BDT BGN BHD BIF BMD BND BOB BRL…" at bounding box center [541, 307] width 42 height 22
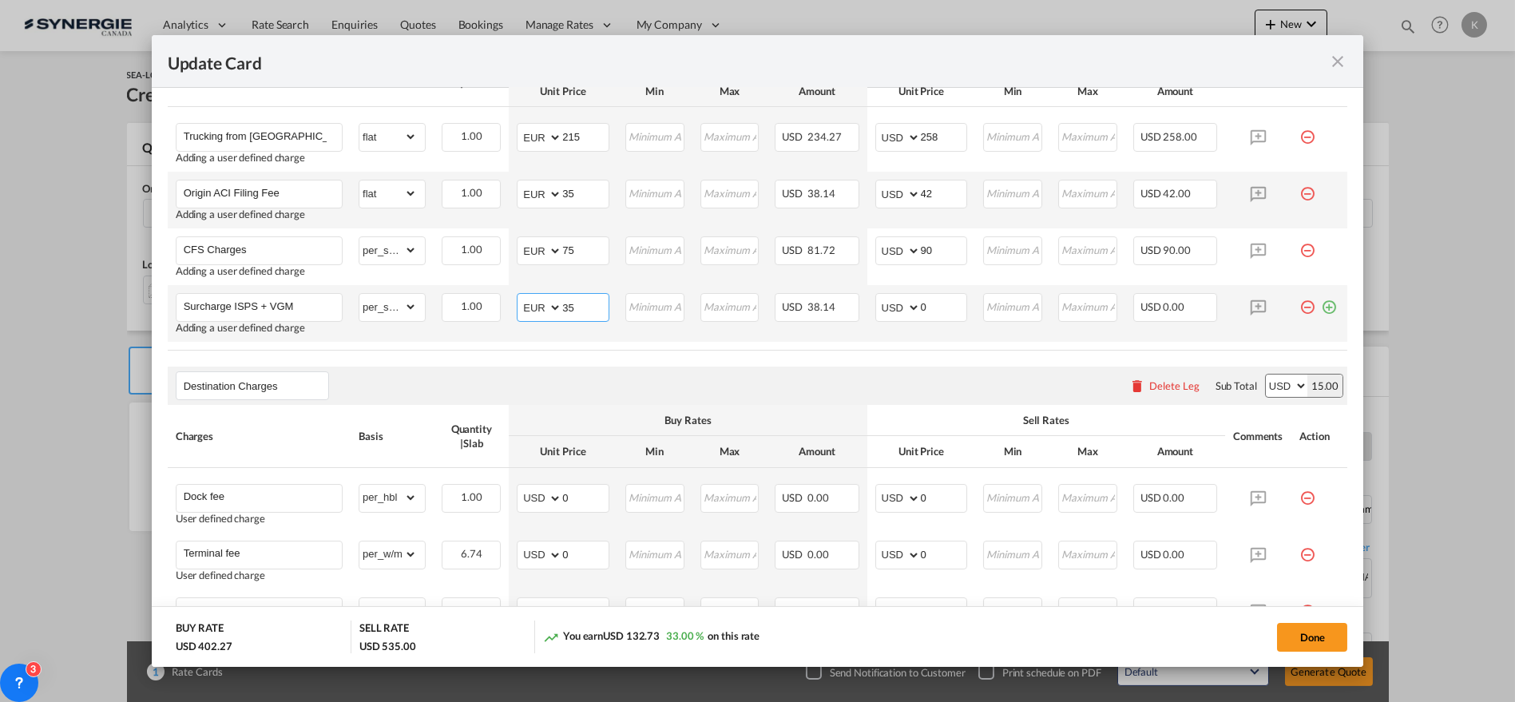
type input "35"
type input "42"
click at [1321, 306] on md-icon "icon-plus-circle-outline green-400-fg" at bounding box center [1329, 301] width 16 height 16
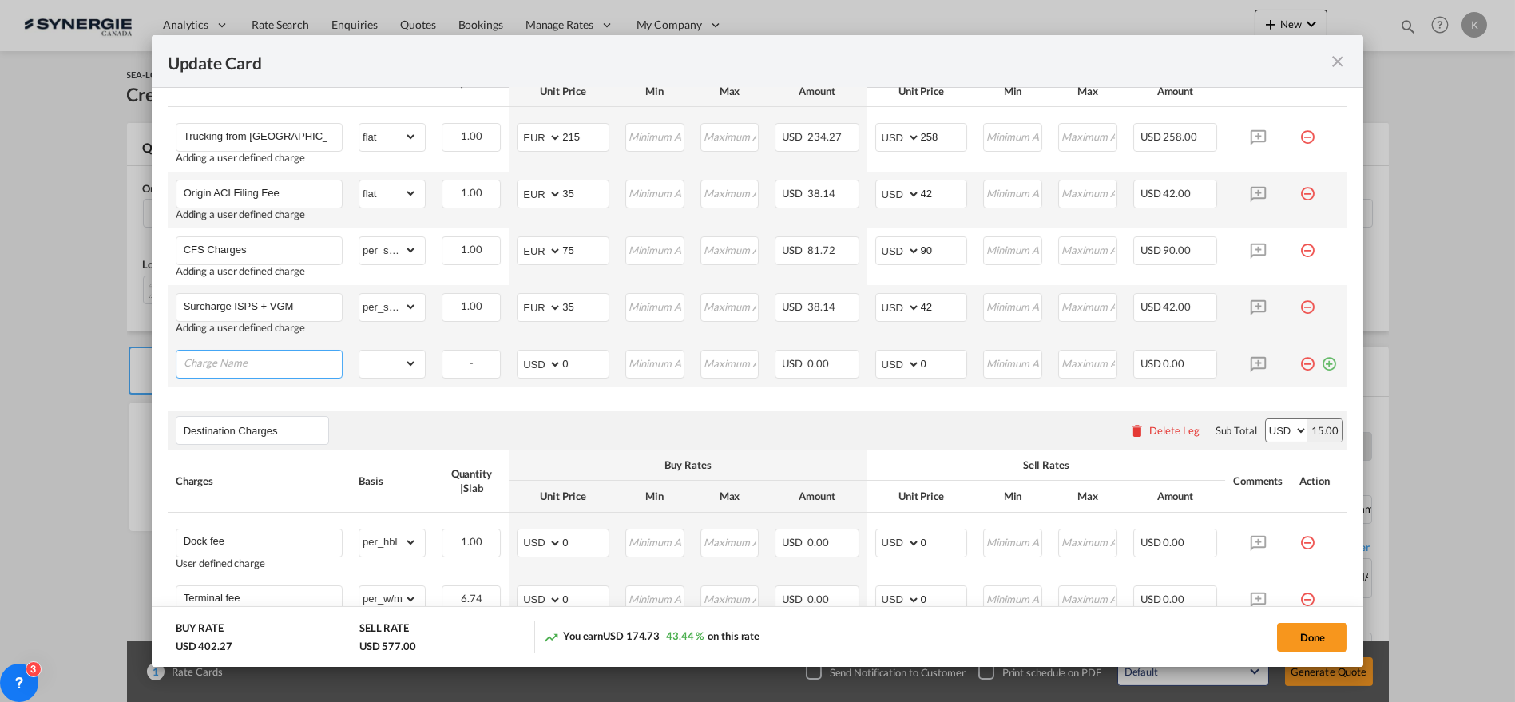
click at [259, 359] on input "Charge Name" at bounding box center [263, 362] width 158 height 24
paste input "Export BL"
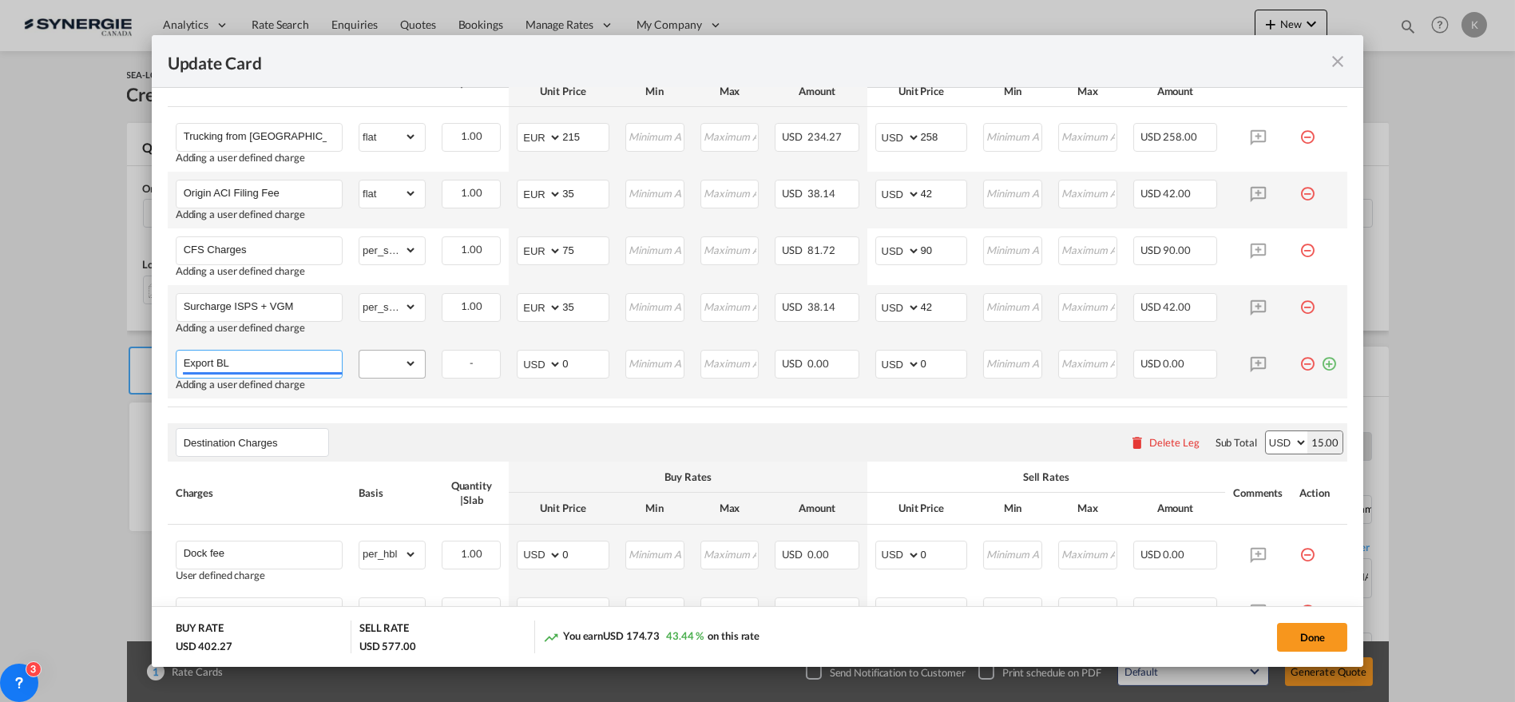
type input "Export BL"
click at [371, 357] on select "gross_weight volumetric_weight per_shipment per_bl per_km per_hawb per_kg flat …" at bounding box center [387, 363] width 57 height 26
select select "per_bl"
click at [359, 350] on select "gross_weight volumetric_weight per_shipment per_bl per_km per_hawb per_kg flat …" at bounding box center [387, 363] width 57 height 26
click at [538, 362] on select "AED AFN ALL AMD ANG AOA ARS AUD AWG AZN BAM BBD BDT BGN BHD BIF BMD BND BOB BRL…" at bounding box center [541, 364] width 42 height 22
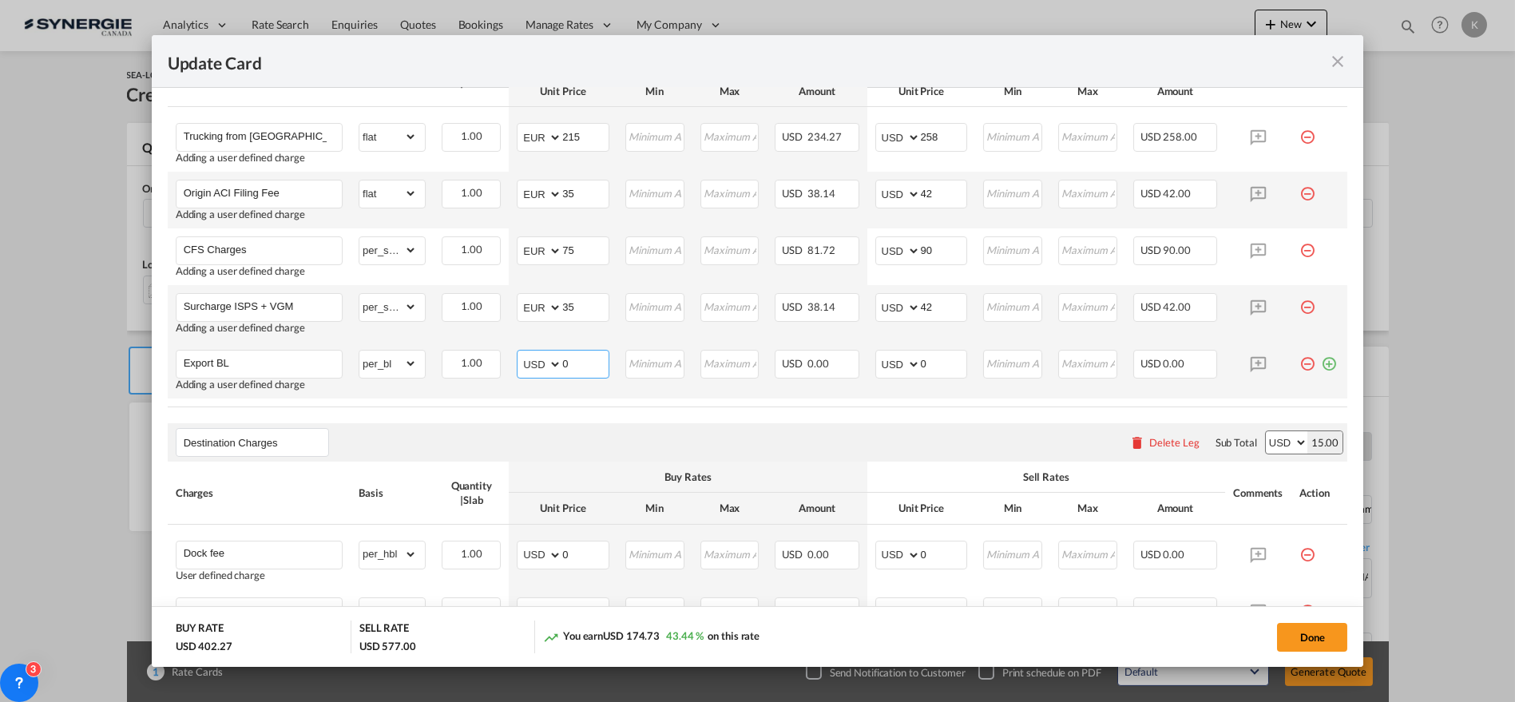
select select "string:EUR"
click at [520, 353] on select "AED AFN ALL AMD ANG AOA ARS AUD AWG AZN BAM BBD BDT BGN BHD BIF BMD BND BOB BRL…" at bounding box center [541, 364] width 42 height 22
type input "65"
type input "78"
click at [1321, 361] on md-icon "icon-plus-circle-outline green-400-fg" at bounding box center [1329, 358] width 16 height 16
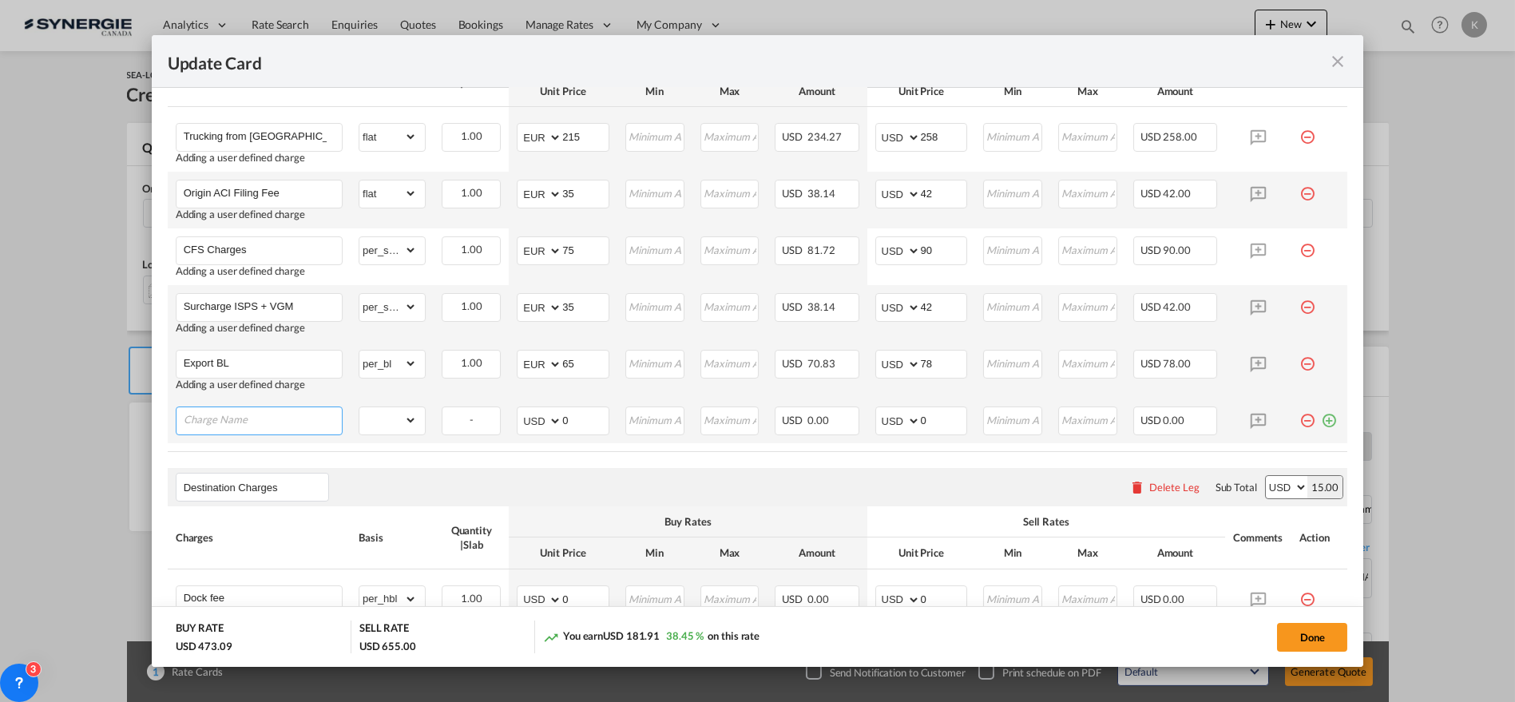
drag, startPoint x: 281, startPoint y: 420, endPoint x: 301, endPoint y: 418, distance: 20.0
click at [281, 419] on input "Charge Name" at bounding box center [263, 419] width 158 height 24
paste input "Export Customs (5 HS code)"
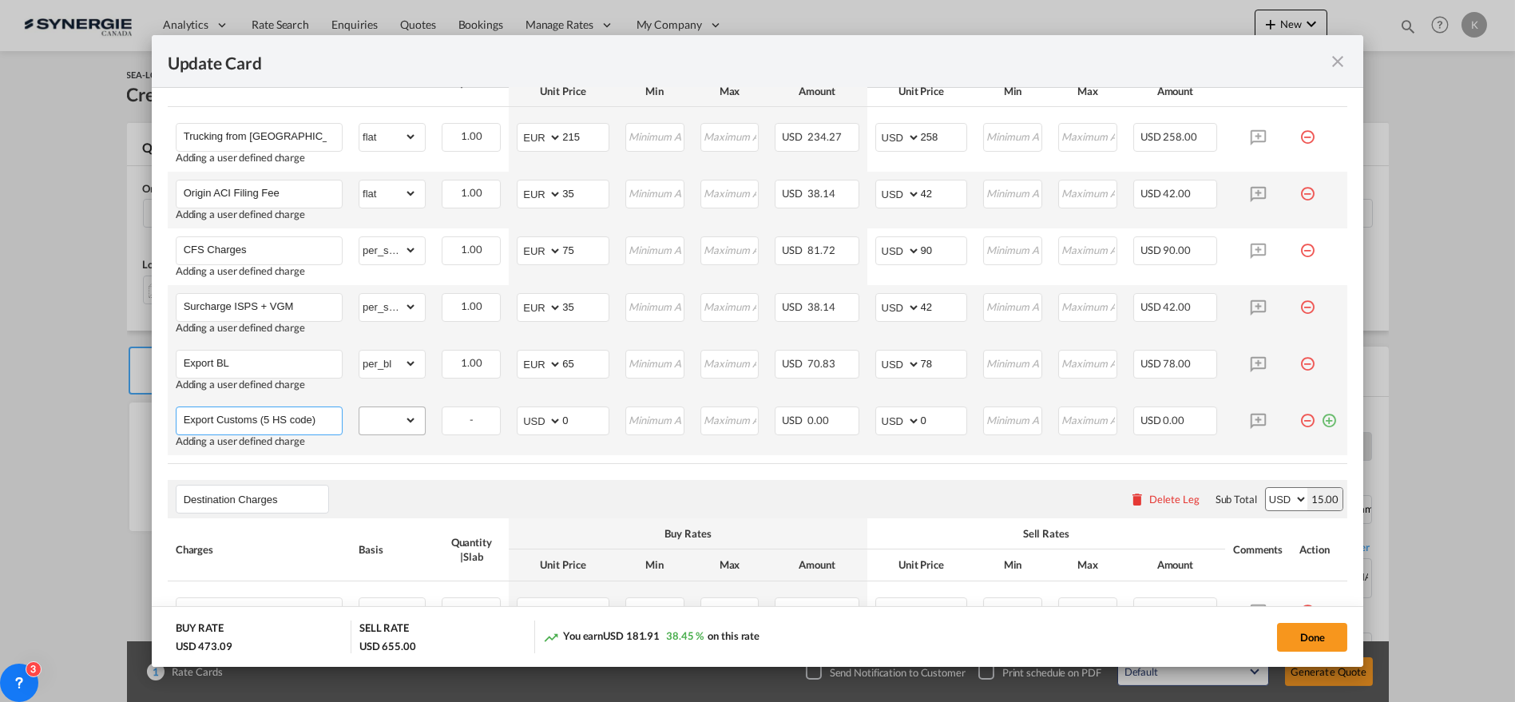
type input "Export Customs (5 HS code)"
click at [374, 418] on select "gross_weight volumetric_weight per_shipment per_bl per_km per_hawb per_kg flat …" at bounding box center [387, 420] width 57 height 26
select select "per_bl"
click at [359, 407] on select "gross_weight volumetric_weight per_shipment per_bl per_km per_hawb per_kg flat …" at bounding box center [387, 420] width 57 height 26
click at [534, 420] on select "AED AFN ALL AMD ANG AOA ARS AUD AWG AZN BAM BBD BDT BGN BHD BIF BMD BND BOB BRL…" at bounding box center [541, 421] width 42 height 22
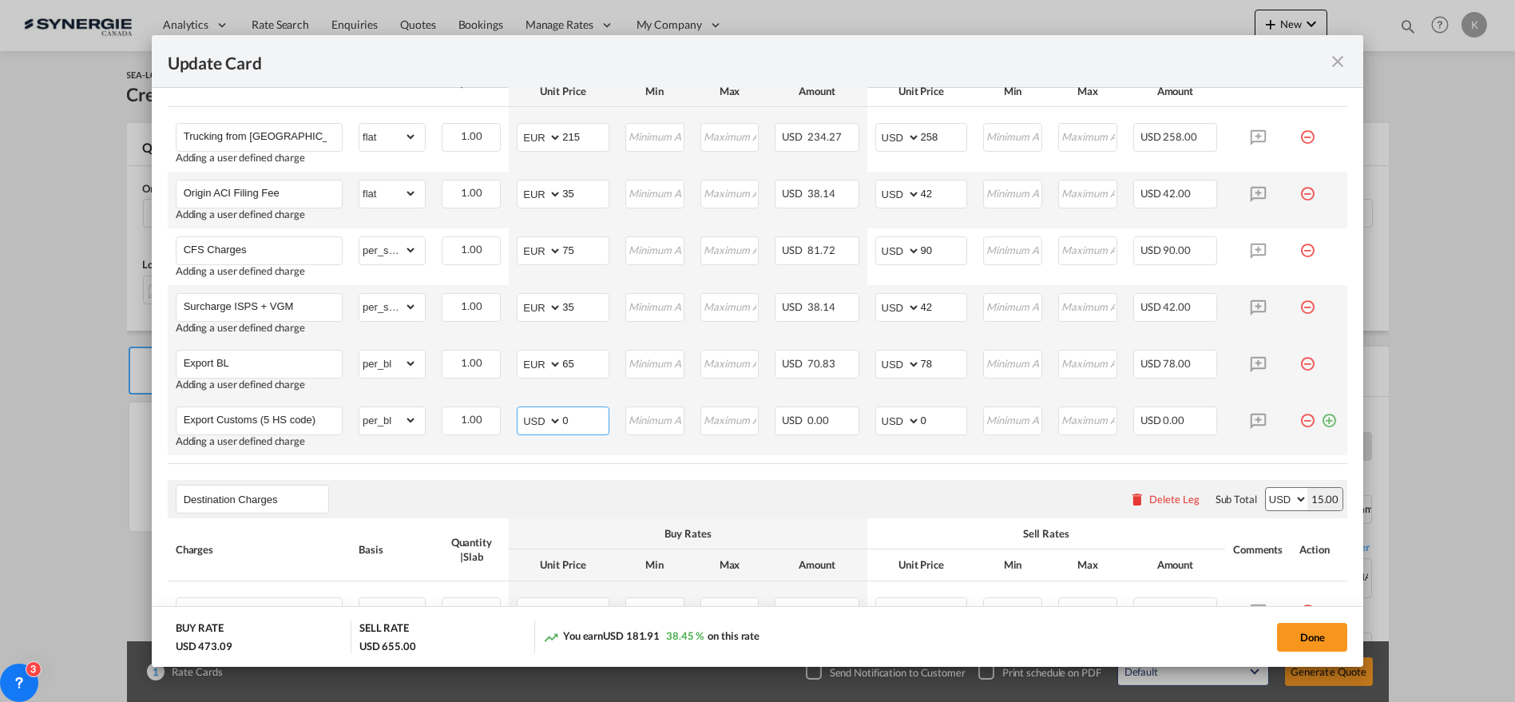
select select "string:EUR"
click at [520, 410] on select "AED AFN ALL AMD ANG AOA ARS AUD AWG AZN BAM BBD BDT BGN BHD BIF BMD BND BOB BRL…" at bounding box center [541, 421] width 42 height 22
type input "110"
type input "132"
click at [321, 417] on input "Export Customs (5 HS code)" at bounding box center [263, 419] width 158 height 24
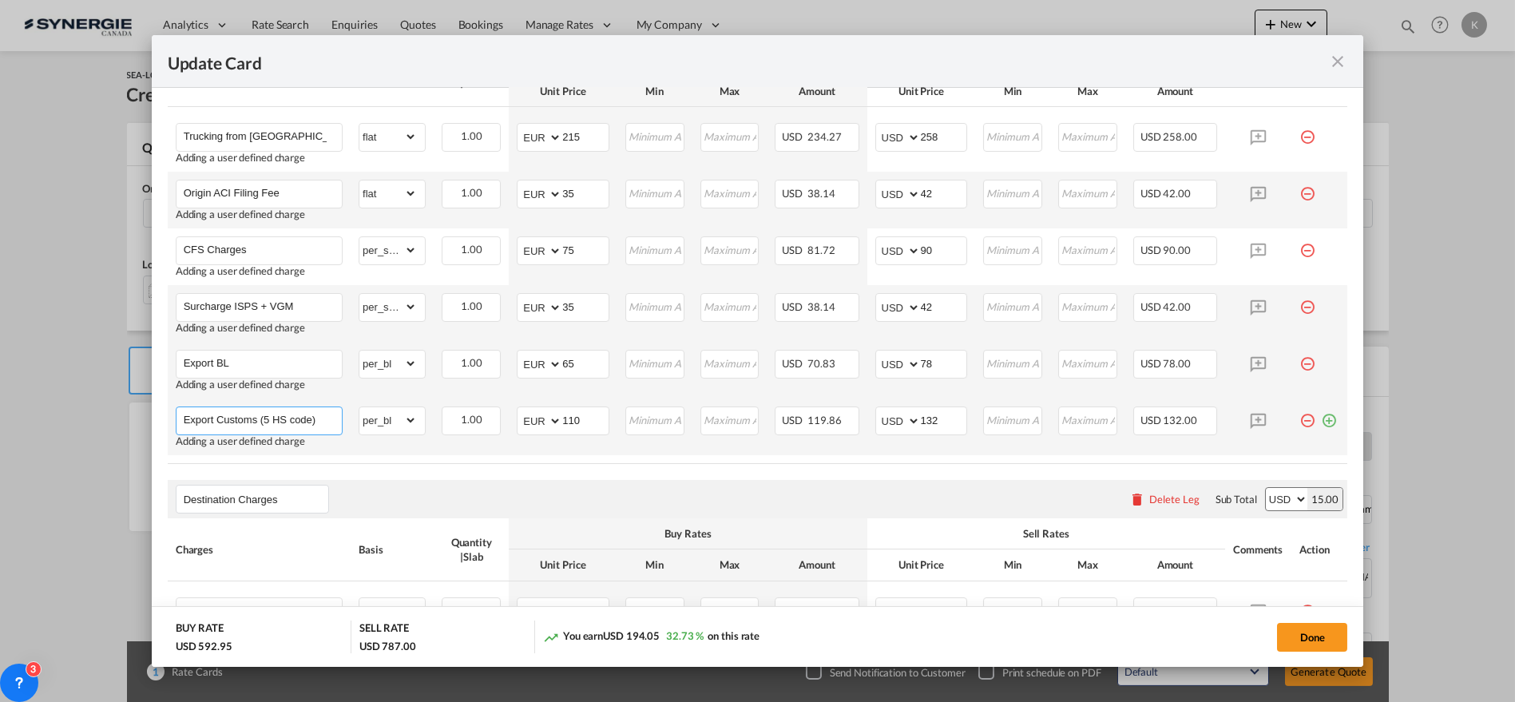
paste input "MAX 10 ENTRIES, OVER €15 PER ADDITIONAL ENTRY / MAX 5 MSDS / BOOKING"
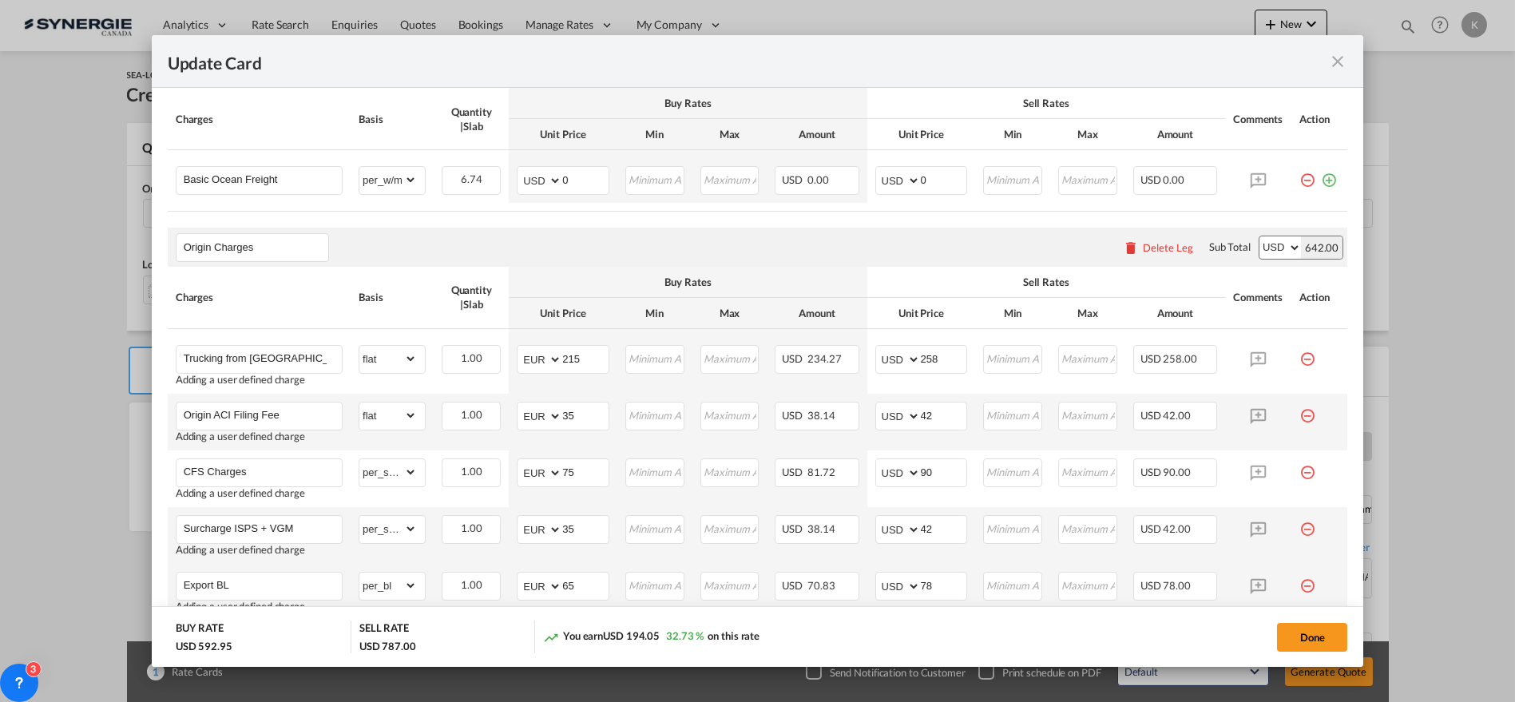
scroll to position [323, 0]
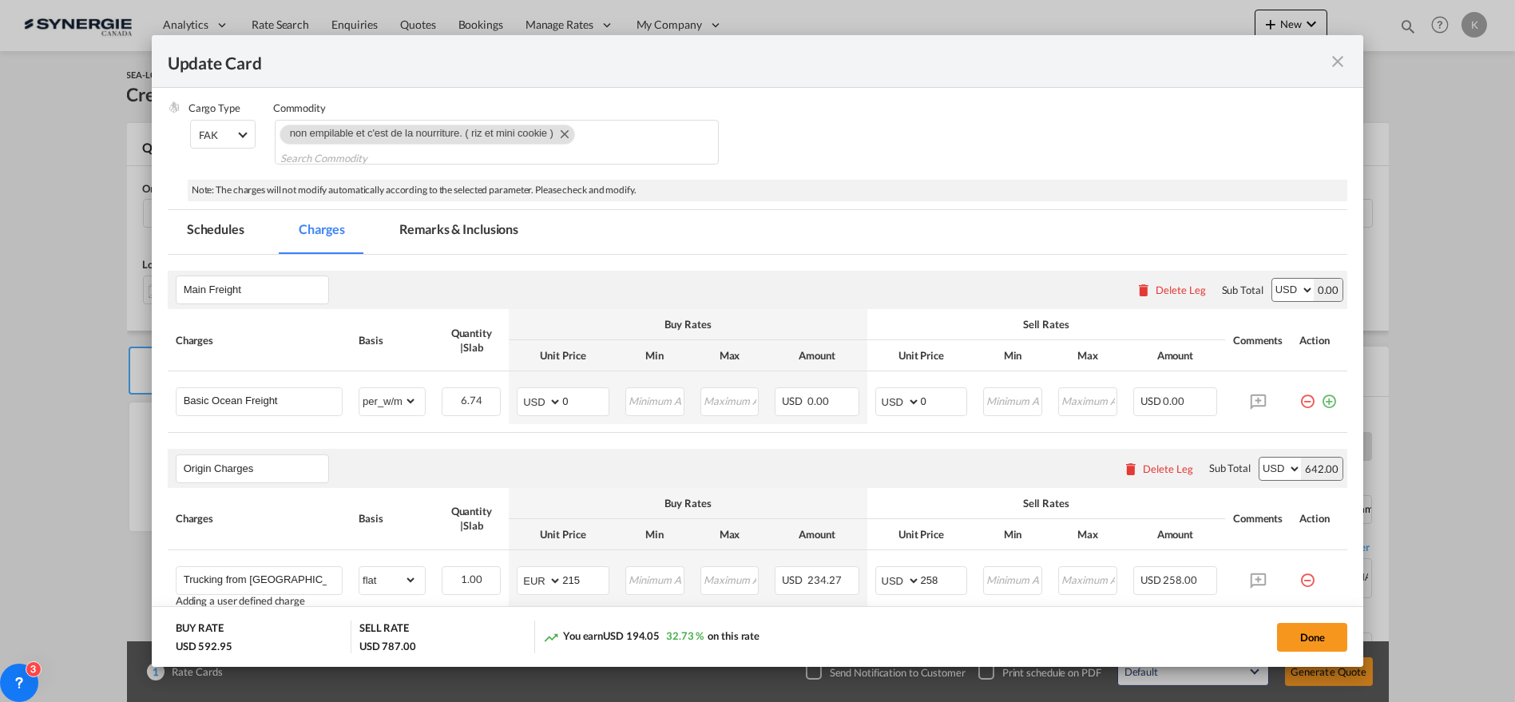
type input "Export Customs (5 HS code) MAX 10 ENTRIES, OVER €15 PER ADDITIONAL ENTRY / MAX …"
click at [274, 402] on input "Basic Ocean Freight" at bounding box center [263, 400] width 158 height 24
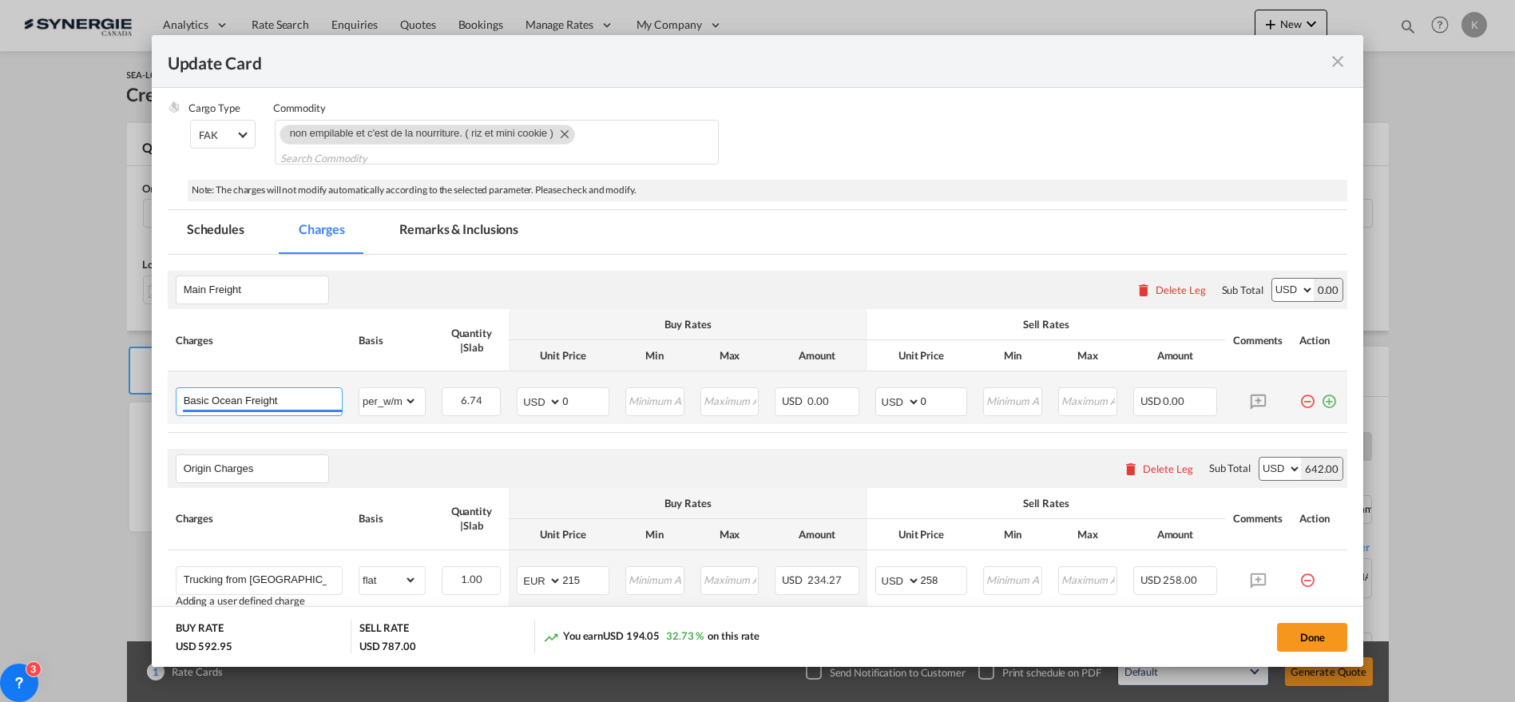
paste input "Ocean Freight : MARSEILLE - MONTREAL"
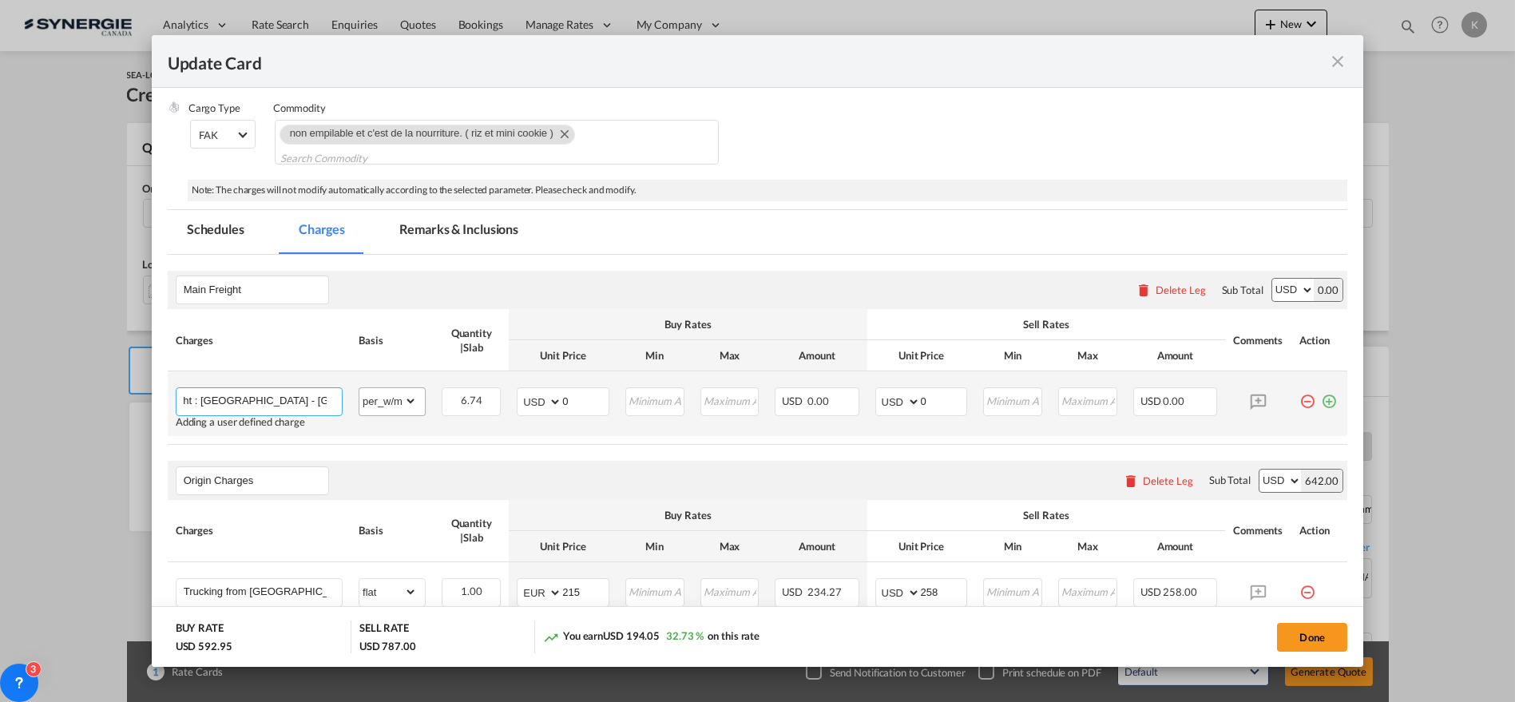
type input "Ocean Freight : MARSEILLE - MONTREAL"
click at [412, 399] on select "gross_weight volumetric_weight per_shipment per_bl per_km per_hawb per_kg flat …" at bounding box center [387, 401] width 57 height 26
select select "per_shipment"
click at [359, 388] on select "gross_weight volumetric_weight per_shipment per_bl per_km per_hawb per_kg flat …" at bounding box center [387, 401] width 57 height 26
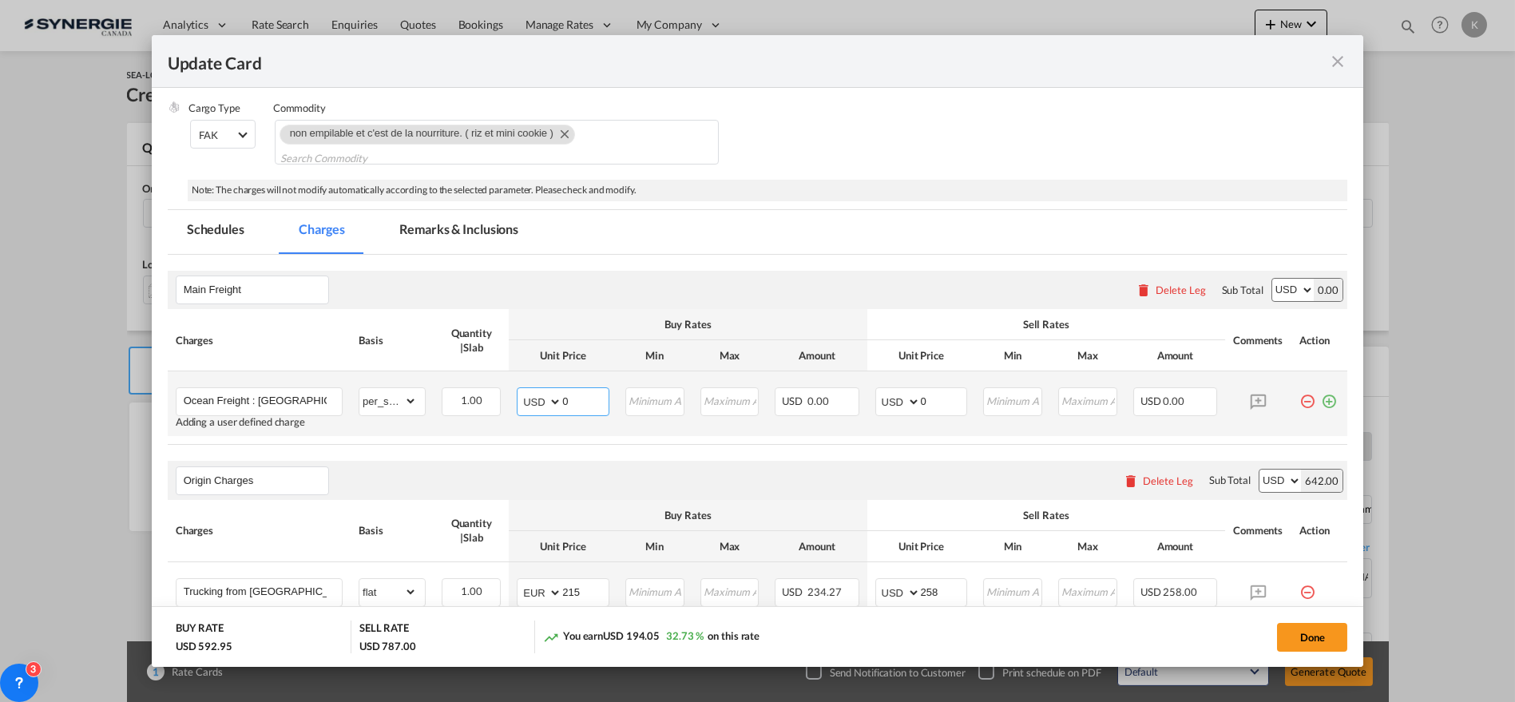
drag, startPoint x: 578, startPoint y: 398, endPoint x: 529, endPoint y: 398, distance: 49.5
click at [529, 398] on md-input-container "AED AFN ALL AMD ANG AOA ARS AUD AWG AZN BAM BBD BDT BGN BHD BIF BMD BND BOB BRL…" at bounding box center [563, 401] width 93 height 29
type input "573.24"
type input "631"
click at [1321, 398] on md-icon "icon-plus-circle-outline green-400-fg" at bounding box center [1329, 395] width 16 height 16
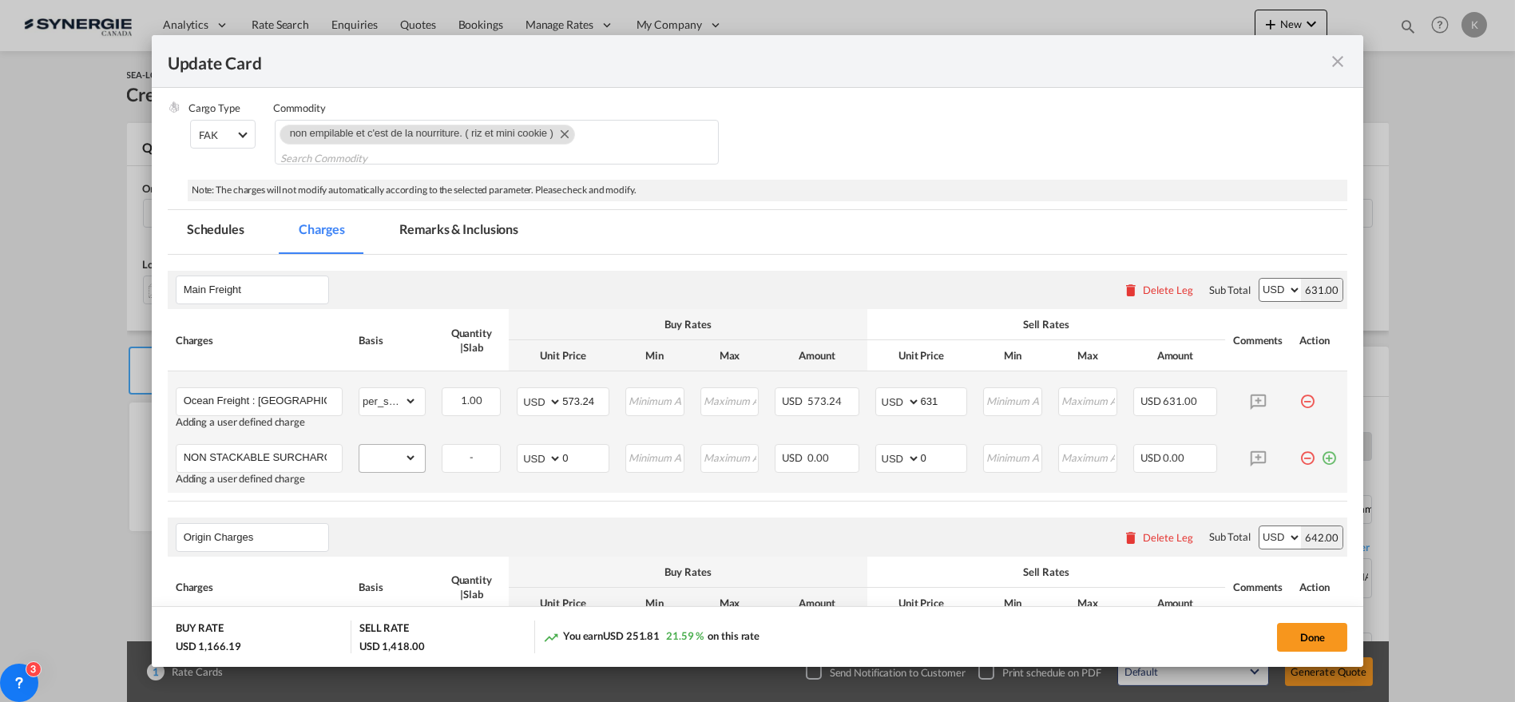
scroll to position [0, 14]
type input "NON STACKABLE SURCHARGE"
click at [408, 455] on select "gross_weight volumetric_weight per_shipment per_bl per_km per_hawb per_kg flat …" at bounding box center [387, 458] width 57 height 26
select select "per_shipment"
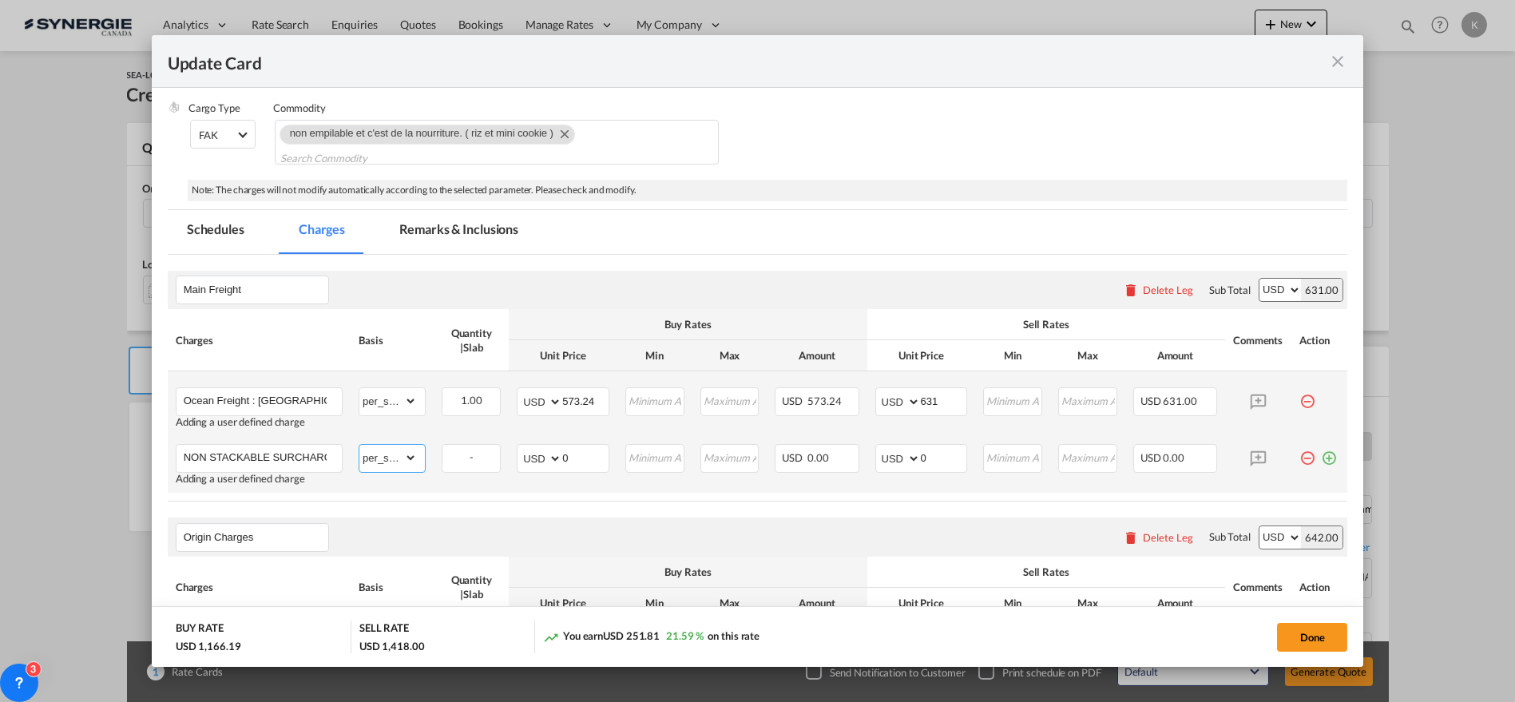
click at [359, 445] on select "gross_weight volumetric_weight per_shipment per_bl per_km per_hawb per_kg flat …" at bounding box center [387, 458] width 57 height 26
click at [533, 464] on select "AED AFN ALL AMD ANG AOA ARS AUD AWG AZN BAM BBD BDT BGN BHD BIF BMD BND BOB BRL…" at bounding box center [541, 458] width 42 height 22
select select "string:EUR"
click at [520, 447] on select "AED AFN ALL AMD ANG AOA ARS AUD AWG AZN BAM BBD BDT BGN BHD BIF BMD BND BOB BRL…" at bounding box center [541, 458] width 42 height 22
type input "75"
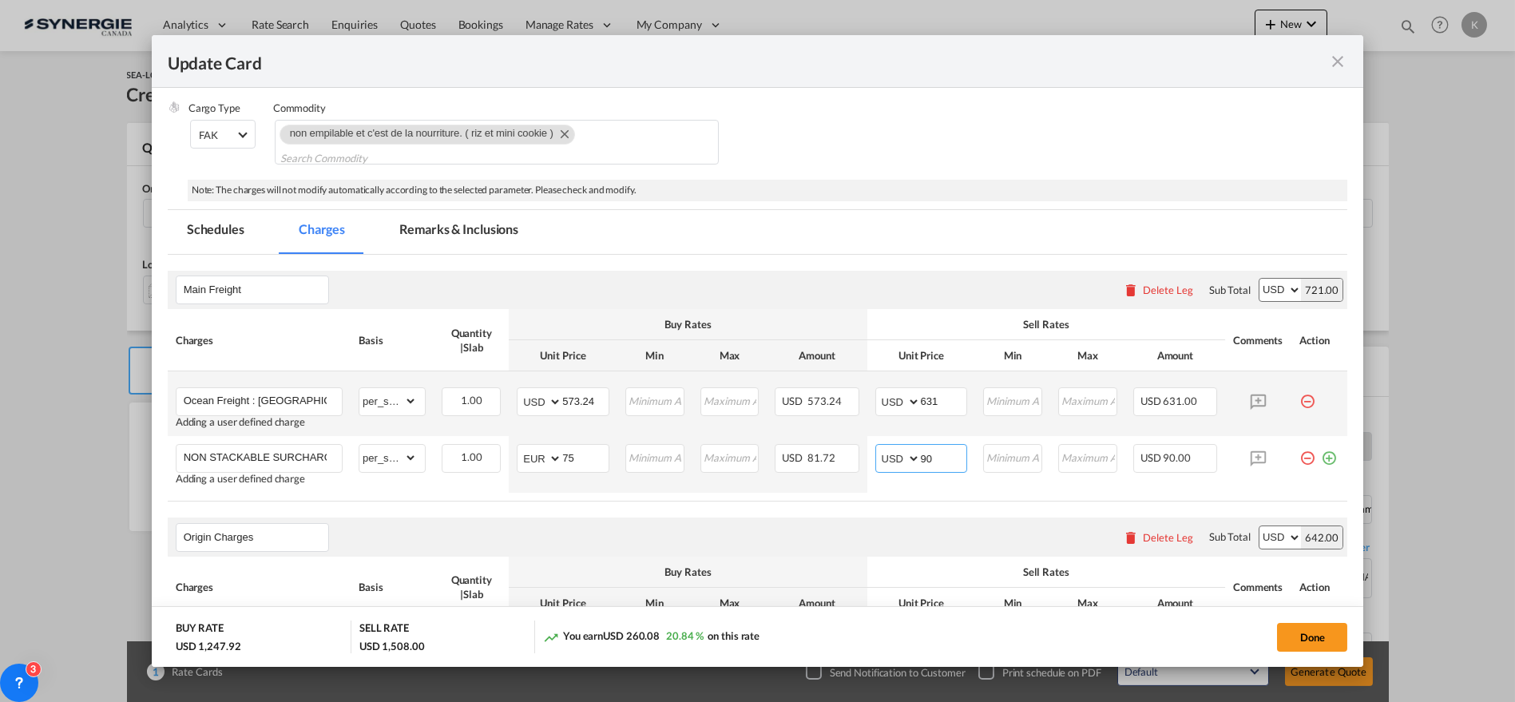
type input "90"
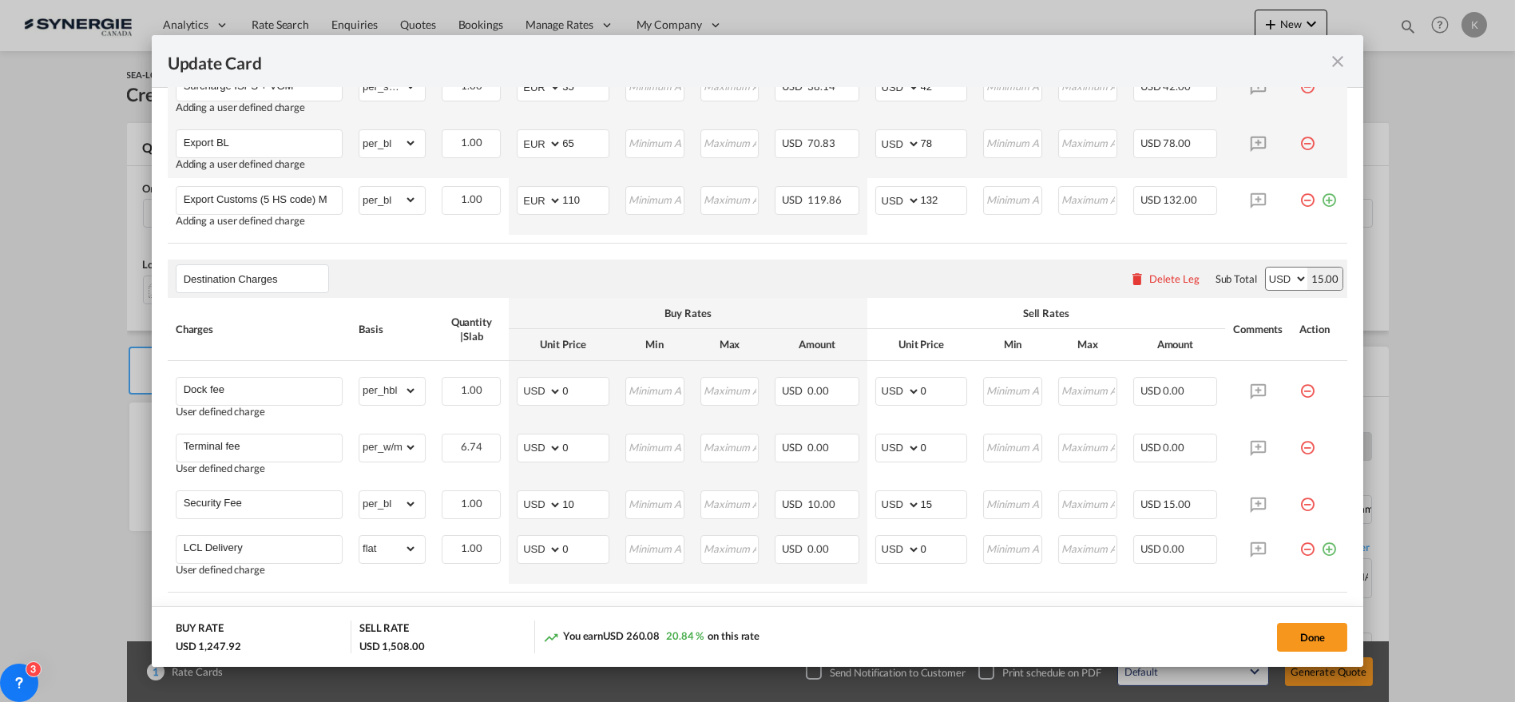
scroll to position [1079, 0]
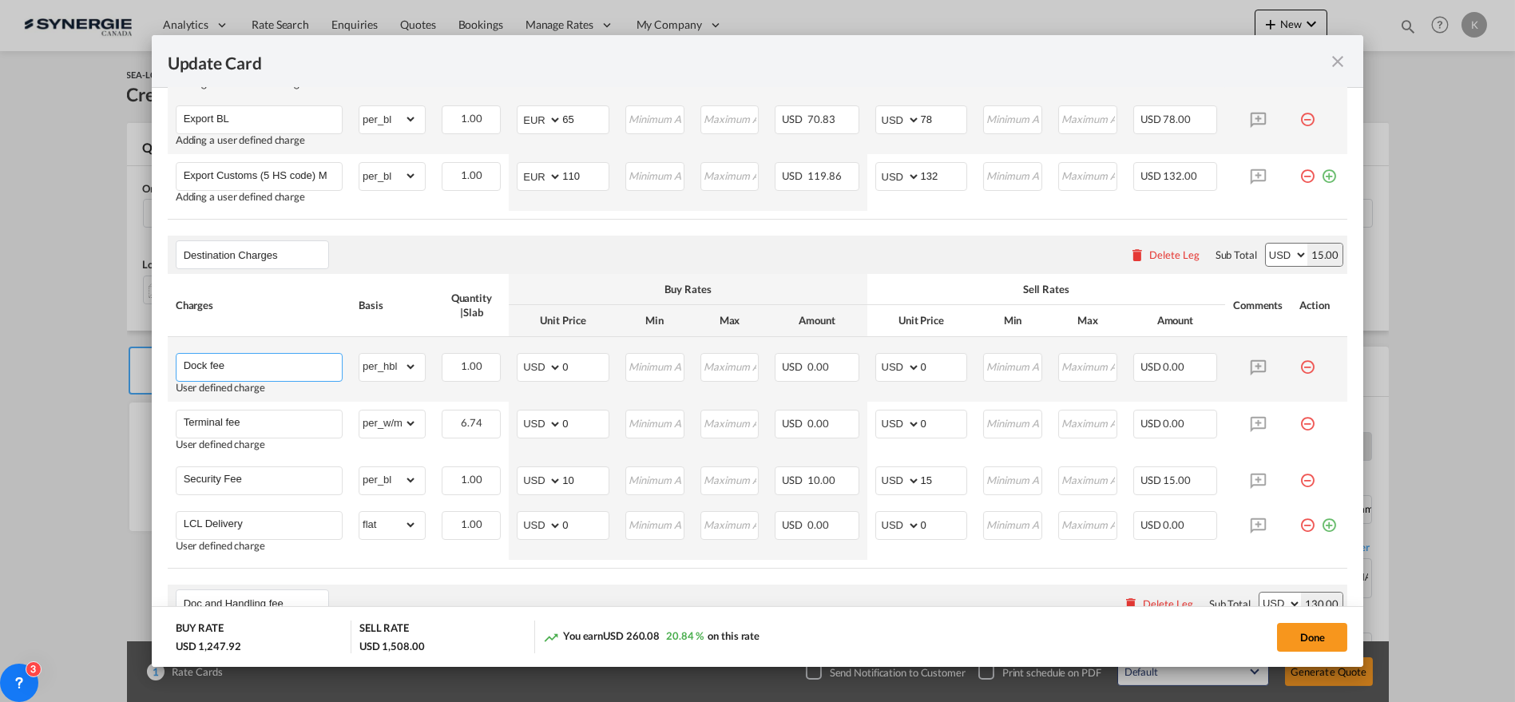
click at [219, 367] on input "Dock fee" at bounding box center [263, 366] width 158 height 24
paste input "ESTIMATED DESTINATION CO-LOADER FEES"
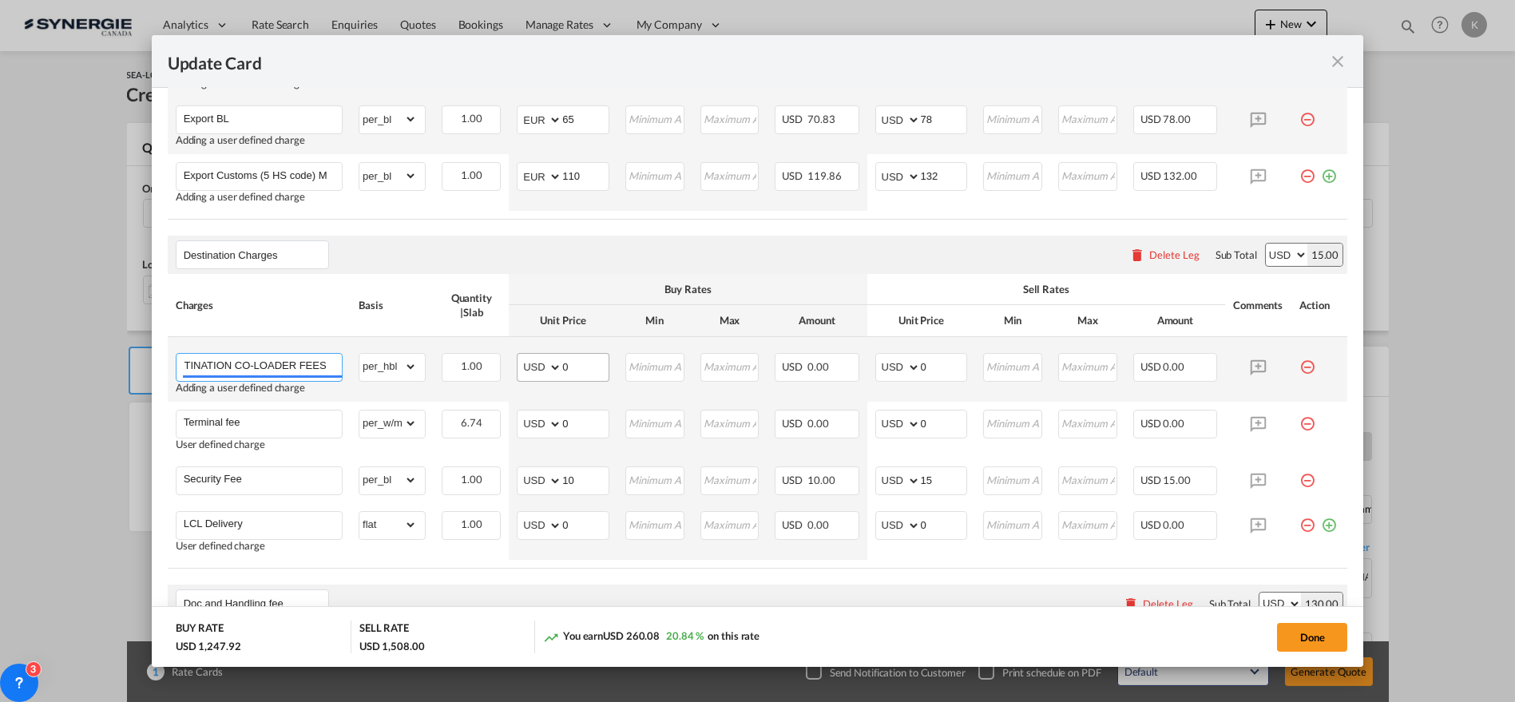
type input "ESTIMATED DESTINATION CO-LOADER FEES"
click at [537, 364] on md-input-container "AED AFN ALL AMD ANG AOA ARS AUD AWG AZN BAM BBD BDT BGN BHD BIF BMD BND BOB BRL…" at bounding box center [563, 367] width 93 height 29
type input "420"
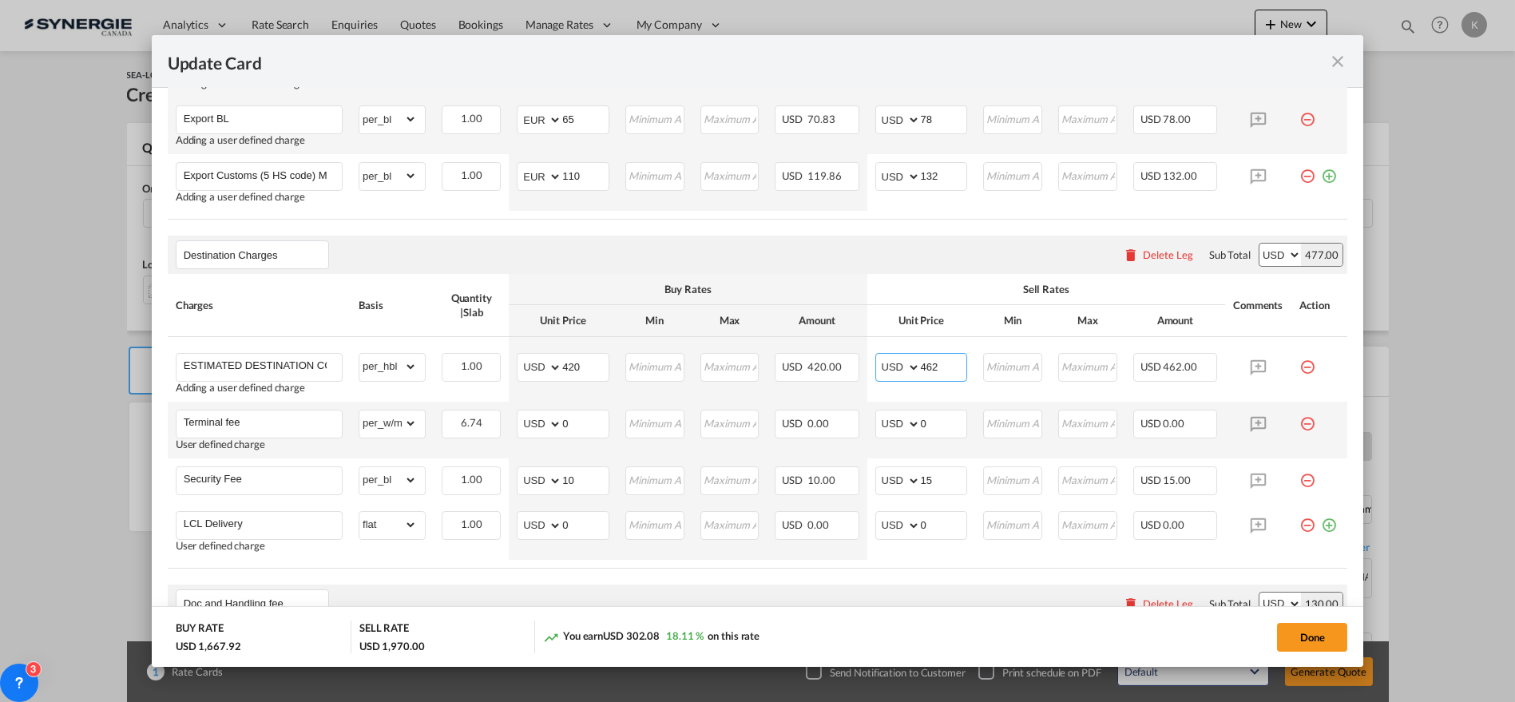
type input "462"
click at [1299, 421] on md-icon "icon-minus-circle-outline red-400-fg pt-7" at bounding box center [1307, 418] width 16 height 16
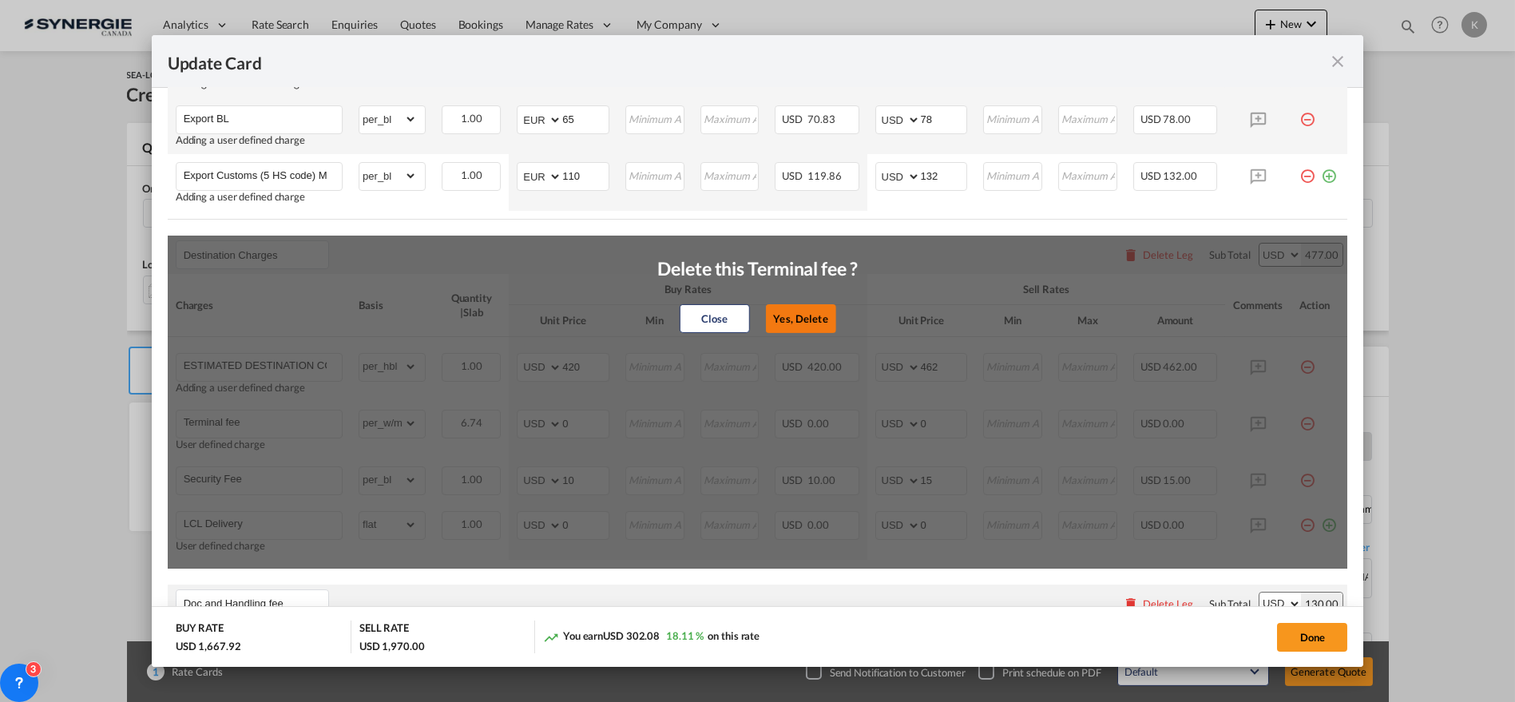
click at [798, 318] on button "Yes, Delete" at bounding box center [801, 318] width 70 height 29
type input "Security Fee"
select select "per_bl"
type input "10"
type input "15"
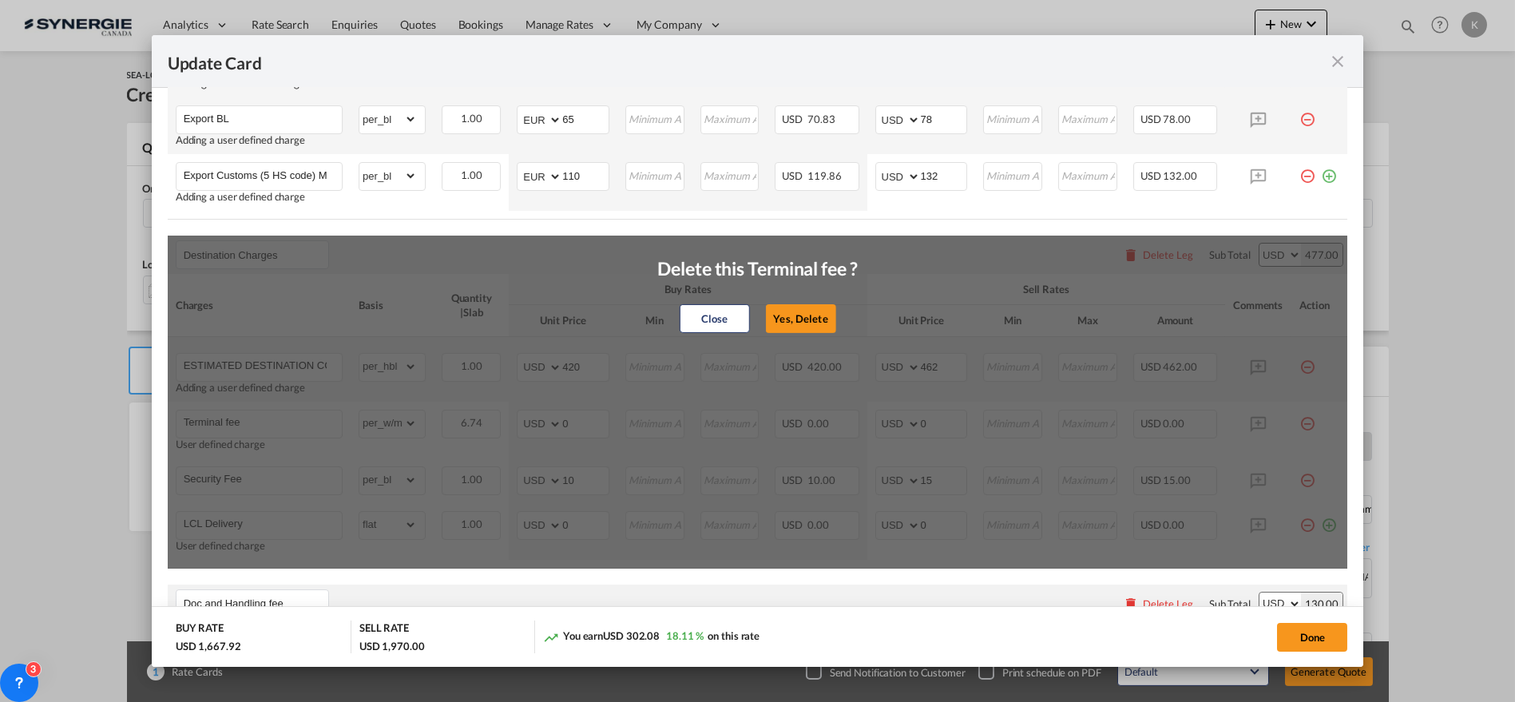
type input "LCL Delivery"
select select "flat"
type input "0"
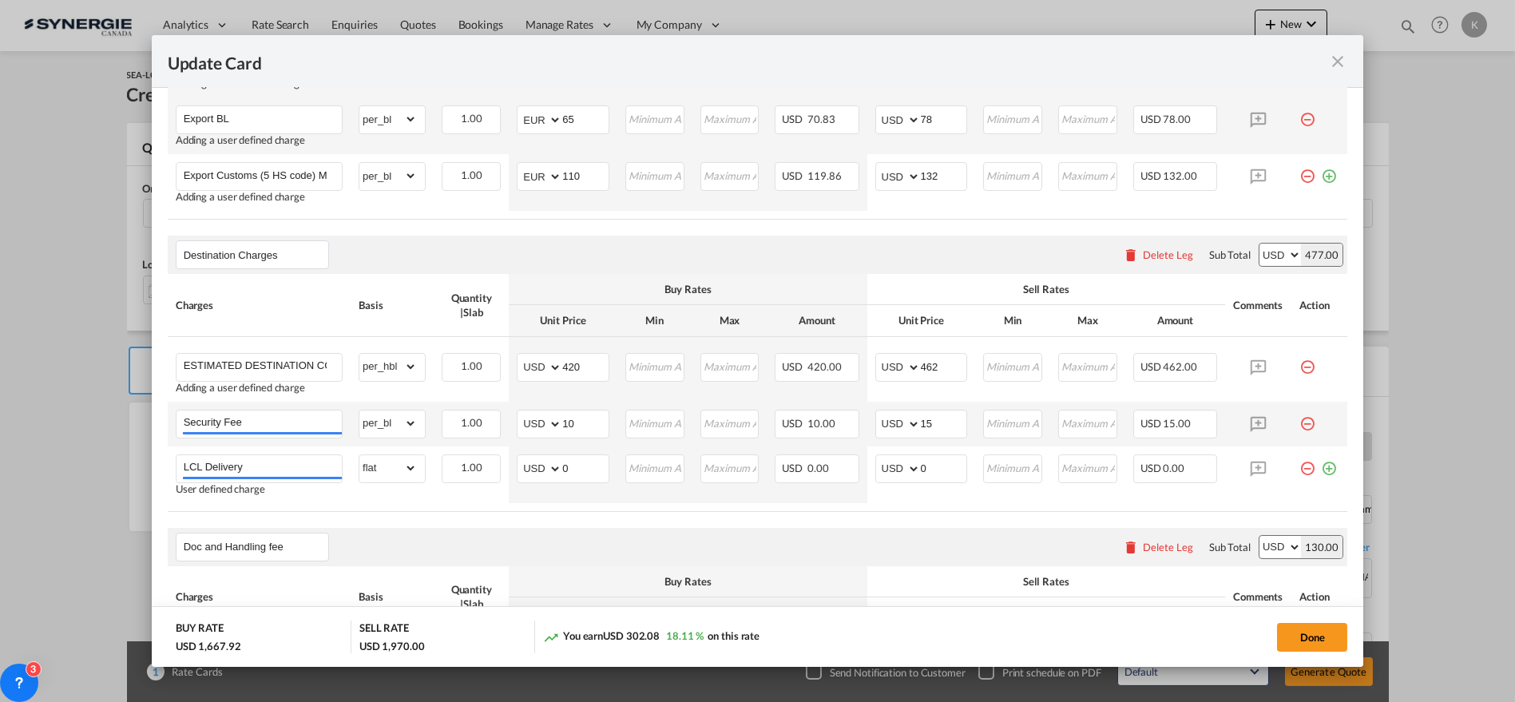
click at [1299, 423] on md-icon "icon-minus-circle-outline red-400-fg pt-7" at bounding box center [1307, 418] width 16 height 16
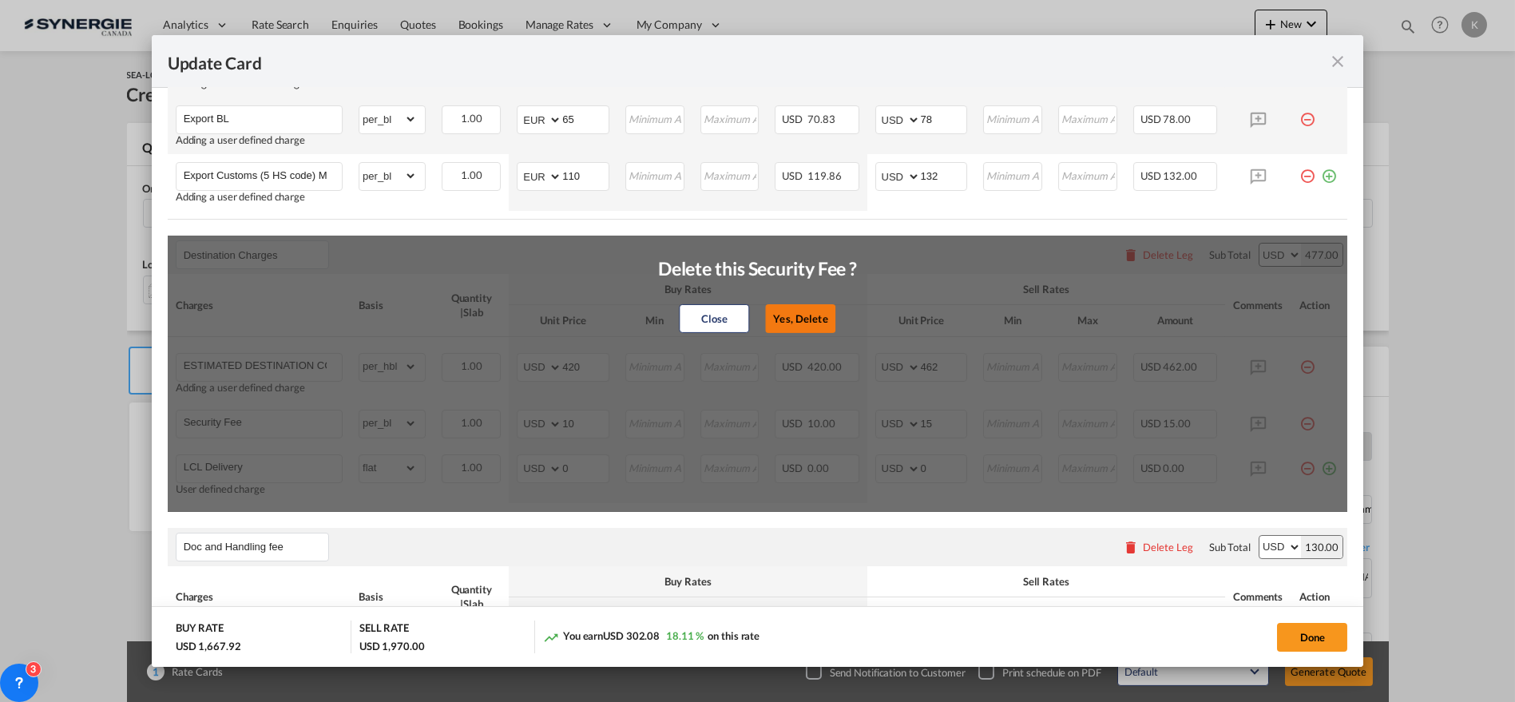
click at [786, 314] on button "Yes, Delete" at bounding box center [801, 318] width 70 height 29
type input "LCL Delivery"
select select "flat"
type input "0"
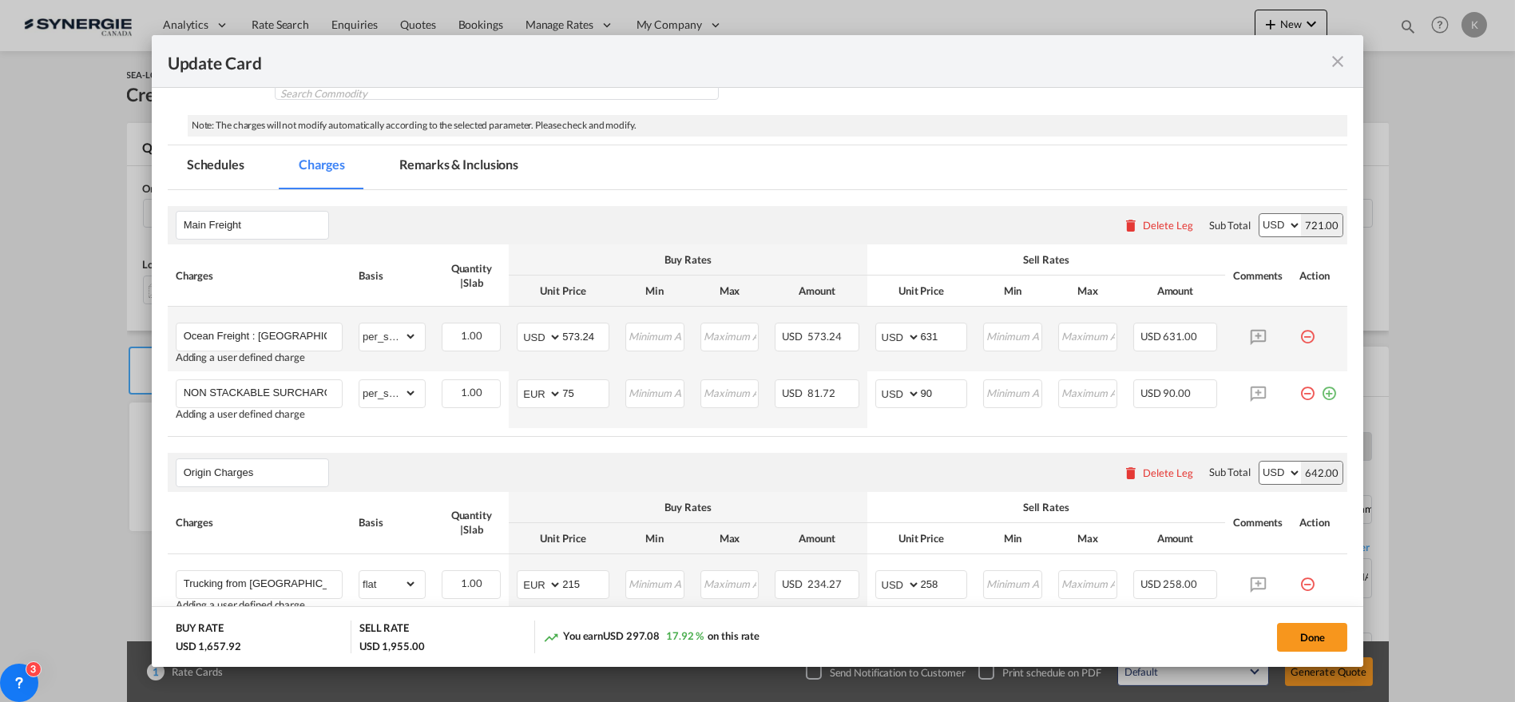
scroll to position [292, 0]
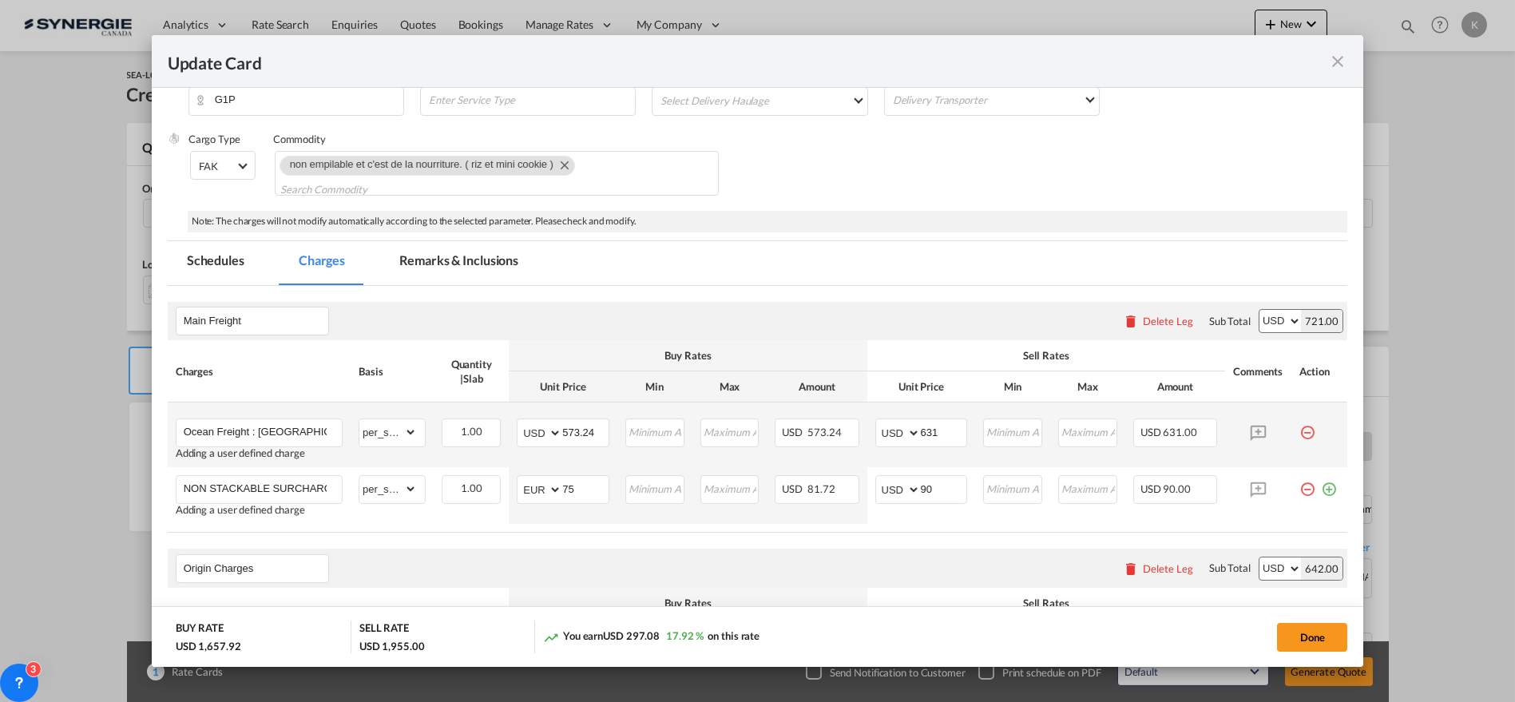
click at [481, 256] on md-tab-item "Remarks & Inclusions" at bounding box center [458, 263] width 157 height 44
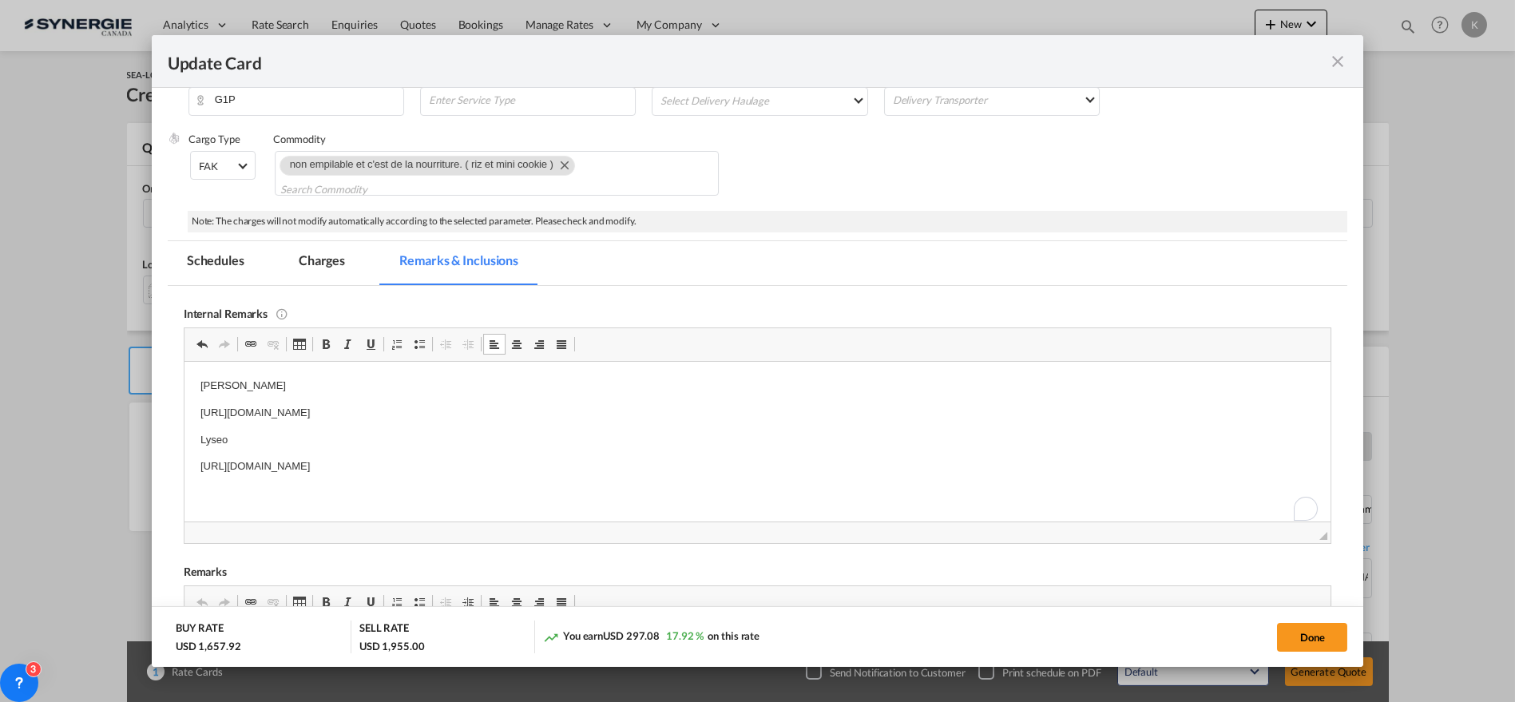
click at [655, 461] on p "https://app.frontapp.com/open/msg_1h706nyn?key=tylfcRMvnpVSYb9KpMK--GGNjVmgaVPh" at bounding box center [757, 465] width 1115 height 17
click at [305, 269] on md-tab-item "Charges" at bounding box center [321, 263] width 85 height 44
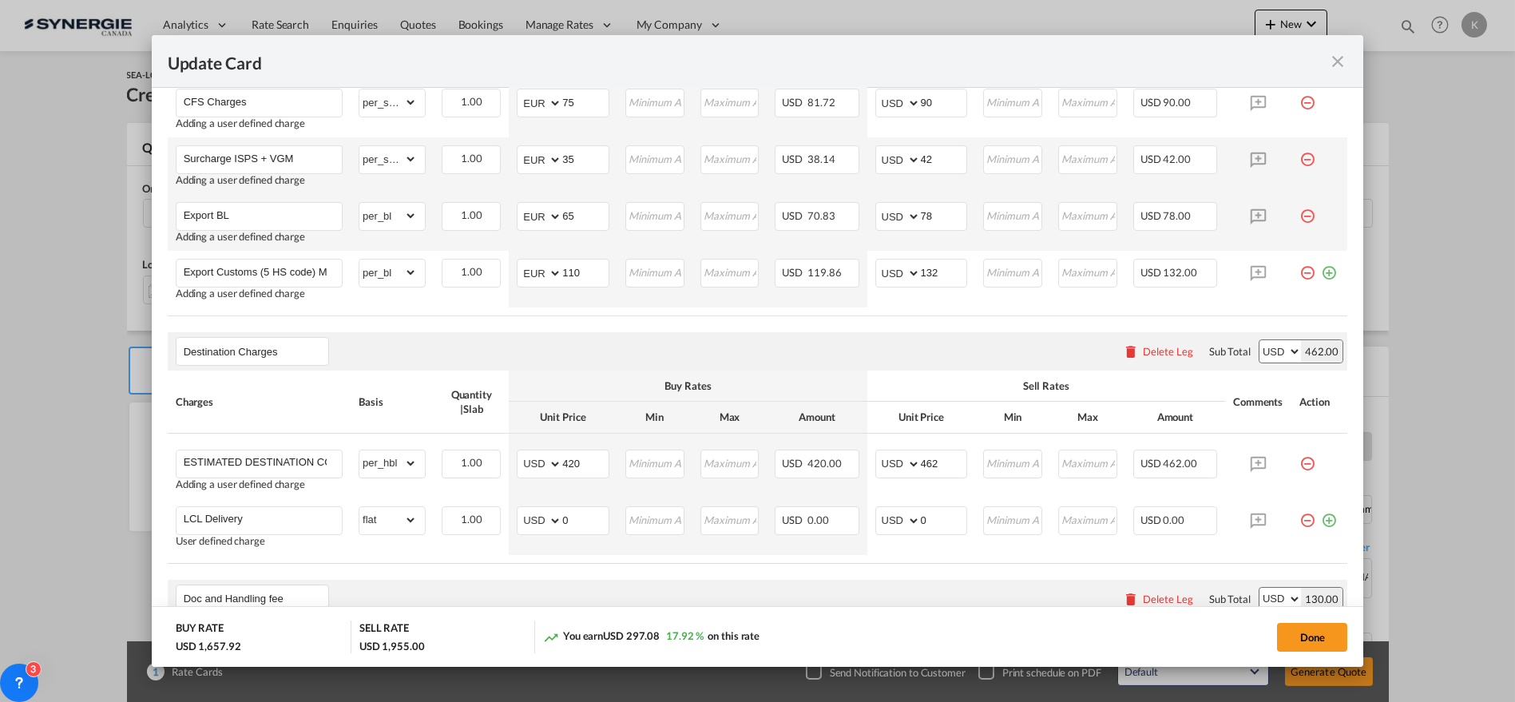
scroll to position [1111, 0]
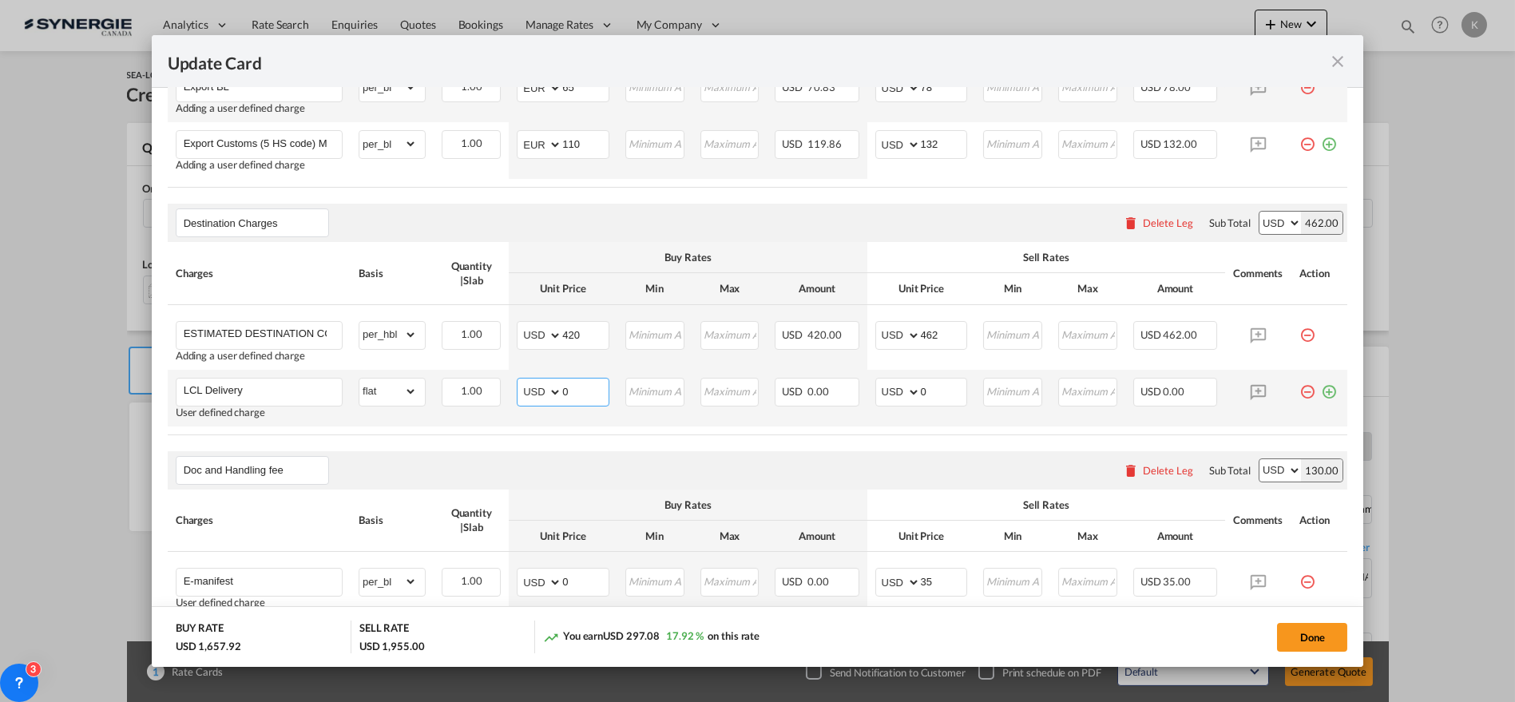
click at [533, 396] on select "AED AFN ALL AMD ANG AOA ARS AUD AWG AZN BAM BBD BDT BGN BHD BIF BMD BND BOB BRL…" at bounding box center [541, 392] width 42 height 22
select select "string:CAD"
click at [520, 381] on select "AED AFN ALL AMD ANG AOA ARS AUD AWG AZN BAM BBD BDT BGN BHD BIF BMD BND BOB BRL…" at bounding box center [541, 392] width 42 height 22
type input "288.47"
type input "233"
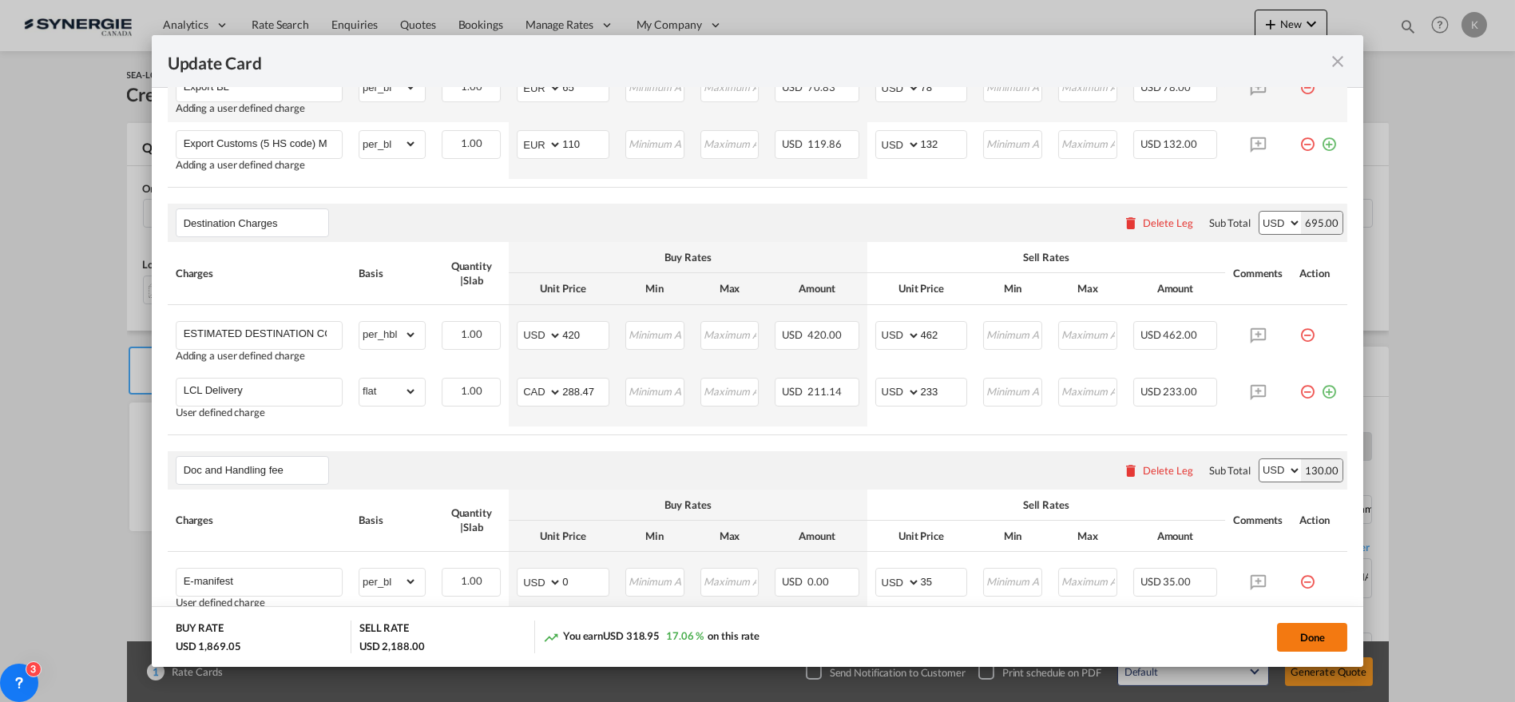
click at [1317, 626] on button "Done" at bounding box center [1312, 637] width 70 height 29
type input "30 Aug 2025"
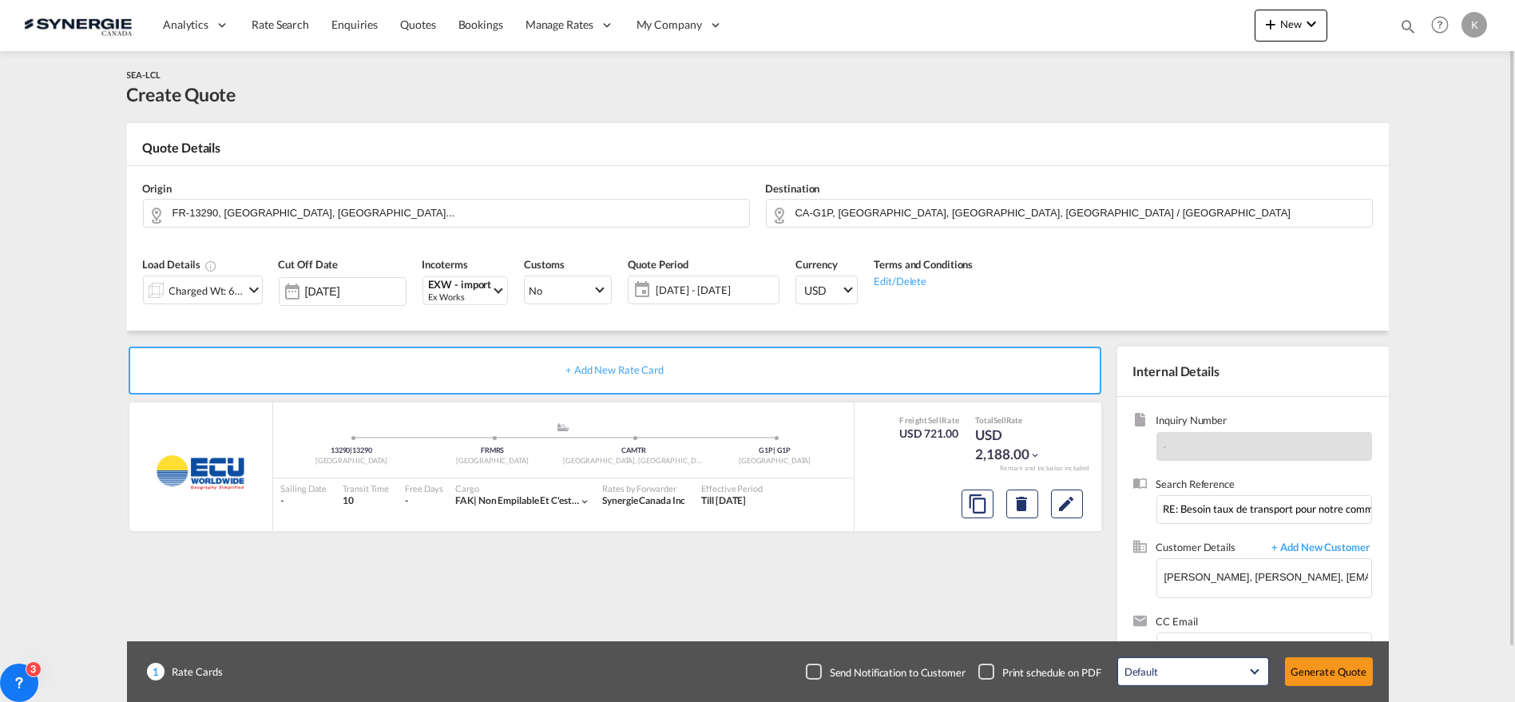
click at [1328, 689] on div "Default All in Leg Totals Default Generate Quote" at bounding box center [1244, 671] width 271 height 45
click at [1329, 680] on button "Generate Quote" at bounding box center [1329, 671] width 88 height 29
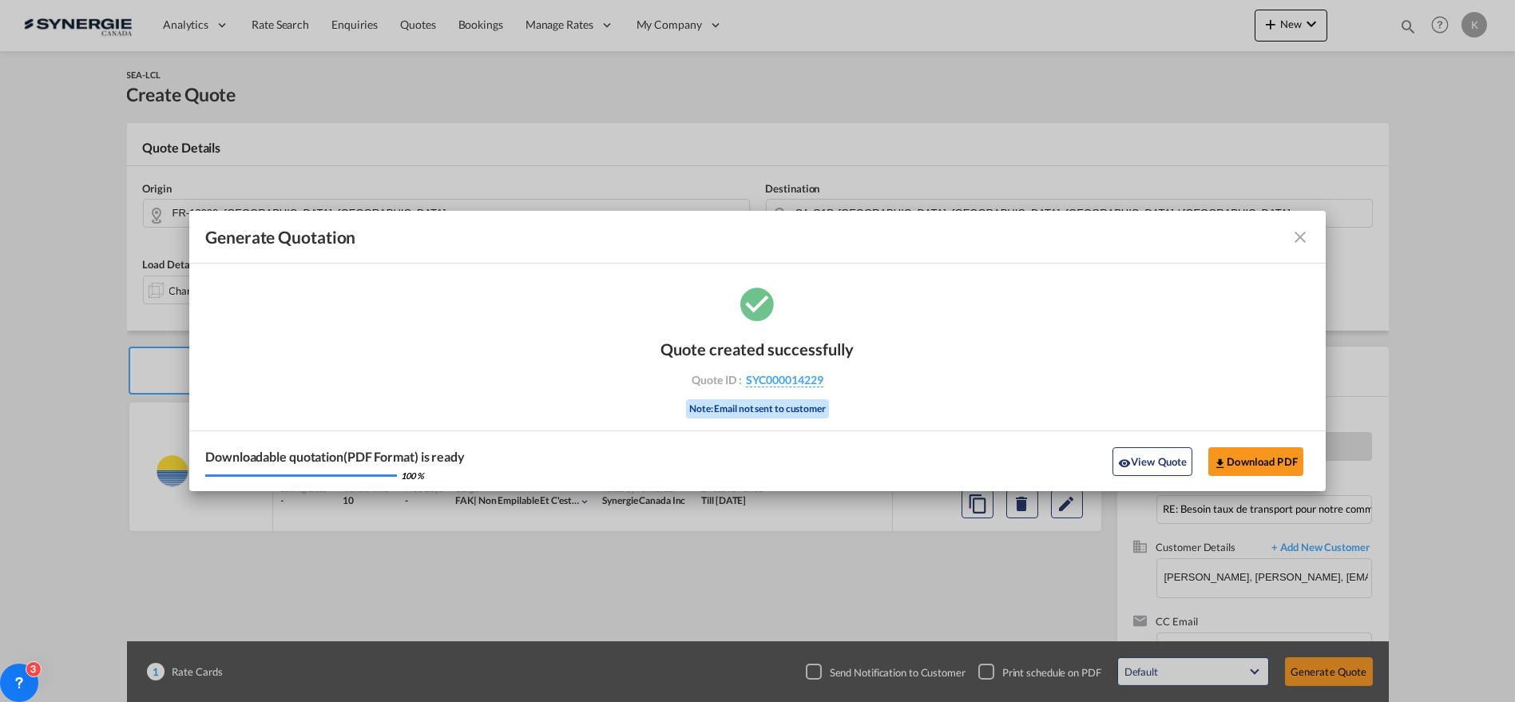
click at [1264, 440] on div "Downloadable quotation(PDF Format) is ready 100 % View Quote Download PDF" at bounding box center [757, 460] width 1136 height 61
click at [1261, 453] on button "Download PDF" at bounding box center [1255, 461] width 95 height 29
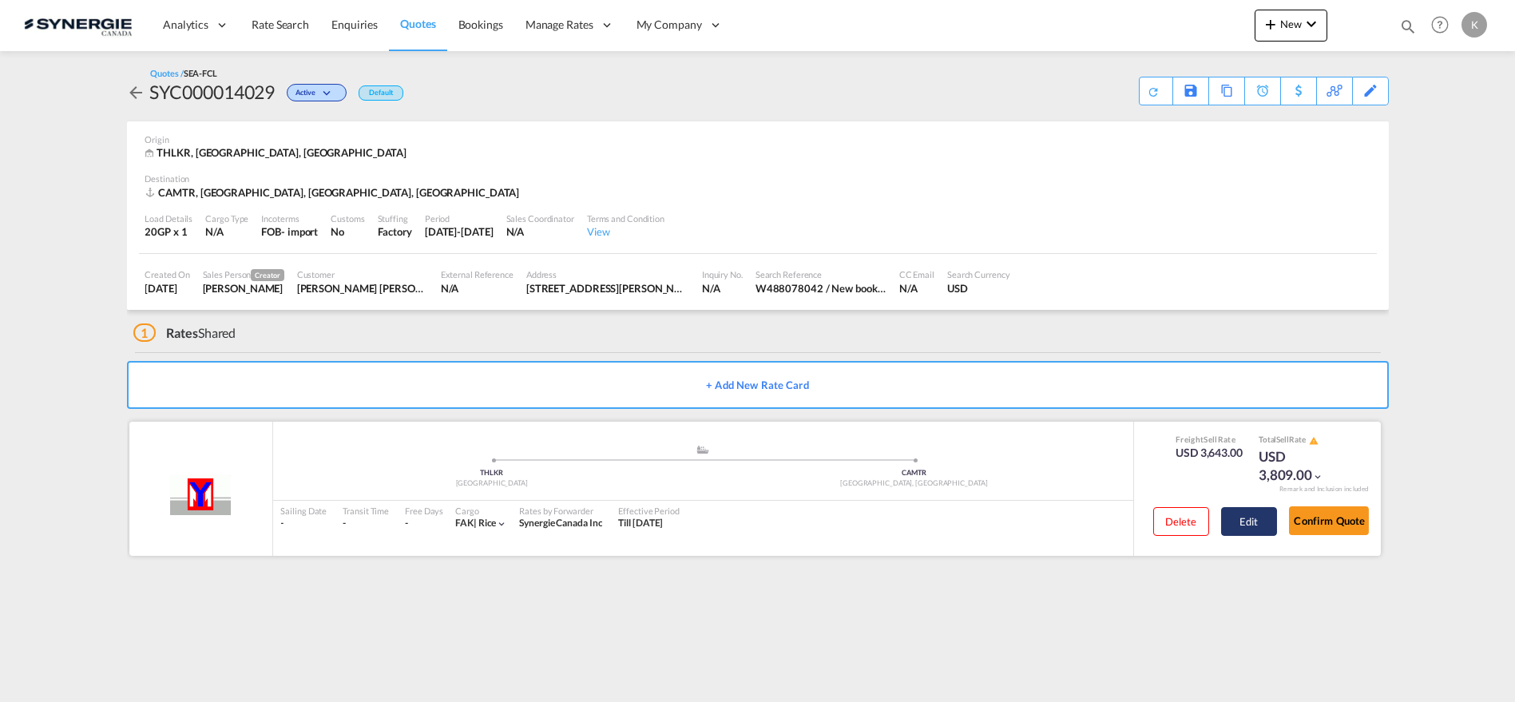
click at [1225, 519] on button "Edit" at bounding box center [1249, 521] width 56 height 29
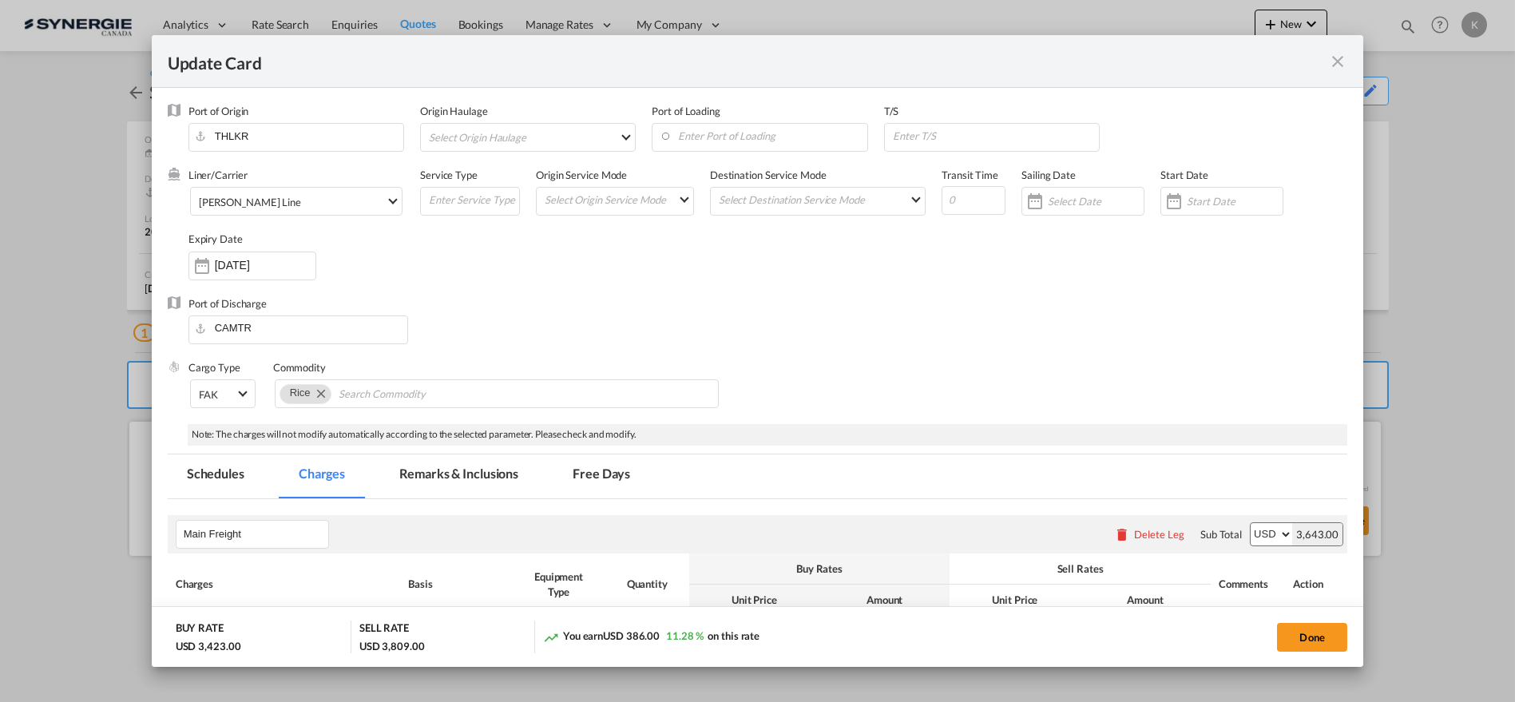
select select "per container"
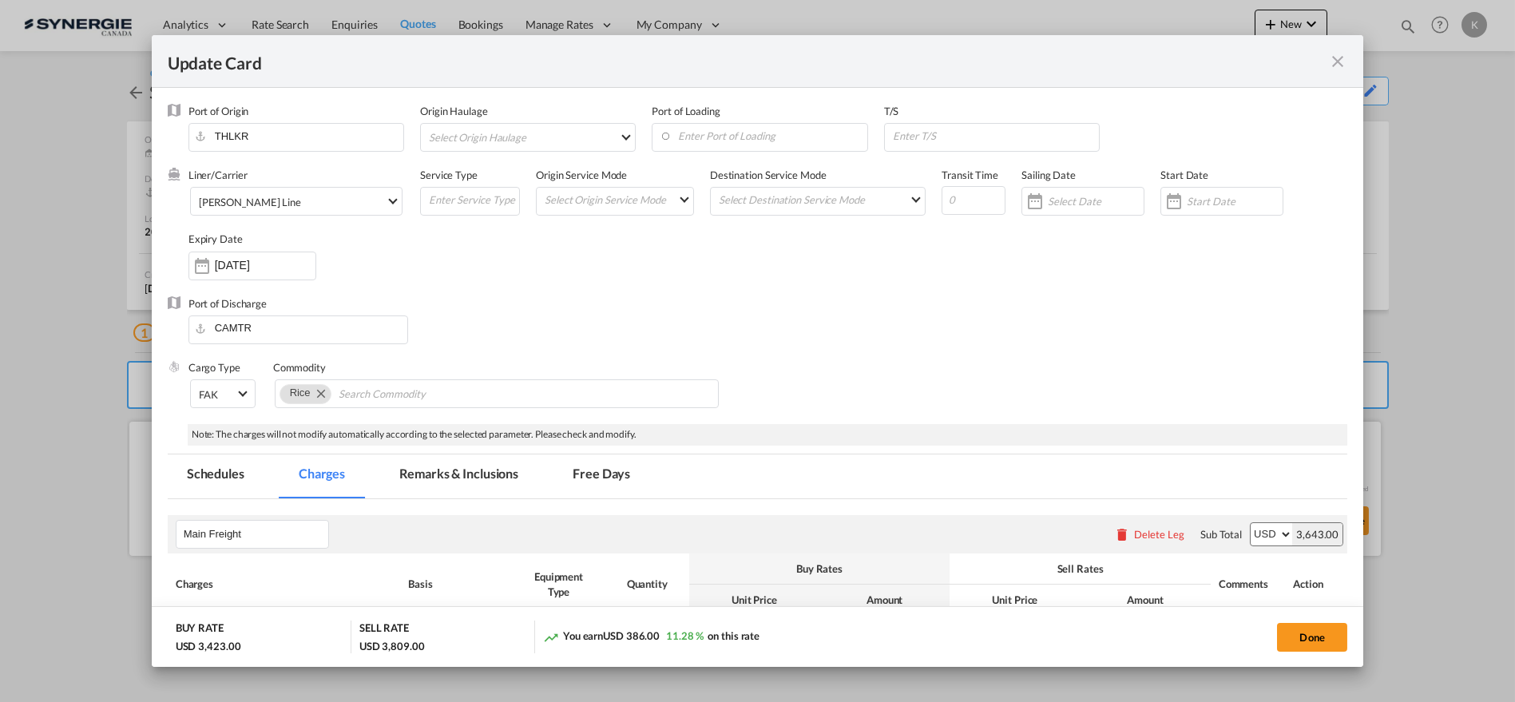
select select "per B/L"
select select "per shipment"
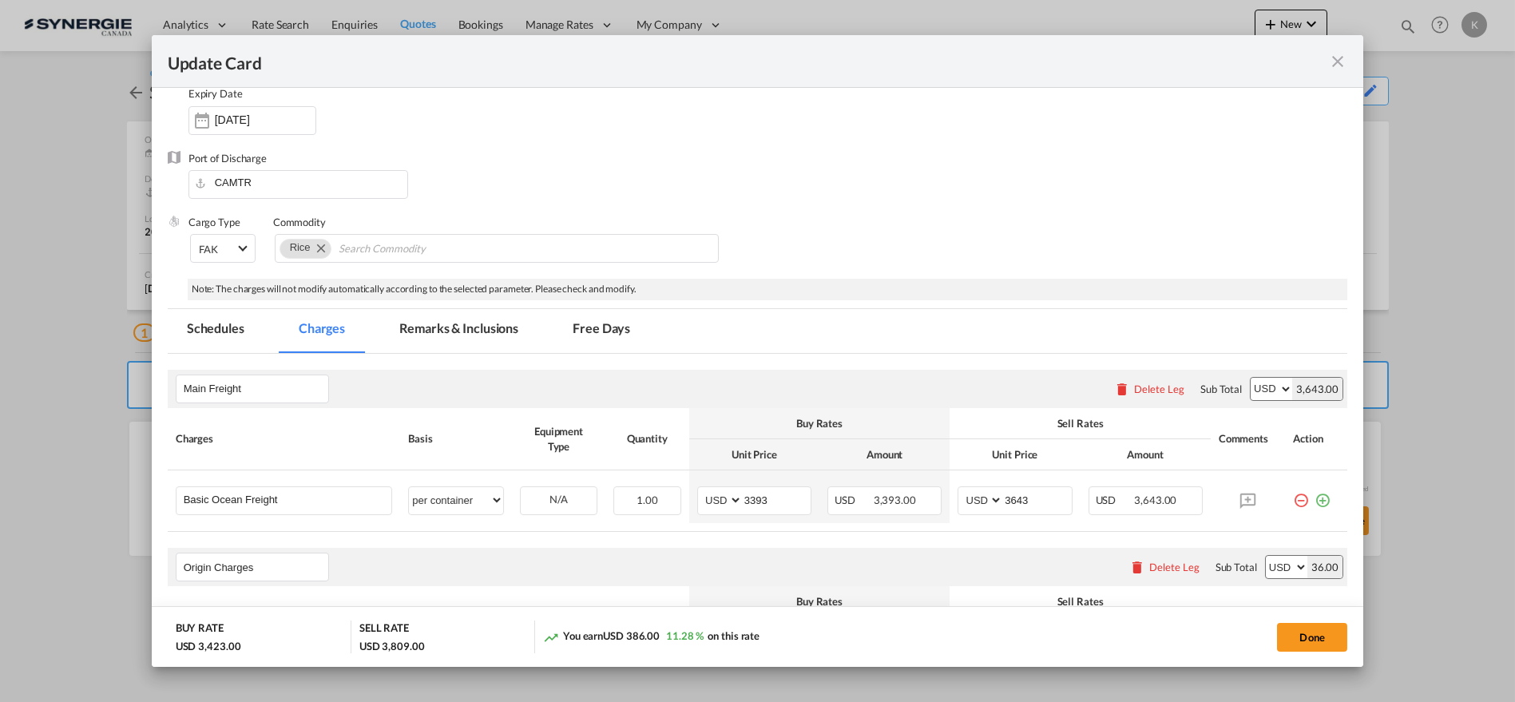
scroll to position [203, 0]
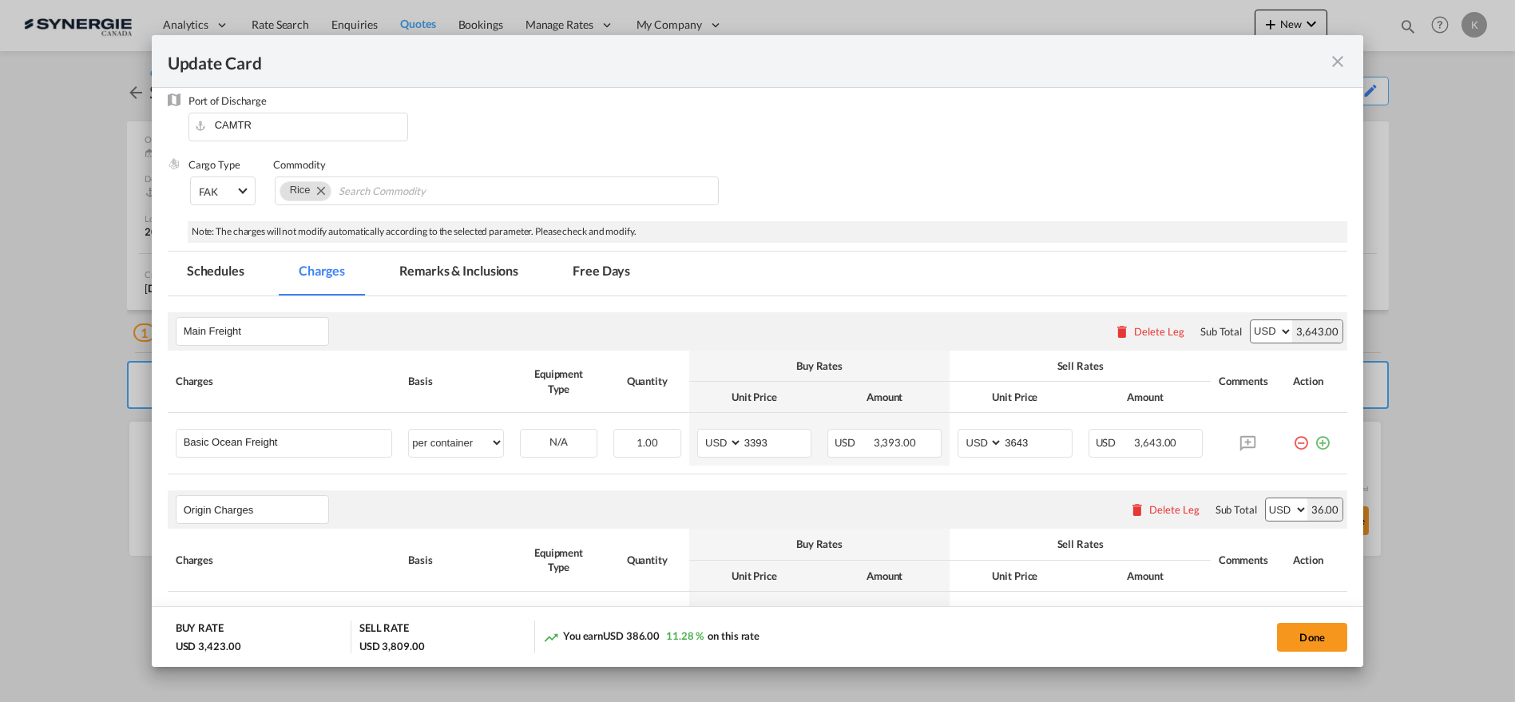
click at [1336, 66] on md-icon "icon-close fg-AAA8AD m-0 pointer" at bounding box center [1337, 61] width 19 height 19
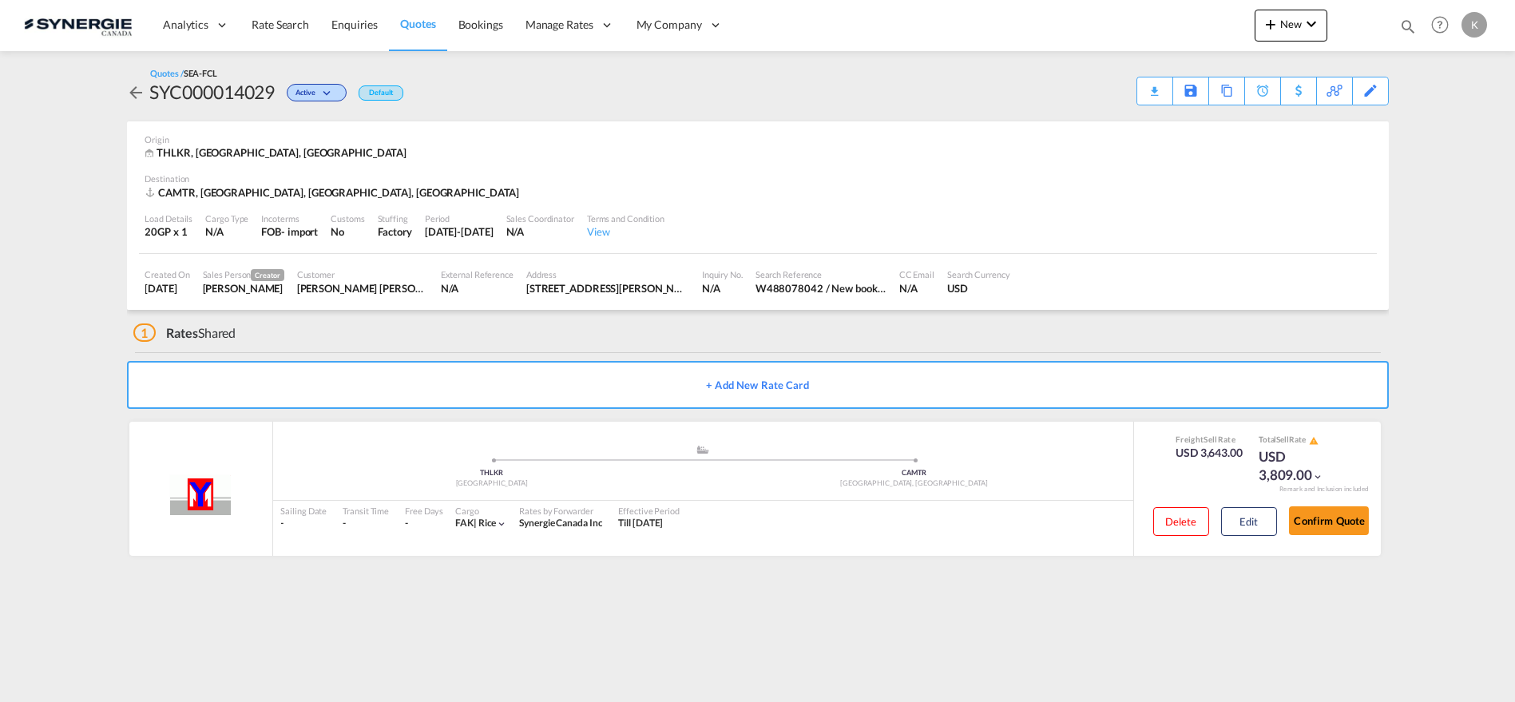
click at [230, 97] on div "SYC000014029" at bounding box center [212, 92] width 125 height 26
copy div "SYC000014029"
